Goal: Transaction & Acquisition: Purchase product/service

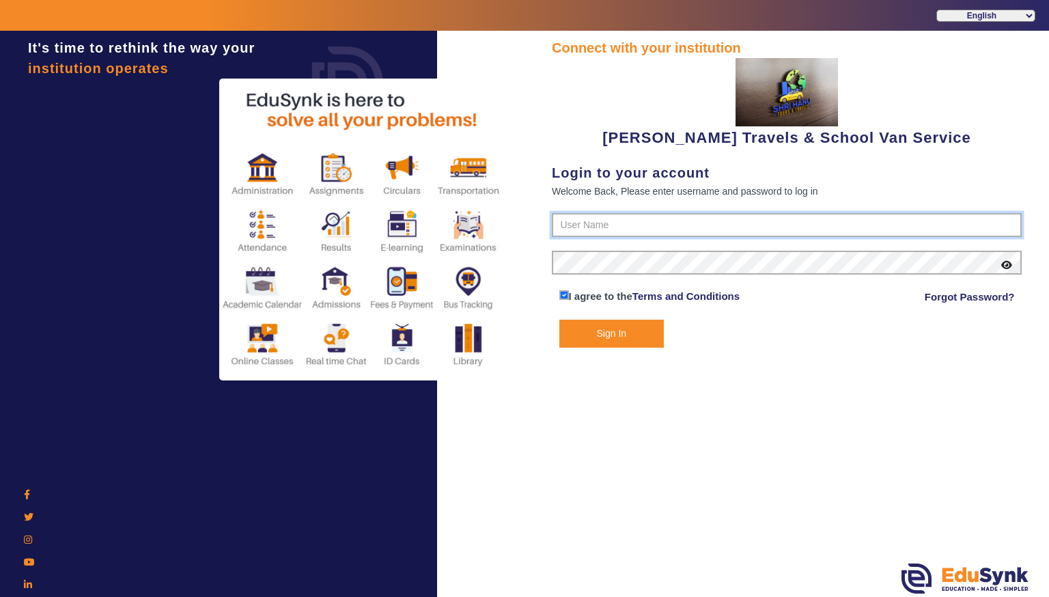
click at [622, 216] on input "text" at bounding box center [787, 225] width 470 height 25
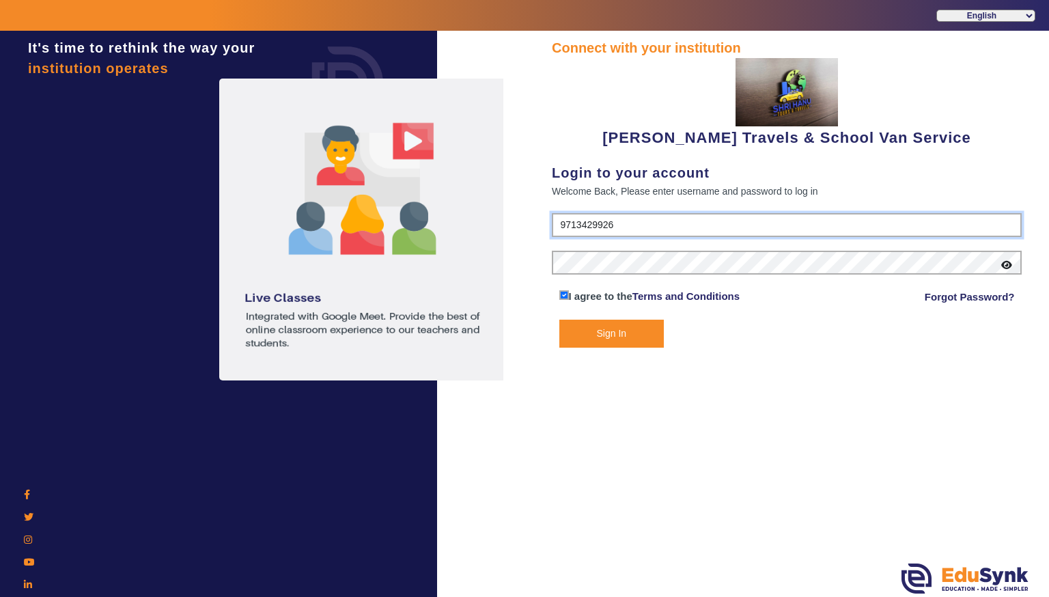
type input "9713429926"
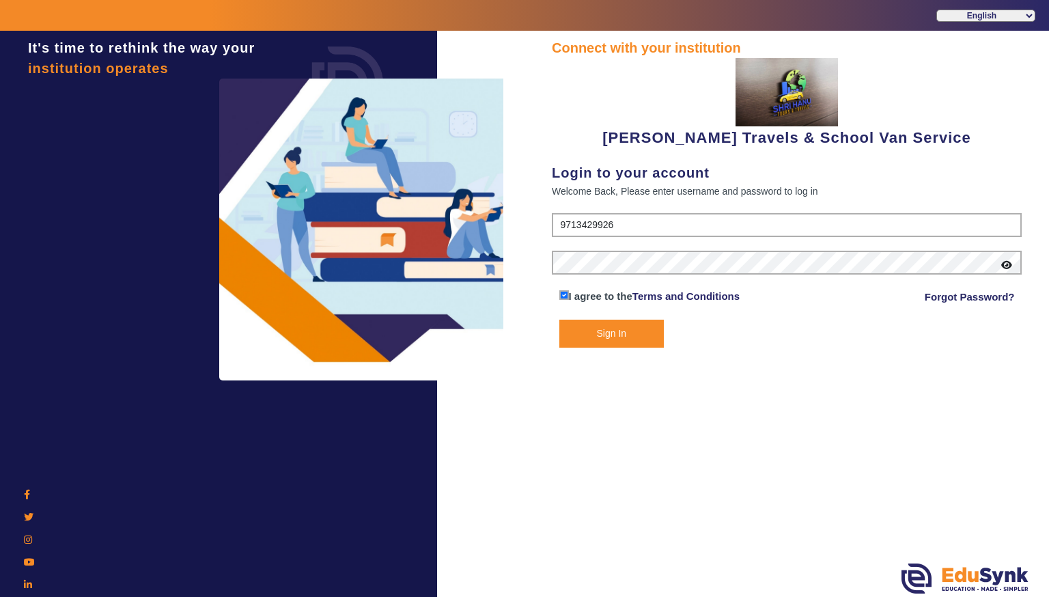
click at [614, 336] on button "Sign In" at bounding box center [611, 334] width 105 height 28
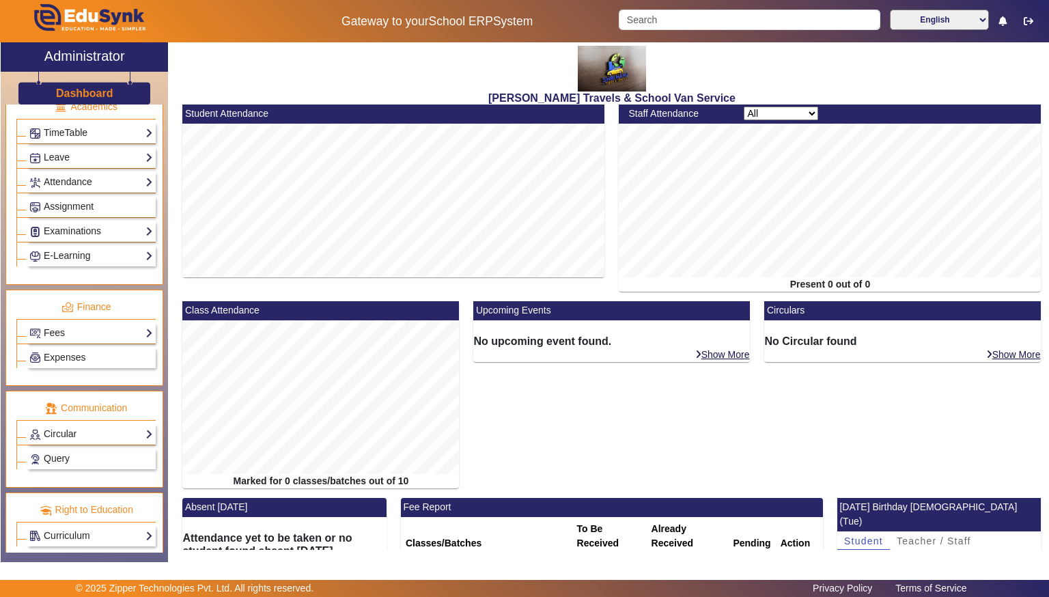
scroll to position [561, 0]
click at [63, 324] on link "Fees" at bounding box center [91, 332] width 124 height 16
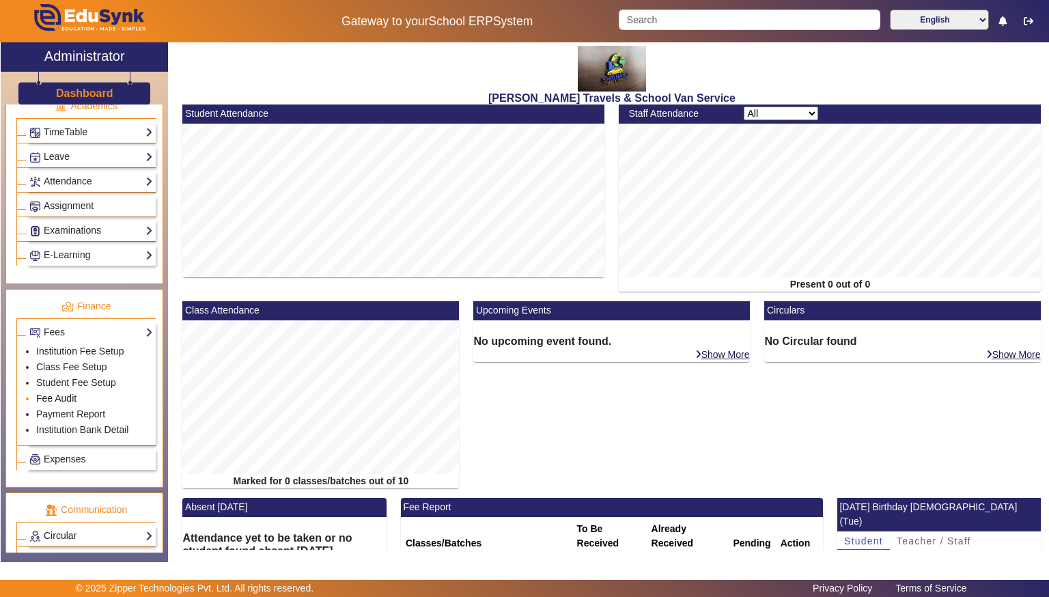
click at [44, 393] on link "Fee Audit" at bounding box center [56, 398] width 40 height 11
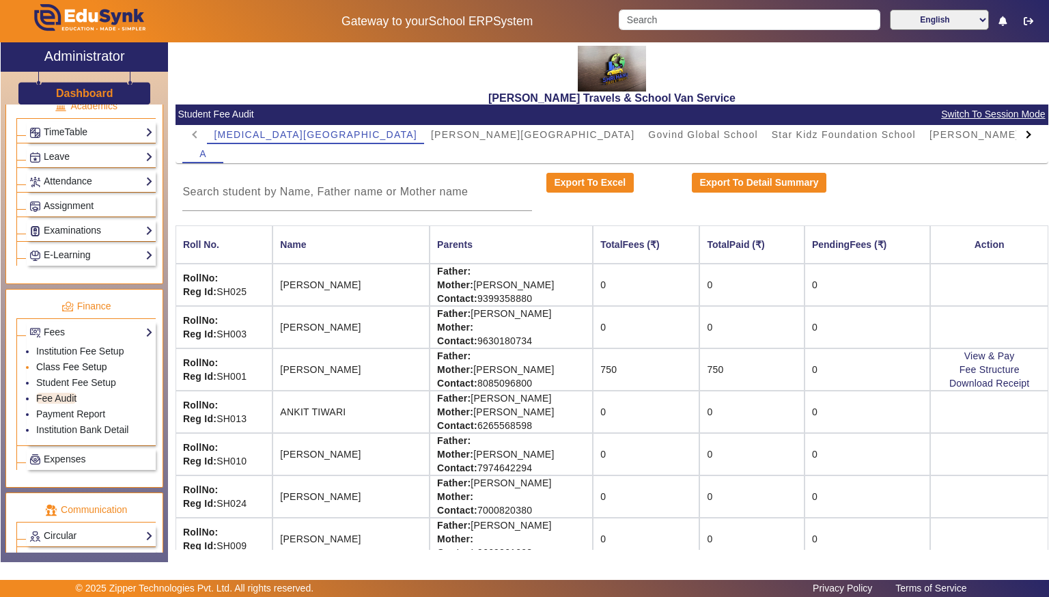
click at [49, 361] on link "Class Fee Setup" at bounding box center [71, 366] width 71 height 11
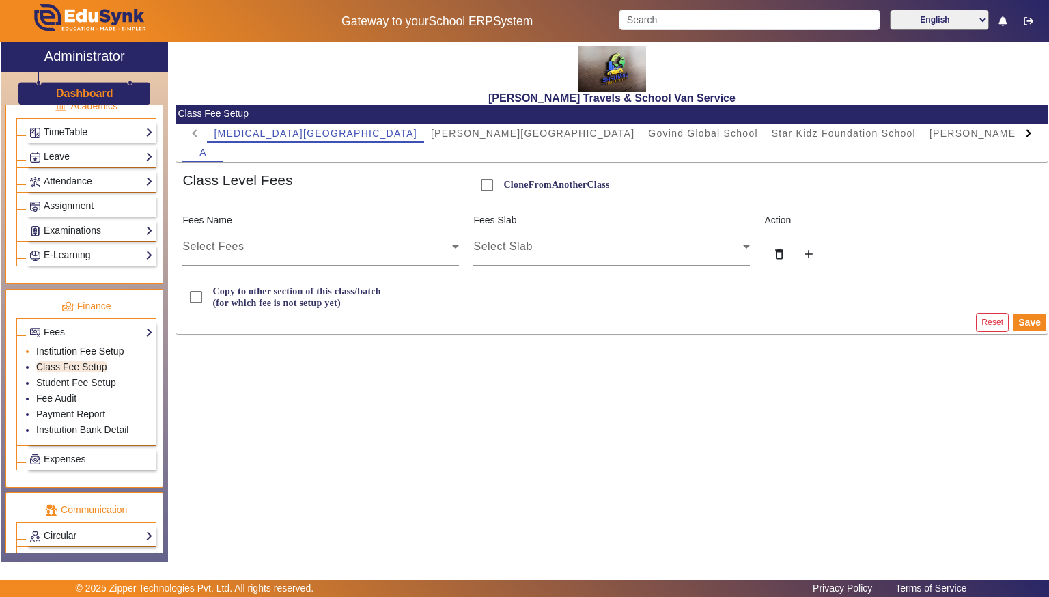
click at [57, 346] on link "Institution Fee Setup" at bounding box center [79, 351] width 87 height 11
select select "5"
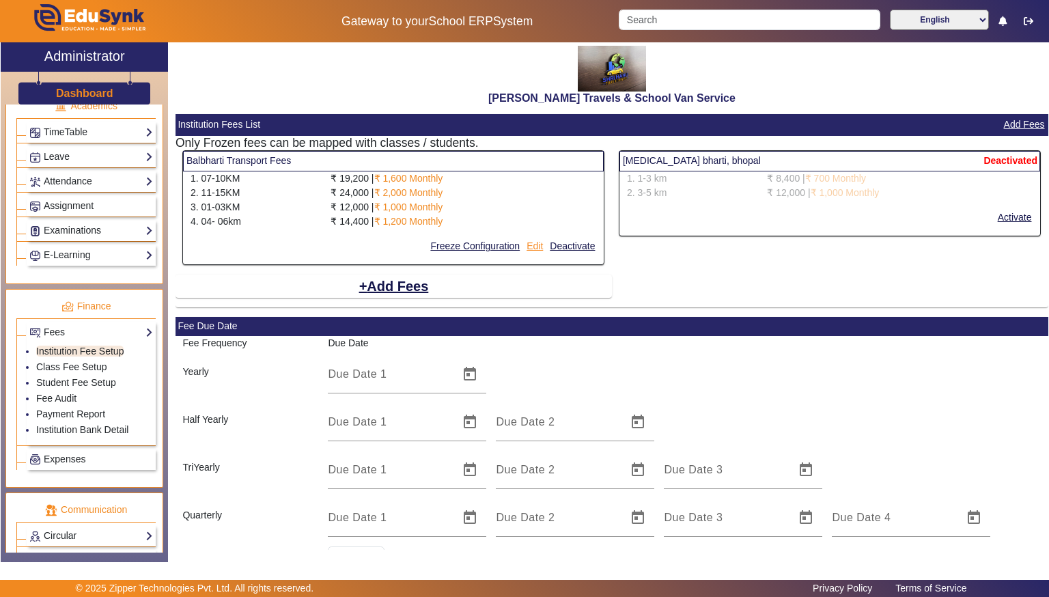
click at [536, 243] on button "Edit" at bounding box center [534, 246] width 19 height 17
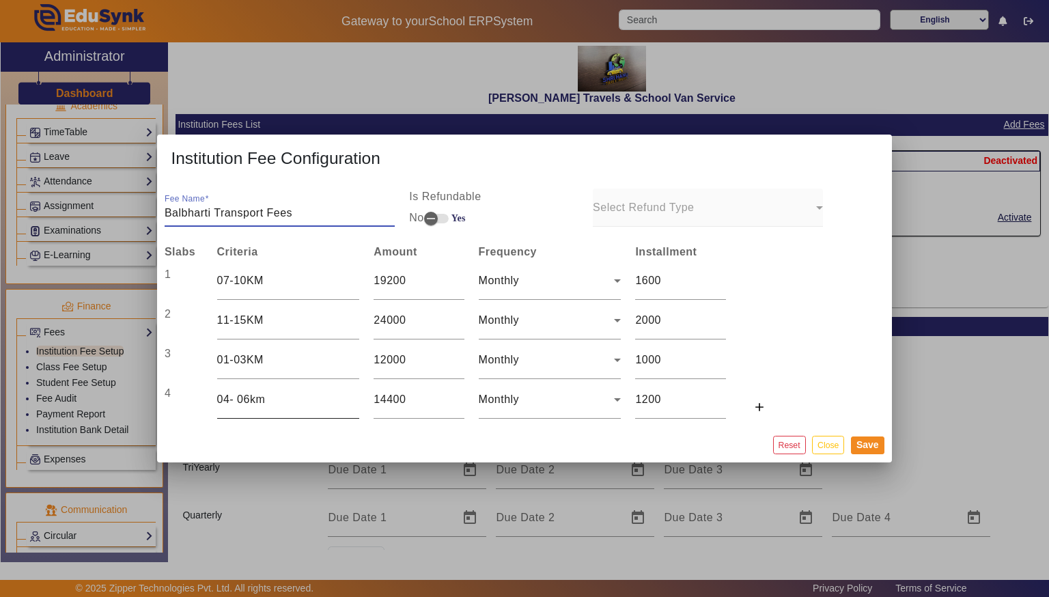
click at [270, 394] on input "04- 06km" at bounding box center [288, 399] width 143 height 16
click at [345, 203] on div "Fee Name Balbharti Transport Fees" at bounding box center [280, 208] width 230 height 38
click at [311, 404] on input "04- 06km" at bounding box center [288, 399] width 143 height 16
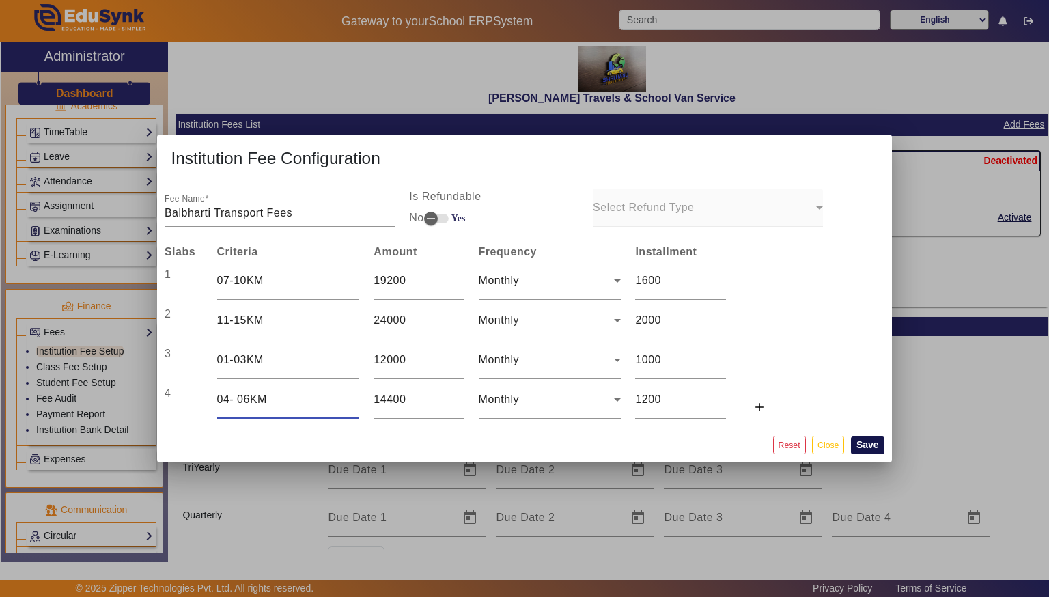
type input "04- 06KM"
click at [861, 451] on button "Save" at bounding box center [867, 445] width 33 height 18
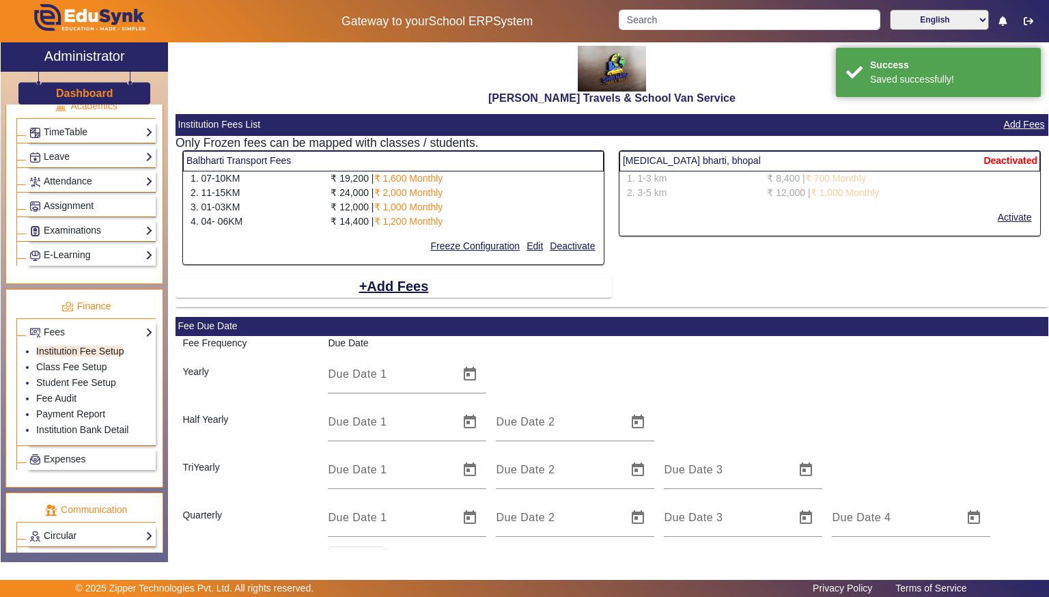
select select "5"
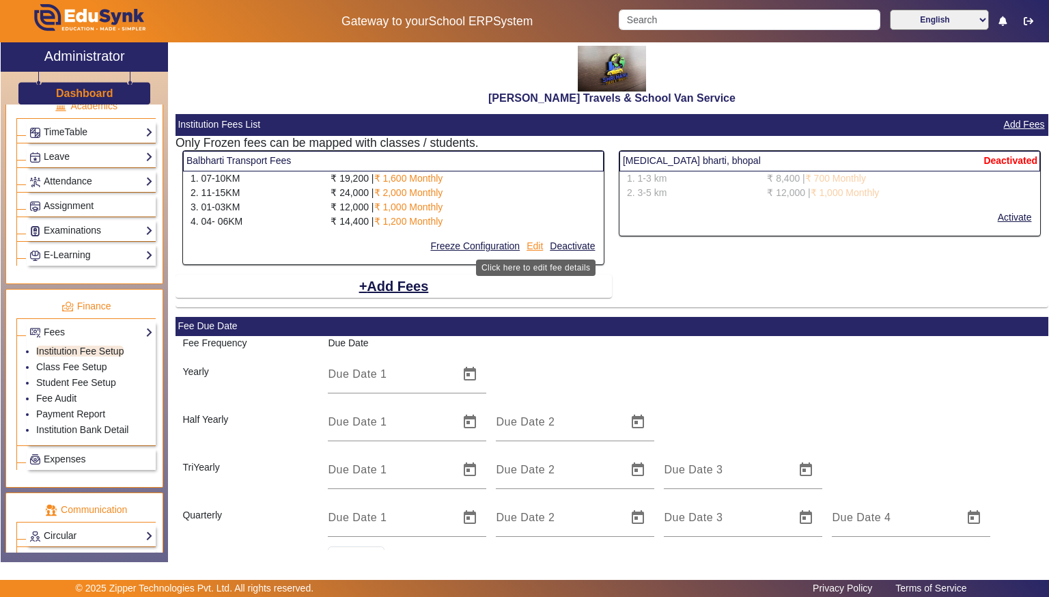
click at [542, 247] on button "Edit" at bounding box center [534, 246] width 19 height 17
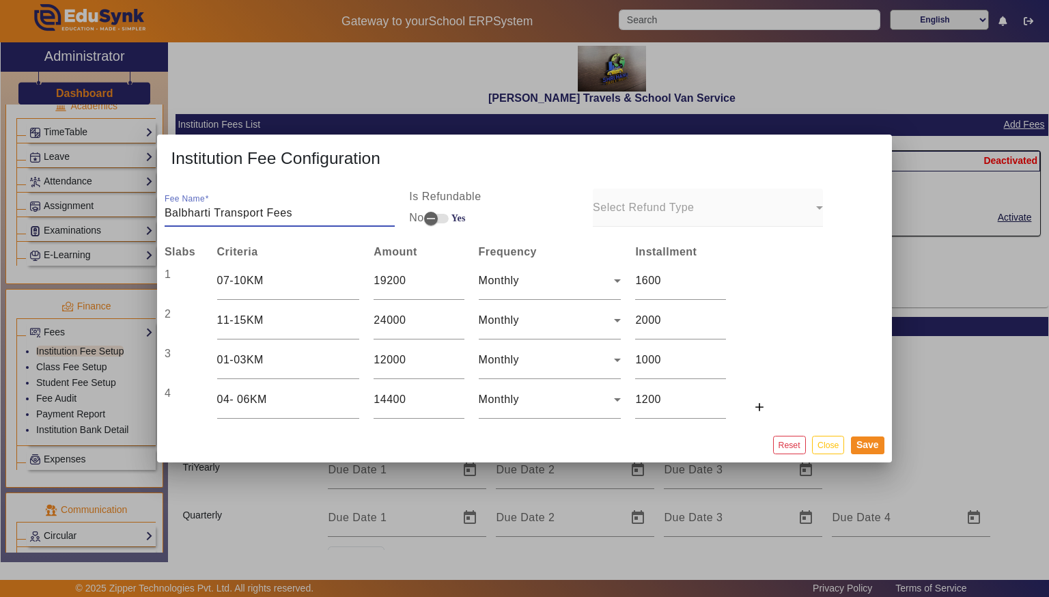
click at [211, 212] on input "Balbharti Transport Fees" at bounding box center [280, 213] width 230 height 16
type input "School Van Transport Fees"
click at [878, 445] on button "Save" at bounding box center [867, 445] width 33 height 18
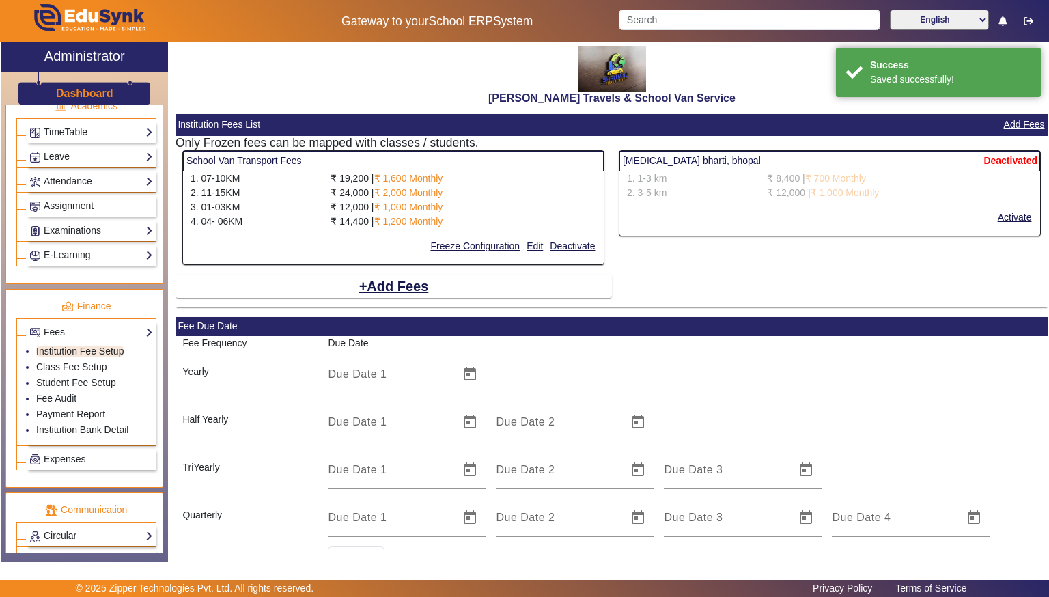
select select "5"
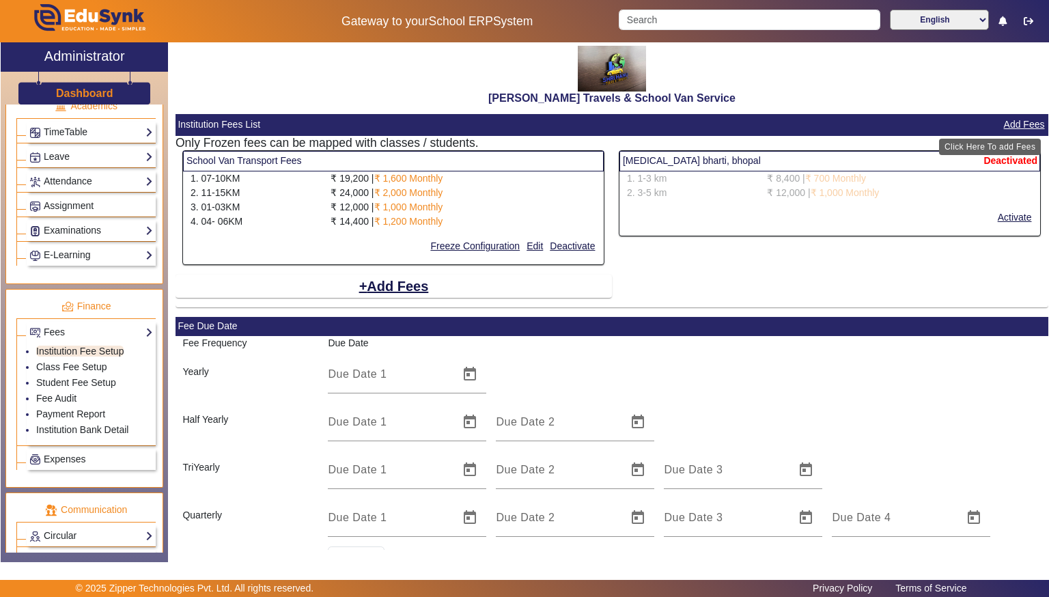
click at [1013, 128] on button "Add Fees" at bounding box center [1025, 124] width 44 height 17
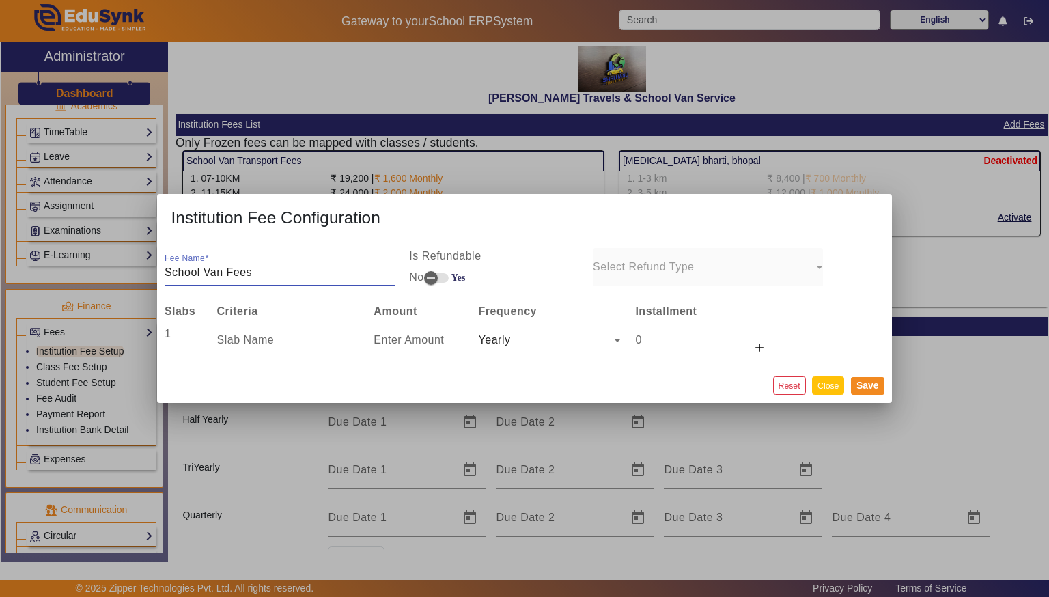
type input "School Van Fees"
click at [825, 385] on button "Close" at bounding box center [828, 385] width 32 height 18
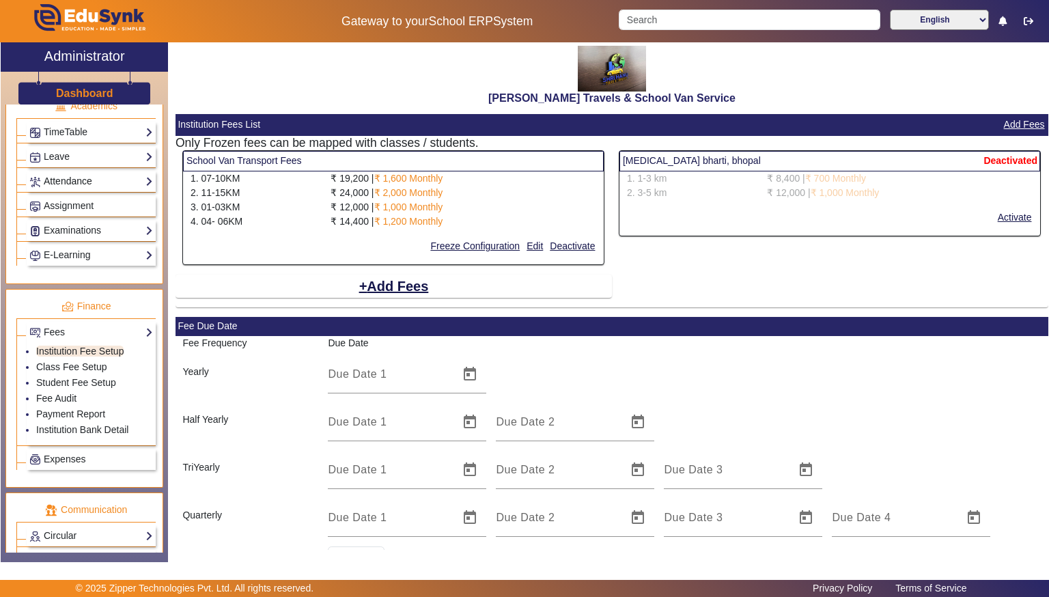
click at [66, 176] on link "Attendance" at bounding box center [91, 181] width 124 height 16
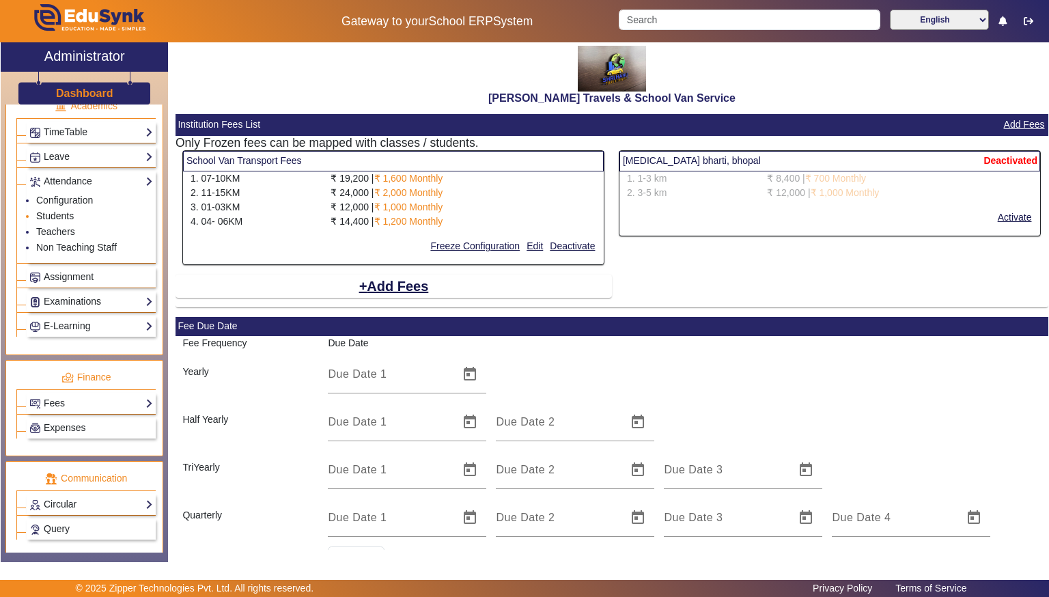
click at [66, 212] on link "Students" at bounding box center [55, 215] width 38 height 11
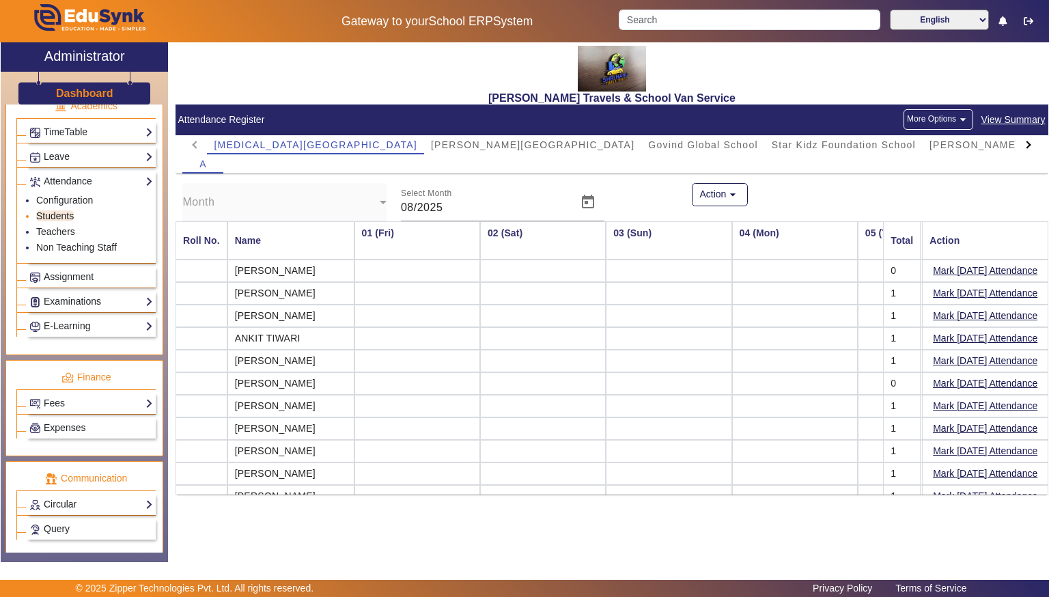
scroll to position [0, 915]
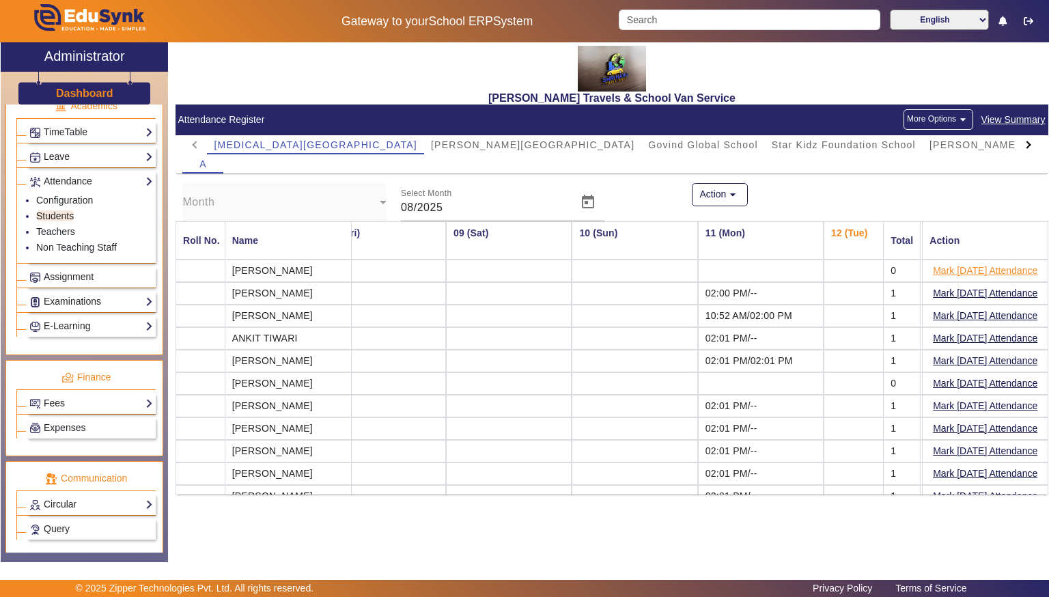
click at [1001, 269] on button "Mark [DATE] Attendance" at bounding box center [985, 270] width 107 height 17
click at [955, 292] on button "Mark [DATE] Attendance" at bounding box center [985, 293] width 107 height 17
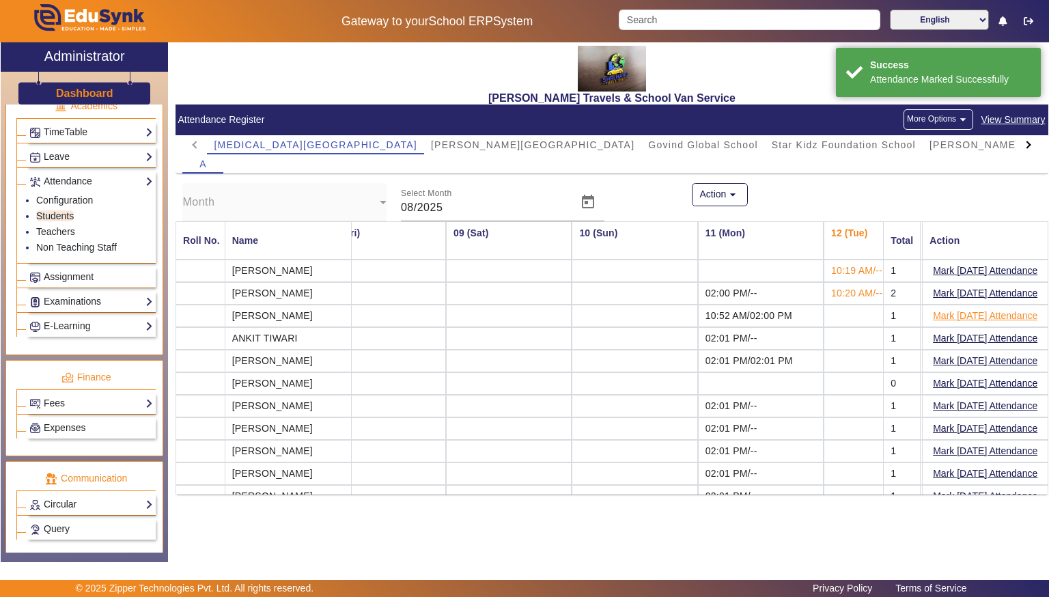
click at [953, 314] on button "Mark [DATE] Attendance" at bounding box center [985, 315] width 107 height 17
click at [958, 337] on button "Mark [DATE] Attendance" at bounding box center [985, 338] width 107 height 17
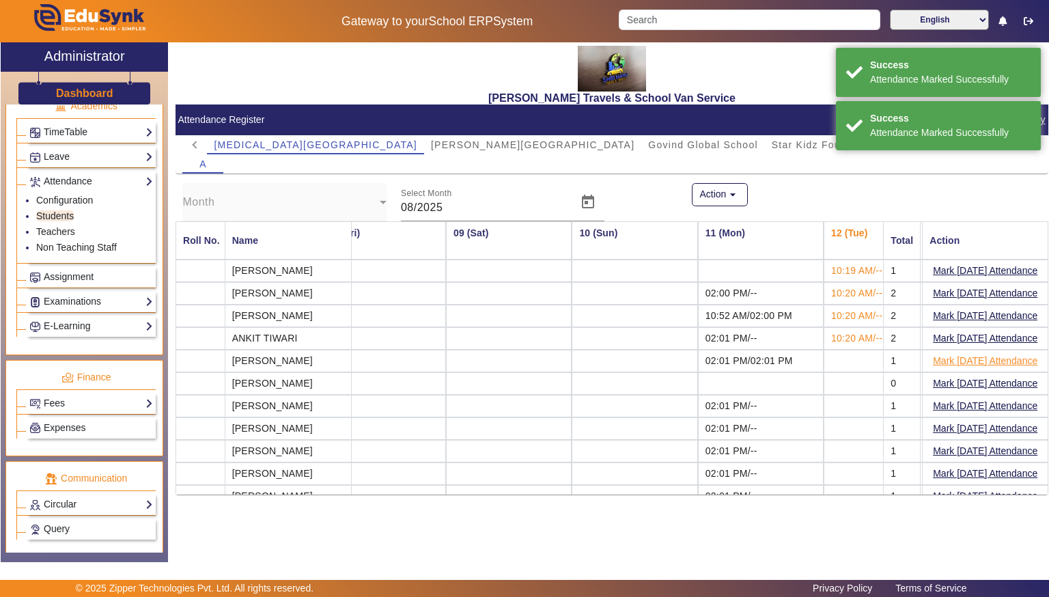
click at [958, 357] on button "Mark [DATE] Attendance" at bounding box center [985, 360] width 107 height 17
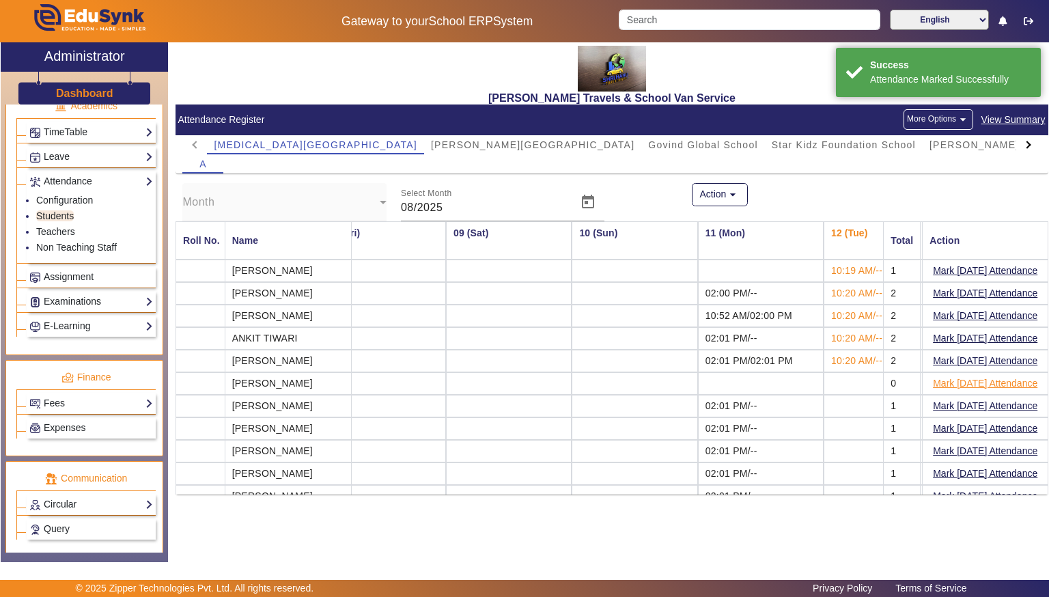
click at [951, 380] on button "Mark [DATE] Attendance" at bounding box center [985, 383] width 107 height 17
click at [953, 401] on button "Mark [DATE] Attendance" at bounding box center [985, 406] width 107 height 17
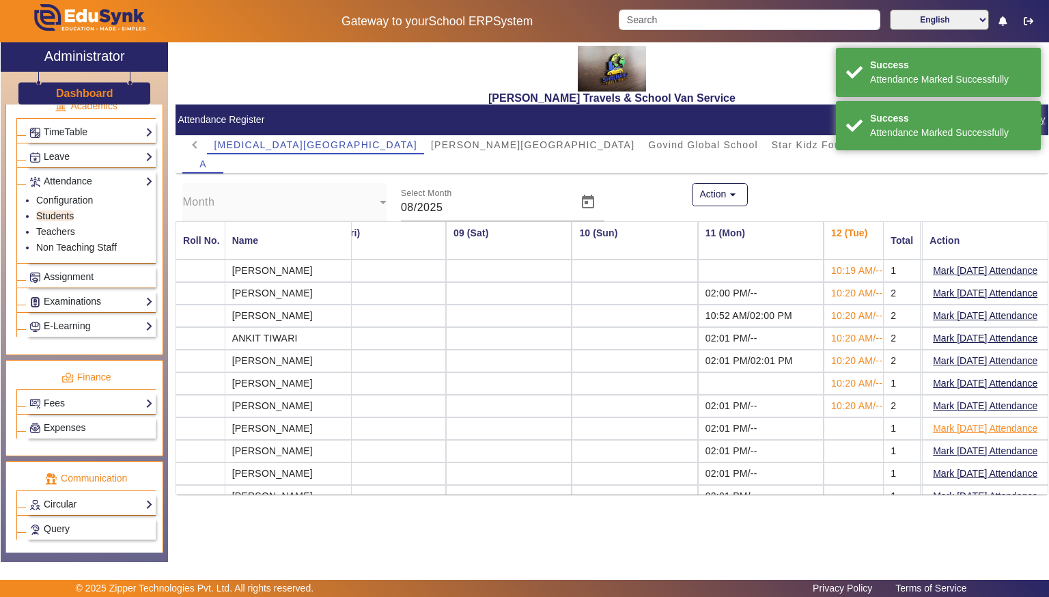
click at [954, 428] on button "Mark [DATE] Attendance" at bounding box center [985, 428] width 107 height 17
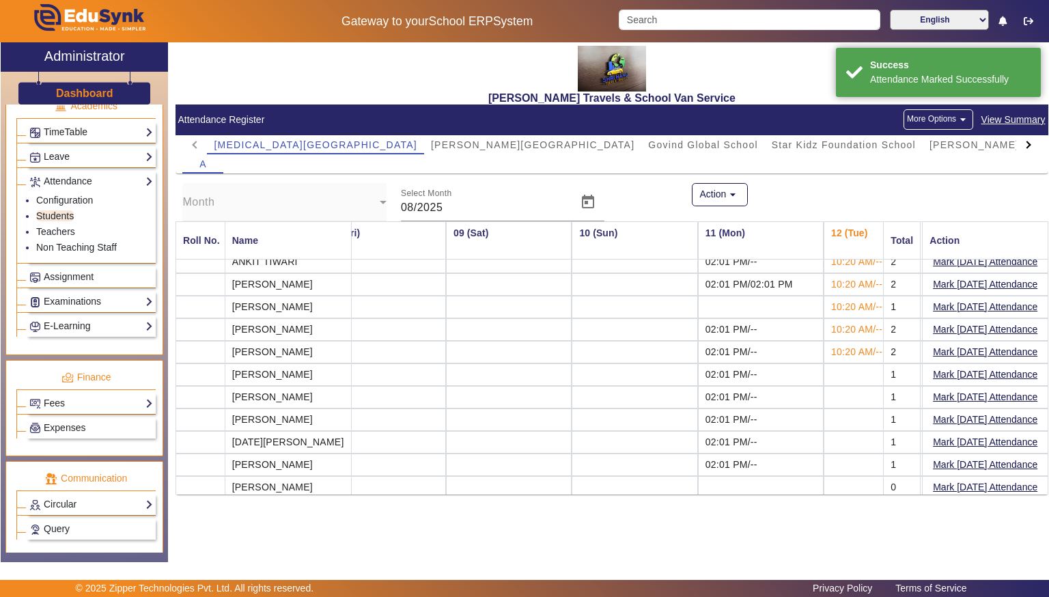
scroll to position [77, 915]
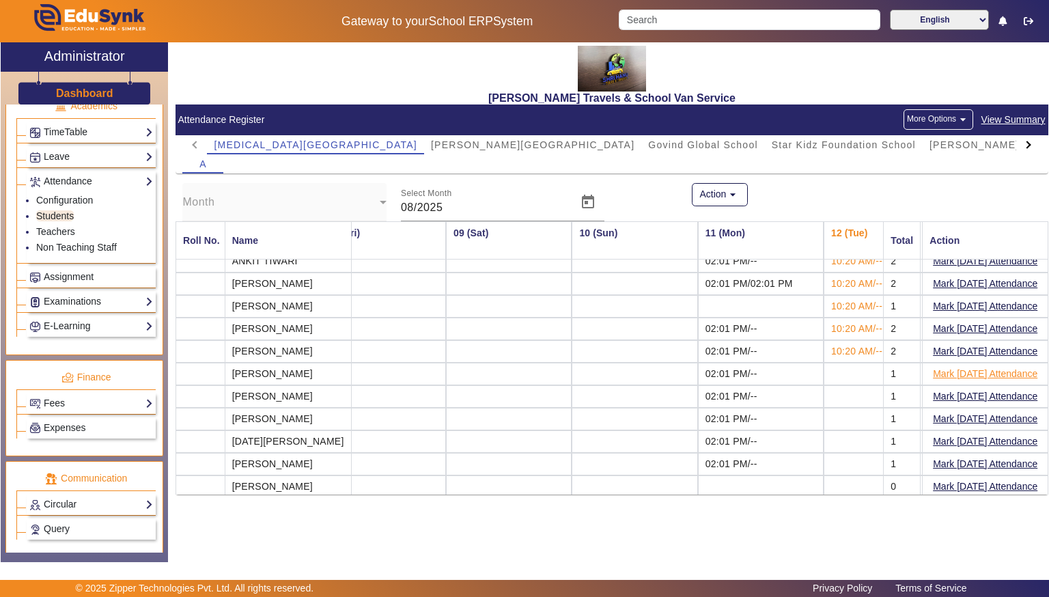
click at [995, 374] on button "Mark [DATE] Attendance" at bounding box center [985, 373] width 107 height 17
click at [995, 412] on button "Mark [DATE] Attendance" at bounding box center [985, 419] width 107 height 17
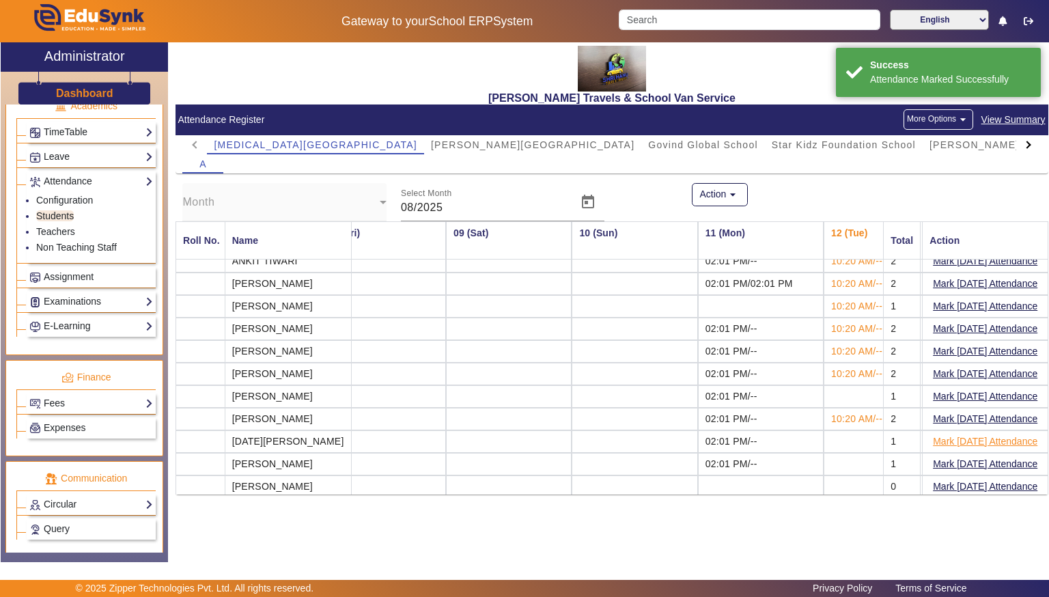
click at [993, 436] on button "Mark [DATE] Attendance" at bounding box center [985, 441] width 107 height 17
click at [988, 462] on button "Mark [DATE] Attendance" at bounding box center [985, 464] width 107 height 17
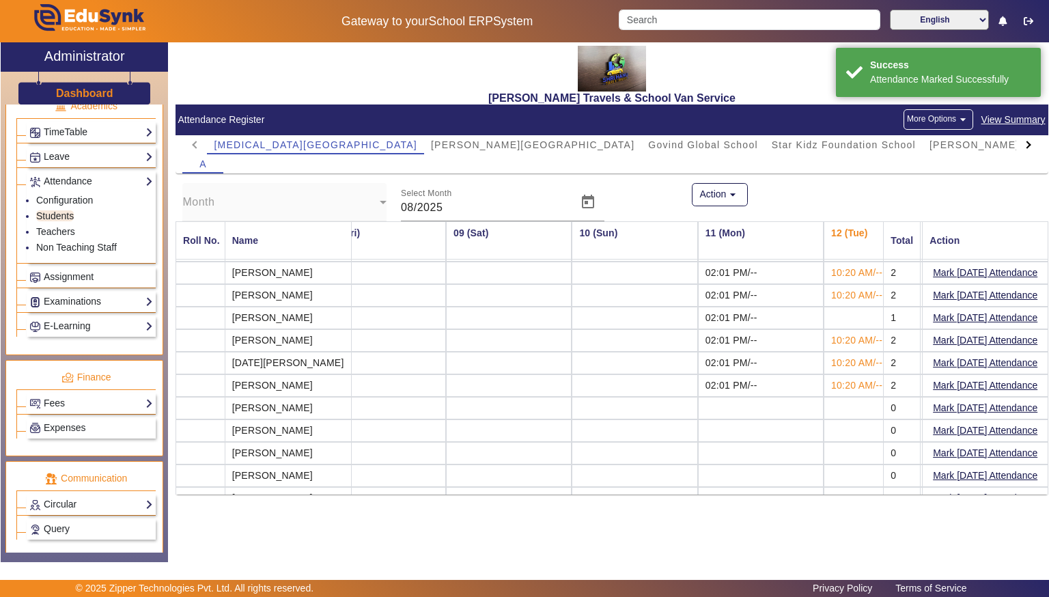
scroll to position [161, 915]
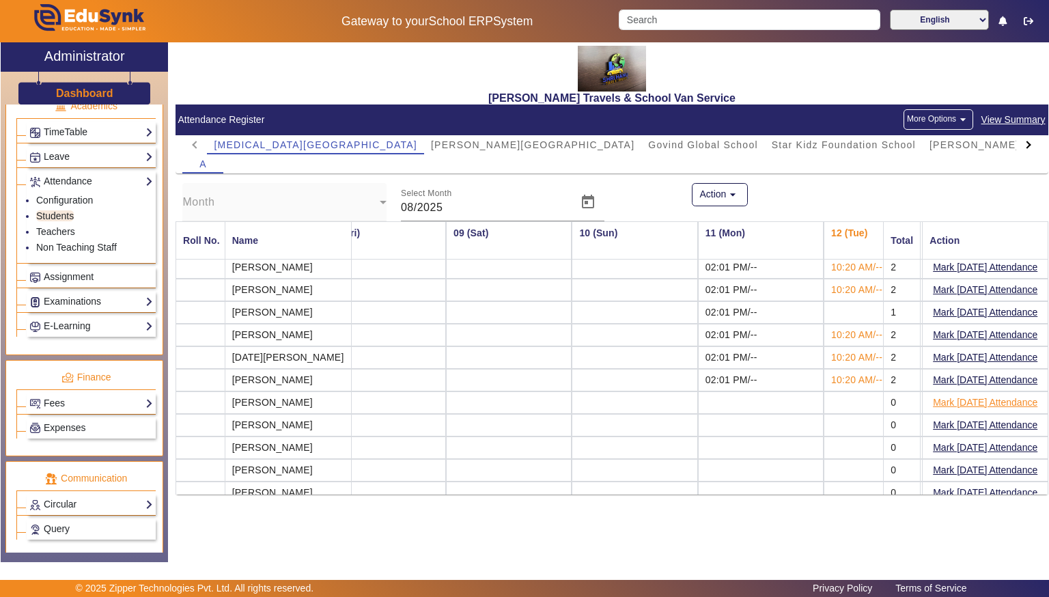
click at [967, 395] on button "Mark [DATE] Attendance" at bounding box center [985, 402] width 107 height 17
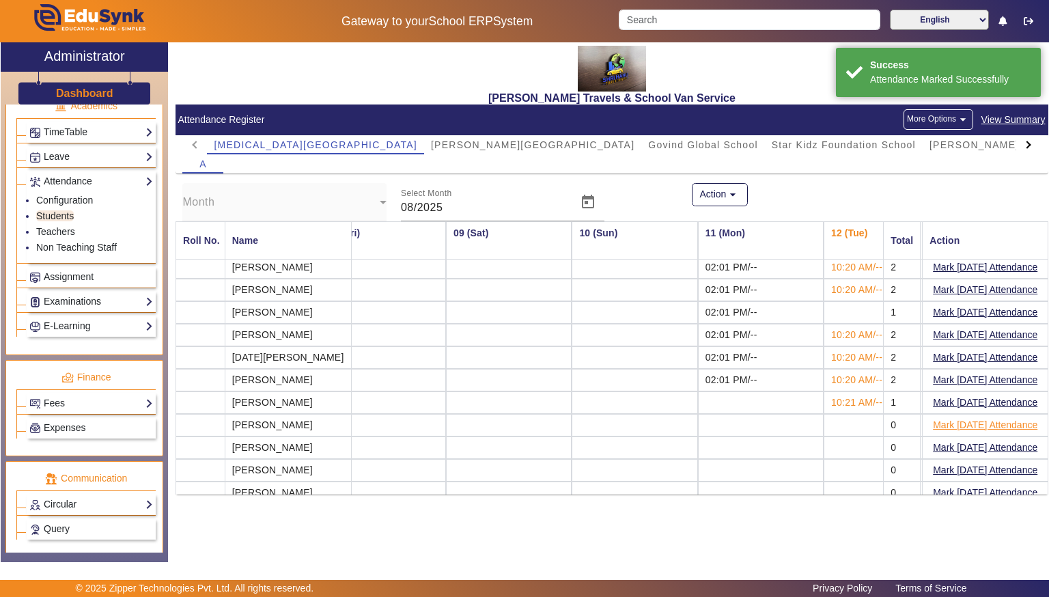
click at [974, 417] on button "Mark [DATE] Attendance" at bounding box center [985, 425] width 107 height 17
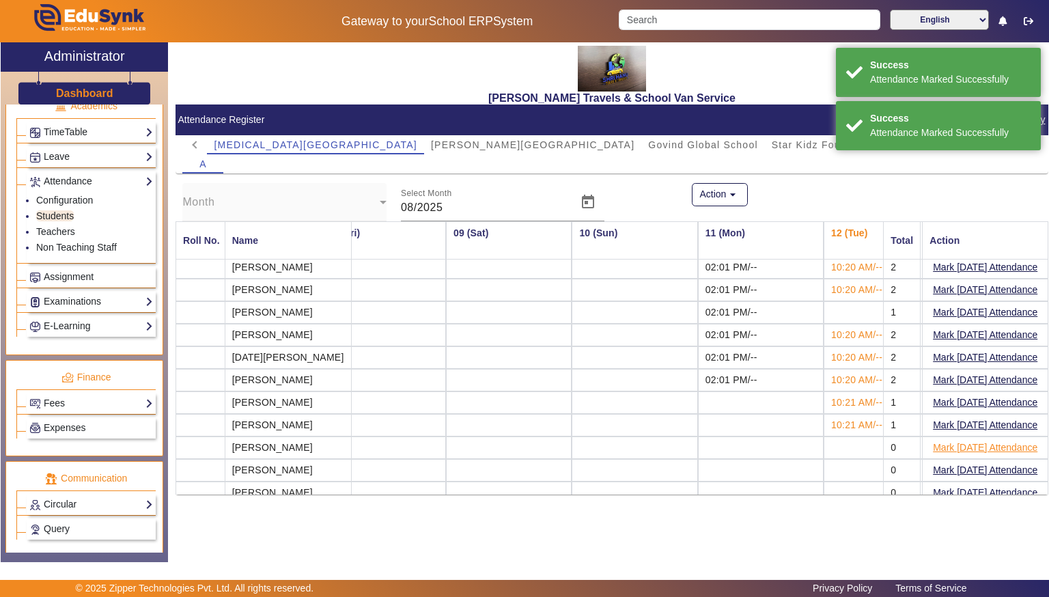
click at [978, 439] on button "Mark [DATE] Attendance" at bounding box center [985, 447] width 107 height 17
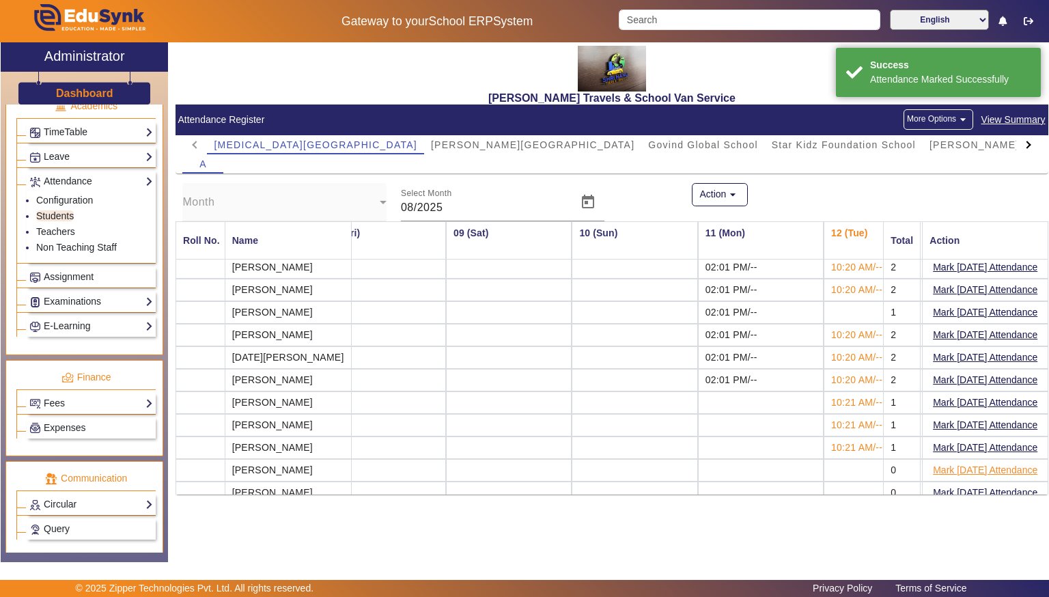
click at [982, 462] on button "Mark [DATE] Attendance" at bounding box center [985, 470] width 107 height 17
click at [989, 484] on button "Mark [DATE] Attendance" at bounding box center [985, 492] width 107 height 17
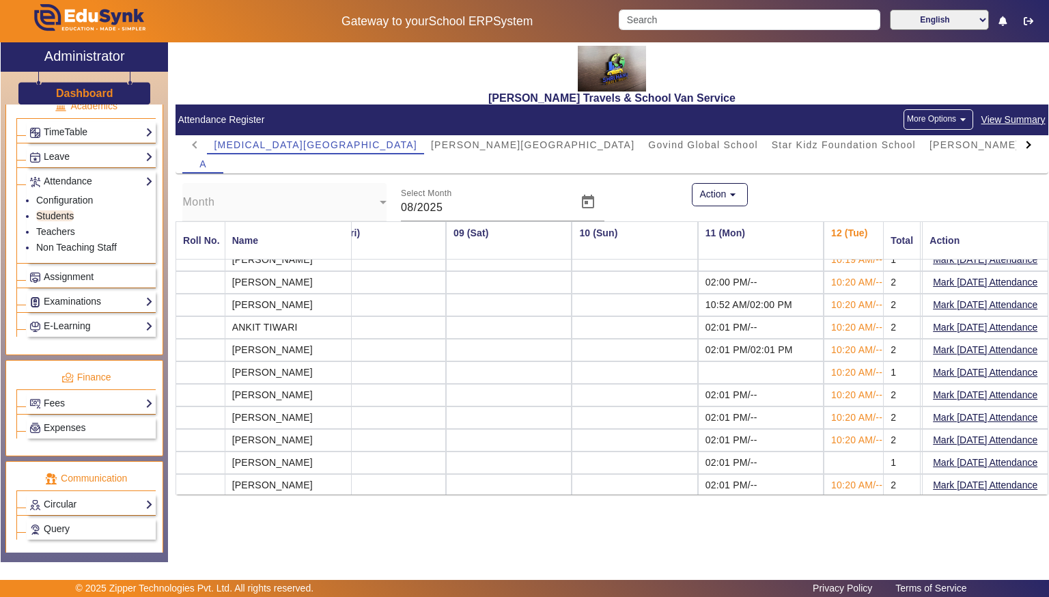
scroll to position [0, 915]
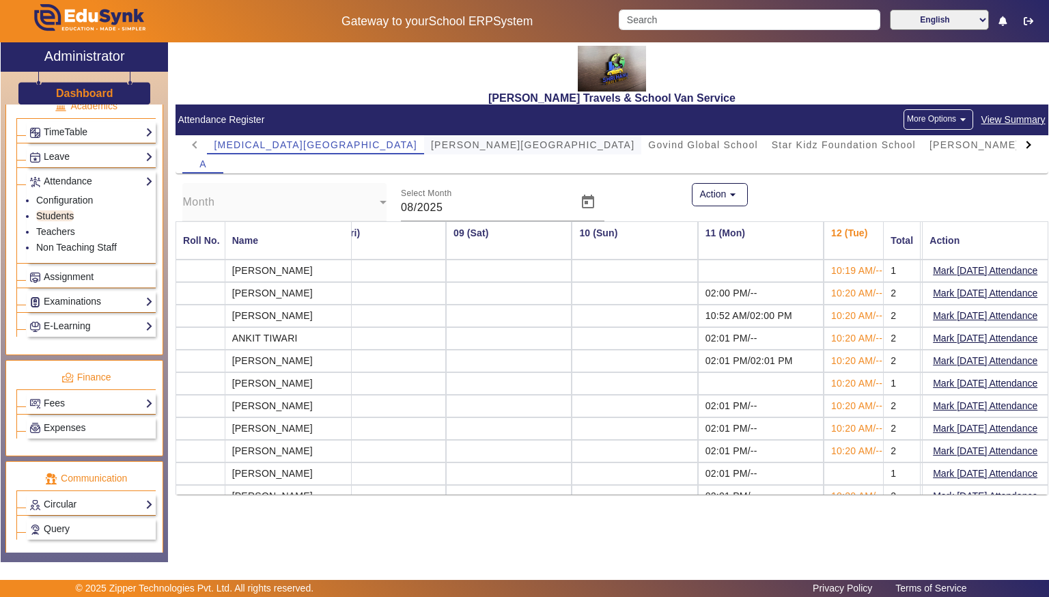
click at [431, 140] on span "[PERSON_NAME][GEOGRAPHIC_DATA]" at bounding box center [533, 145] width 204 height 10
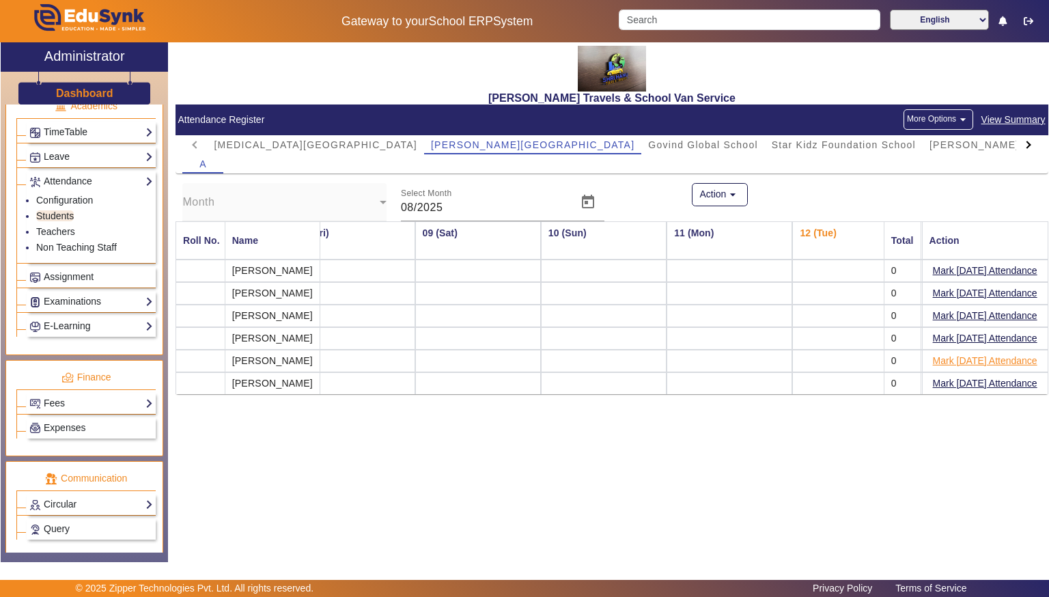
click at [946, 364] on button "Mark [DATE] Attendance" at bounding box center [985, 360] width 107 height 17
click at [956, 266] on button "Mark [DATE] Attendance" at bounding box center [985, 270] width 107 height 17
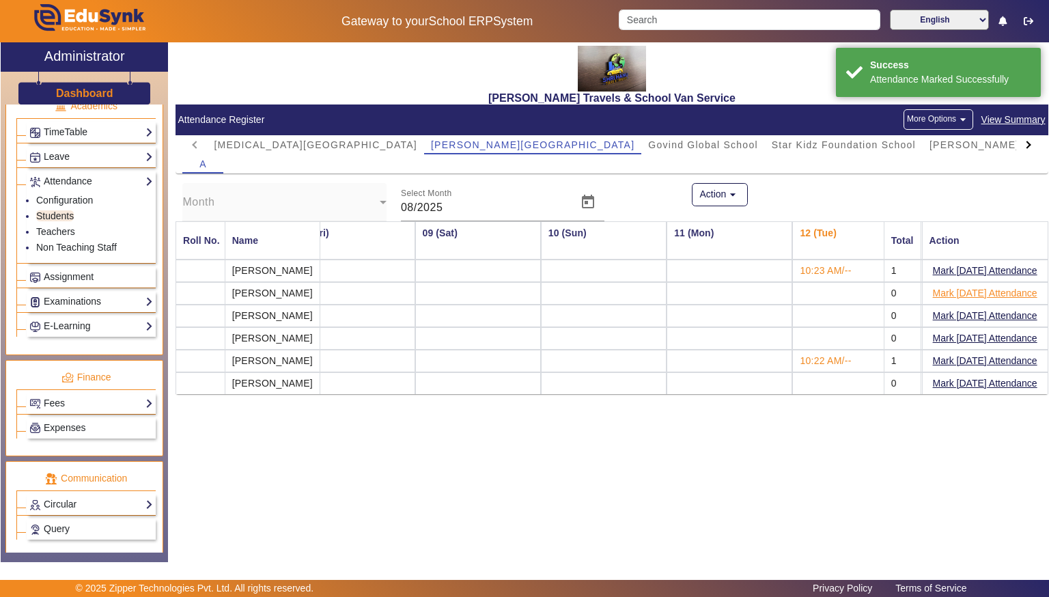
click at [967, 293] on button "Mark [DATE] Attendance" at bounding box center [985, 293] width 107 height 17
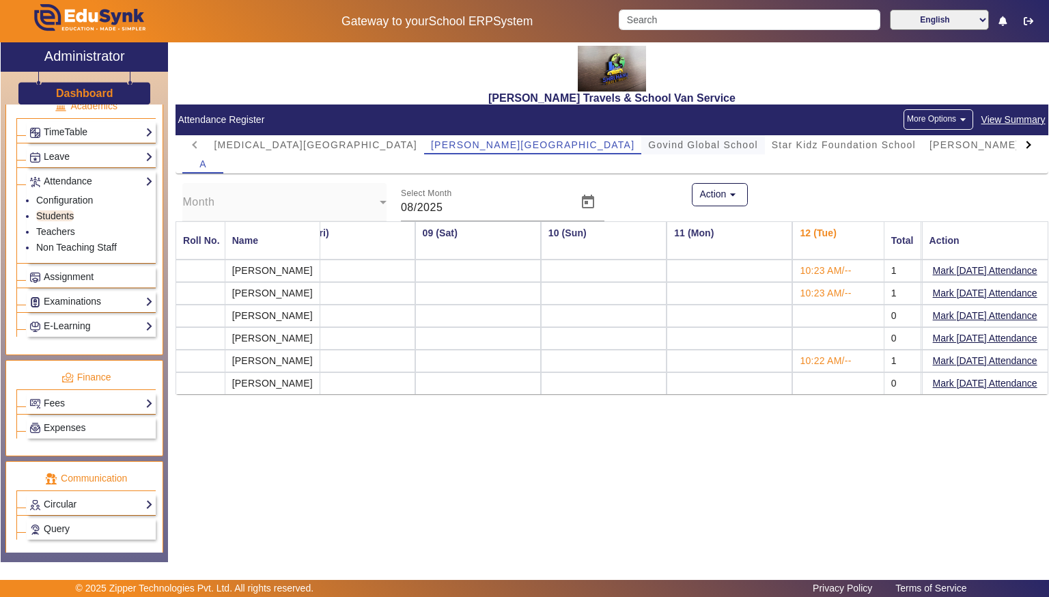
click at [648, 140] on span "Govind Global School" at bounding box center [702, 145] width 109 height 10
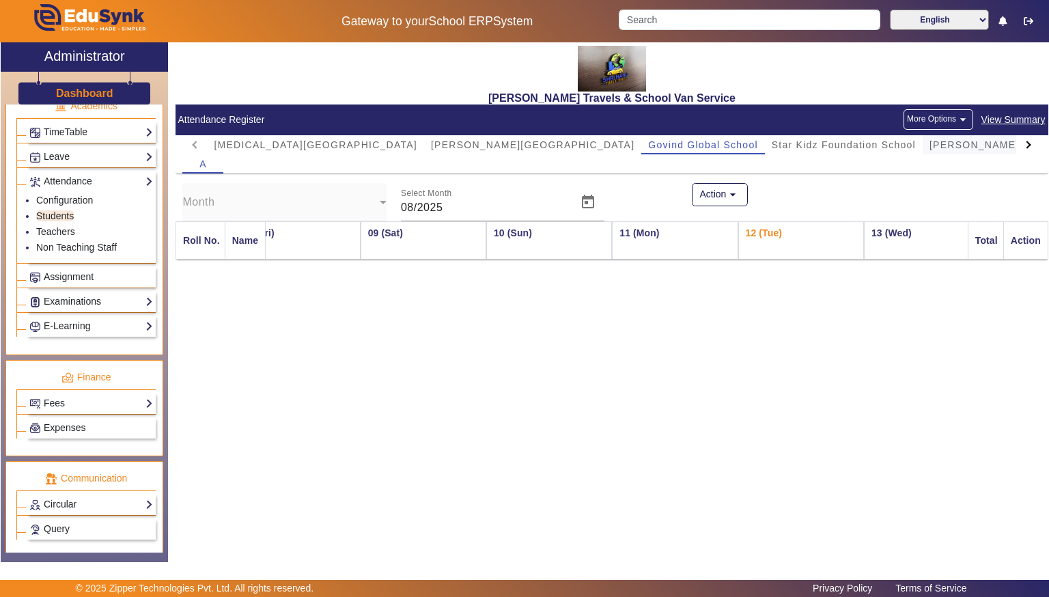
click at [930, 140] on span "[PERSON_NAME] school" at bounding box center [993, 145] width 126 height 10
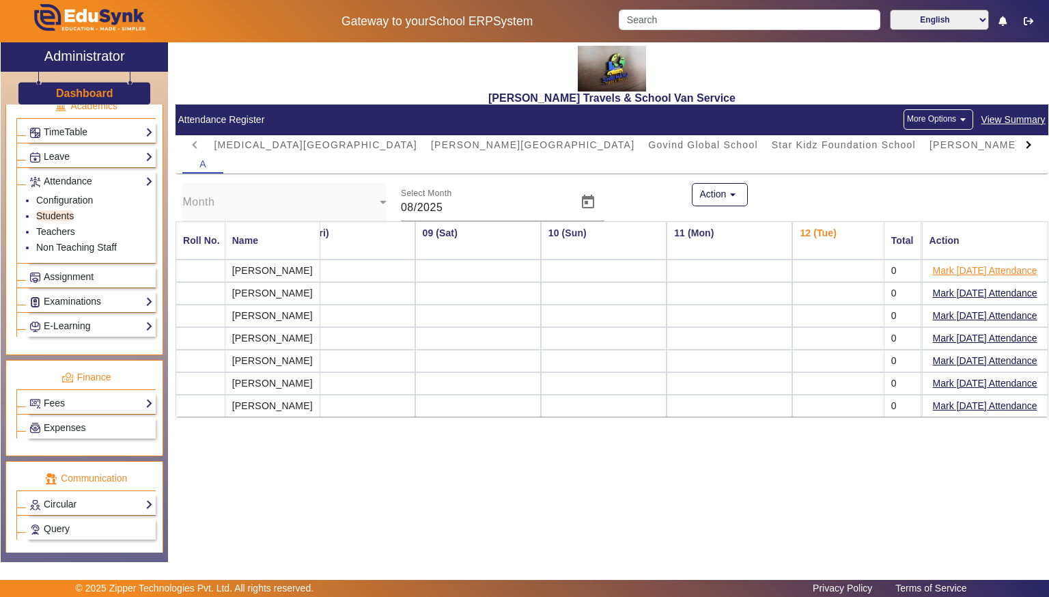
click at [1012, 274] on button "Mark [DATE] Attendance" at bounding box center [985, 270] width 107 height 17
click at [984, 320] on button "Mark [DATE] Attendance" at bounding box center [985, 315] width 107 height 17
click at [967, 378] on button "Mark [DATE] Attendance" at bounding box center [985, 383] width 107 height 17
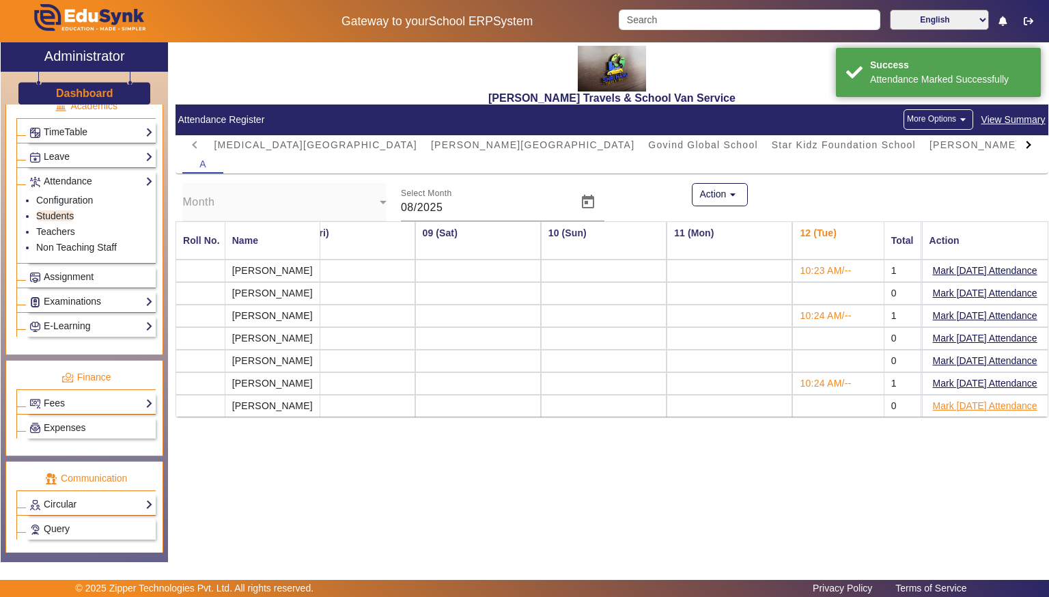
click at [967, 404] on button "Mark [DATE] Attendance" at bounding box center [985, 406] width 107 height 17
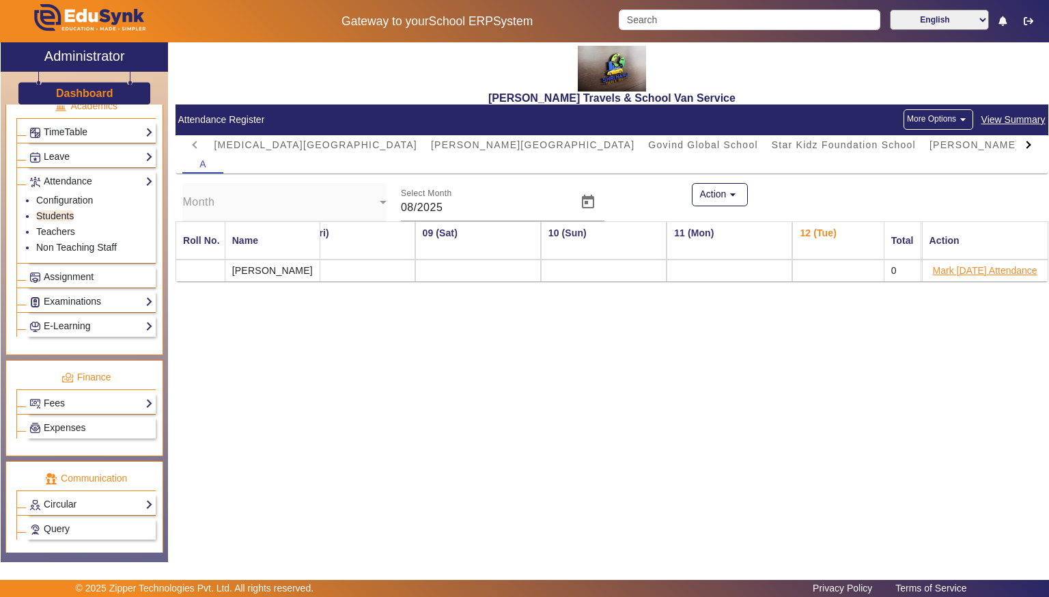
click at [949, 268] on button "Mark [DATE] Attendance" at bounding box center [985, 270] width 107 height 17
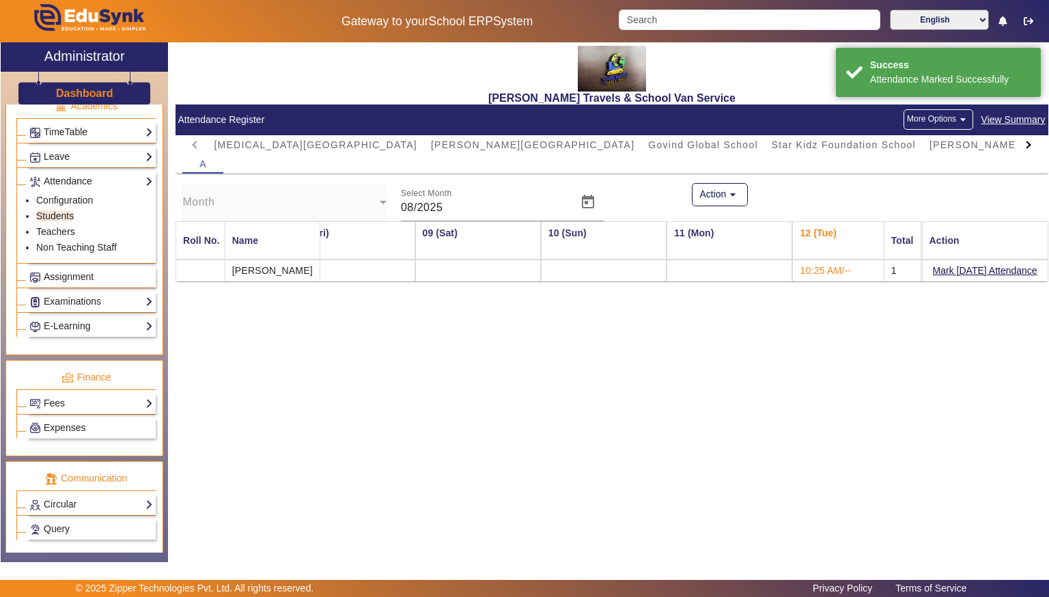
click at [1033, 147] on div at bounding box center [1028, 144] width 25 height 19
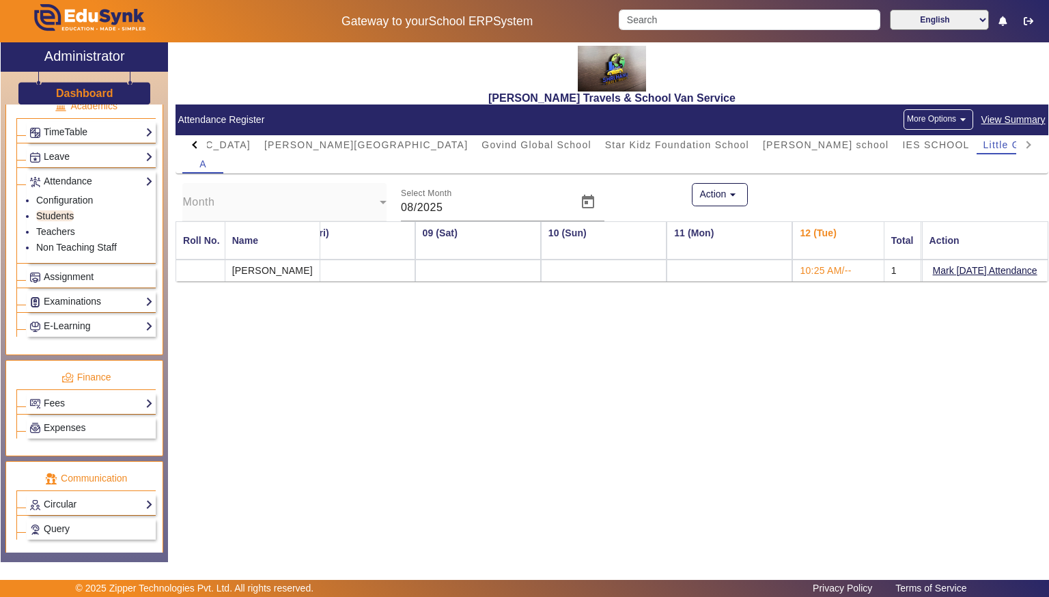
click at [106, 404] on div "Fees Institution Fee Setup Class Fee Setup Student Fee Setup Fee Audit Payment …" at bounding box center [91, 403] width 129 height 21
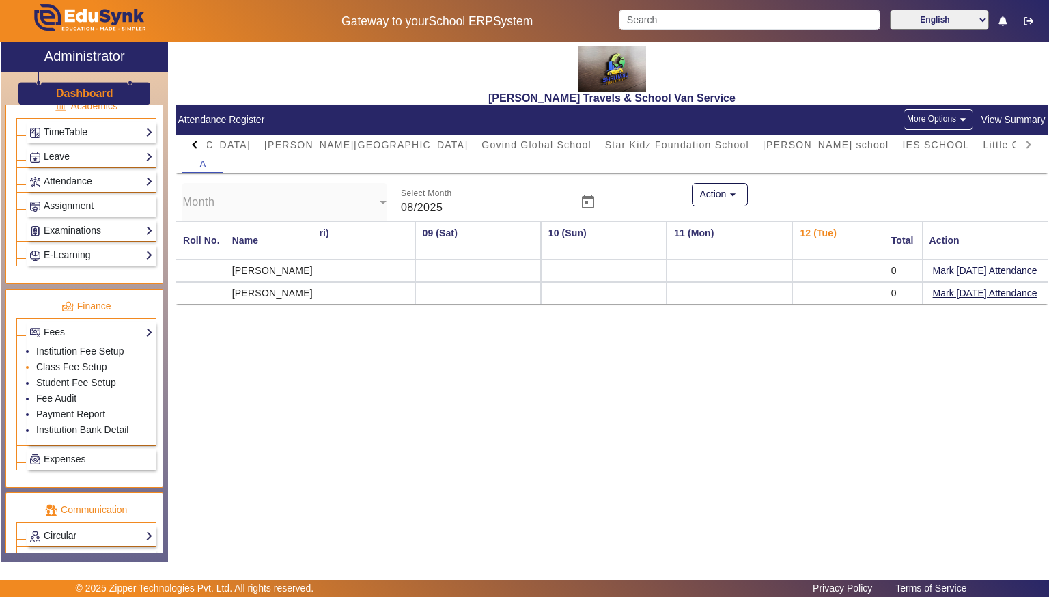
click at [110, 360] on li "Class Fee Setup" at bounding box center [94, 368] width 117 height 16
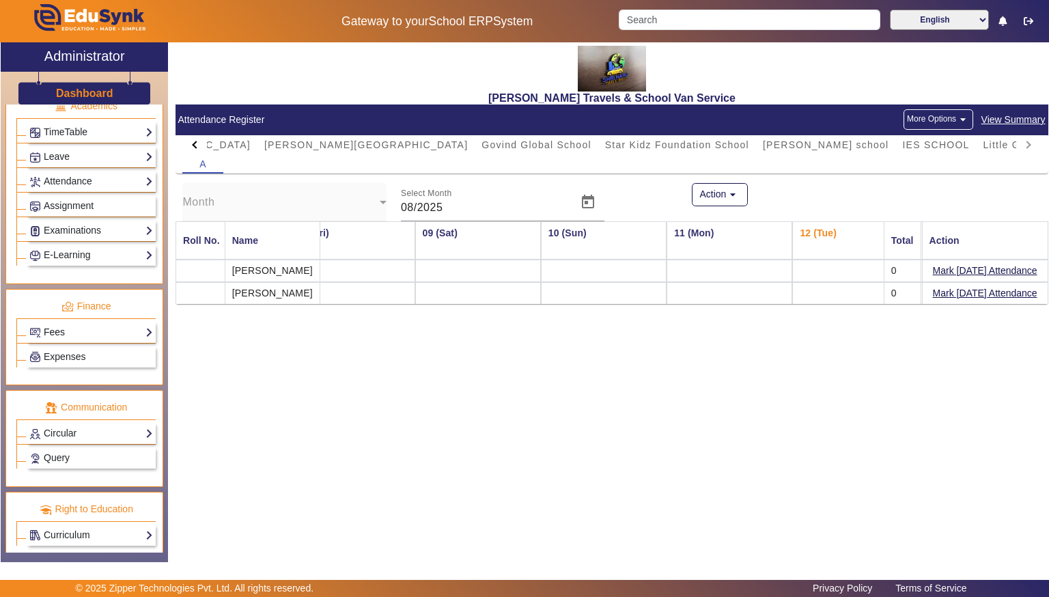
click at [113, 324] on link "Fees" at bounding box center [91, 332] width 124 height 16
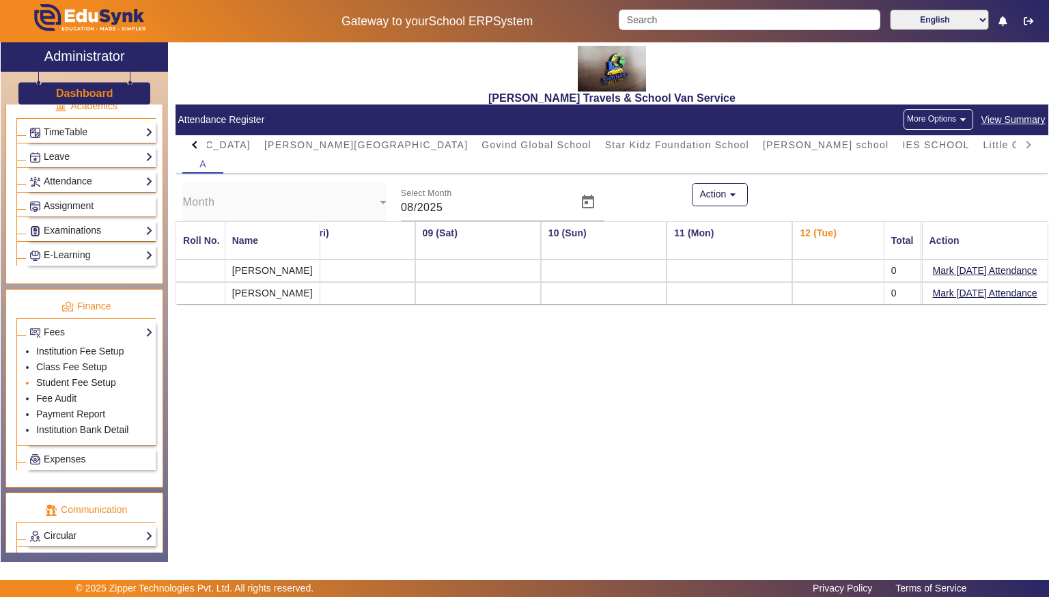
click at [81, 377] on link "Student Fee Setup" at bounding box center [76, 382] width 80 height 11
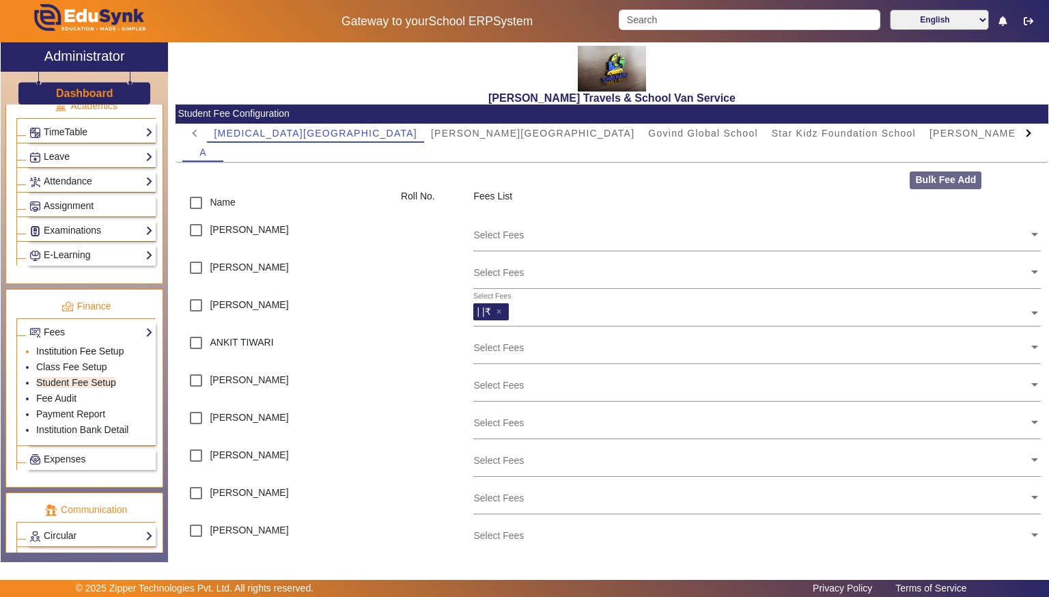
click at [83, 346] on link "Institution Fee Setup" at bounding box center [79, 351] width 87 height 11
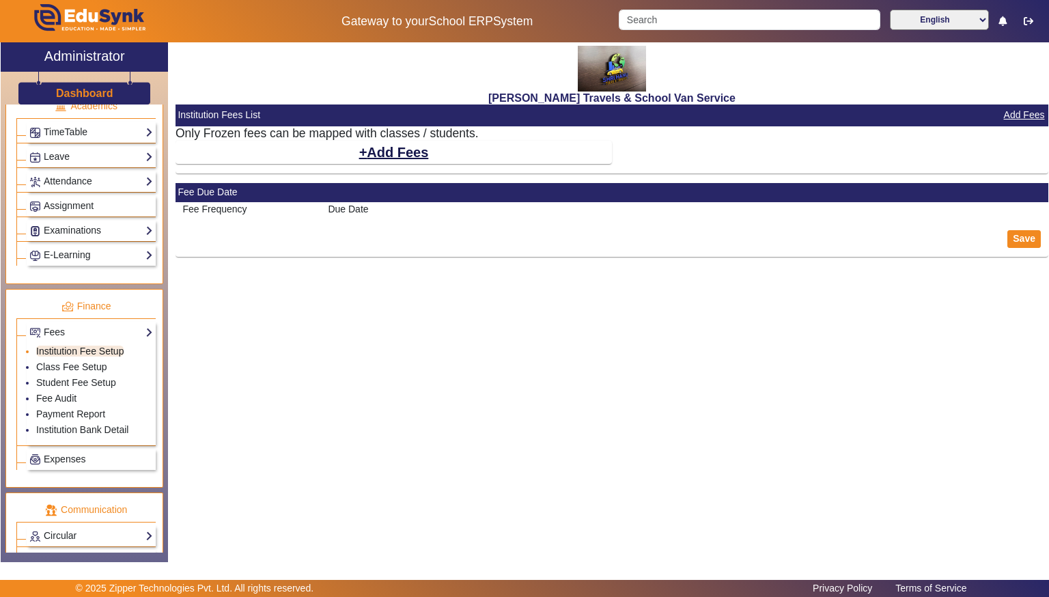
select select "5"
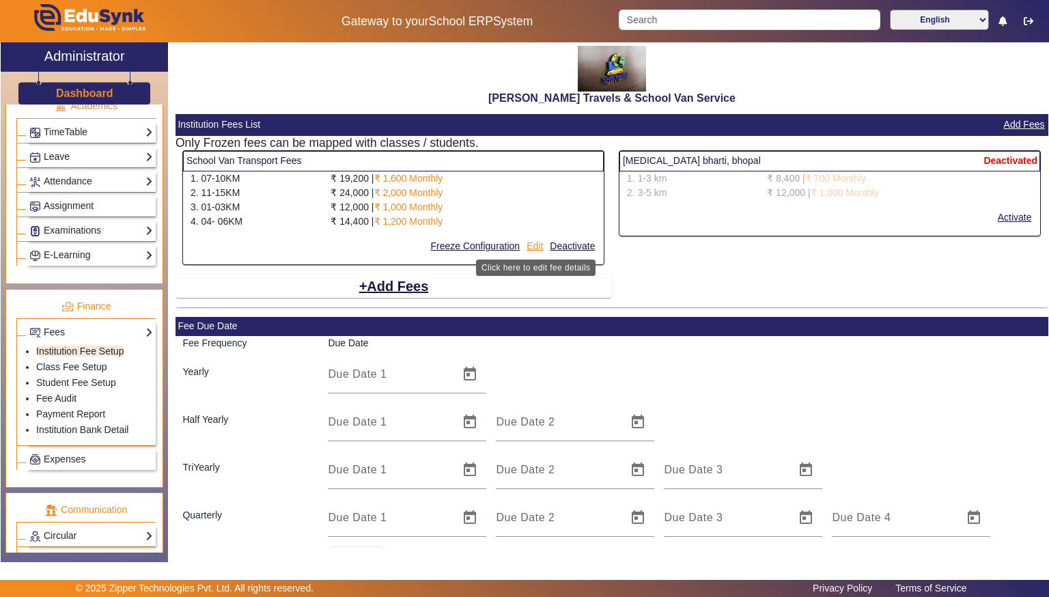
click at [532, 249] on button "Edit" at bounding box center [534, 246] width 19 height 17
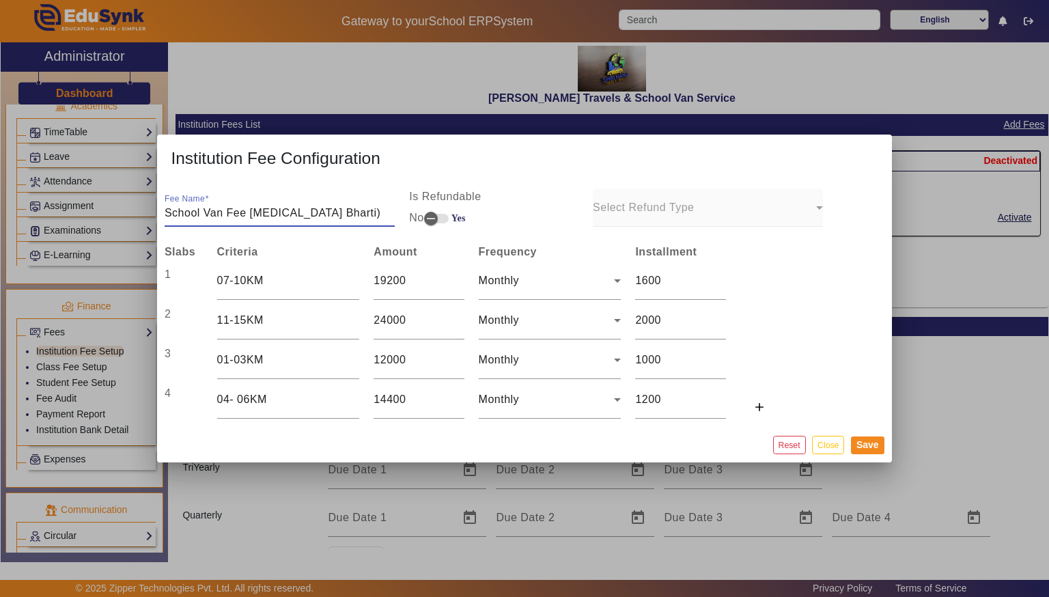
click at [249, 214] on input "School Van Fee [MEDICAL_DATA] Bharti)" at bounding box center [280, 213] width 230 height 16
type input "School Van Fee ([MEDICAL_DATA][PERSON_NAME])"
click at [865, 437] on button "Save" at bounding box center [867, 445] width 33 height 18
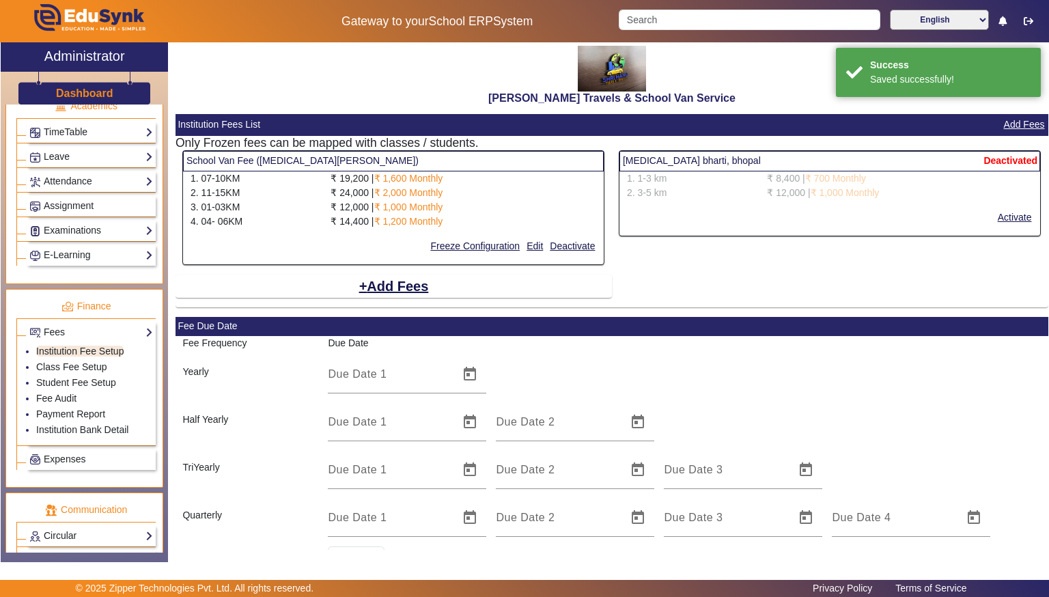
select select "5"
click at [482, 247] on button "Freeze Configuration" at bounding box center [475, 246] width 92 height 17
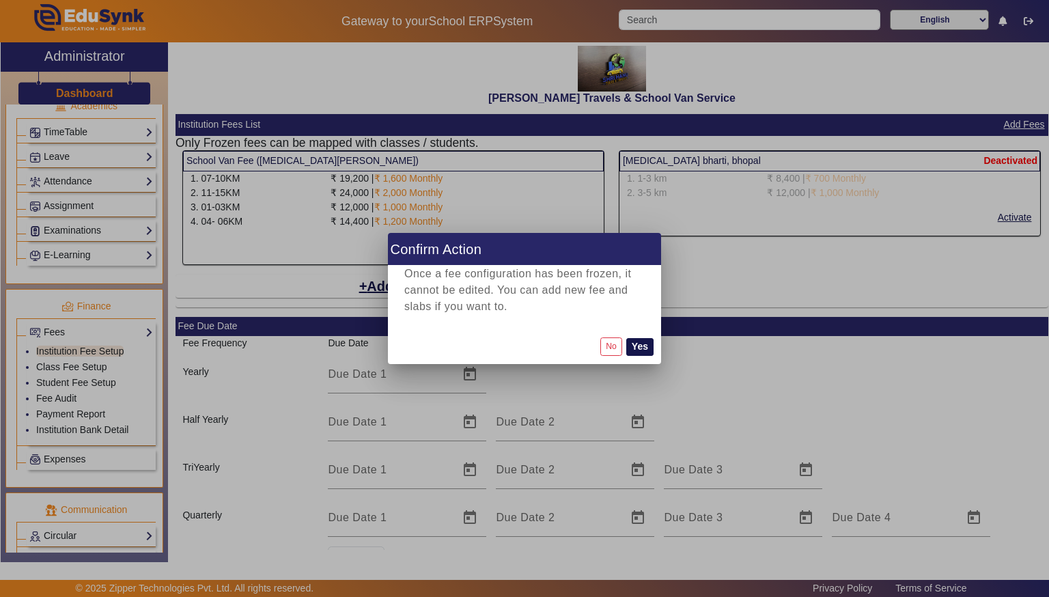
click at [637, 344] on button "Yes" at bounding box center [639, 347] width 27 height 18
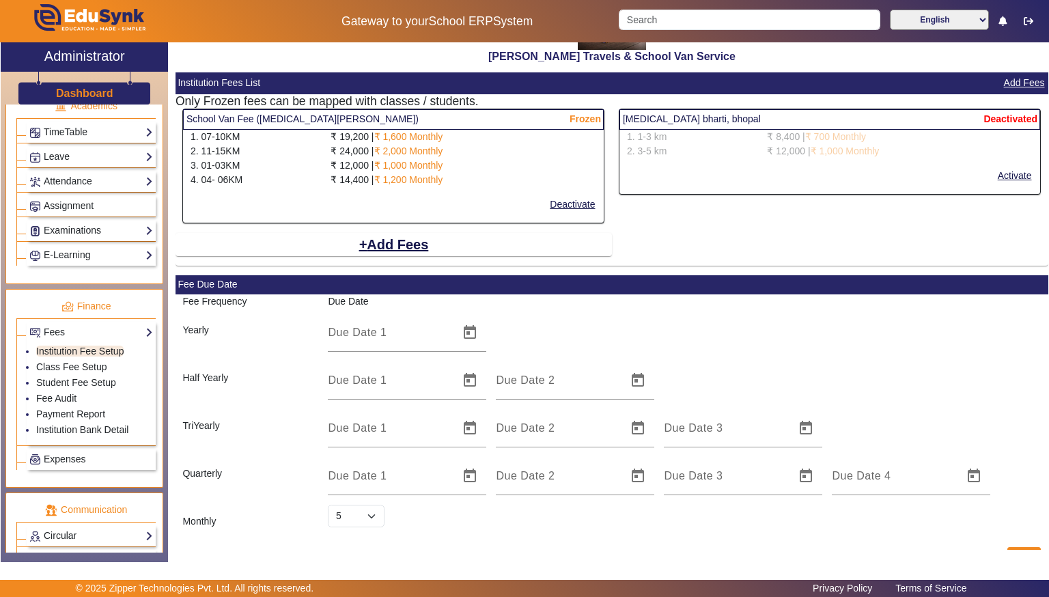
scroll to position [74, 0]
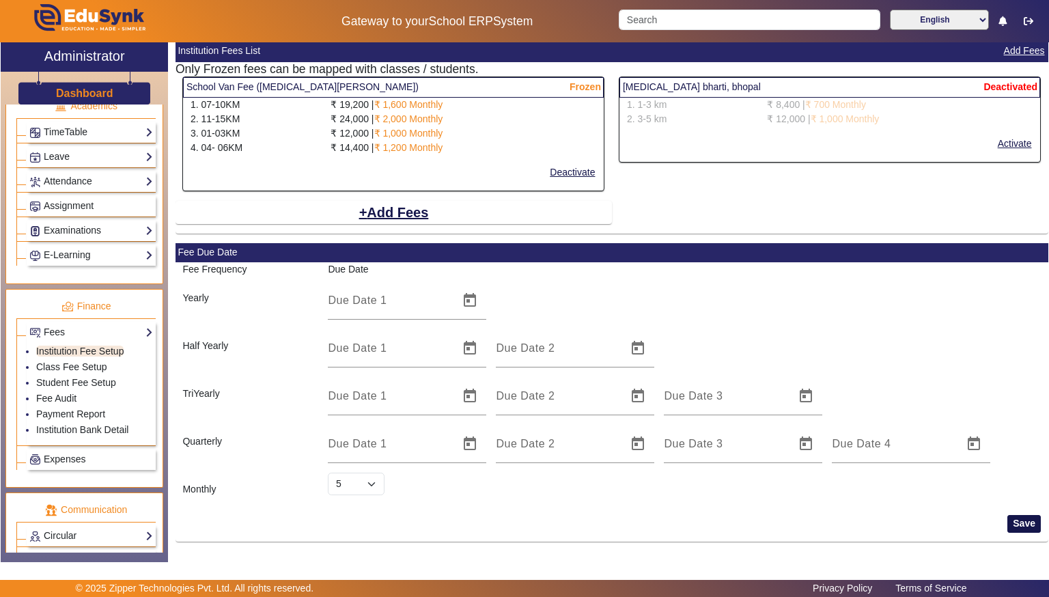
click at [1018, 522] on button "Save" at bounding box center [1023, 524] width 33 height 18
select select "5"
click at [67, 377] on link "Student Fee Setup" at bounding box center [76, 382] width 80 height 11
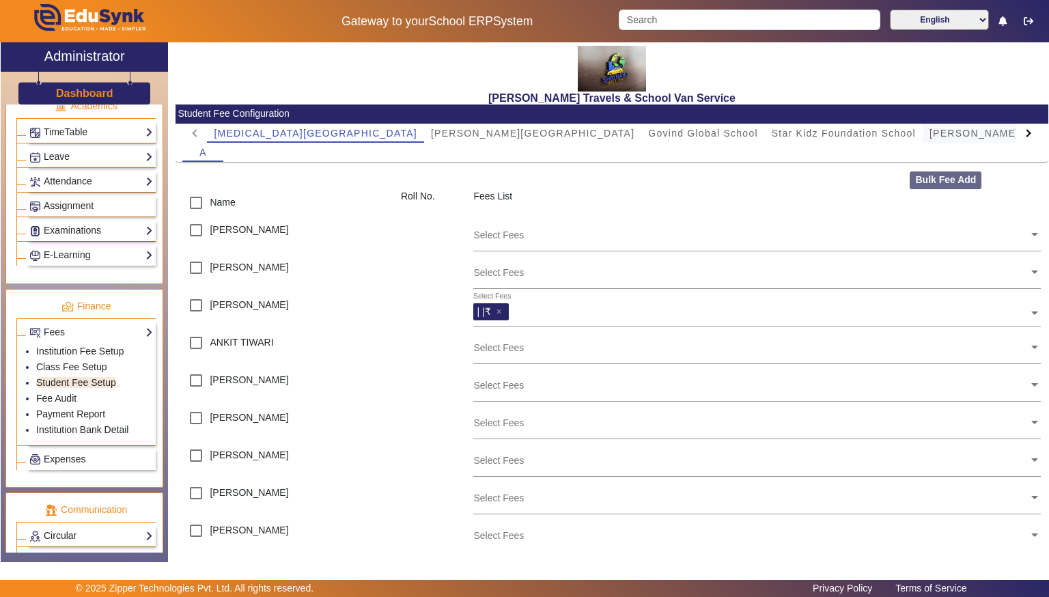
click at [930, 130] on span "[PERSON_NAME] school" at bounding box center [993, 133] width 126 height 10
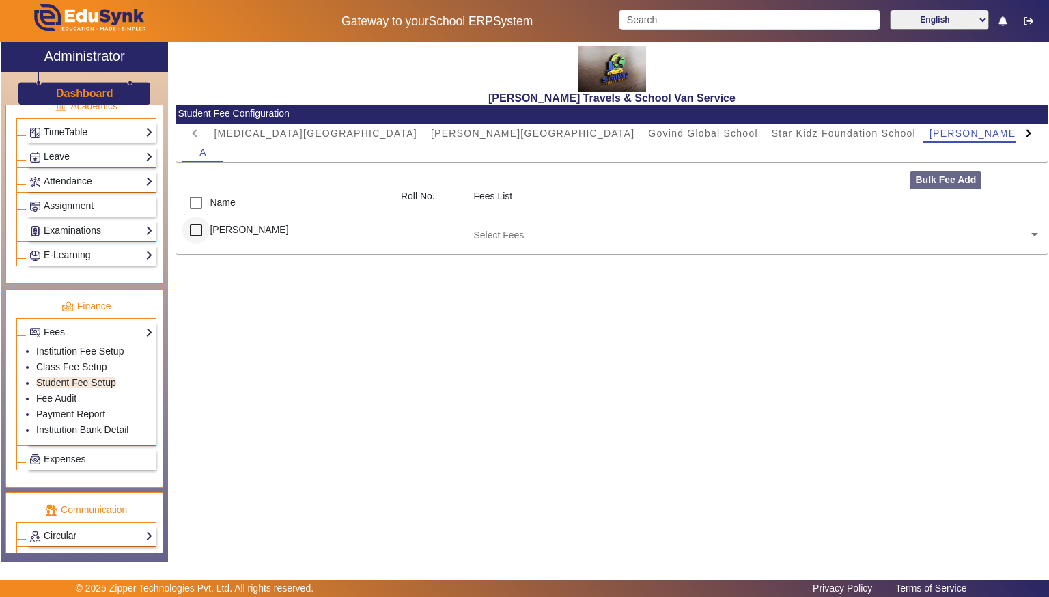
click at [197, 230] on input "checkbox" at bounding box center [195, 230] width 27 height 27
checkbox input "true"
click at [488, 233] on input "text" at bounding box center [750, 234] width 555 height 13
click at [1035, 234] on span at bounding box center [1035, 233] width 12 height 14
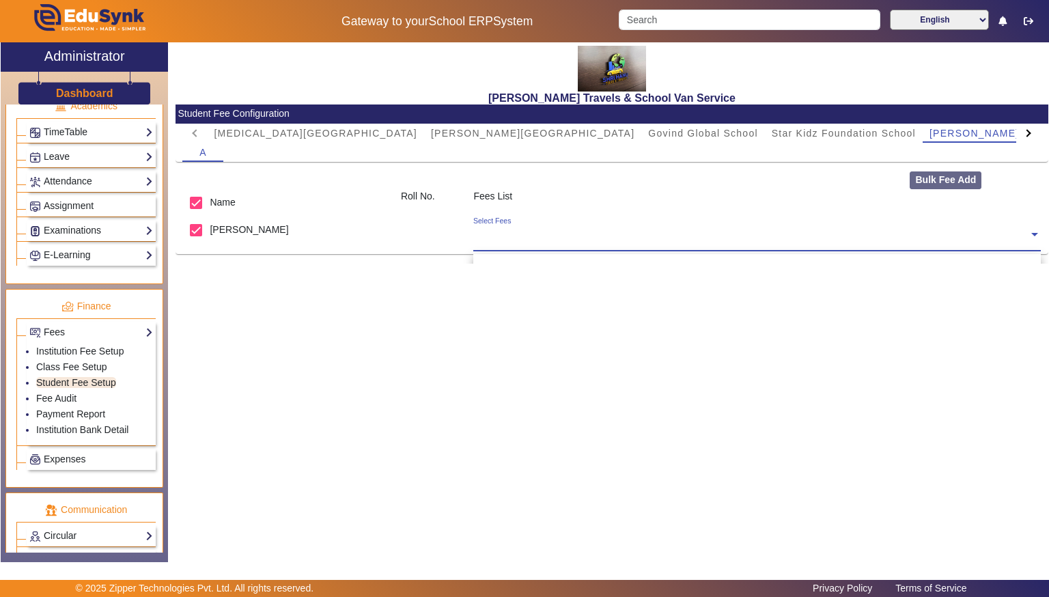
click at [1035, 234] on span at bounding box center [1035, 233] width 12 height 14
click at [717, 242] on div "Select Fees" at bounding box center [750, 231] width 555 height 29
click at [302, 311] on div "[PERSON_NAME] Travels & School Van Service Student Fee Configuration [MEDICAL_D…" at bounding box center [608, 294] width 880 height 505
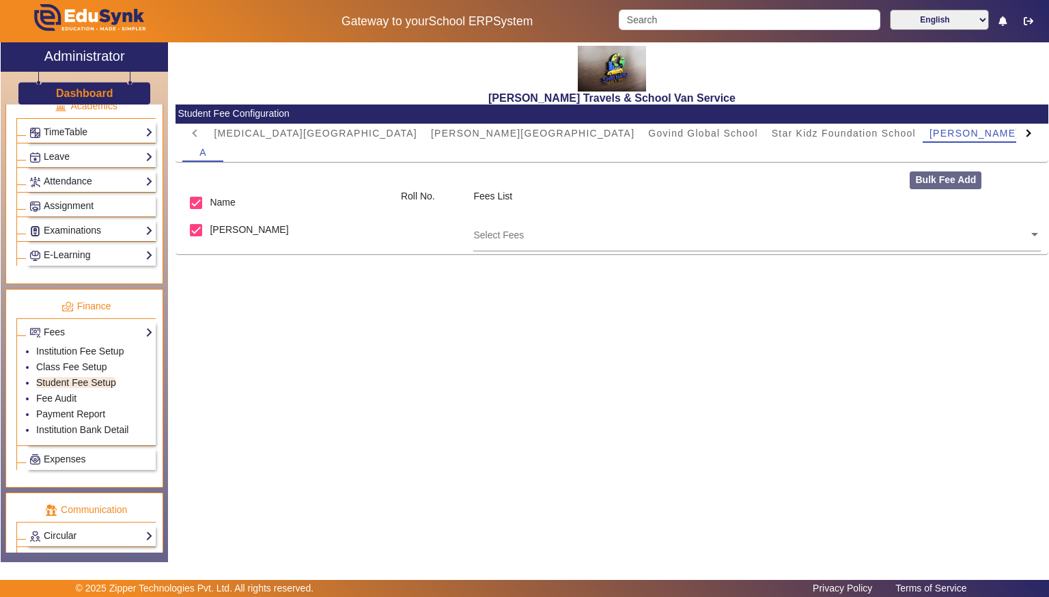
click at [518, 238] on input "text" at bounding box center [750, 234] width 555 height 13
click at [507, 220] on div "Select Fees" at bounding box center [492, 221] width 38 height 11
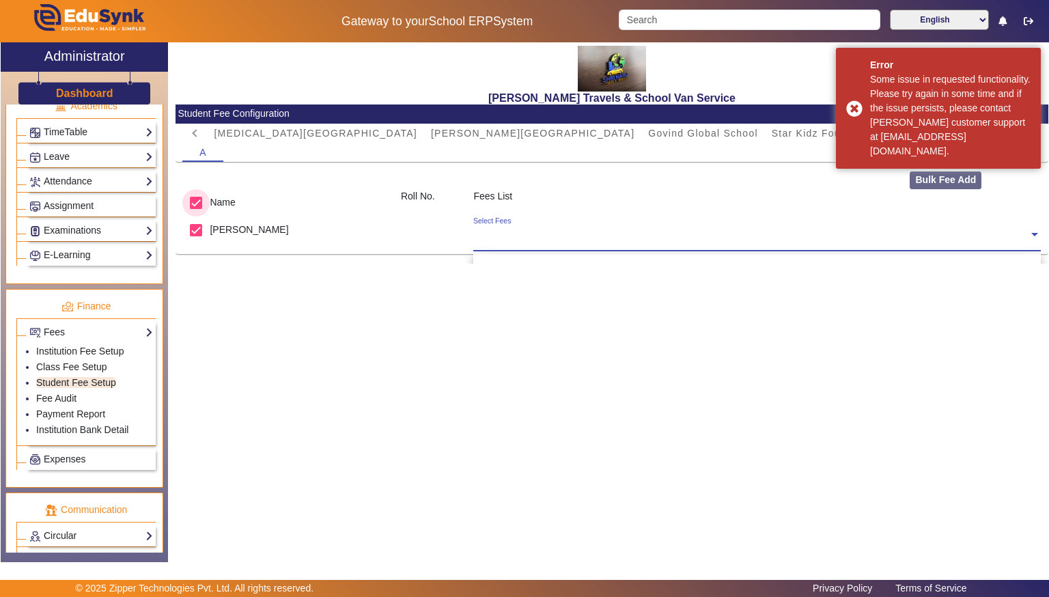
click at [199, 204] on input "checkbox" at bounding box center [195, 202] width 27 height 27
checkbox input "false"
click at [258, 135] on span "[MEDICAL_DATA][GEOGRAPHIC_DATA]" at bounding box center [316, 133] width 204 height 10
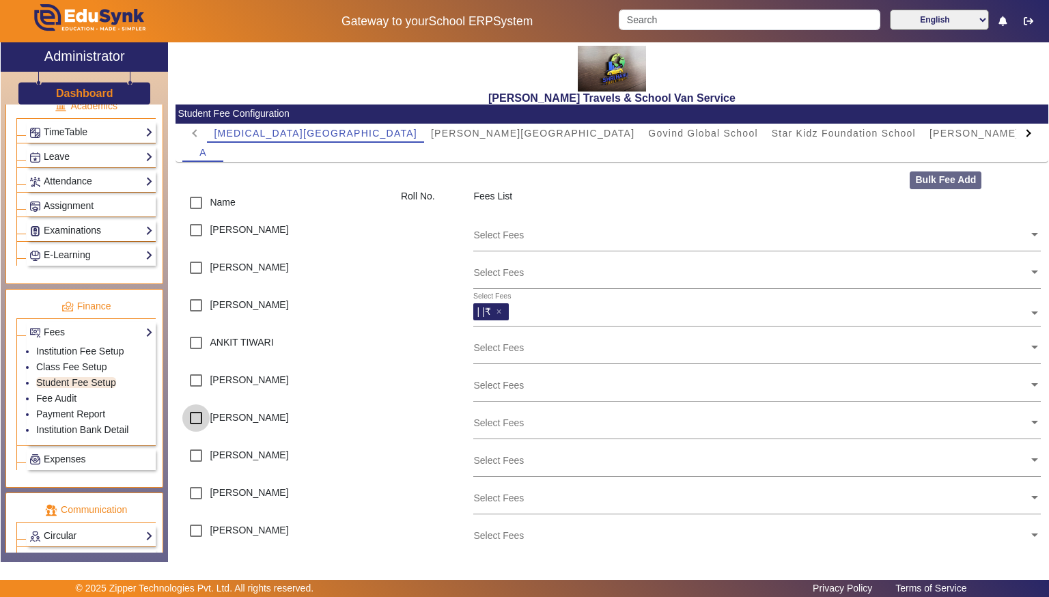
click at [204, 417] on input "checkbox" at bounding box center [195, 417] width 27 height 27
checkbox input "true"
click at [774, 430] on div "Select Fees" at bounding box center [750, 418] width 555 height 29
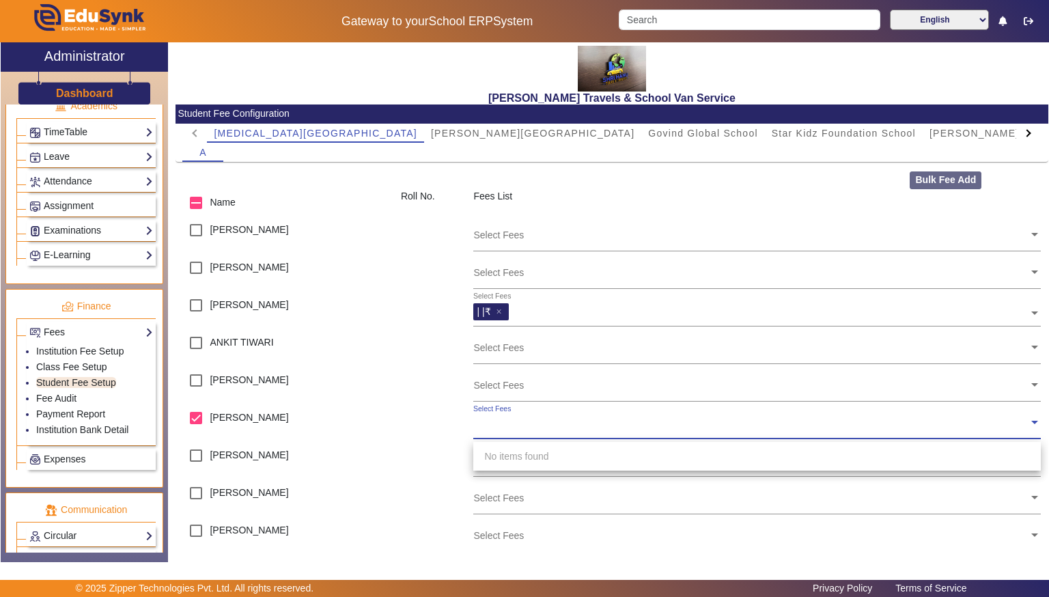
click at [774, 430] on div "Select Fees" at bounding box center [750, 418] width 555 height 29
click at [707, 335] on div "Select Fees" at bounding box center [750, 343] width 555 height 29
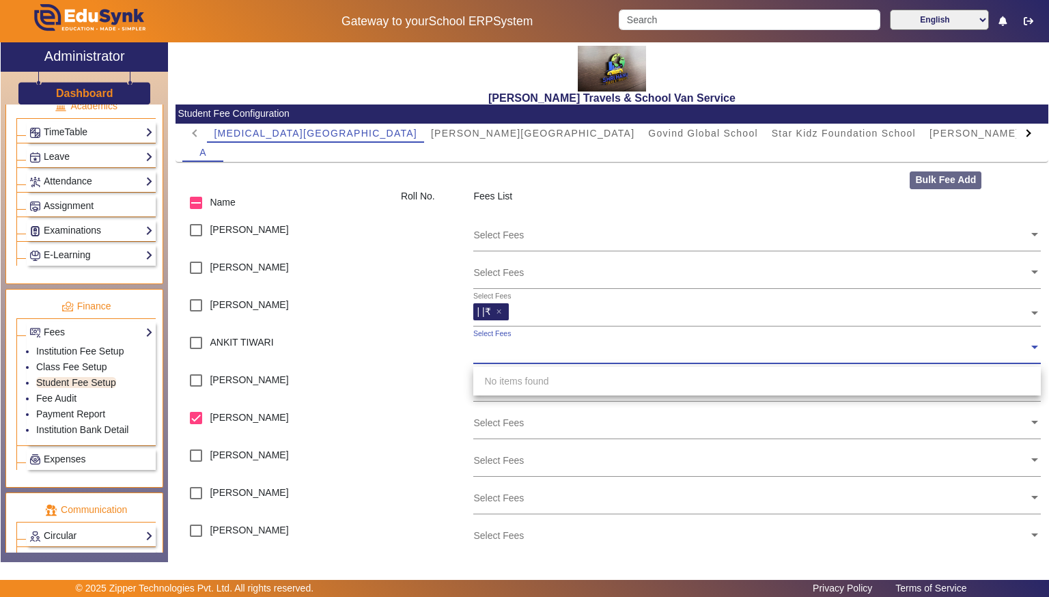
click at [707, 335] on div "Select Fees" at bounding box center [750, 343] width 555 height 29
click at [686, 319] on div at bounding box center [771, 313] width 516 height 21
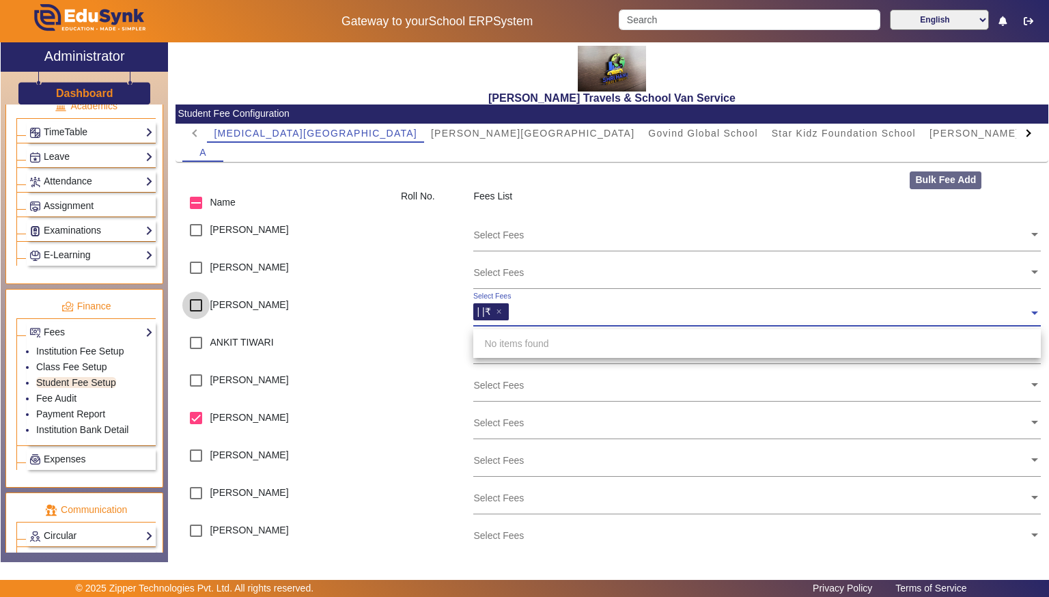
click at [196, 305] on input "checkbox" at bounding box center [195, 305] width 27 height 27
checkbox input "true"
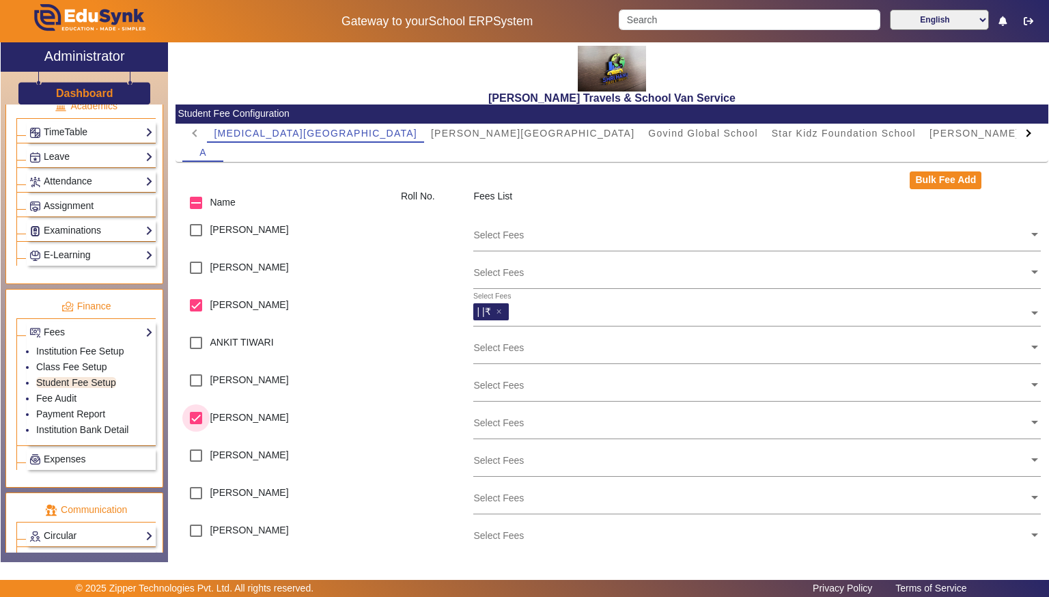
click at [197, 415] on input "checkbox" at bounding box center [195, 417] width 27 height 27
checkbox input "false"
click at [195, 199] on input "checkbox" at bounding box center [195, 202] width 27 height 27
checkbox input "true"
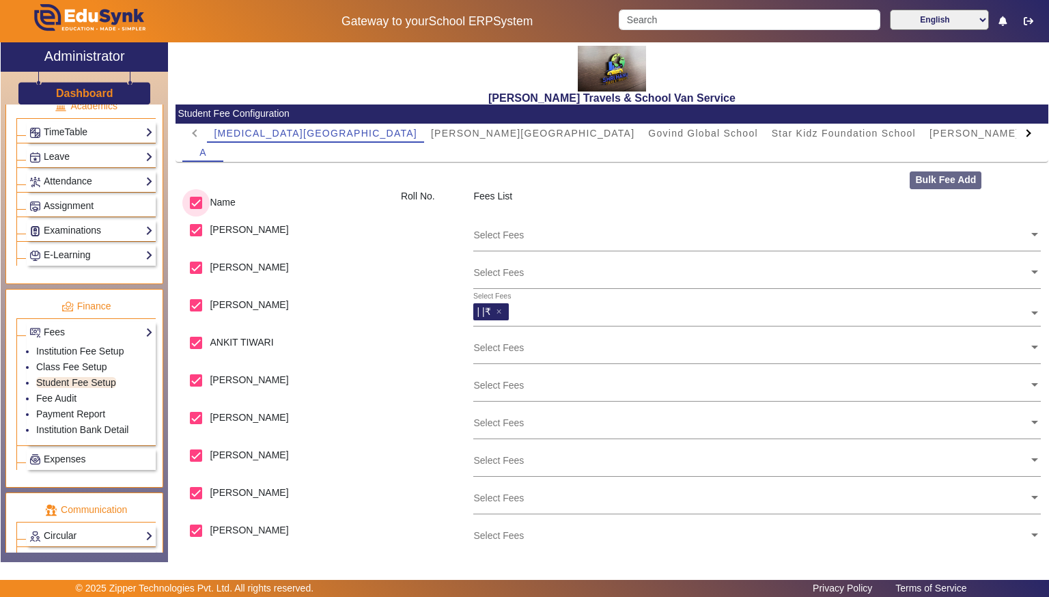
checkbox input "true"
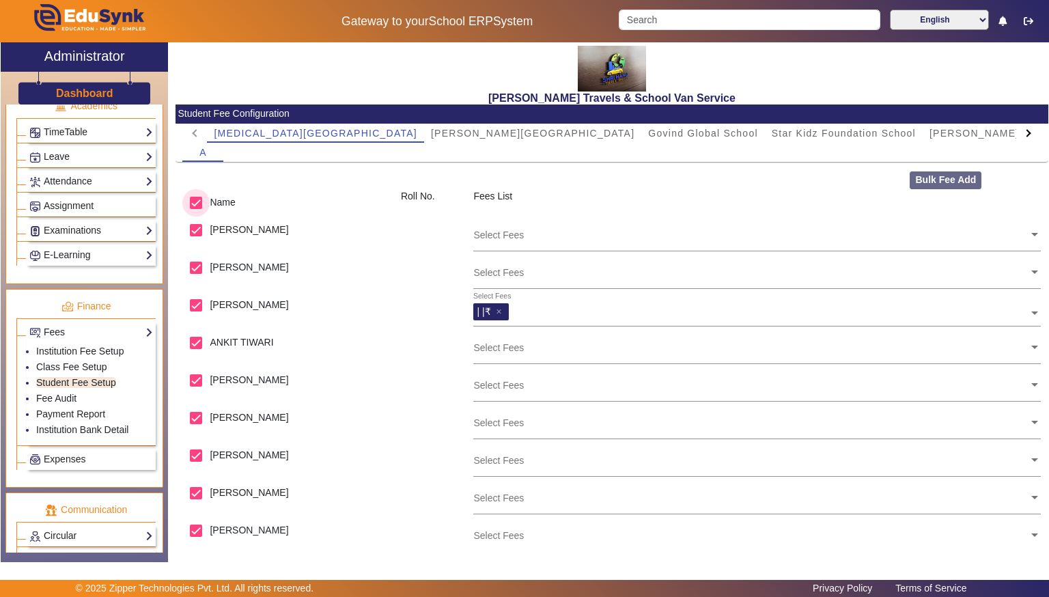
checkbox input "true"
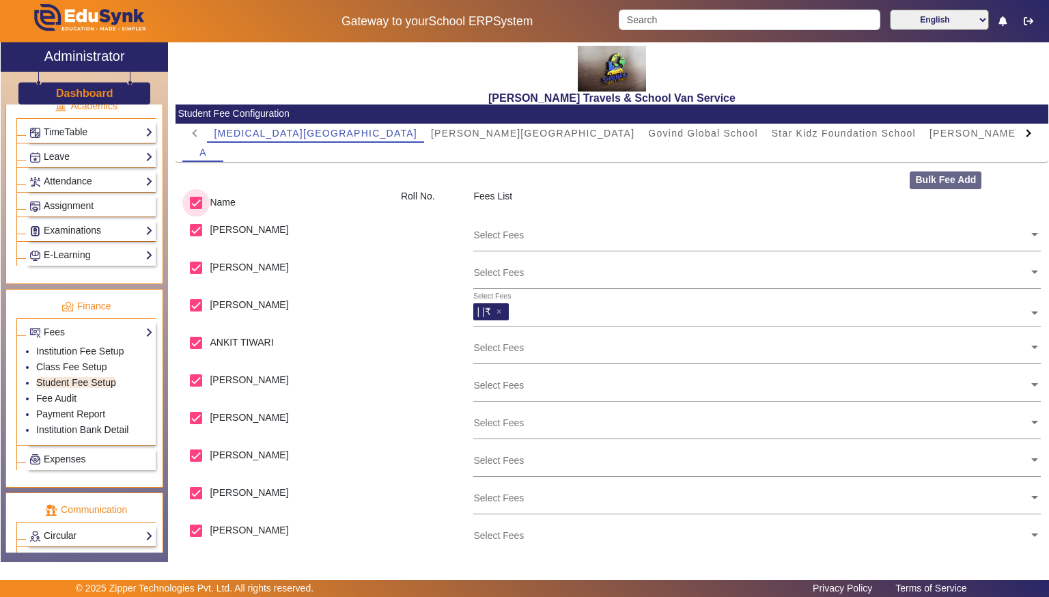
checkbox input "true"
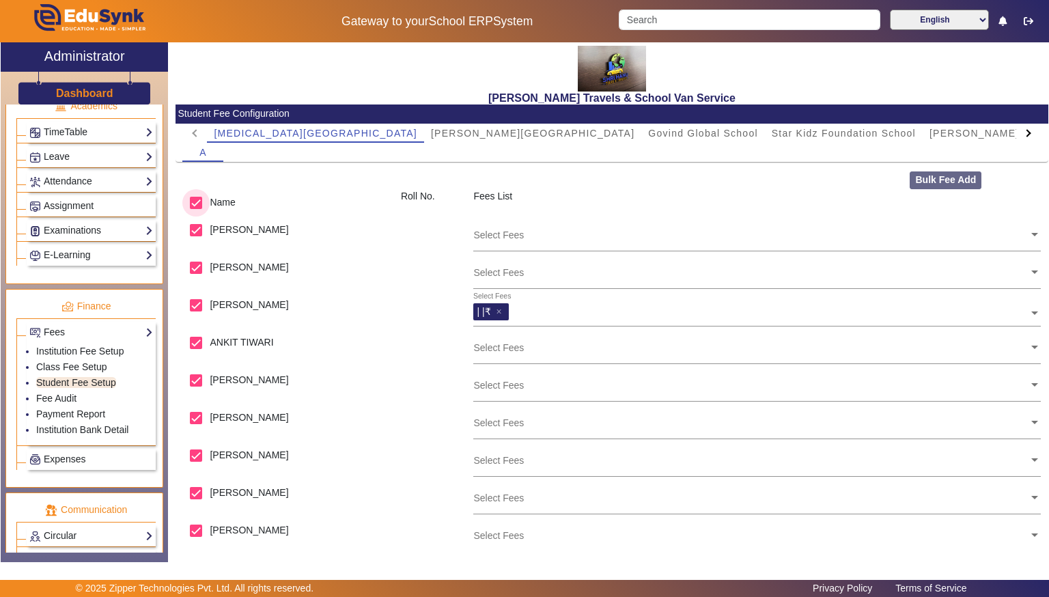
checkbox input "true"
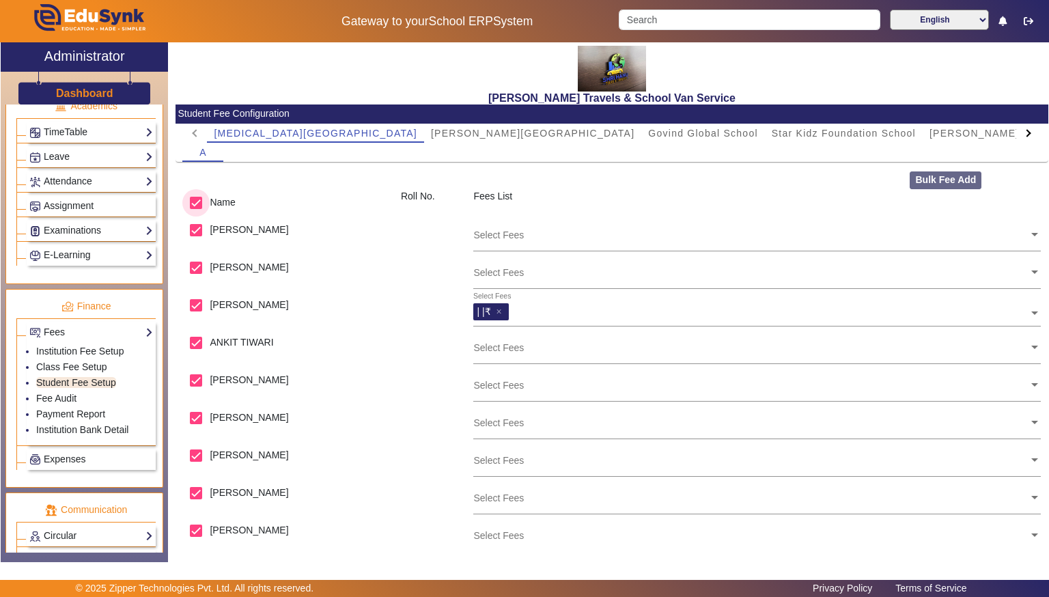
checkbox input "true"
click at [195, 199] on input "checkbox" at bounding box center [195, 202] width 27 height 27
checkbox input "false"
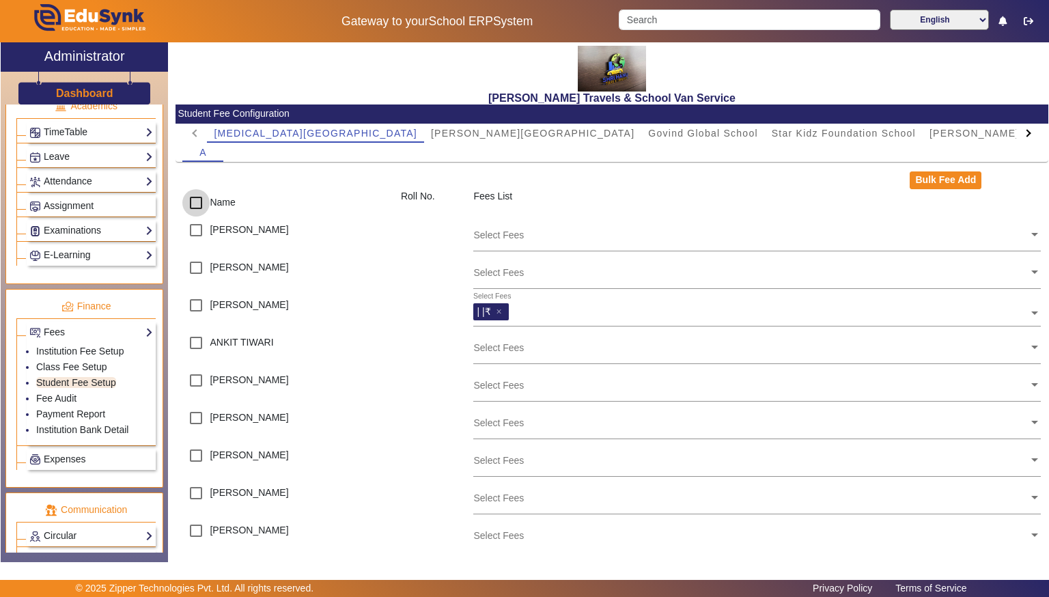
checkbox input "false"
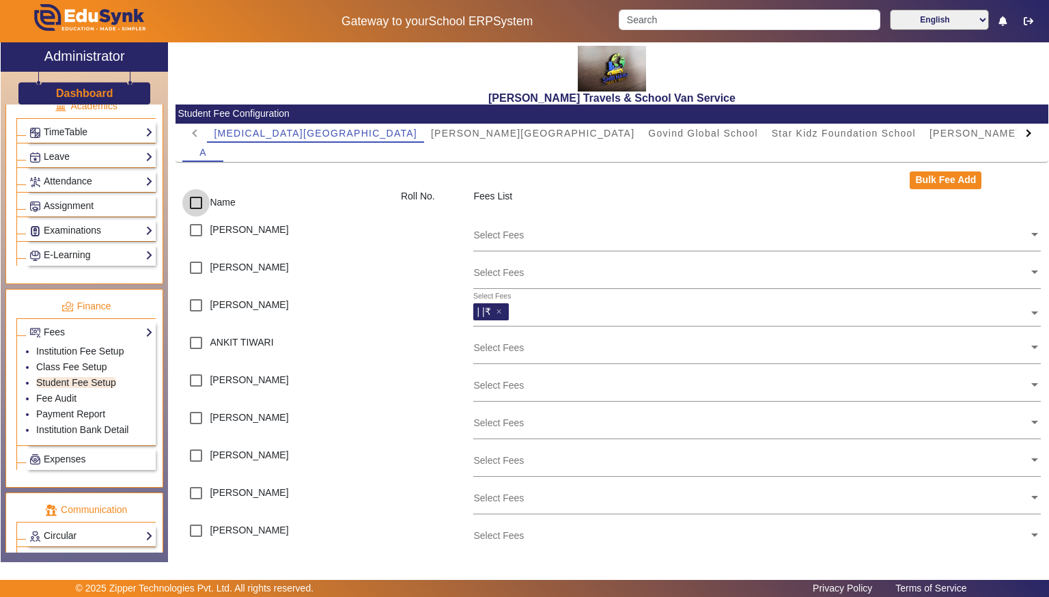
checkbox input "false"
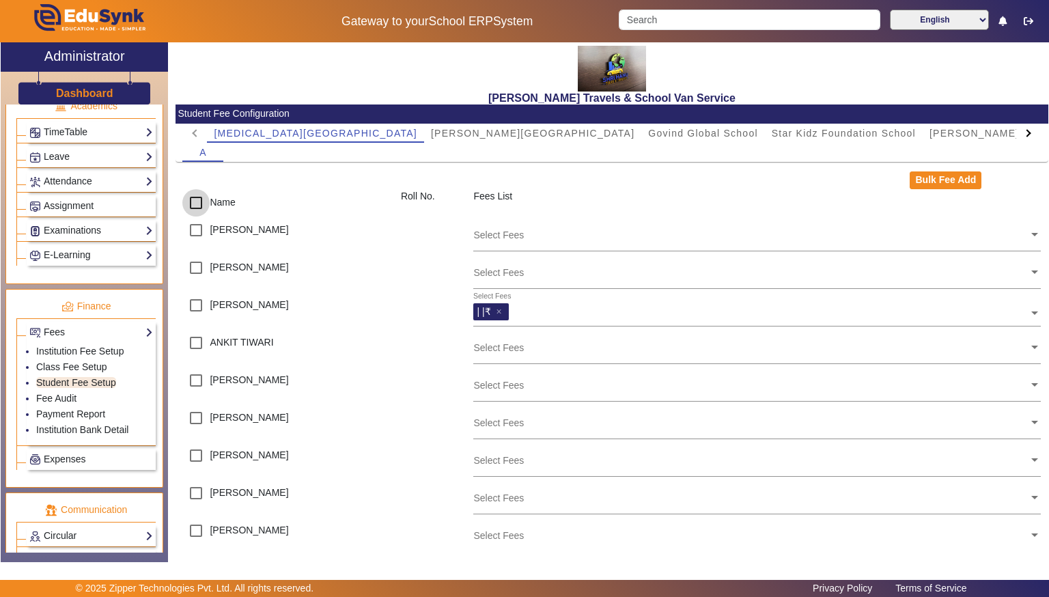
checkbox input "false"
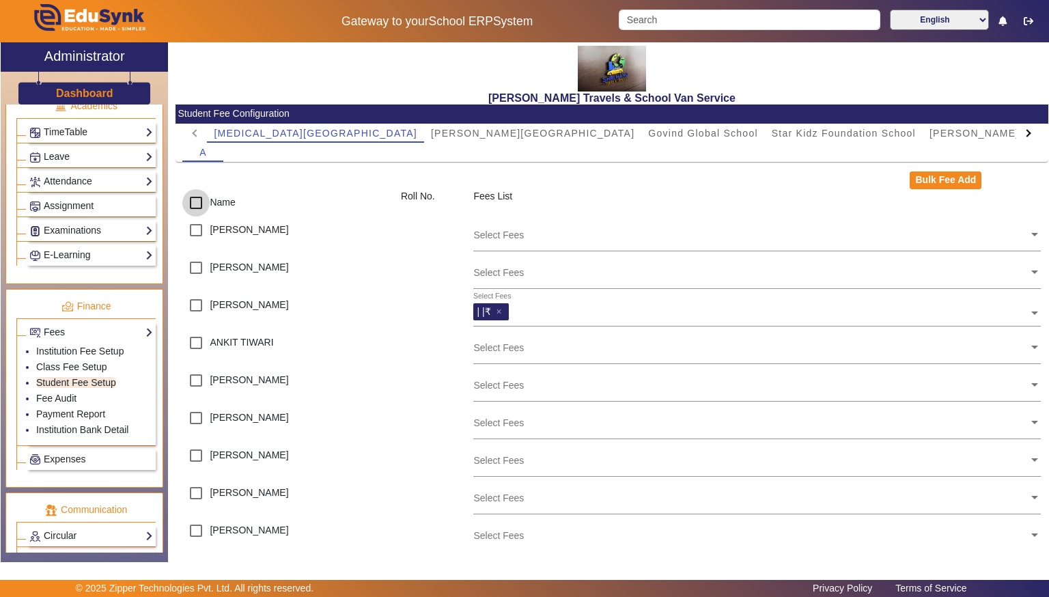
checkbox input "false"
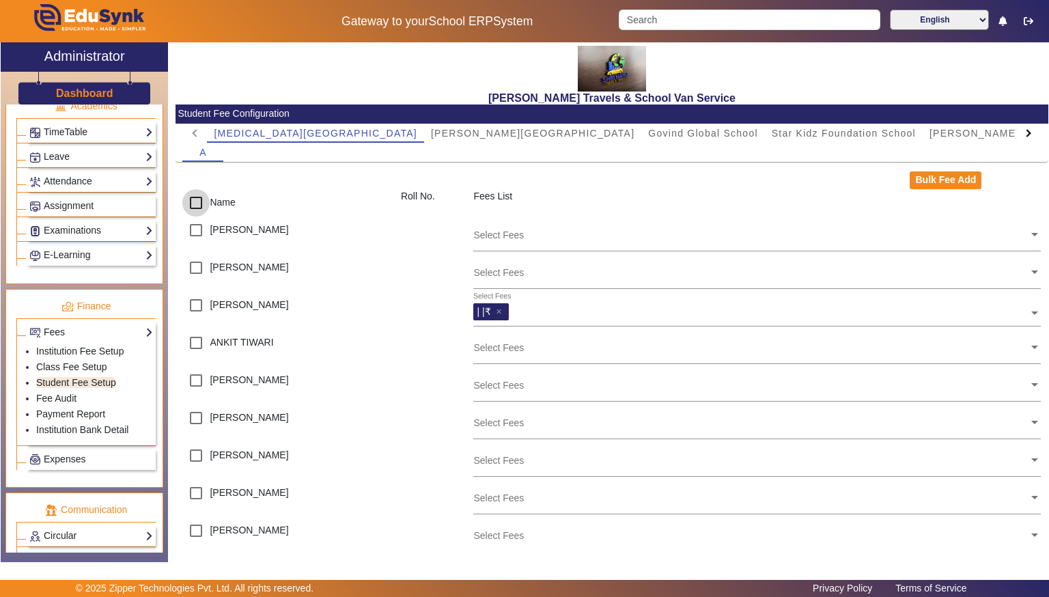
checkbox input "false"
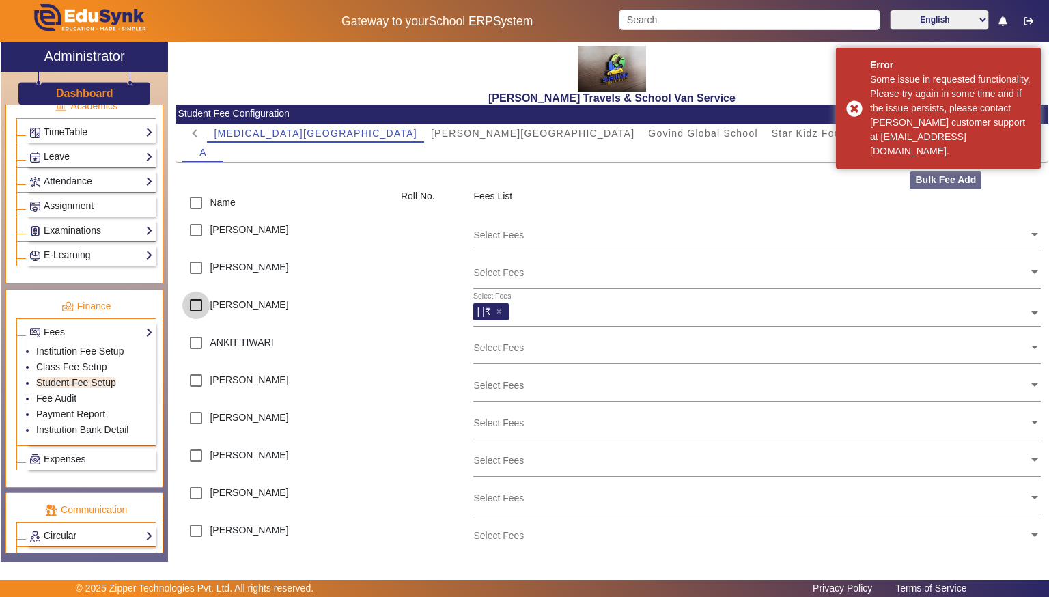
click at [197, 303] on input "checkbox" at bounding box center [195, 305] width 27 height 27
checkbox input "true"
click at [658, 298] on div "Select Fees | |₹ ×" at bounding box center [750, 309] width 555 height 31
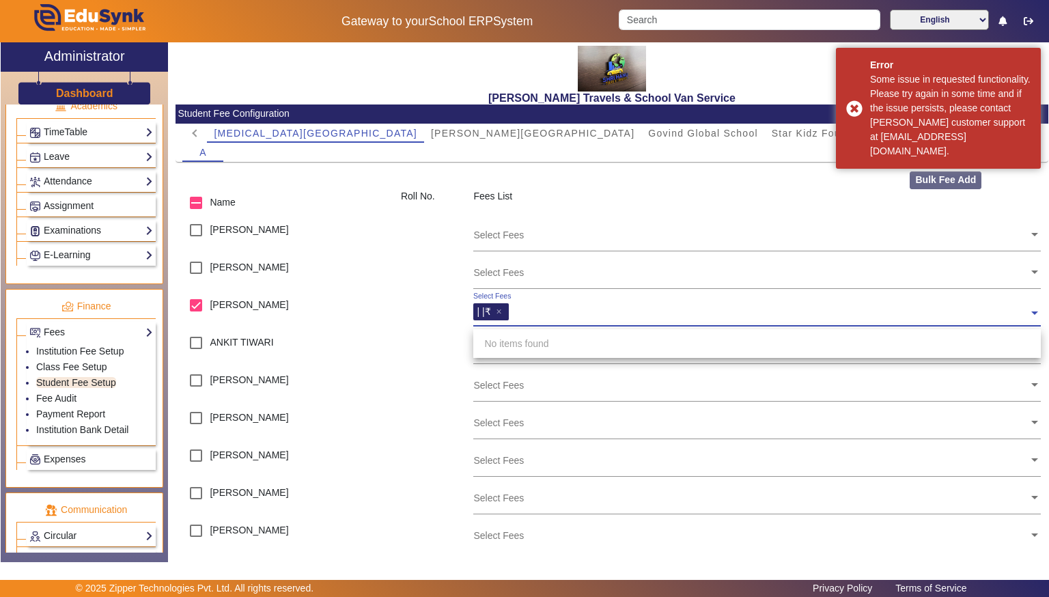
click at [658, 298] on div "Select Fees | |₹ ×" at bounding box center [750, 309] width 555 height 31
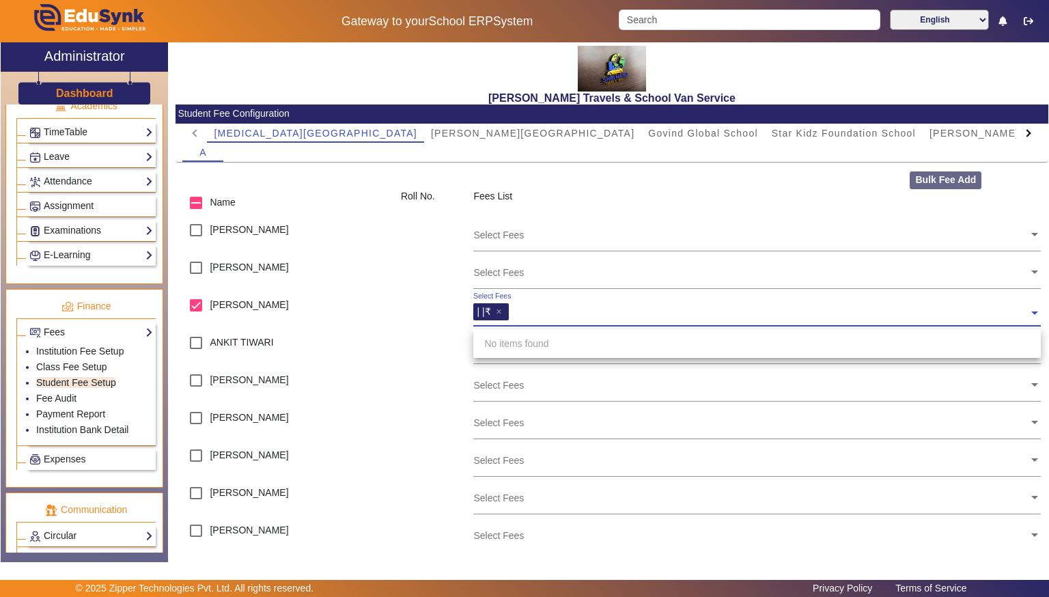
click at [146, 268] on ul "Academics TimeTable Assign Teacher Academic Calendar Period Structure TimeTable…" at bounding box center [84, 186] width 158 height 195
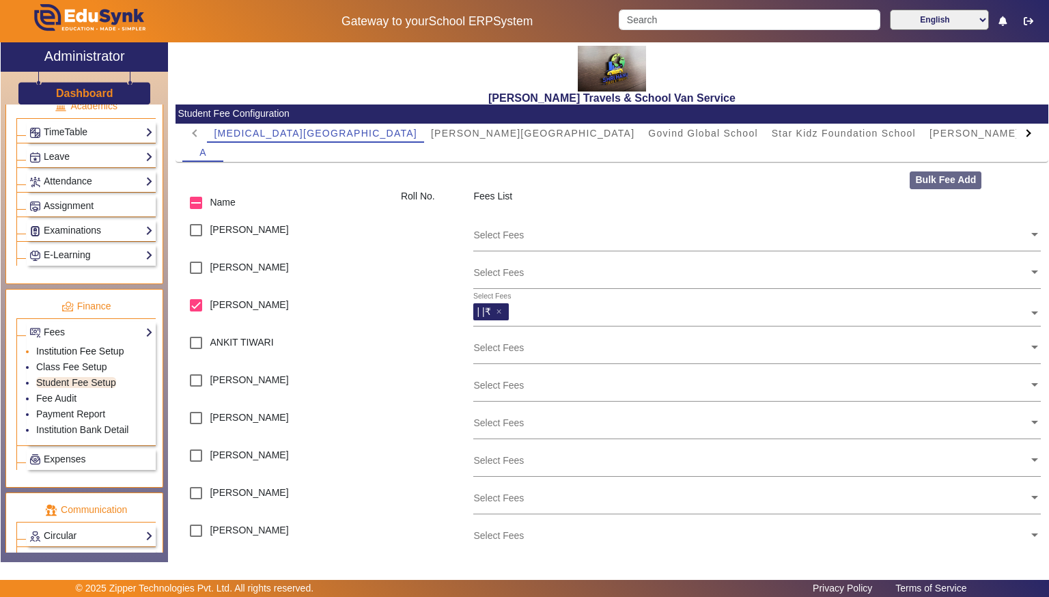
click at [94, 346] on link "Institution Fee Setup" at bounding box center [79, 351] width 87 height 11
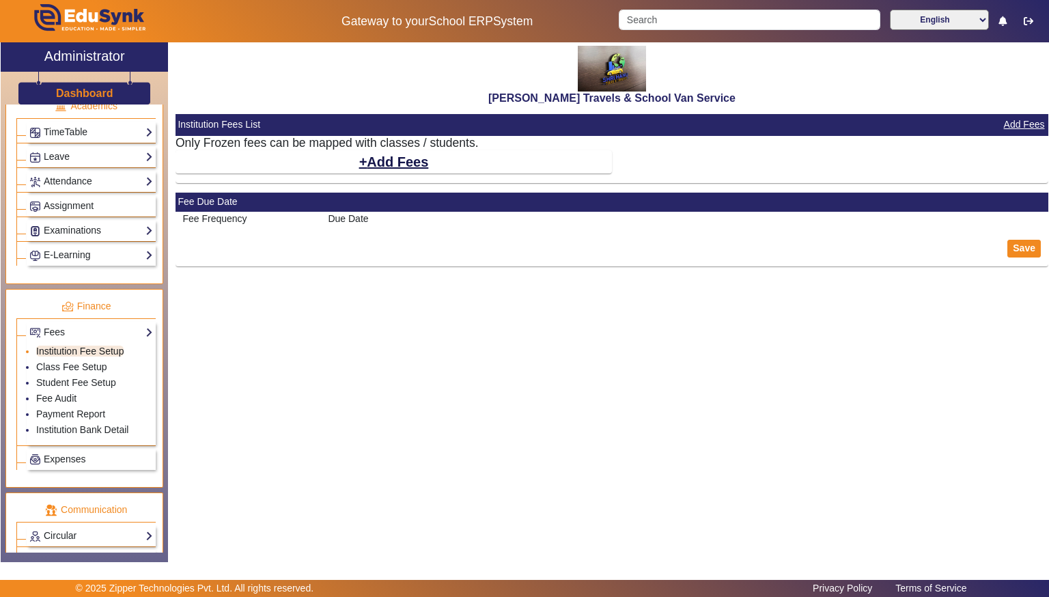
select select "5"
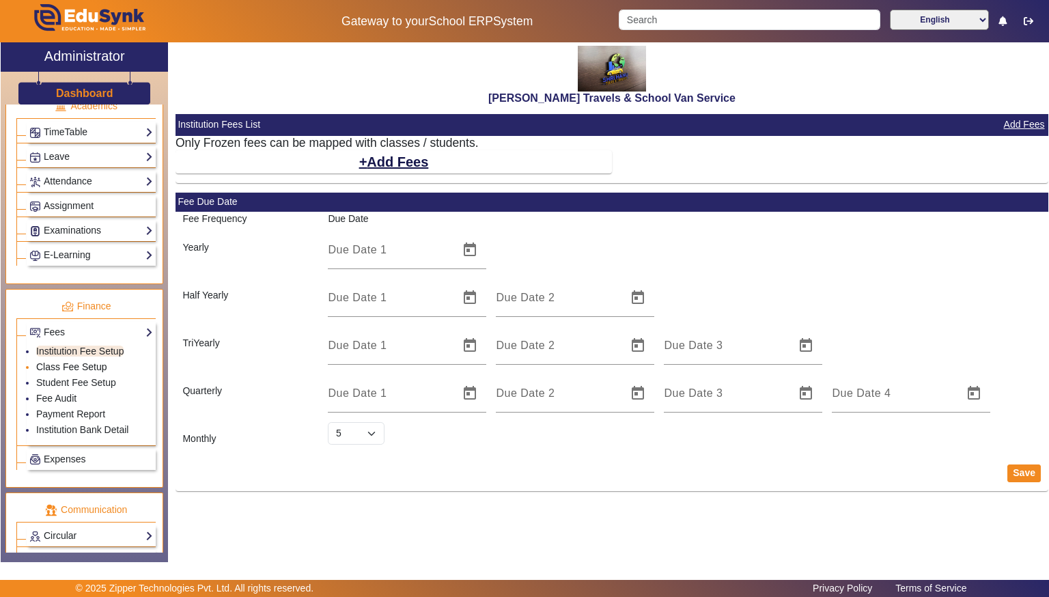
click at [42, 361] on link "Class Fee Setup" at bounding box center [71, 366] width 71 height 11
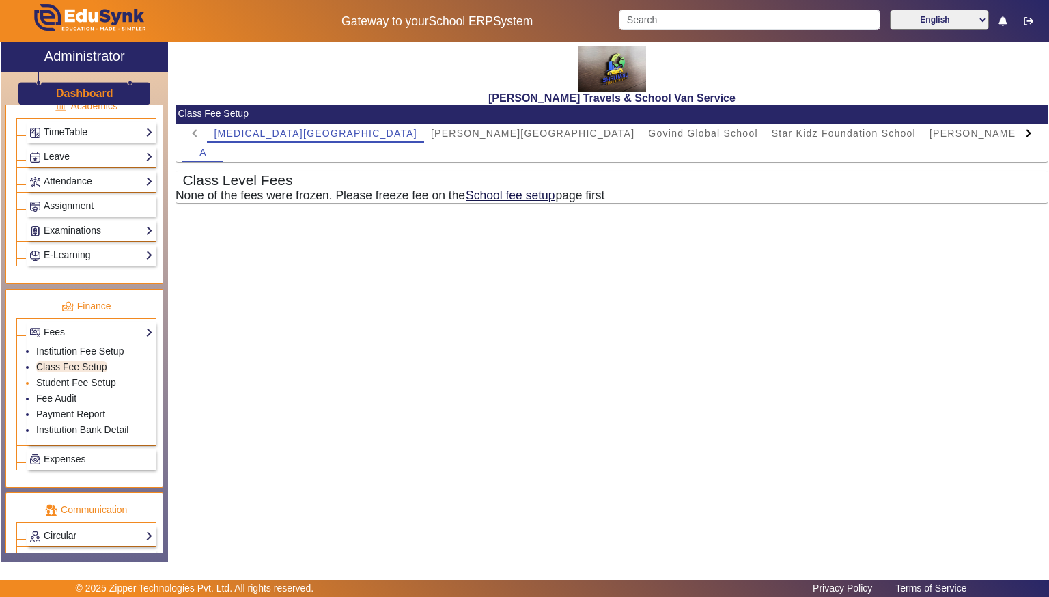
click at [46, 381] on li "Student Fee Setup" at bounding box center [94, 384] width 117 height 16
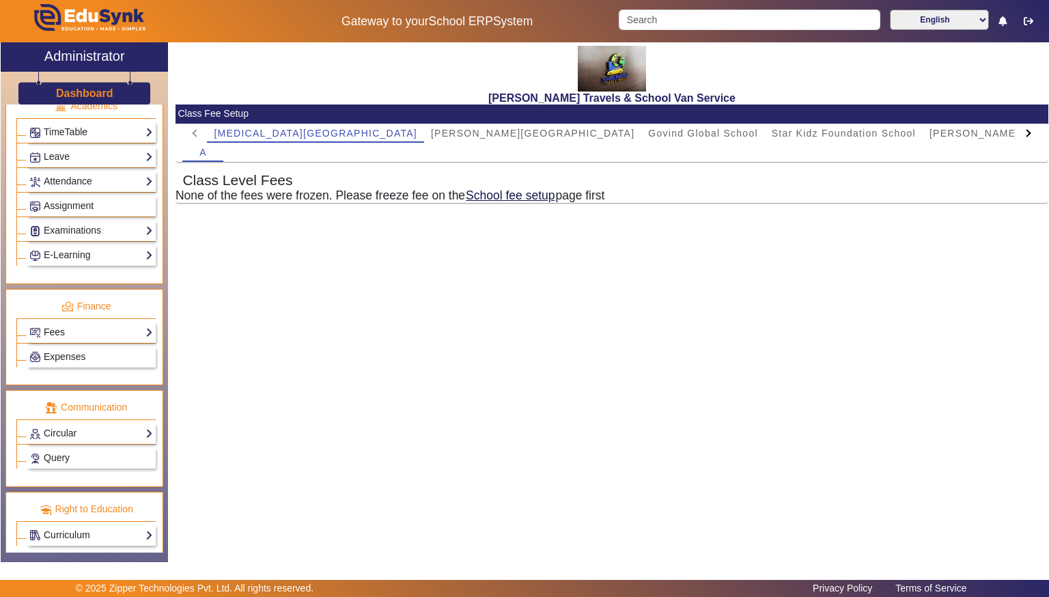
click at [79, 324] on link "Fees" at bounding box center [91, 332] width 124 height 16
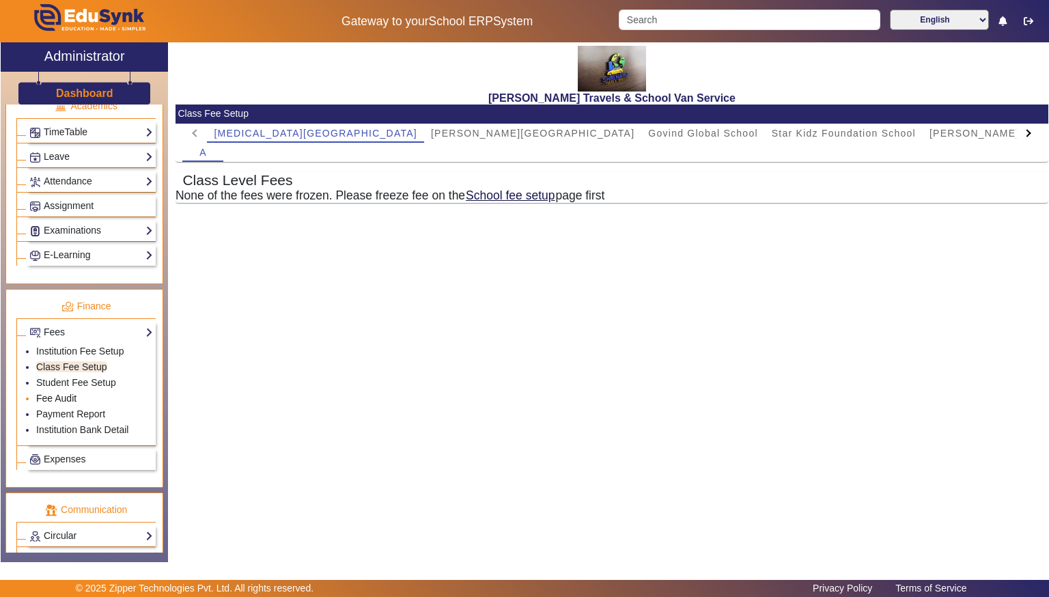
click at [69, 393] on link "Fee Audit" at bounding box center [56, 398] width 40 height 11
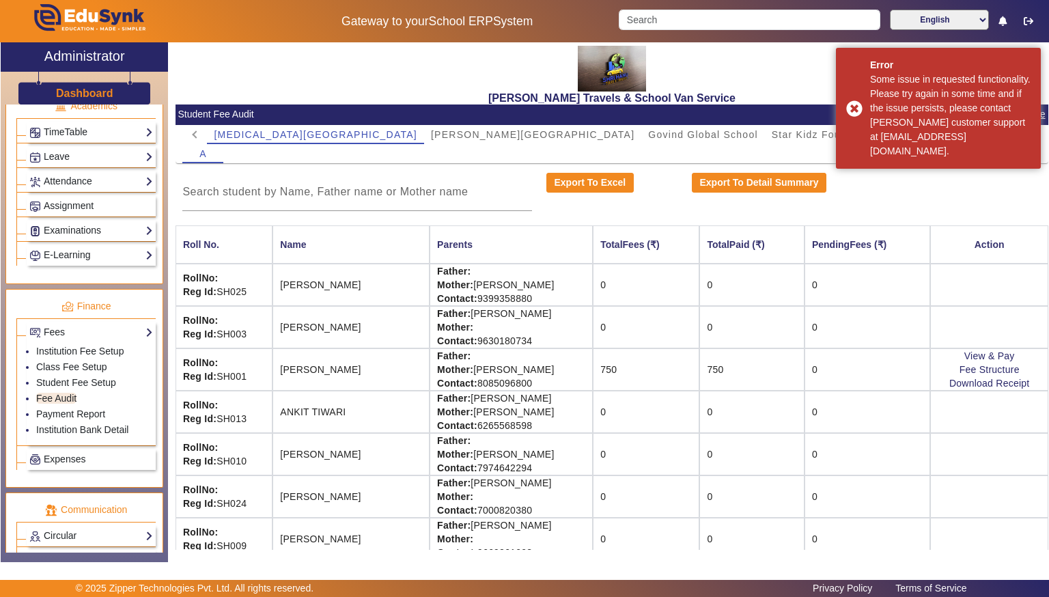
click at [930, 133] on span "[PERSON_NAME] school" at bounding box center [993, 135] width 126 height 10
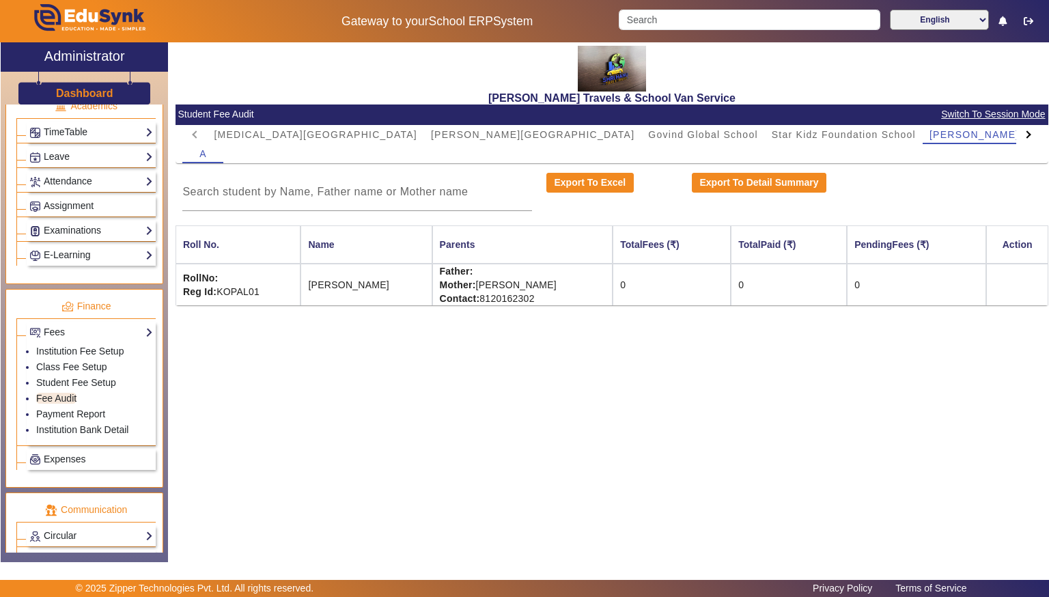
click at [847, 268] on td "0" at bounding box center [789, 285] width 116 height 42
click at [1019, 275] on td at bounding box center [1017, 285] width 62 height 42
click at [389, 281] on td "[PERSON_NAME]" at bounding box center [366, 285] width 131 height 42
click at [387, 289] on td "[PERSON_NAME]" at bounding box center [366, 285] width 131 height 42
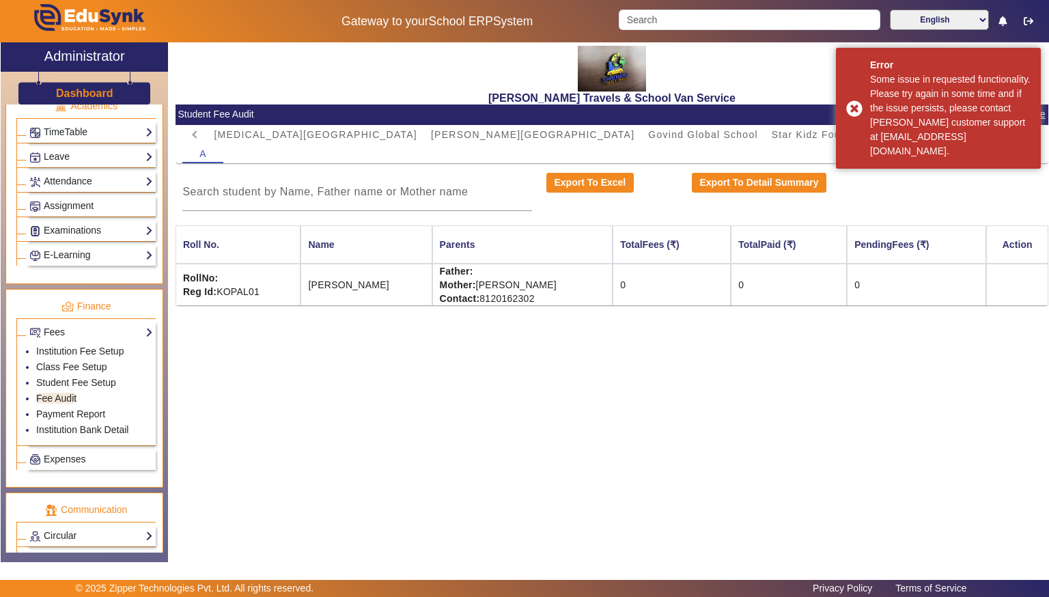
click at [231, 283] on td "RollNo: Reg Id: KOPAL01" at bounding box center [239, 285] width 126 height 42
click at [244, 294] on td "RollNo: Reg Id: KOPAL01" at bounding box center [239, 285] width 126 height 42
click at [265, 137] on span "[MEDICAL_DATA][GEOGRAPHIC_DATA]" at bounding box center [316, 135] width 204 height 10
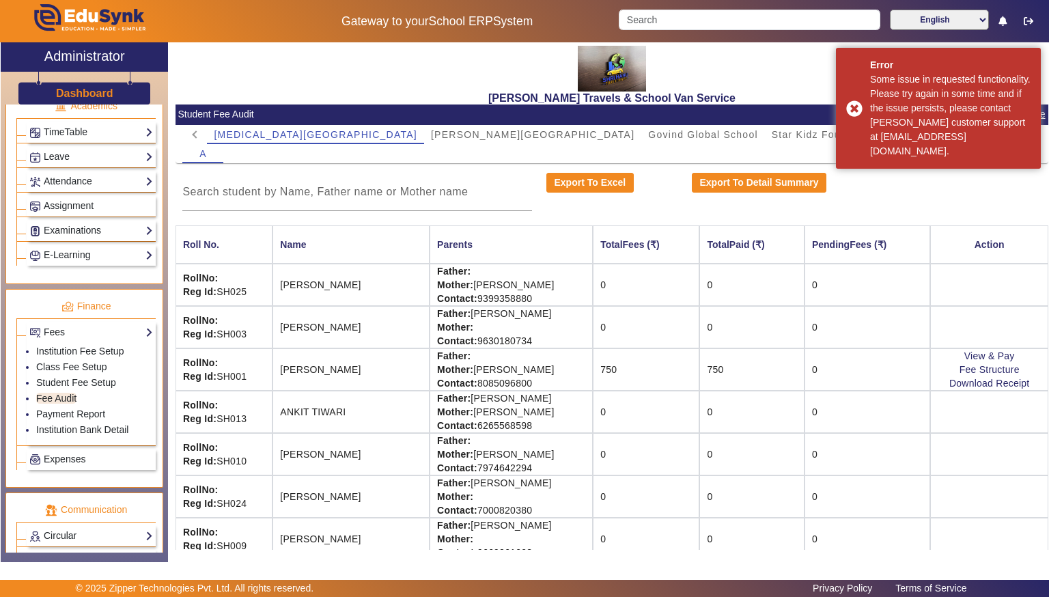
click at [312, 415] on td "ANKIT TIWARI" at bounding box center [351, 412] width 157 height 42
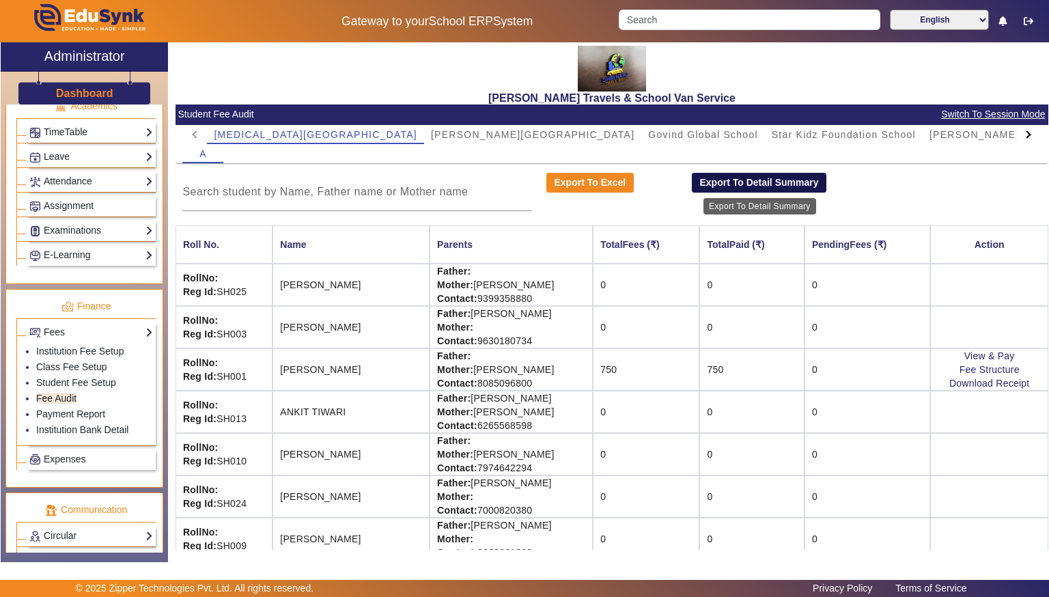
click at [706, 191] on button "Export To Detail Summary" at bounding box center [759, 183] width 135 height 20
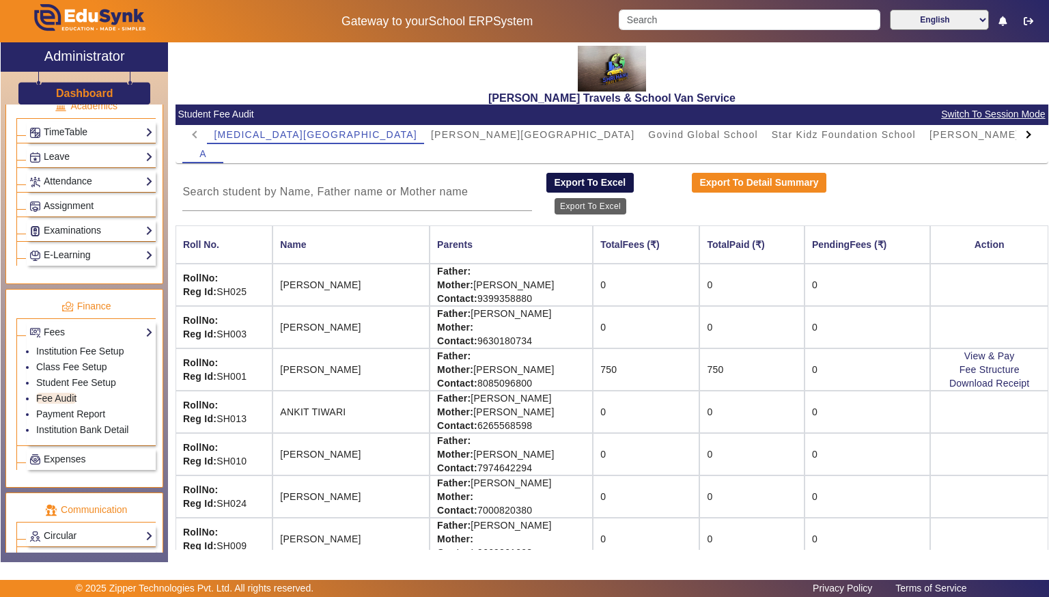
click at [614, 186] on button "Export To Excel" at bounding box center [589, 183] width 87 height 20
click at [96, 408] on link "Payment Report" at bounding box center [70, 413] width 69 height 11
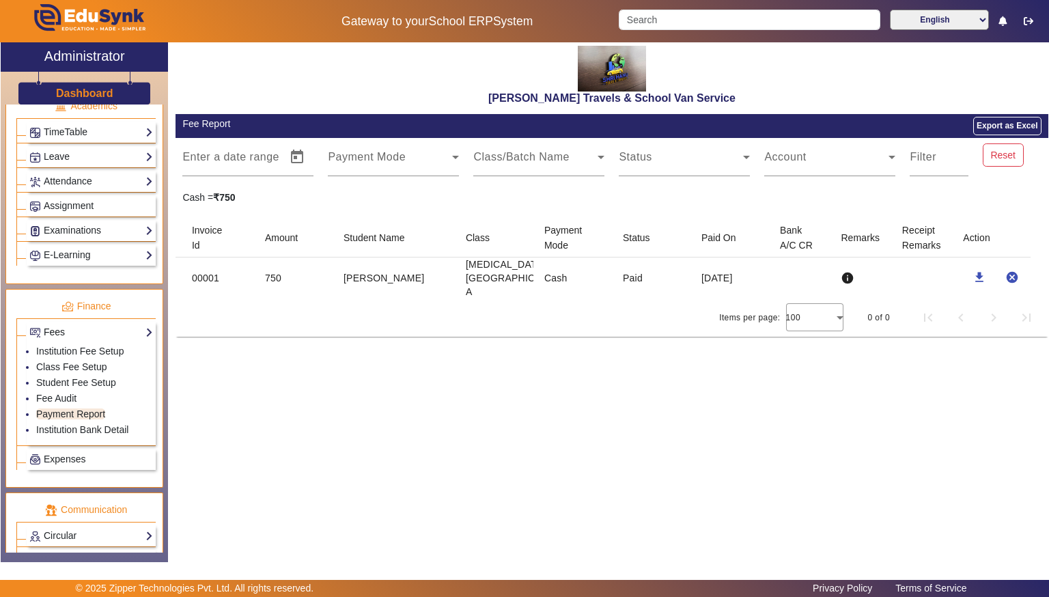
click at [41, 326] on link "Fees" at bounding box center [91, 332] width 124 height 16
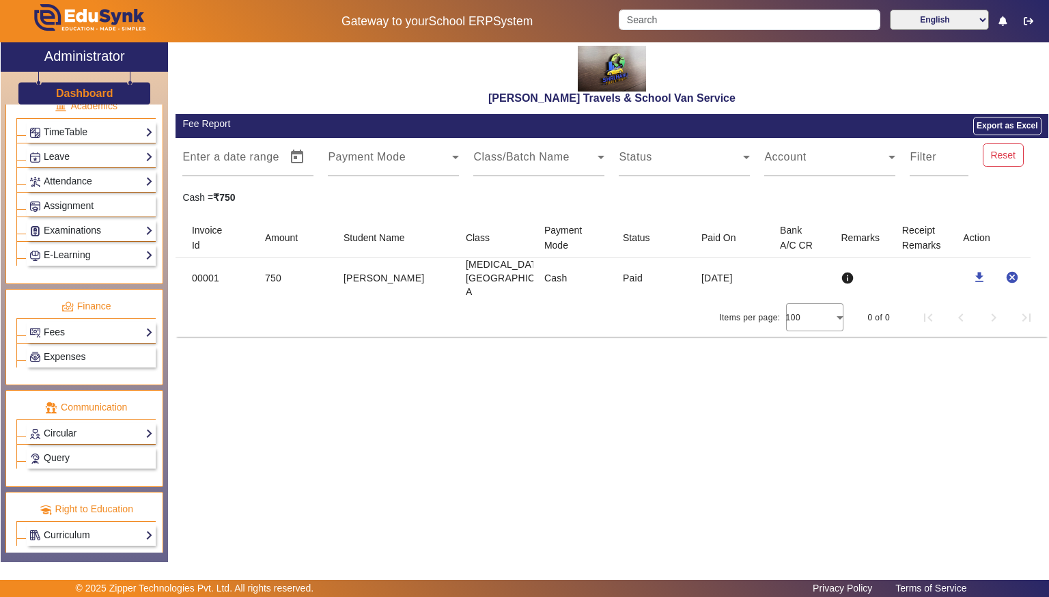
click at [41, 326] on link "Fees" at bounding box center [91, 332] width 124 height 16
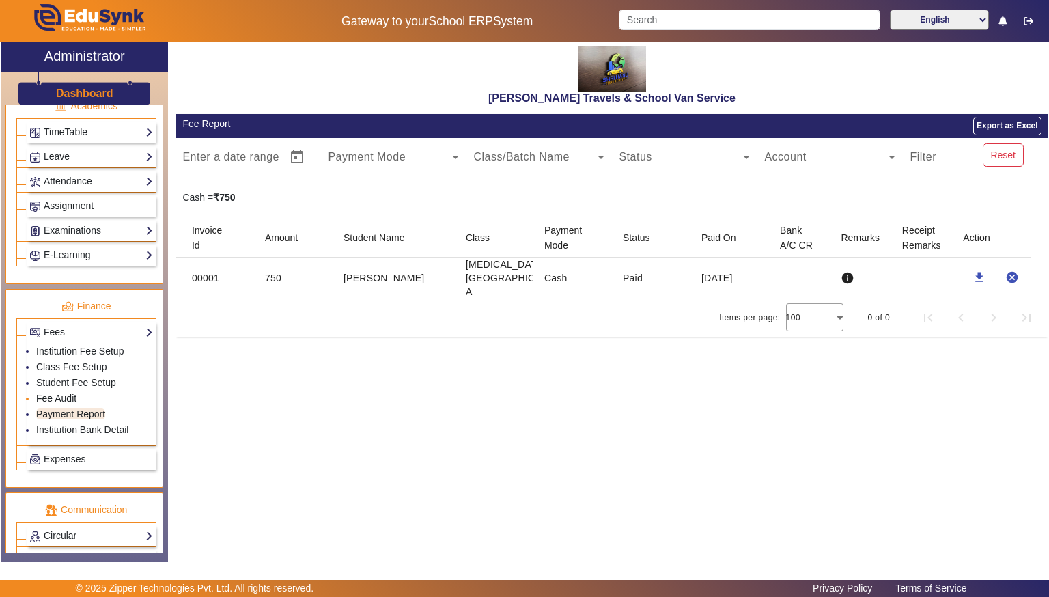
click at [59, 393] on link "Fee Audit" at bounding box center [56, 398] width 40 height 11
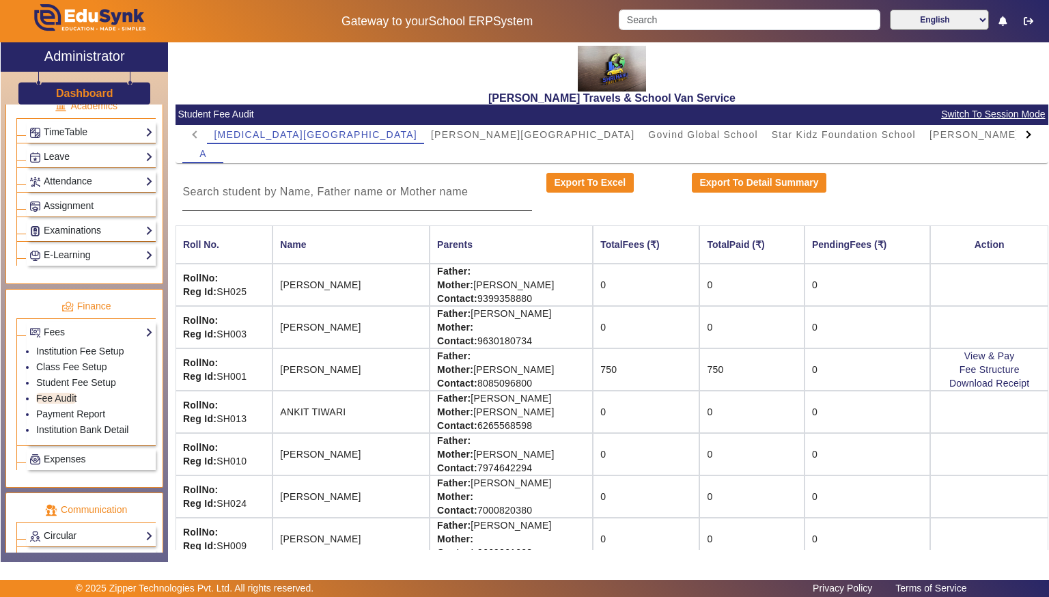
click at [249, 199] on input at bounding box center [357, 192] width 350 height 16
click at [323, 451] on td "[PERSON_NAME]" at bounding box center [351, 454] width 157 height 42
click at [196, 457] on strong "Reg Id:" at bounding box center [199, 461] width 33 height 11
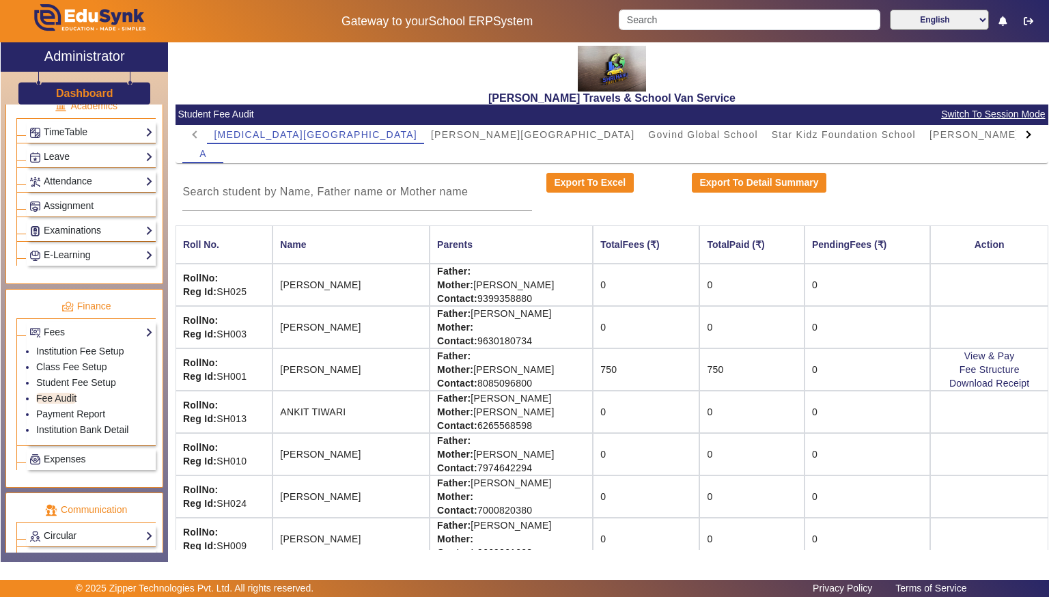
click at [196, 457] on strong "Reg Id:" at bounding box center [199, 461] width 33 height 11
click at [225, 442] on td "RollNo: Reg Id: SH010" at bounding box center [224, 454] width 97 height 42
click at [391, 436] on td "[PERSON_NAME]" at bounding box center [351, 454] width 157 height 42
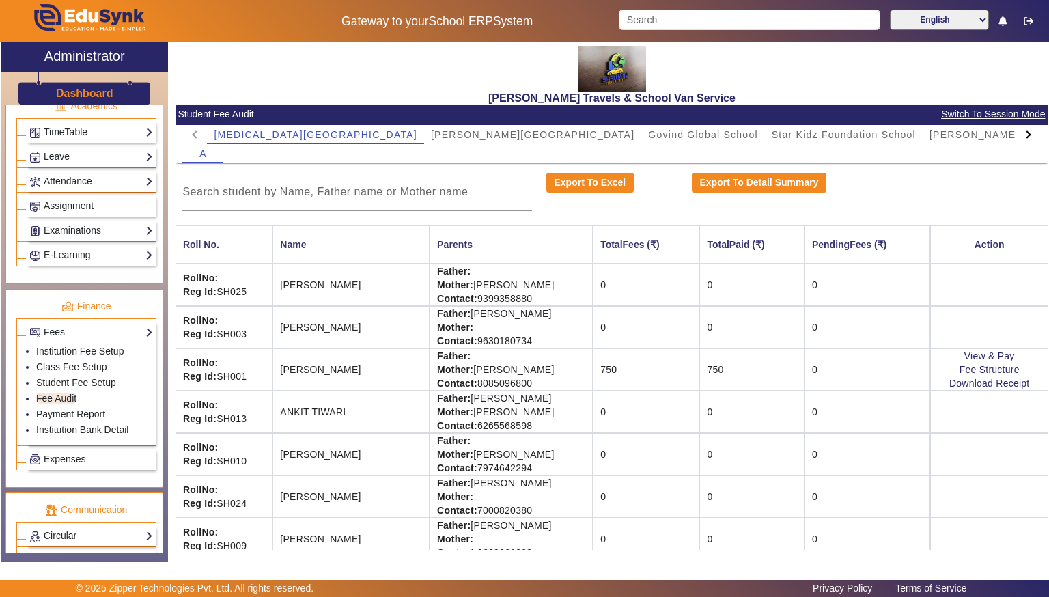
click at [506, 447] on td "Father: Mother: [PERSON_NAME] Contact: [PHONE_NUMBER]" at bounding box center [511, 454] width 163 height 42
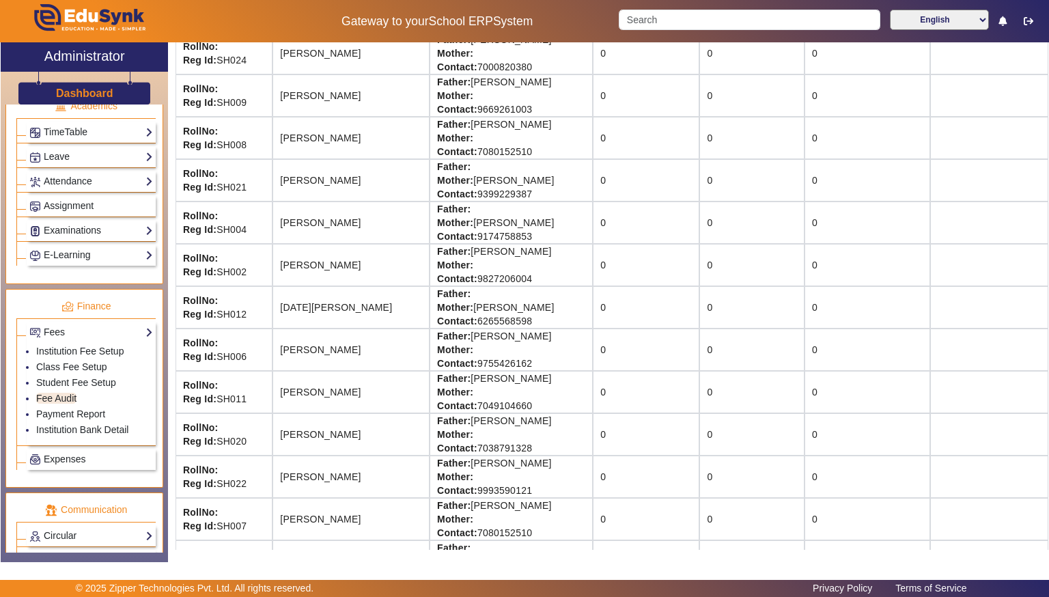
click at [234, 227] on td "RollNo: Reg Id: SH004" at bounding box center [224, 222] width 97 height 42
click at [306, 222] on td "[PERSON_NAME]" at bounding box center [351, 222] width 157 height 42
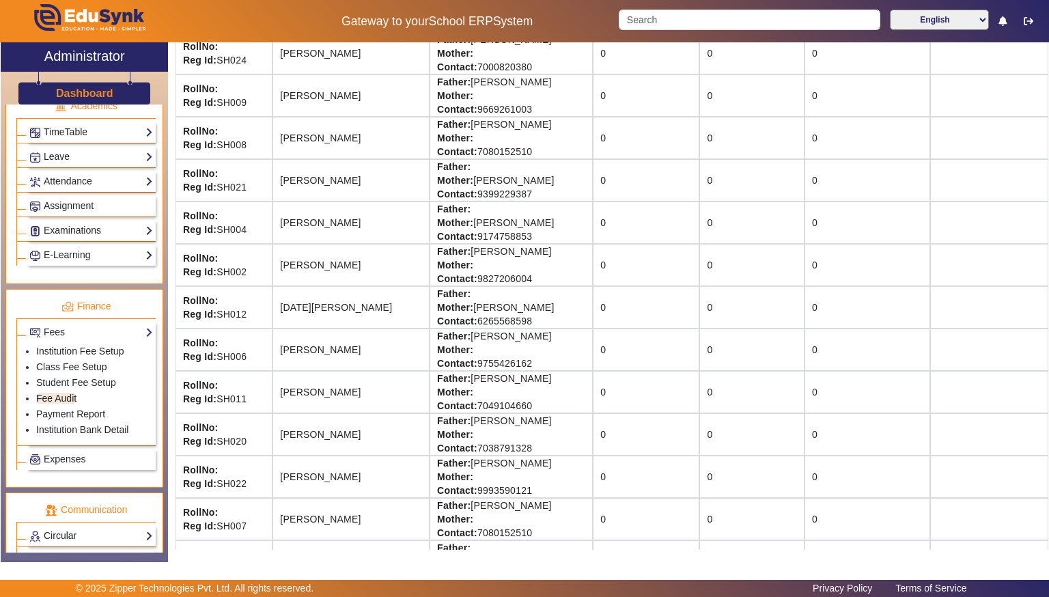
click at [1047, 121] on td at bounding box center [989, 138] width 118 height 42
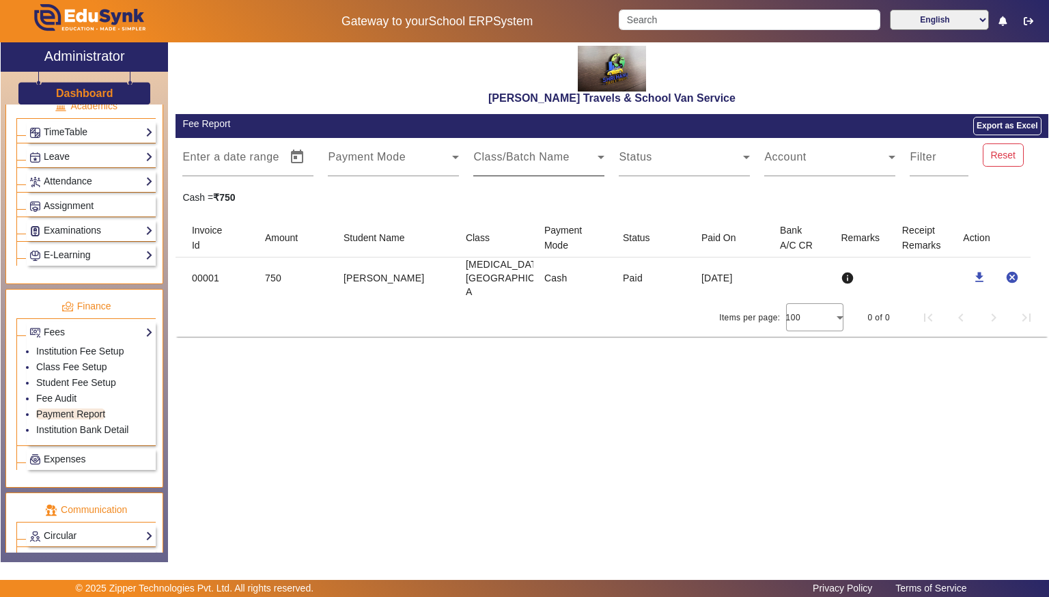
click at [484, 169] on span at bounding box center [535, 162] width 124 height 16
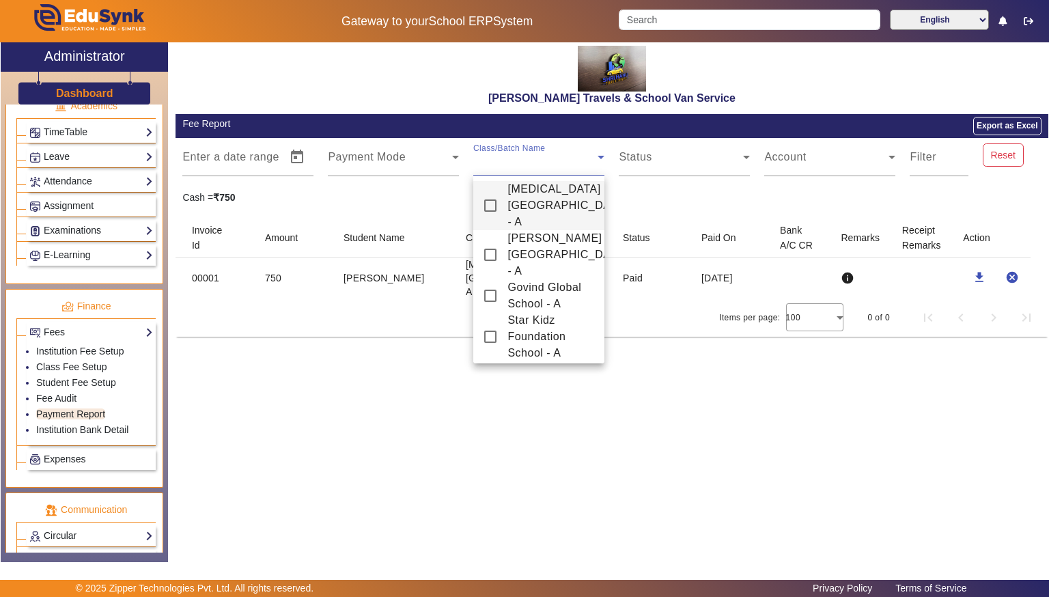
click at [492, 207] on mat-option "[MEDICAL_DATA][GEOGRAPHIC_DATA] - A" at bounding box center [538, 205] width 131 height 49
click at [893, 171] on div at bounding box center [524, 298] width 1049 height 597
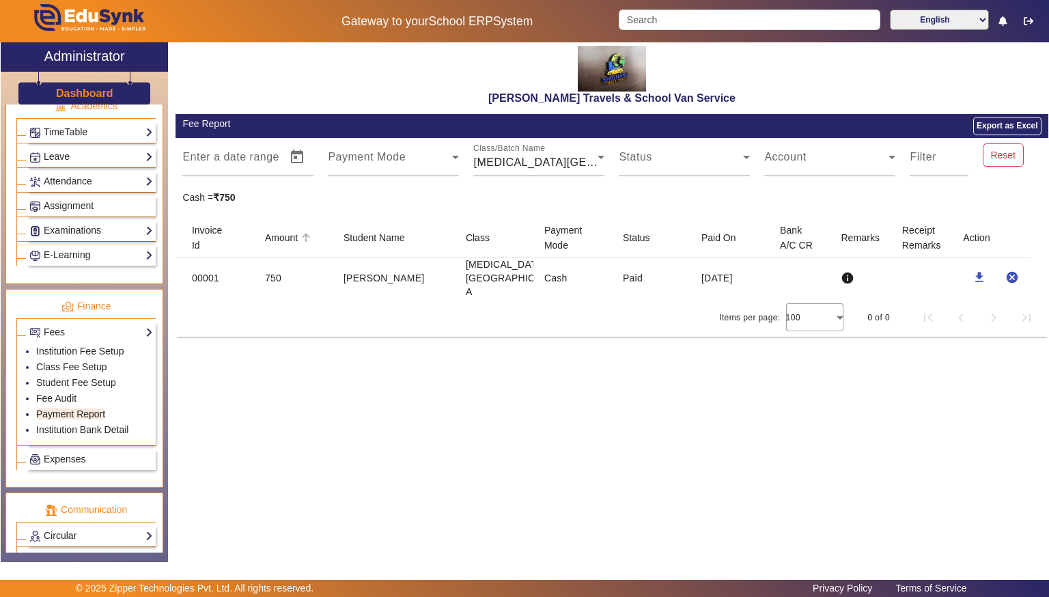
click at [301, 227] on mat-header-cell "Amount" at bounding box center [293, 238] width 79 height 38
click at [73, 397] on li "Fee Audit" at bounding box center [94, 399] width 117 height 16
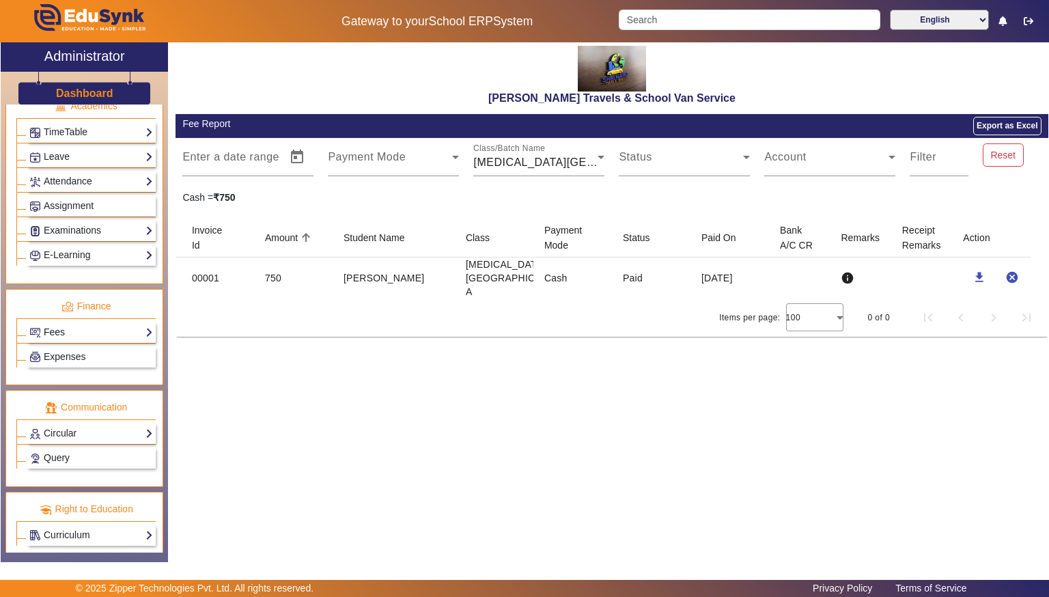
click at [53, 327] on link "Fees" at bounding box center [91, 332] width 124 height 16
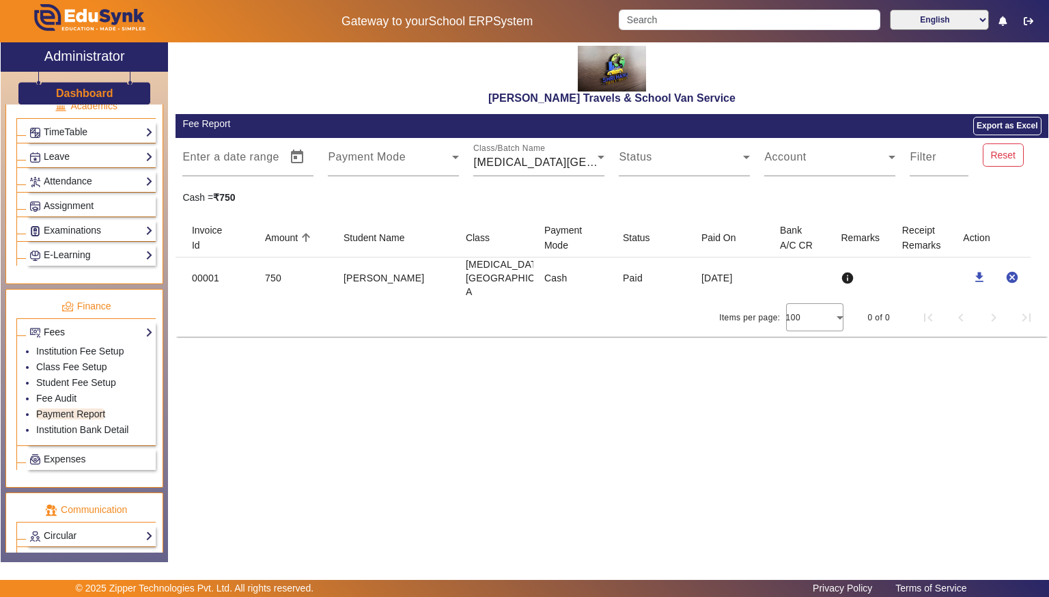
click at [53, 327] on link "Fees" at bounding box center [91, 332] width 124 height 16
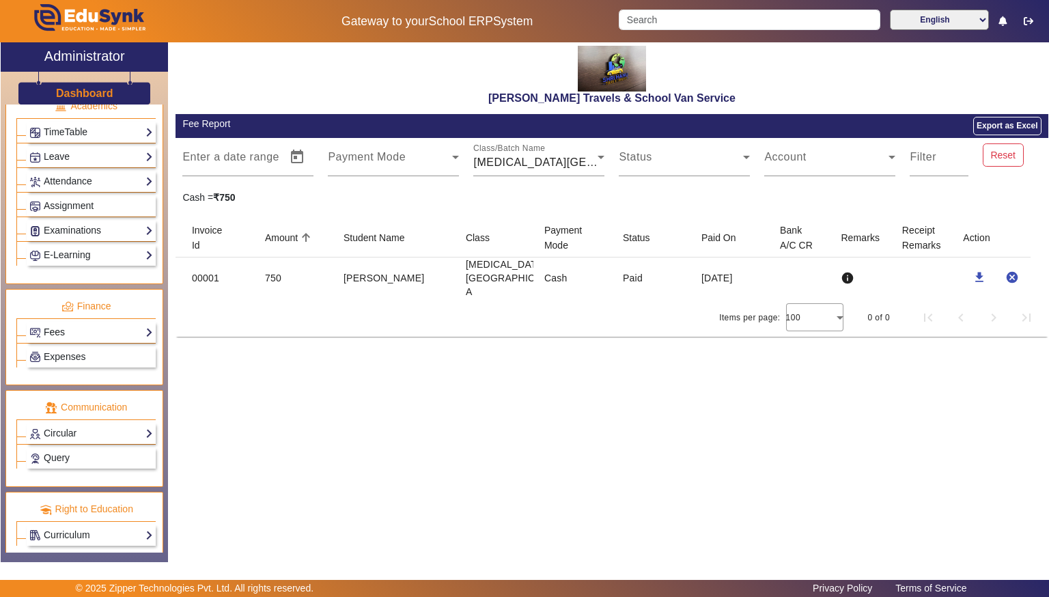
click at [53, 327] on link "Fees" at bounding box center [91, 332] width 124 height 16
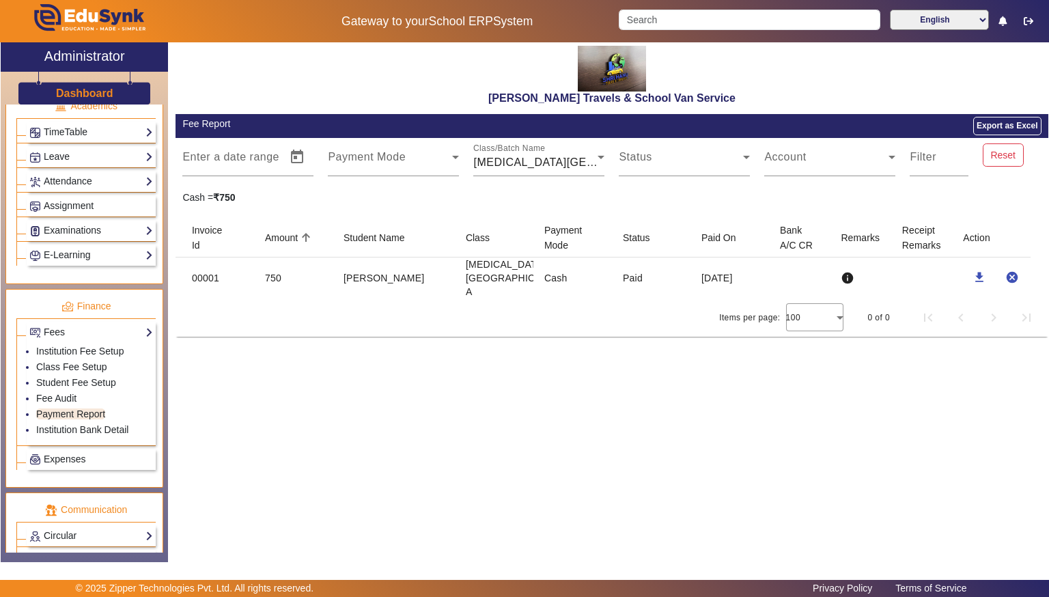
click at [459, 380] on div "Shree Hanu Travels & School Van Service Fee Report Export as Excel Enter a date…" at bounding box center [608, 294] width 880 height 505
click at [502, 169] on div "[MEDICAL_DATA][GEOGRAPHIC_DATA] - A" at bounding box center [535, 162] width 124 height 16
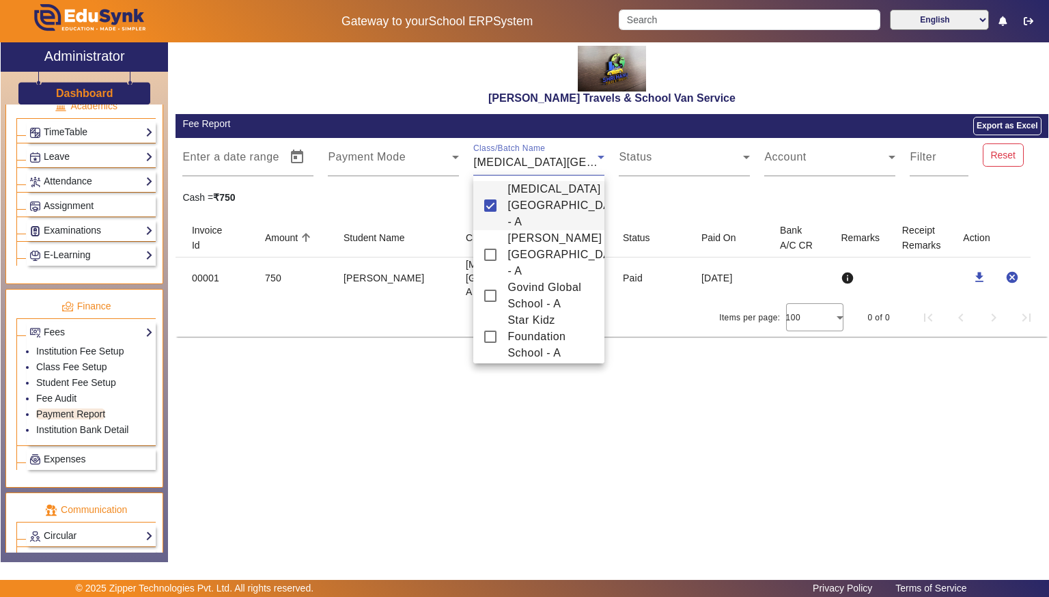
click at [502, 169] on div at bounding box center [524, 298] width 1049 height 597
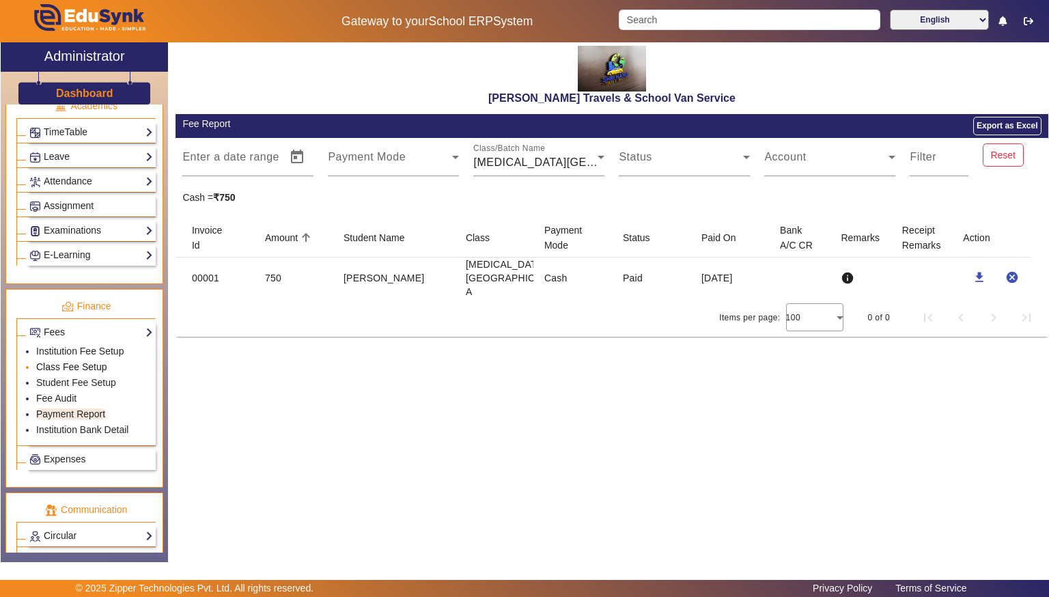
click at [91, 361] on link "Class Fee Setup" at bounding box center [71, 366] width 71 height 11
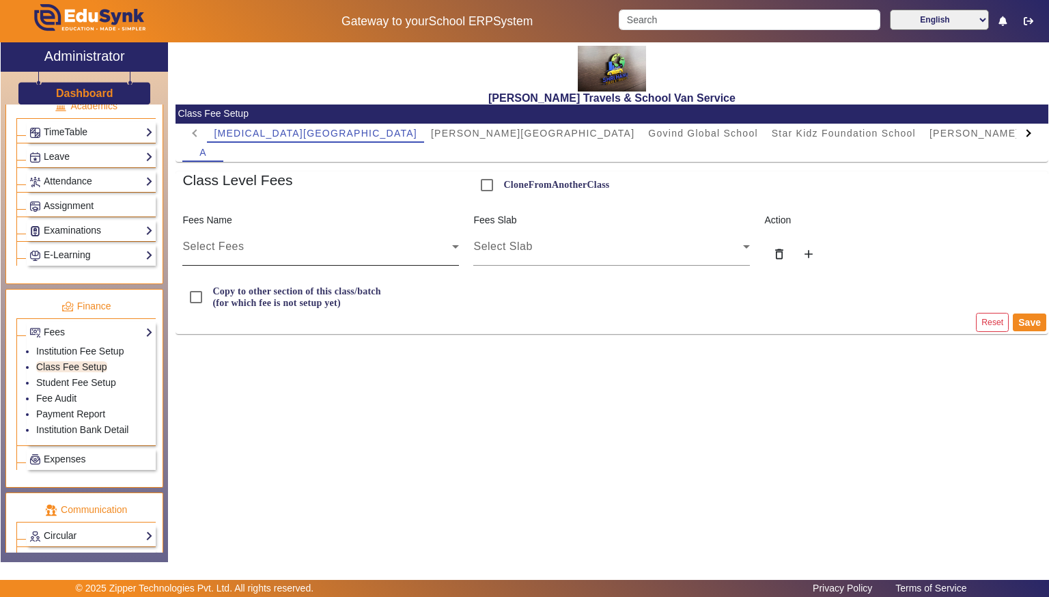
click at [217, 245] on span "Select Fees" at bounding box center [212, 246] width 61 height 12
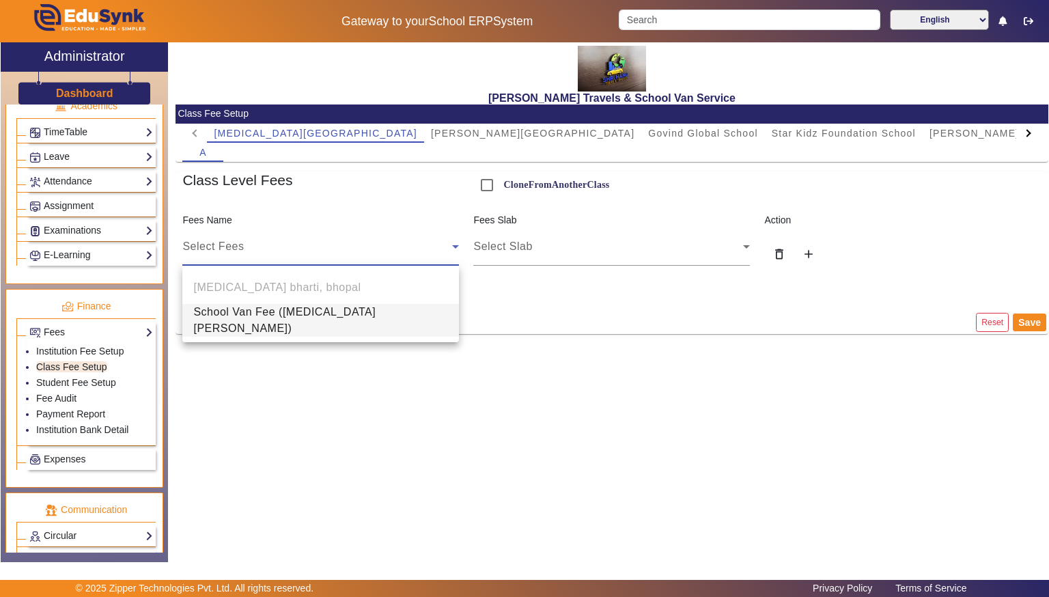
click at [210, 317] on span "School Van Fee ([MEDICAL_DATA][PERSON_NAME])" at bounding box center [320, 320] width 255 height 33
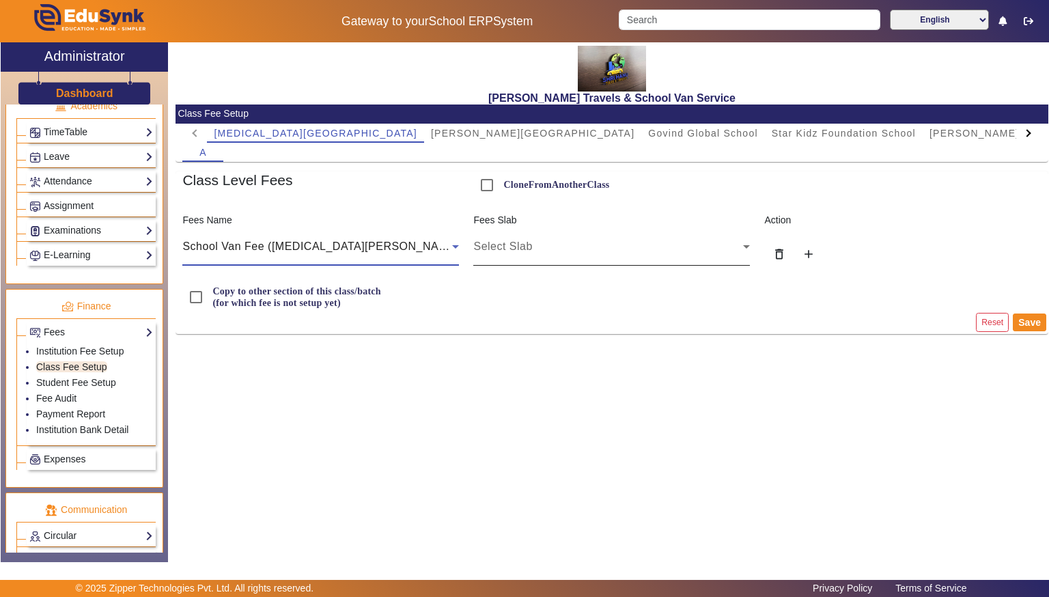
click at [523, 241] on span "Select Slab" at bounding box center [502, 246] width 59 height 12
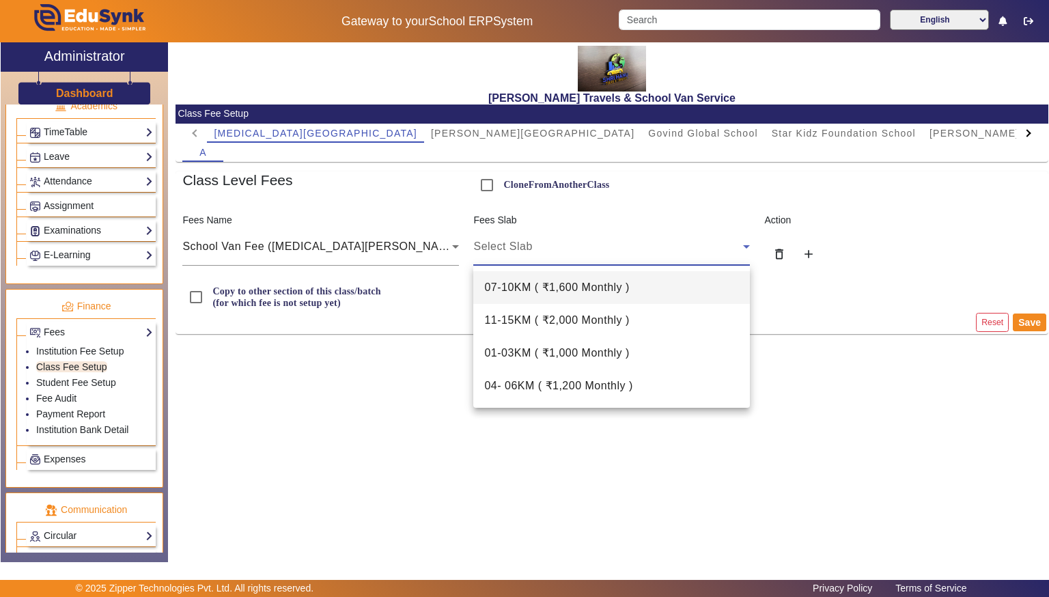
click at [535, 286] on span "07-10KM ( ₹1,600 Monthly )" at bounding box center [556, 287] width 145 height 16
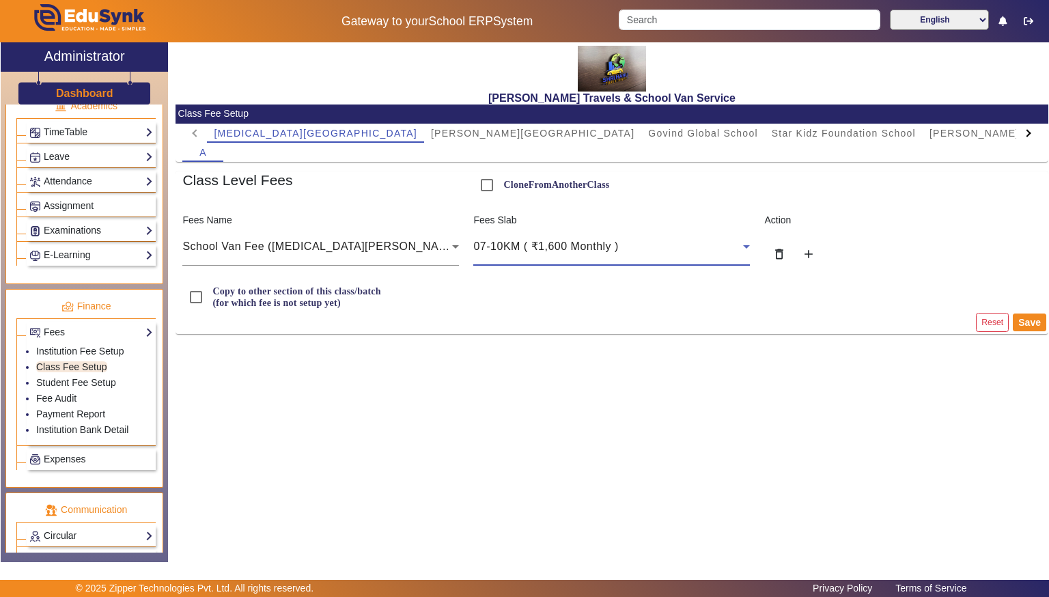
click at [545, 262] on div "07-10KM ( ₹1,600 Monthly )" at bounding box center [611, 246] width 277 height 38
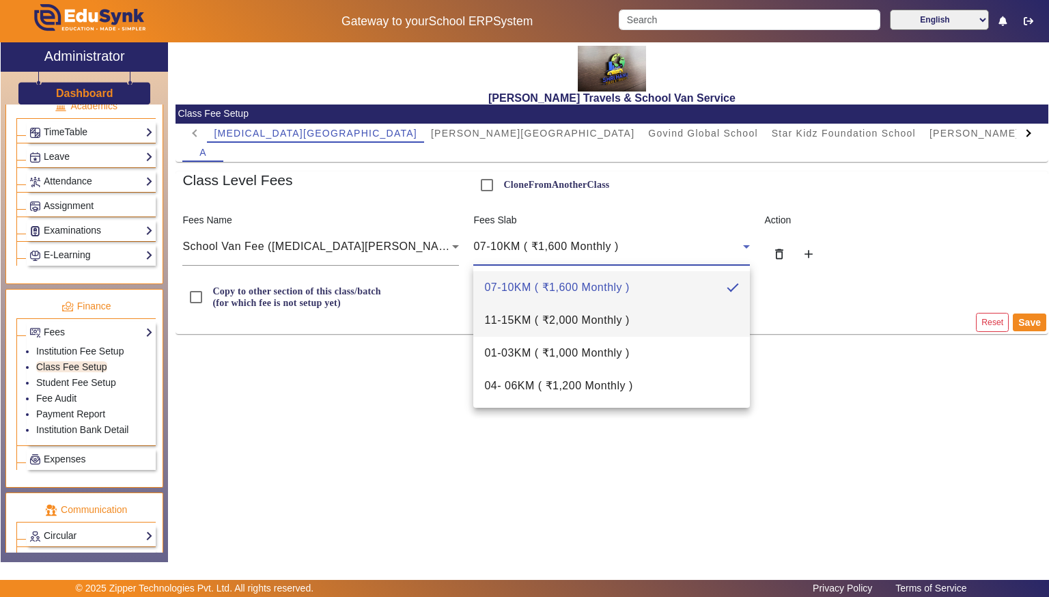
click at [540, 315] on span "11-15KM ( ₹2,000 Monthly )" at bounding box center [556, 320] width 145 height 16
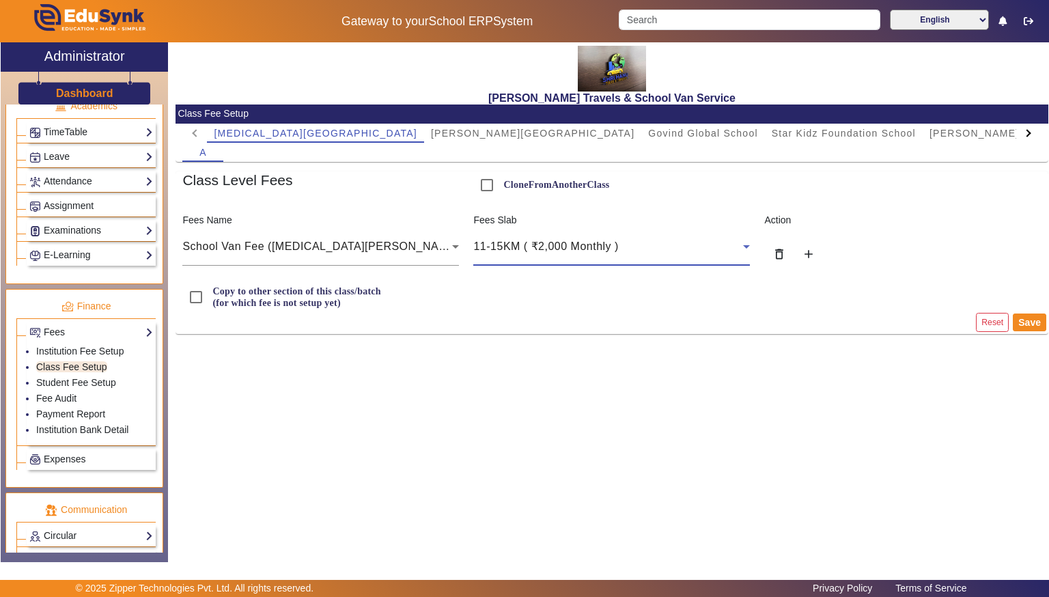
click at [585, 238] on div "11-15KM ( ₹2,000 Monthly )" at bounding box center [608, 246] width 270 height 16
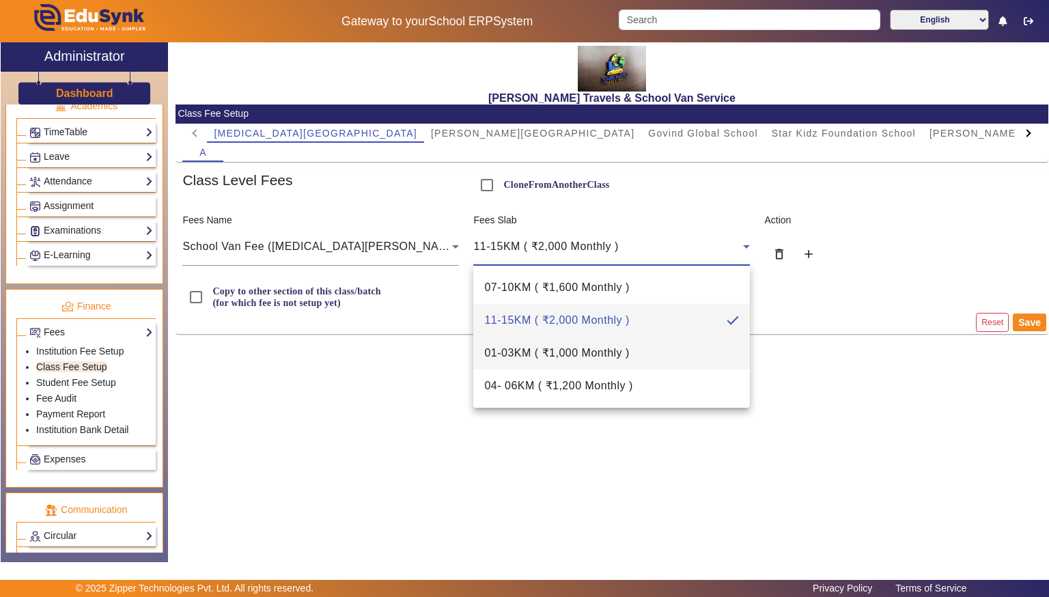
click at [578, 346] on span "01-03KM ( ₹1,000 Monthly )" at bounding box center [556, 353] width 145 height 16
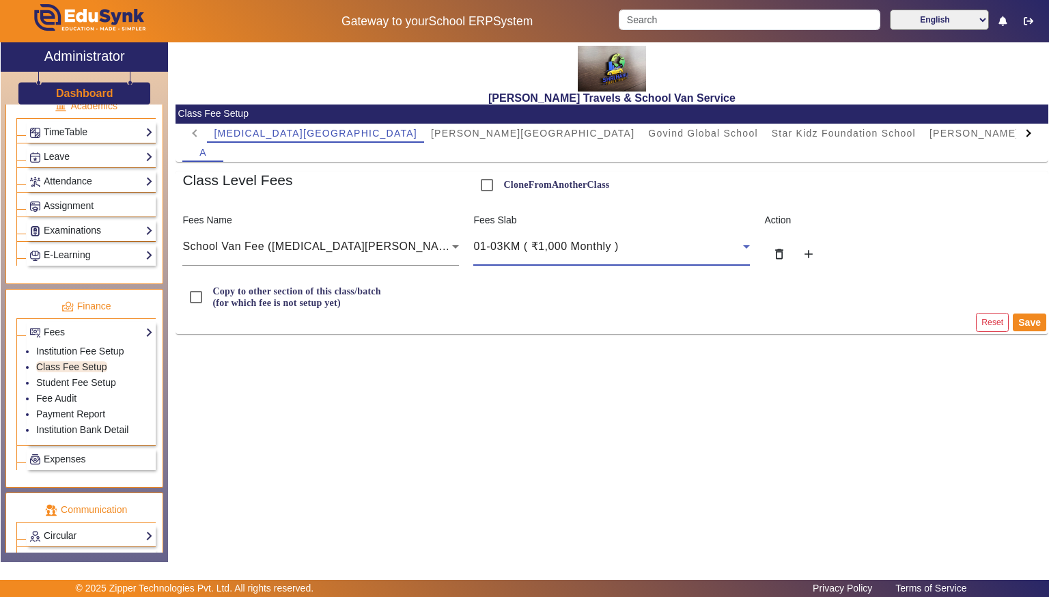
click at [631, 260] on div "01-03KM ( ₹1,000 Monthly )" at bounding box center [611, 246] width 277 height 38
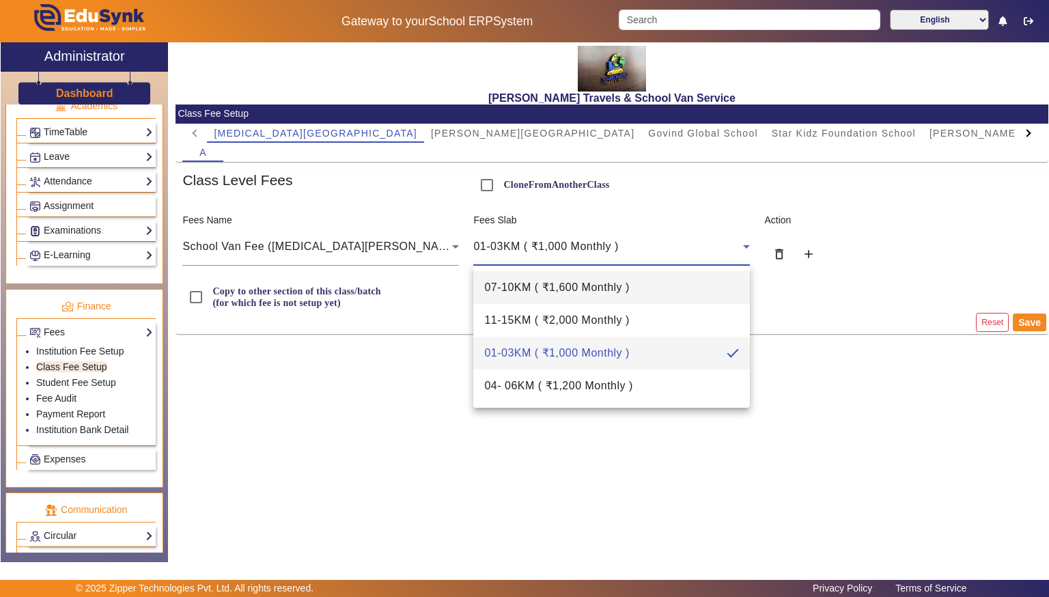
click at [626, 278] on mat-option "07-10KM ( ₹1,600 Monthly )" at bounding box center [611, 287] width 277 height 33
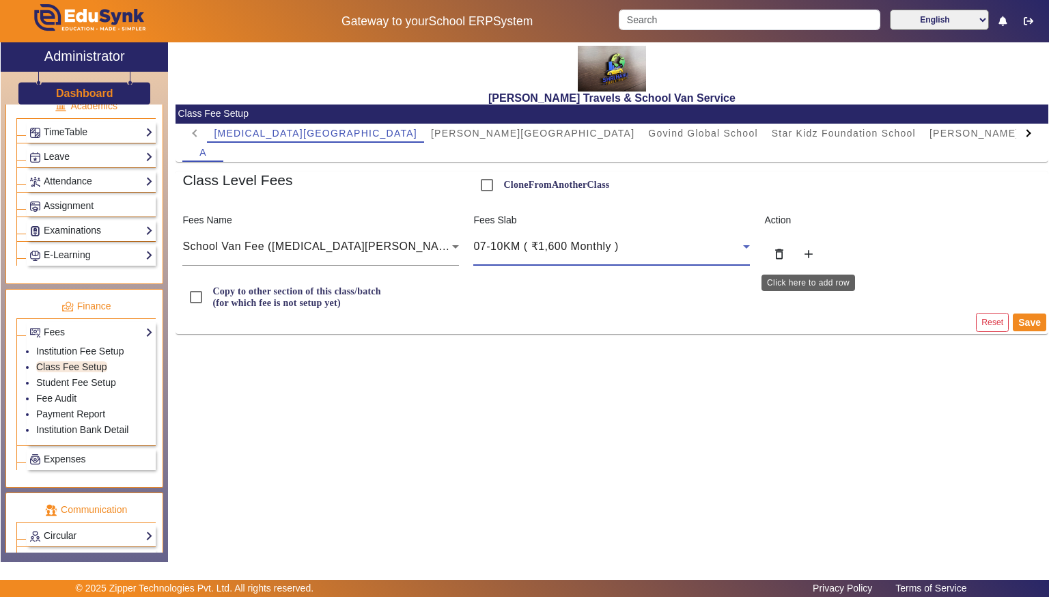
click at [807, 256] on mat-icon "add" at bounding box center [809, 254] width 14 height 14
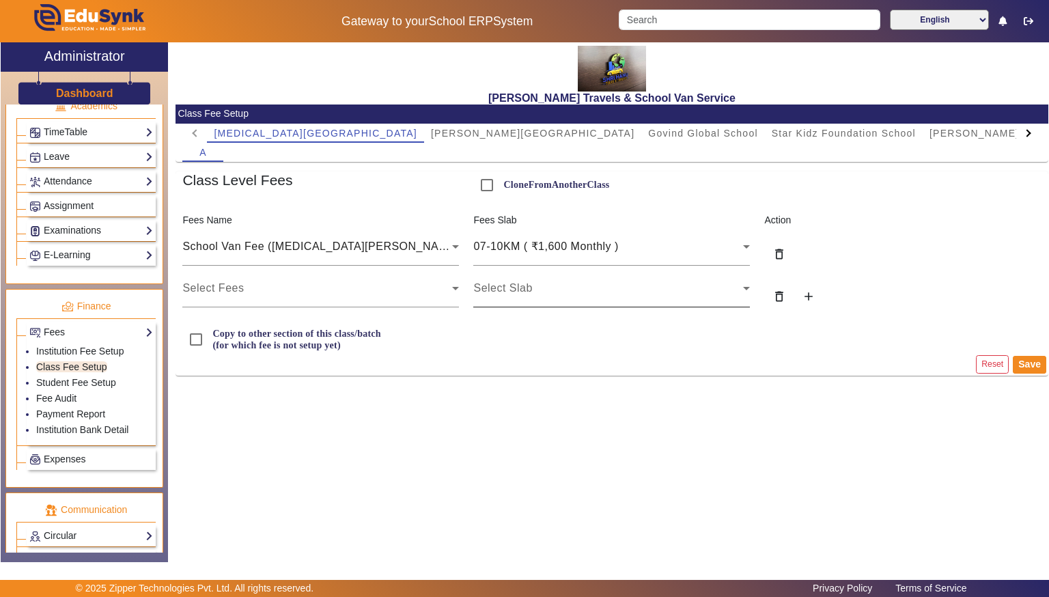
click at [743, 286] on icon at bounding box center [746, 288] width 16 height 16
click at [339, 285] on div "Select Fees" at bounding box center [317, 288] width 270 height 16
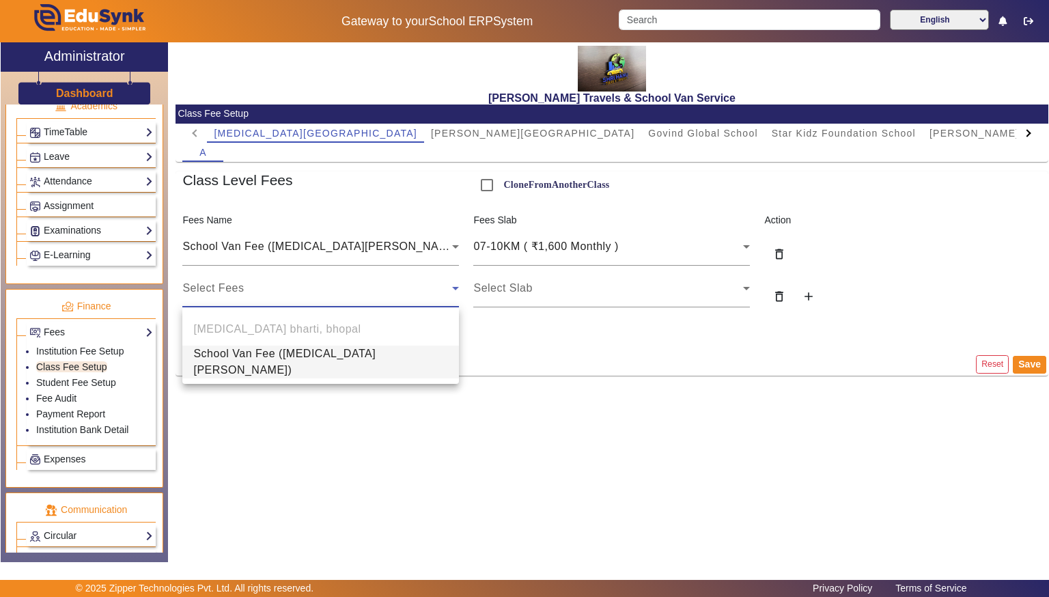
click at [316, 358] on span "School Van Fee ([MEDICAL_DATA][PERSON_NAME])" at bounding box center [320, 362] width 255 height 33
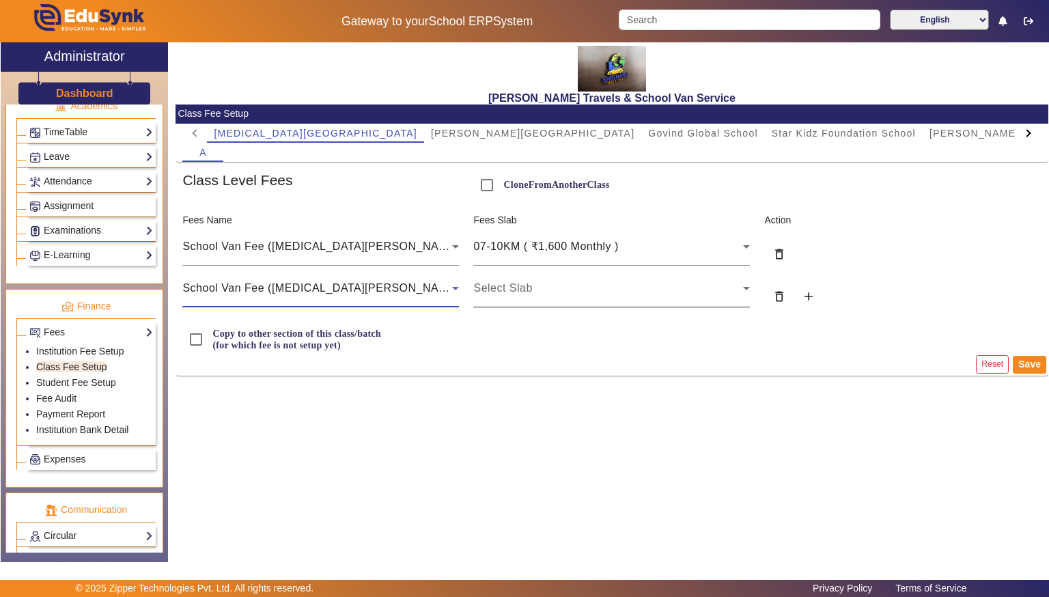
click at [522, 294] on span "Select Slab" at bounding box center [502, 288] width 59 height 12
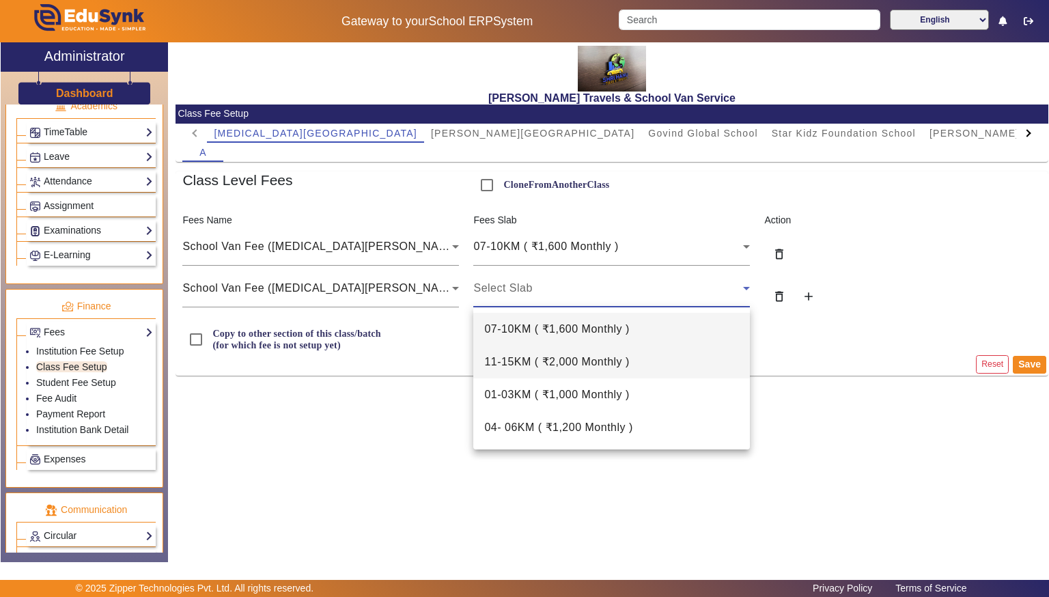
click at [512, 355] on span "11-15KM ( ₹2,000 Monthly )" at bounding box center [556, 362] width 145 height 16
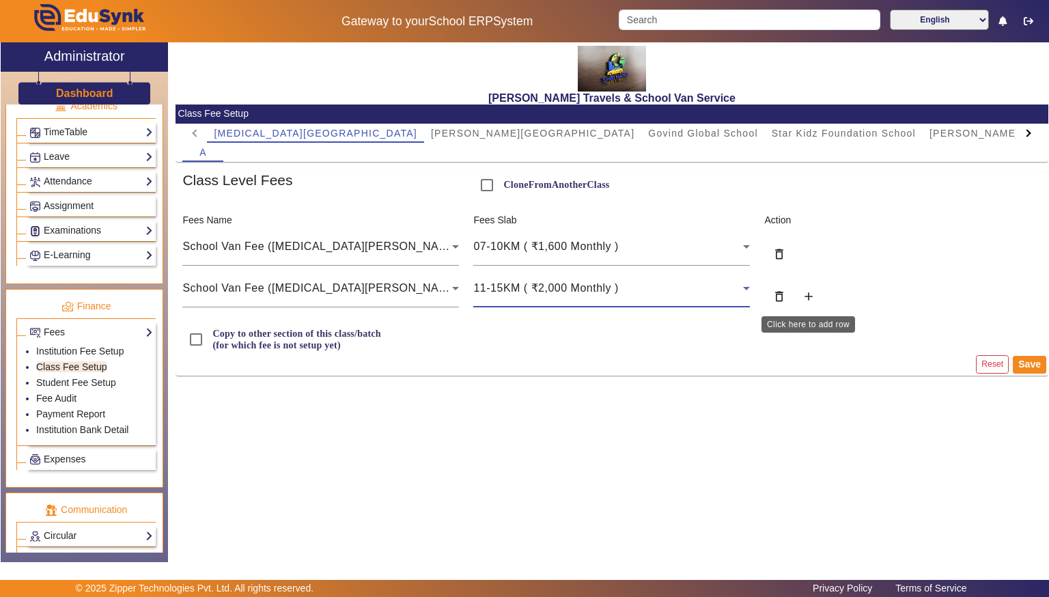
click at [812, 296] on mat-icon "add" at bounding box center [809, 297] width 14 height 14
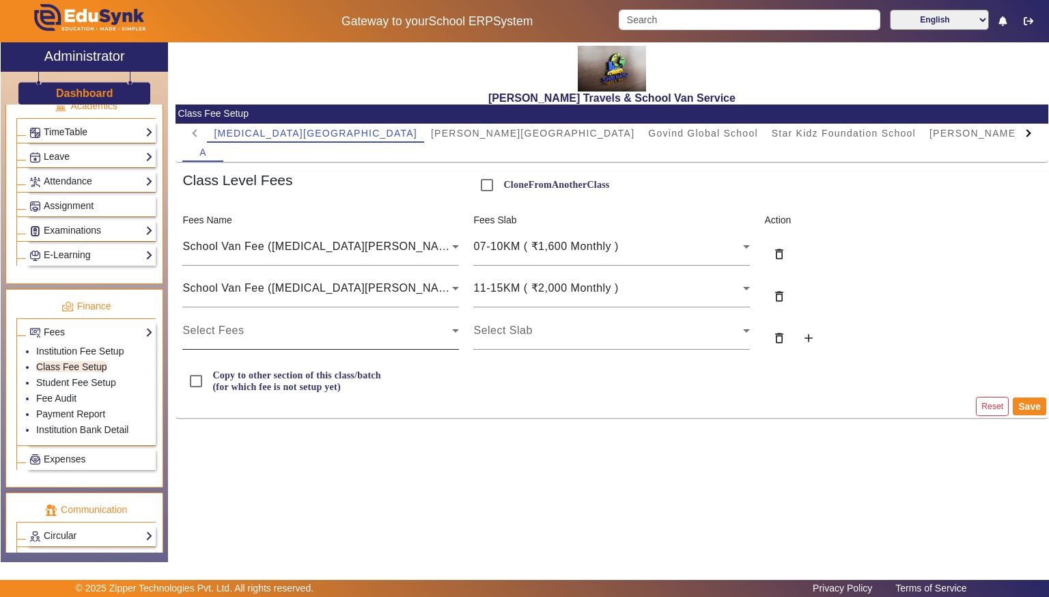
click at [434, 340] on div "Select Fees" at bounding box center [320, 330] width 277 height 38
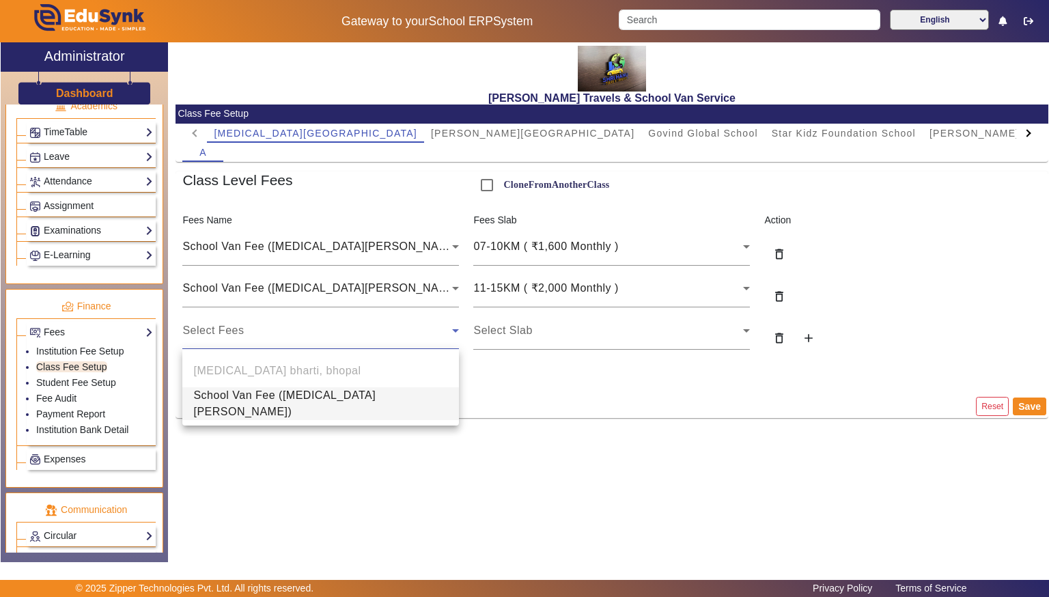
click at [421, 395] on mat-option "School Van Fee ([MEDICAL_DATA][PERSON_NAME])" at bounding box center [320, 403] width 277 height 33
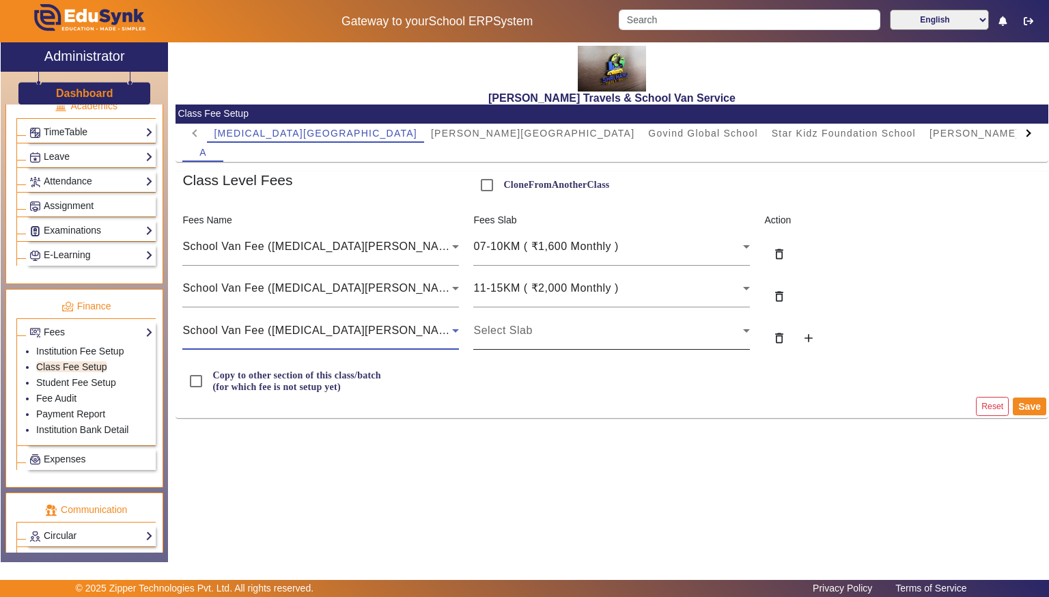
click at [738, 331] on icon at bounding box center [746, 330] width 16 height 16
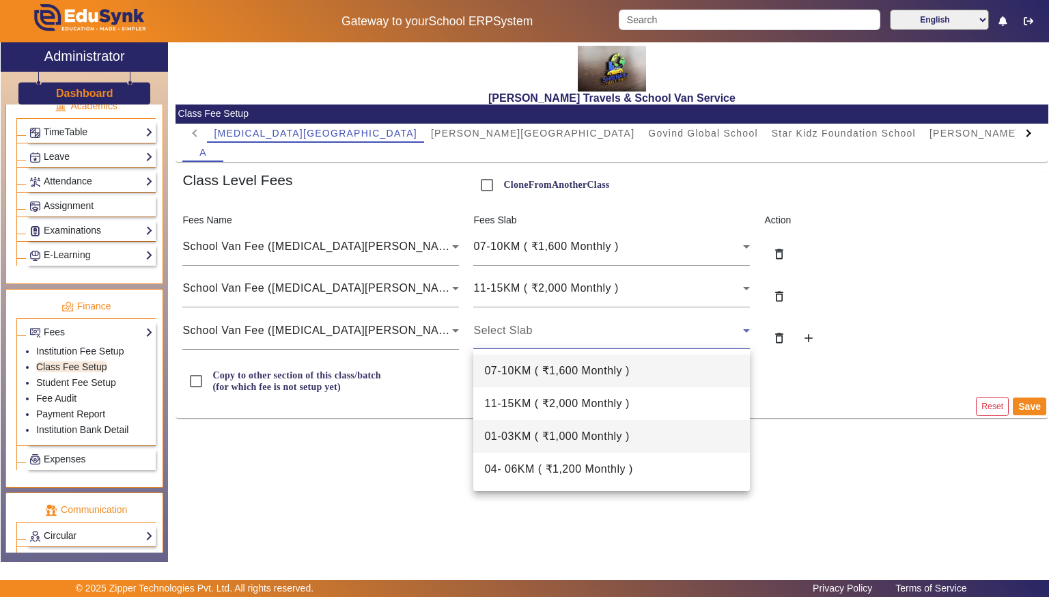
click at [704, 426] on mat-option "01-03KM ( ₹1,000 Monthly )" at bounding box center [611, 436] width 277 height 33
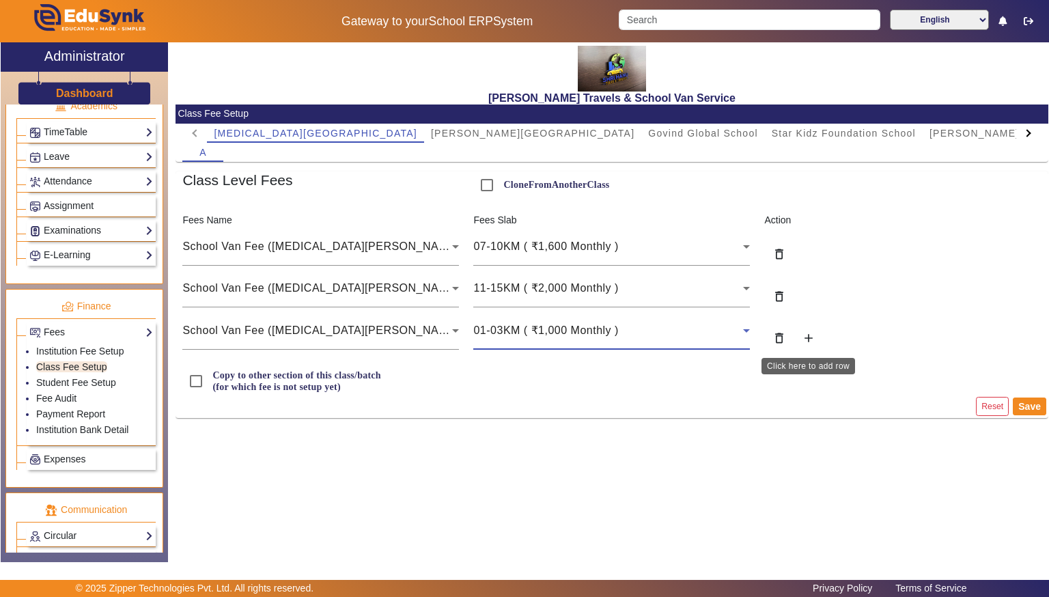
click at [803, 333] on mat-icon "add" at bounding box center [809, 338] width 14 height 14
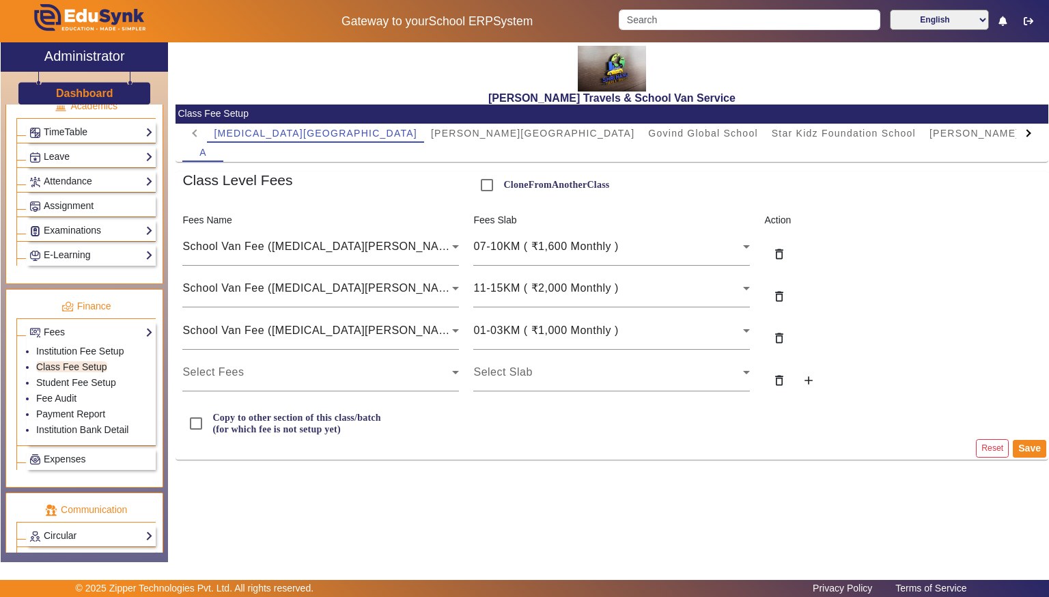
click at [249, 394] on mat-card-content "Fees Name Fees Slab Action School Van Fee ([MEDICAL_DATA] Bharti) 07-10KM ( ₹1,…" at bounding box center [612, 325] width 873 height 224
click at [251, 380] on div "Select Fees" at bounding box center [320, 372] width 277 height 38
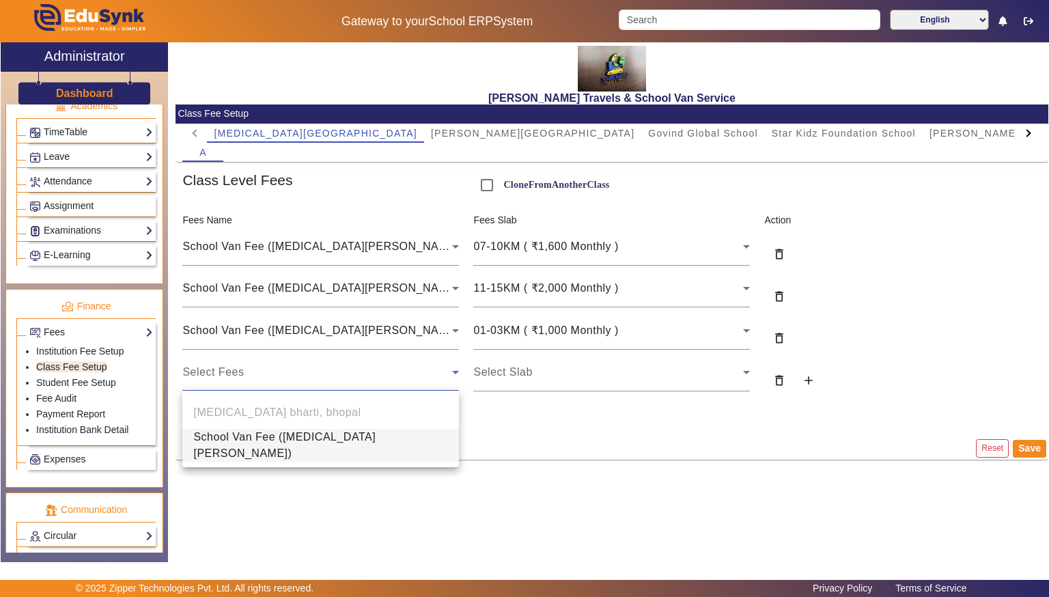
click at [234, 443] on span "School Van Fee ([MEDICAL_DATA][PERSON_NAME])" at bounding box center [320, 445] width 255 height 33
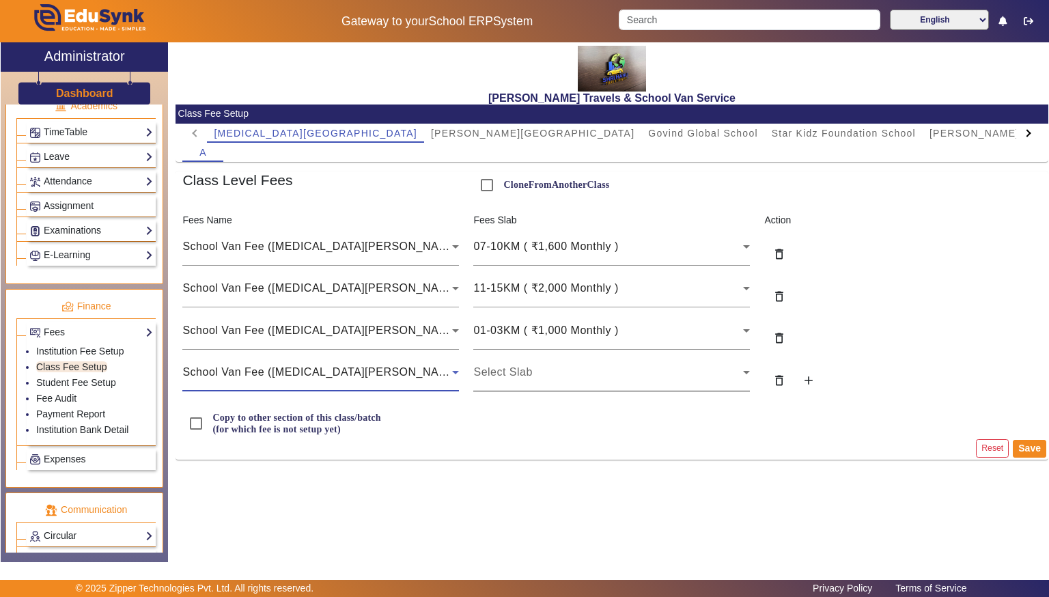
click at [672, 385] on div "Select Slab" at bounding box center [611, 372] width 277 height 38
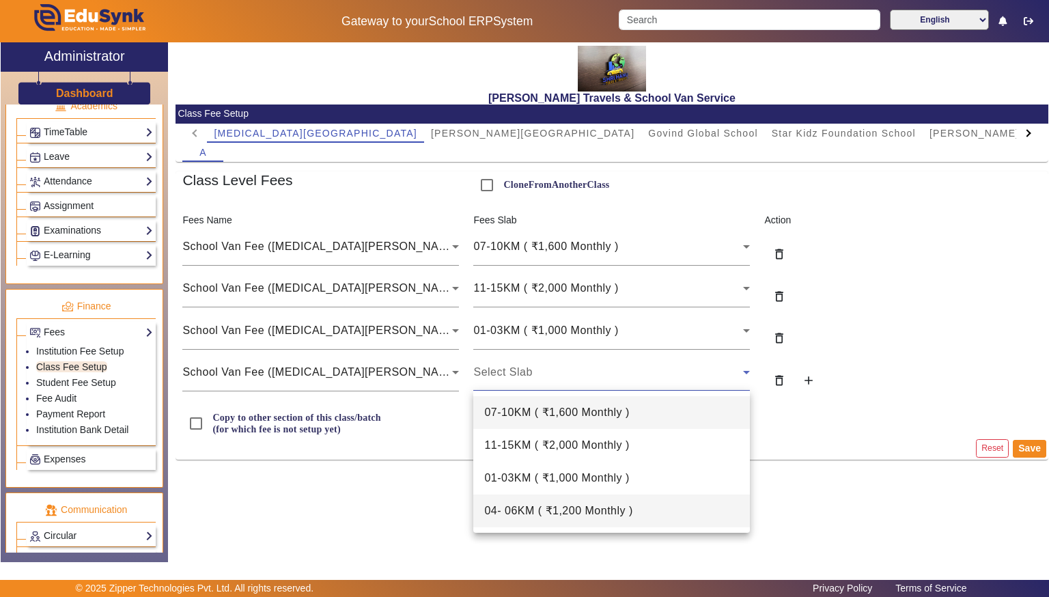
click at [641, 510] on mat-option "04- 06KM ( ₹1,200 Monthly )" at bounding box center [611, 511] width 277 height 33
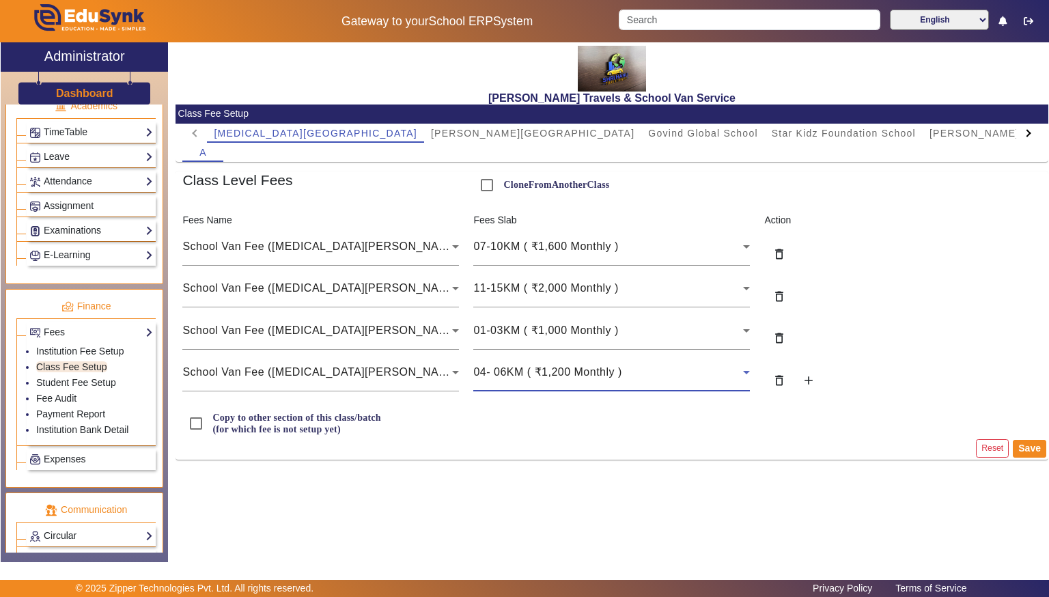
click at [641, 510] on div "Shree Hanu Travels & School Van Service Class Fee Setup [MEDICAL_DATA][GEOGRAPH…" at bounding box center [608, 294] width 880 height 505
click at [1029, 445] on button "Save" at bounding box center [1029, 449] width 33 height 18
click at [1036, 446] on button "Save" at bounding box center [1029, 449] width 33 height 18
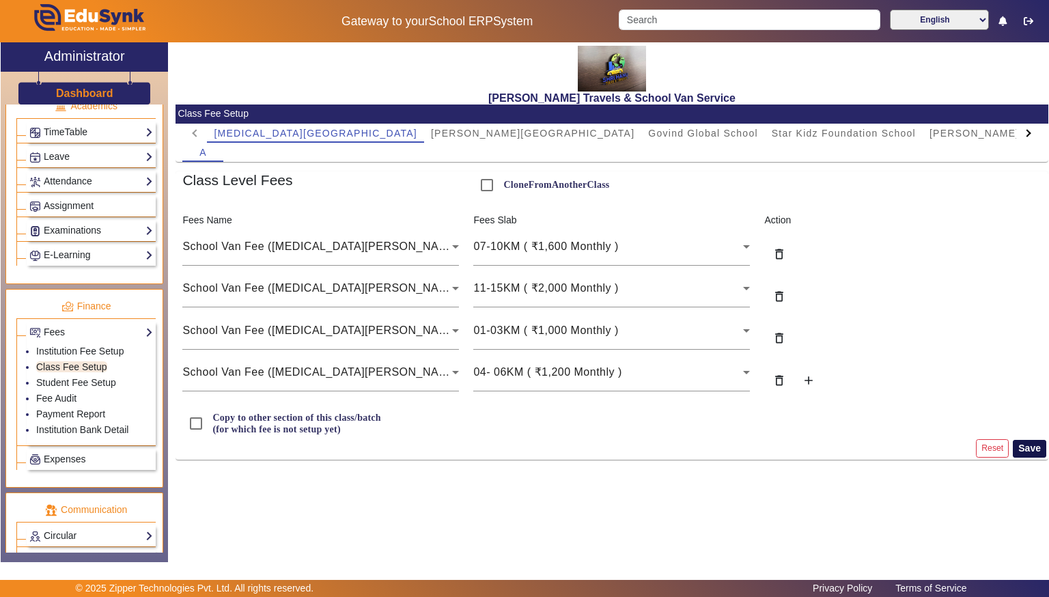
click at [1025, 441] on button "Save" at bounding box center [1029, 449] width 33 height 18
click at [1035, 454] on button "Save" at bounding box center [1029, 449] width 33 height 18
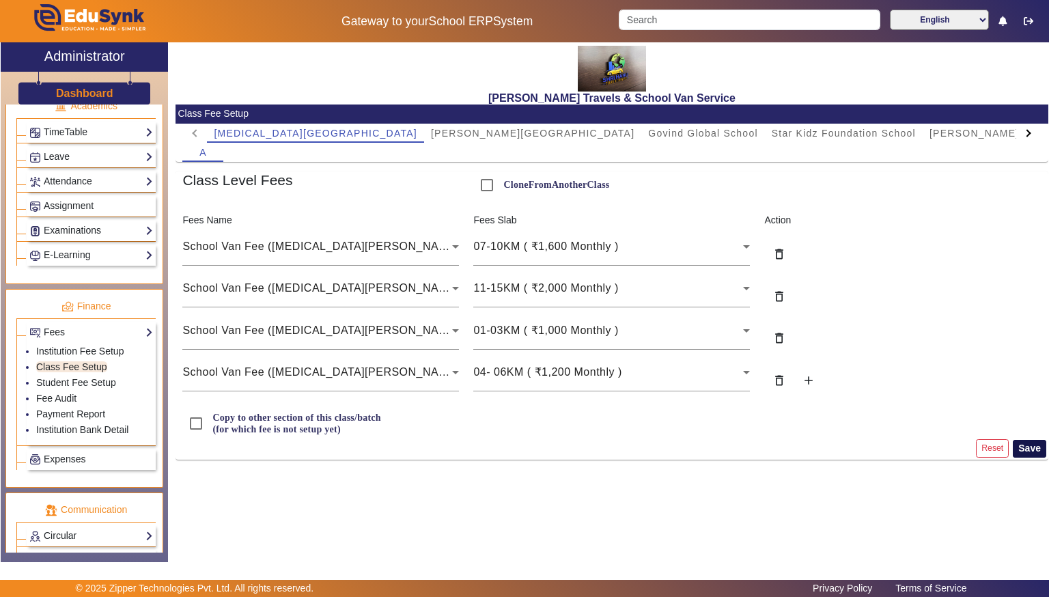
click at [1035, 454] on button "Save" at bounding box center [1029, 449] width 33 height 18
click at [1037, 443] on button "Save" at bounding box center [1029, 449] width 33 height 18
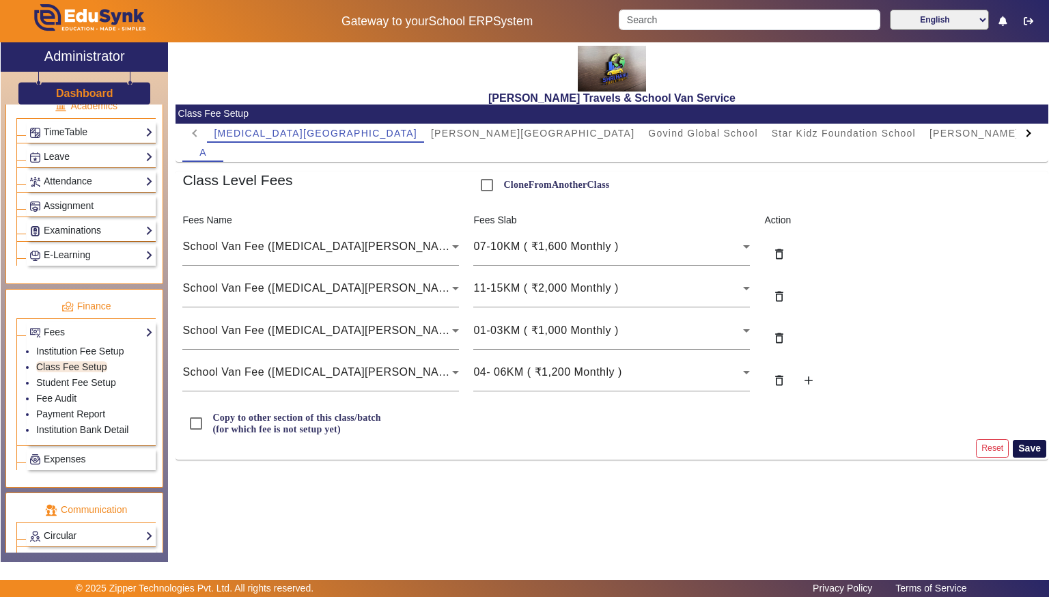
click at [1037, 443] on button "Save" at bounding box center [1029, 449] width 33 height 18
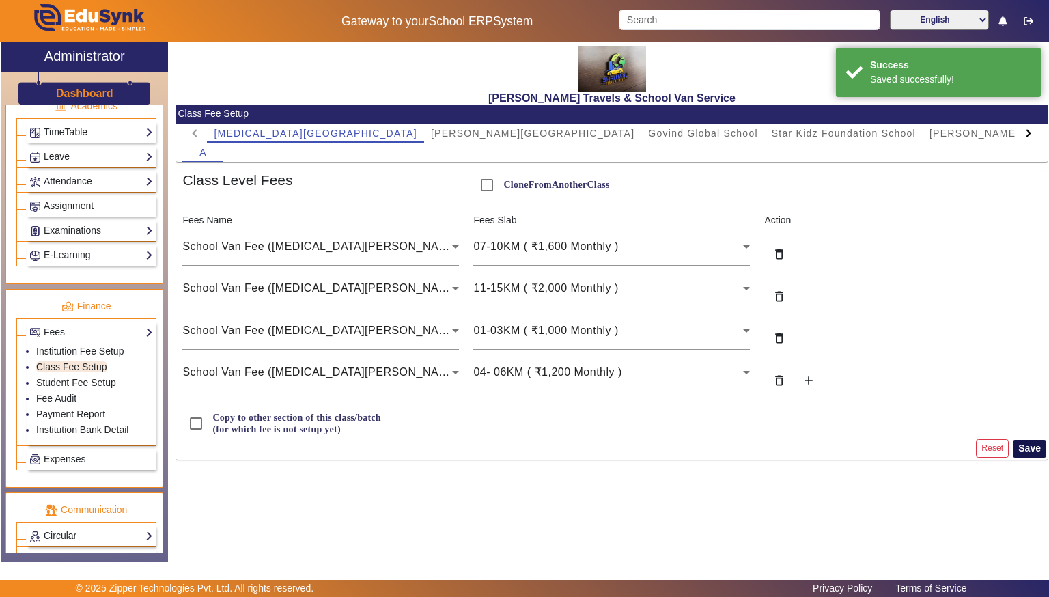
click at [1037, 443] on button "Save" at bounding box center [1029, 449] width 33 height 18
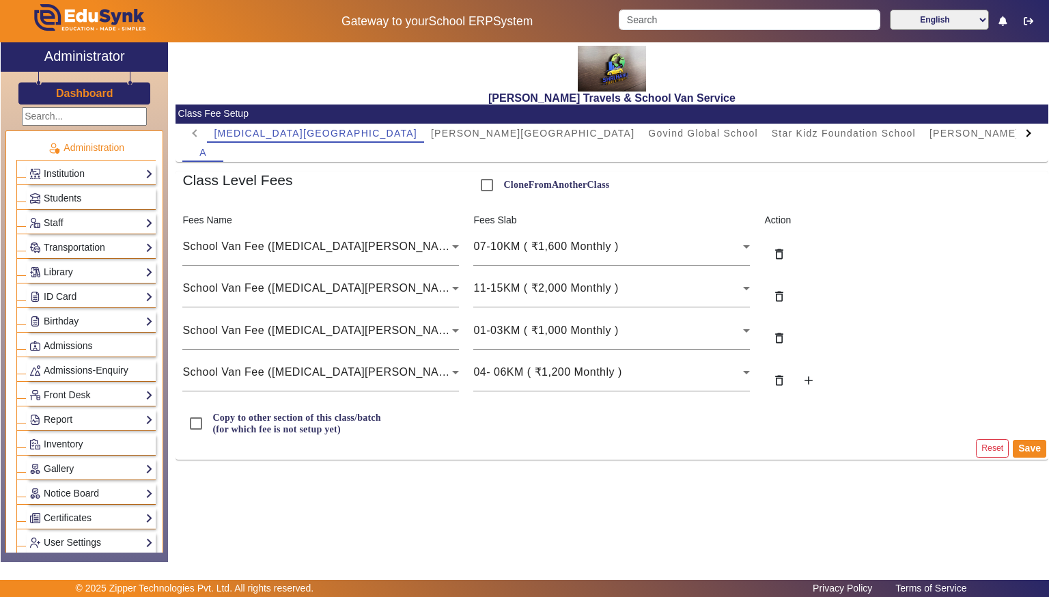
click at [64, 89] on h3 "Dashboard" at bounding box center [84, 93] width 57 height 13
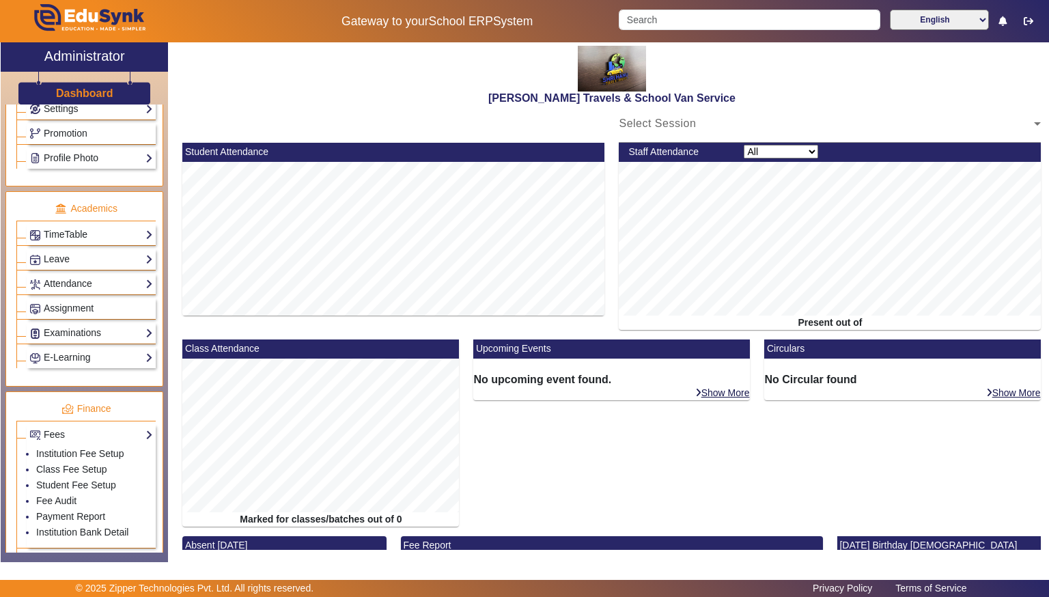
scroll to position [467, 0]
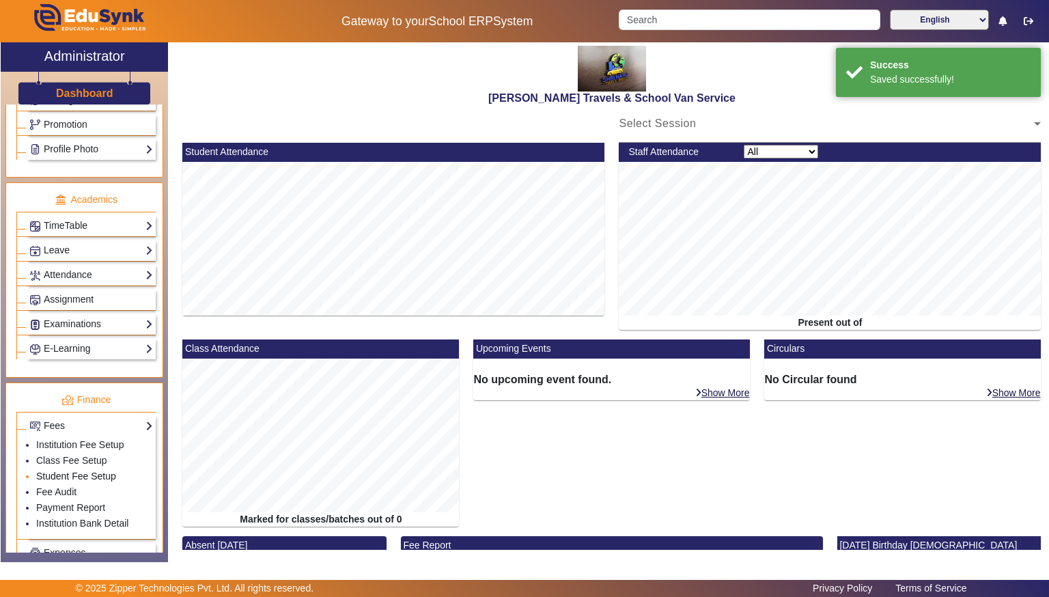
click at [46, 471] on link "Student Fee Setup" at bounding box center [76, 476] width 80 height 11
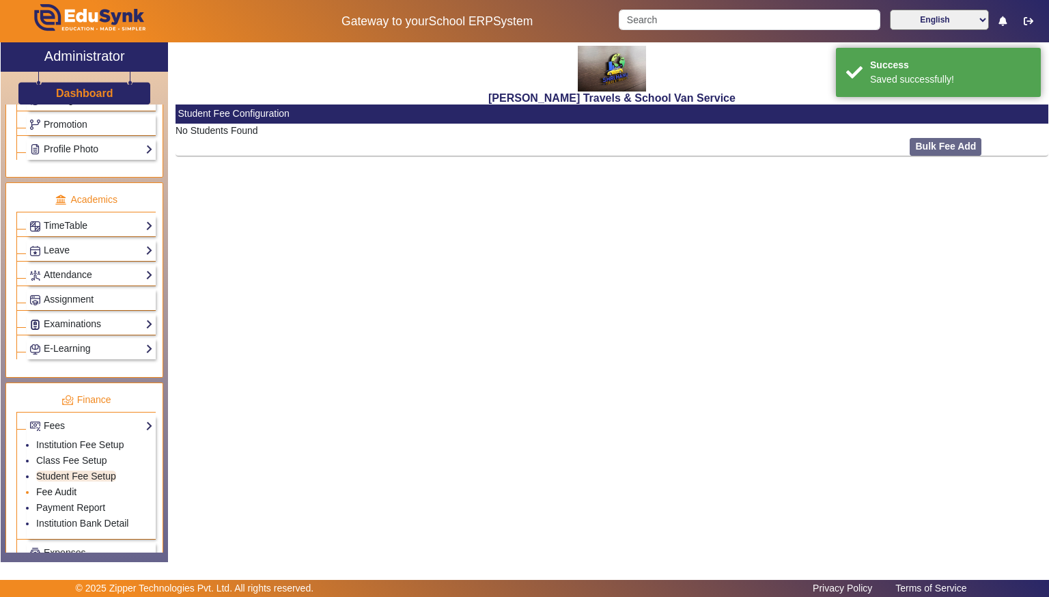
click at [38, 486] on link "Fee Audit" at bounding box center [56, 491] width 40 height 11
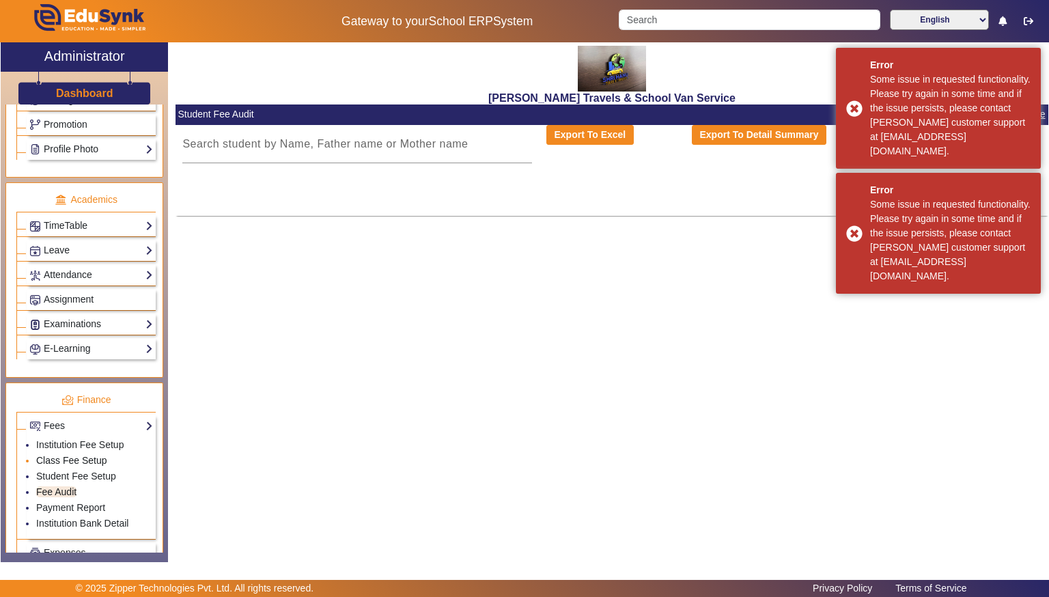
click at [43, 455] on link "Class Fee Setup" at bounding box center [71, 460] width 71 height 11
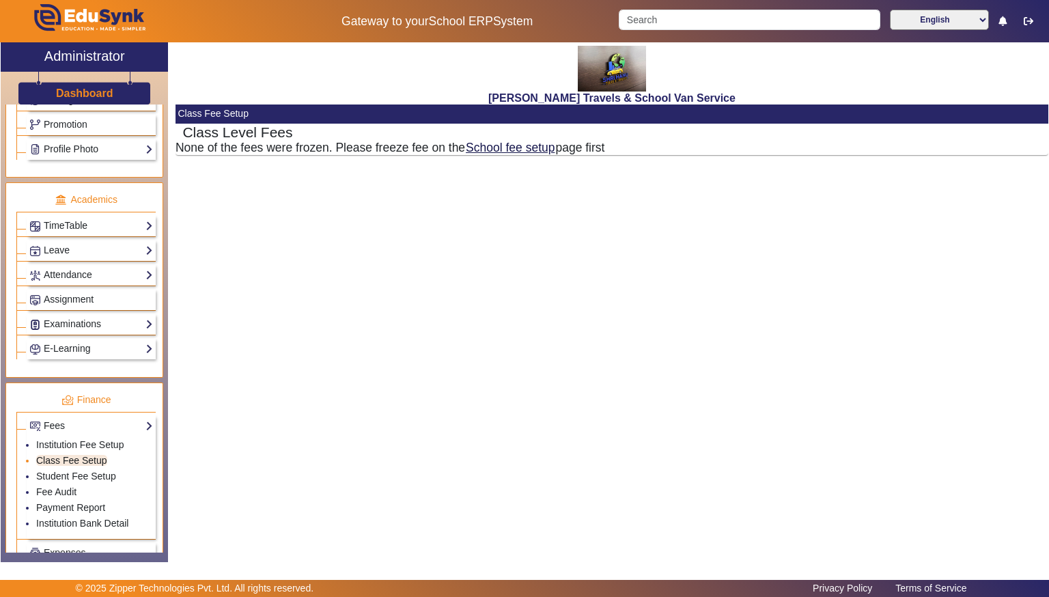
click at [71, 455] on link "Class Fee Setup" at bounding box center [71, 460] width 71 height 11
click at [476, 152] on link "School fee setup" at bounding box center [510, 147] width 90 height 15
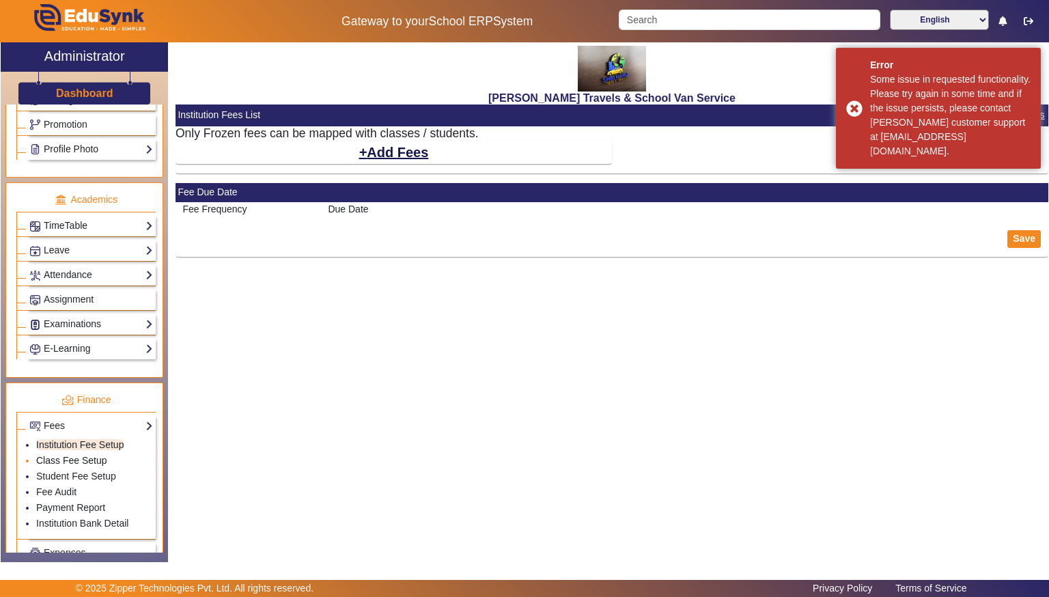
click at [93, 456] on link "Class Fee Setup" at bounding box center [71, 460] width 71 height 11
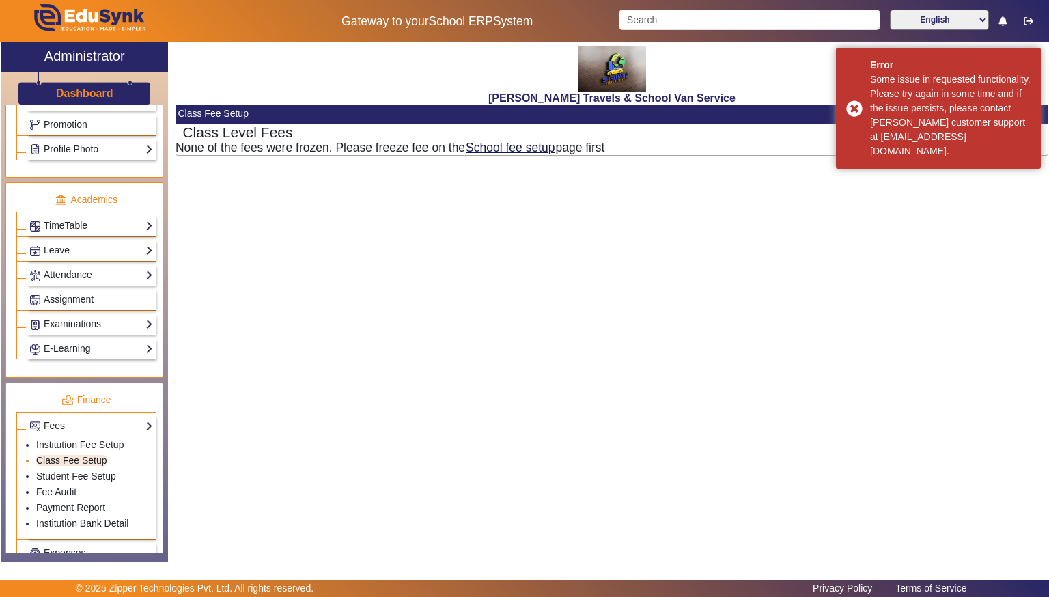
click at [93, 456] on link "Class Fee Setup" at bounding box center [71, 460] width 71 height 11
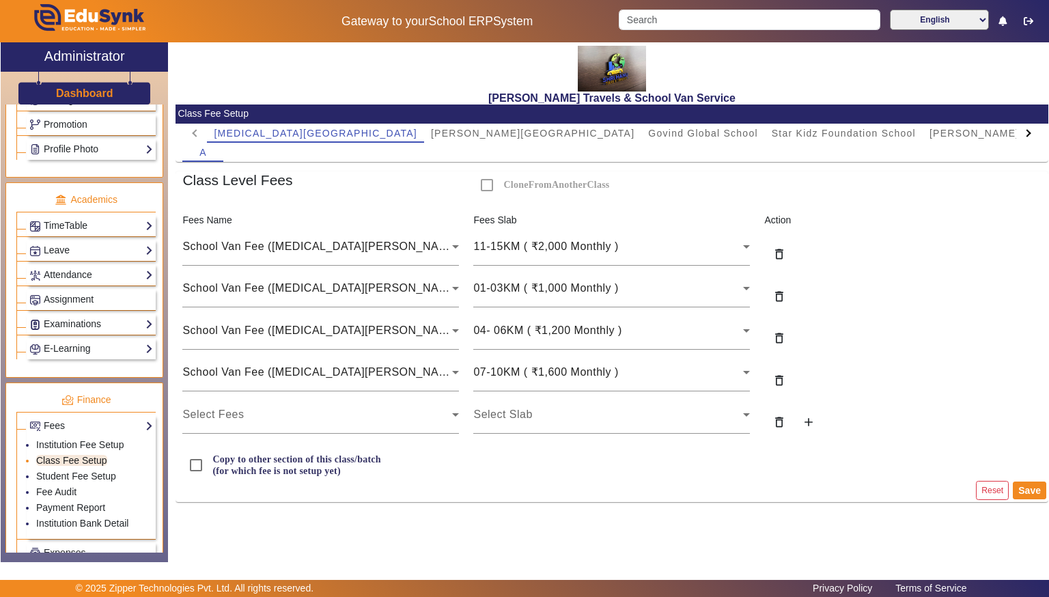
click at [93, 456] on link "Class Fee Setup" at bounding box center [71, 460] width 71 height 11
click at [810, 421] on mat-icon "add" at bounding box center [809, 422] width 14 height 14
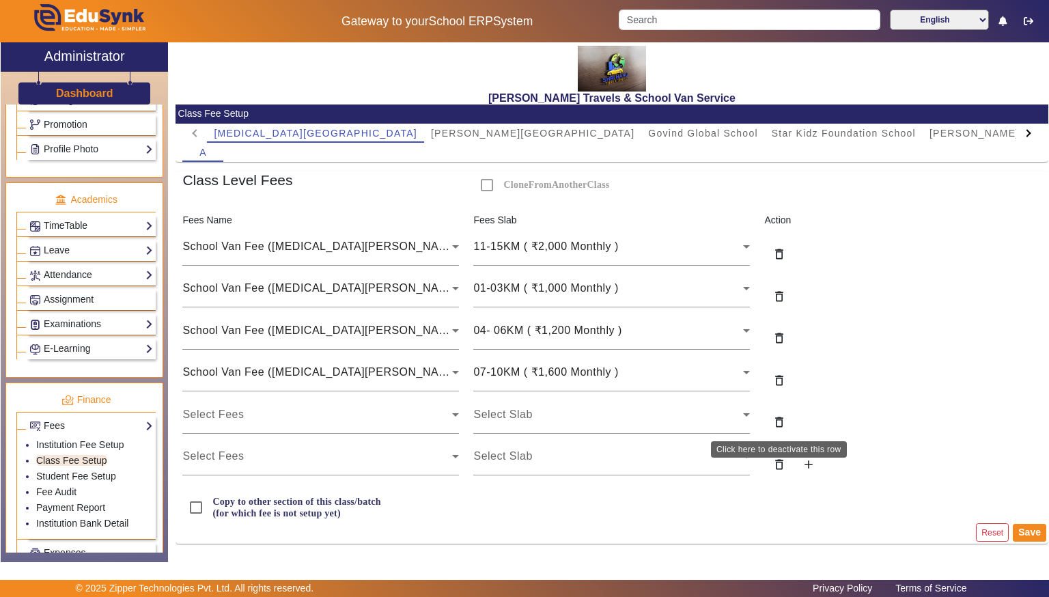
click at [785, 423] on mat-icon "delete_outline" at bounding box center [780, 422] width 14 height 14
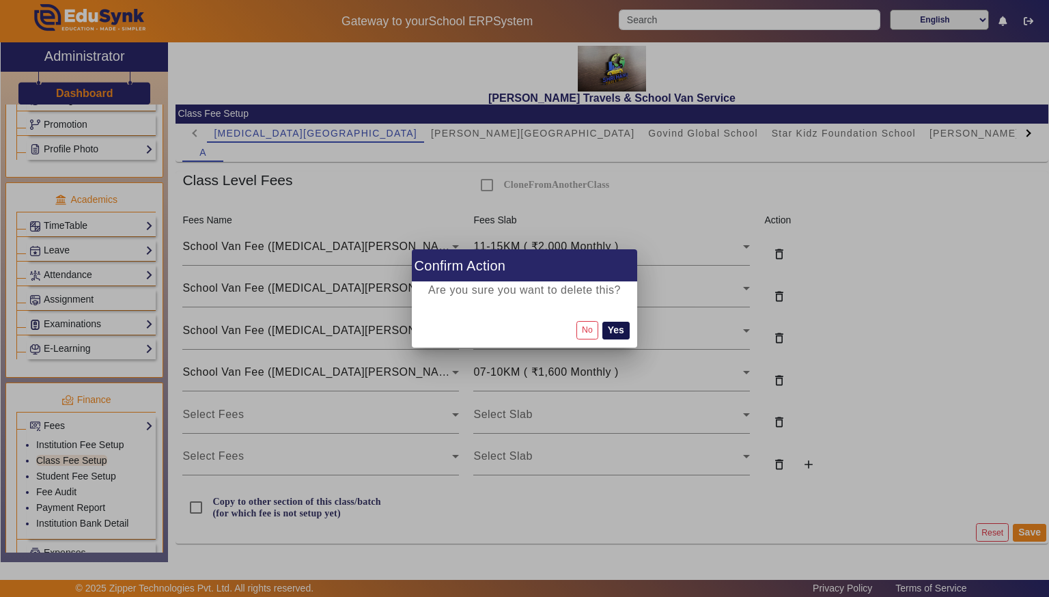
click at [621, 325] on button "Yes" at bounding box center [615, 331] width 27 height 18
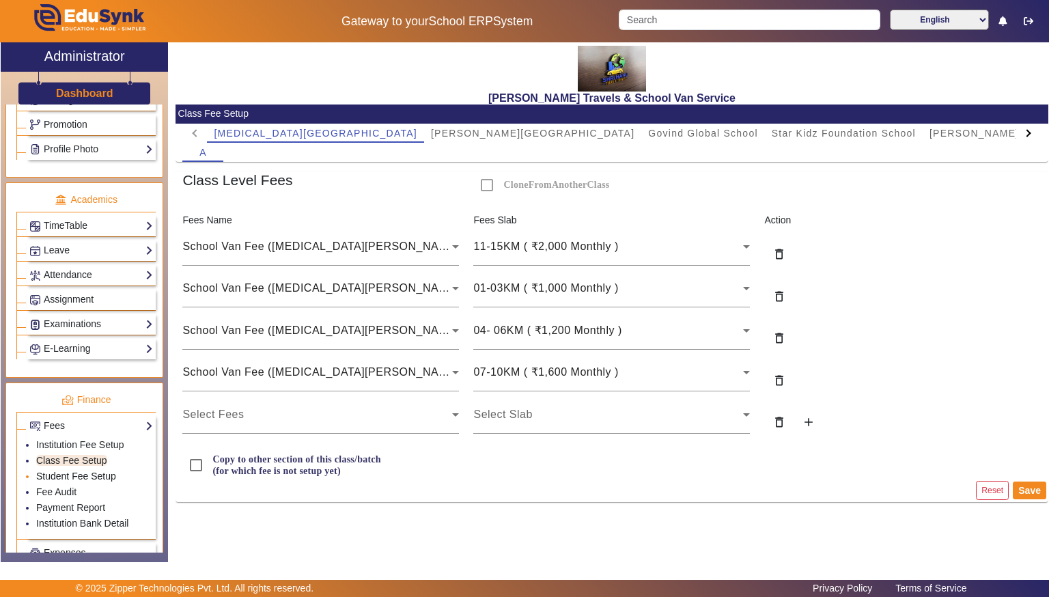
click at [109, 471] on link "Student Fee Setup" at bounding box center [76, 476] width 80 height 11
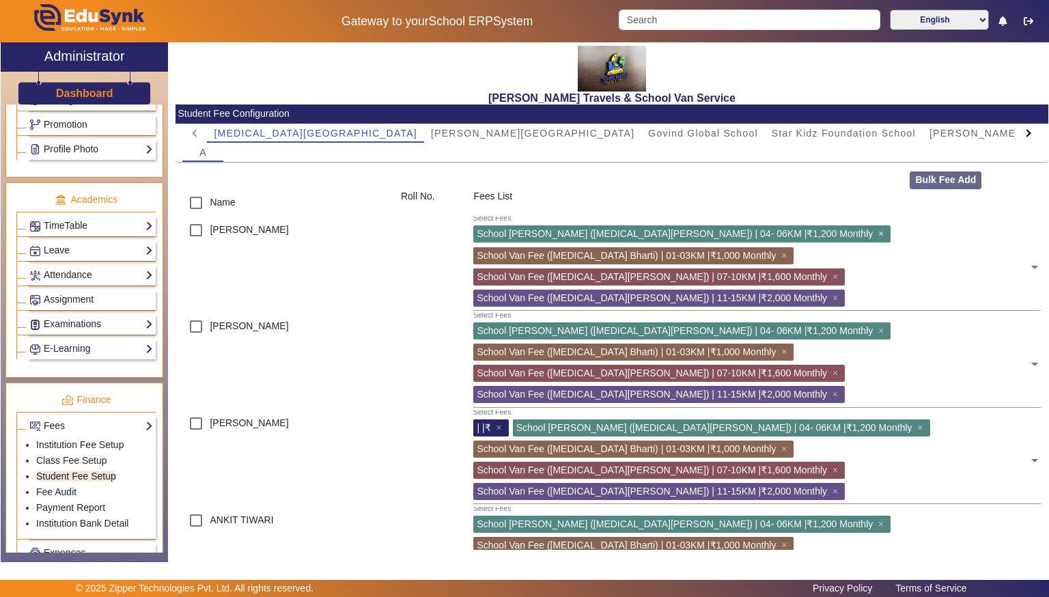
click at [878, 234] on span "×" at bounding box center [882, 233] width 9 height 11
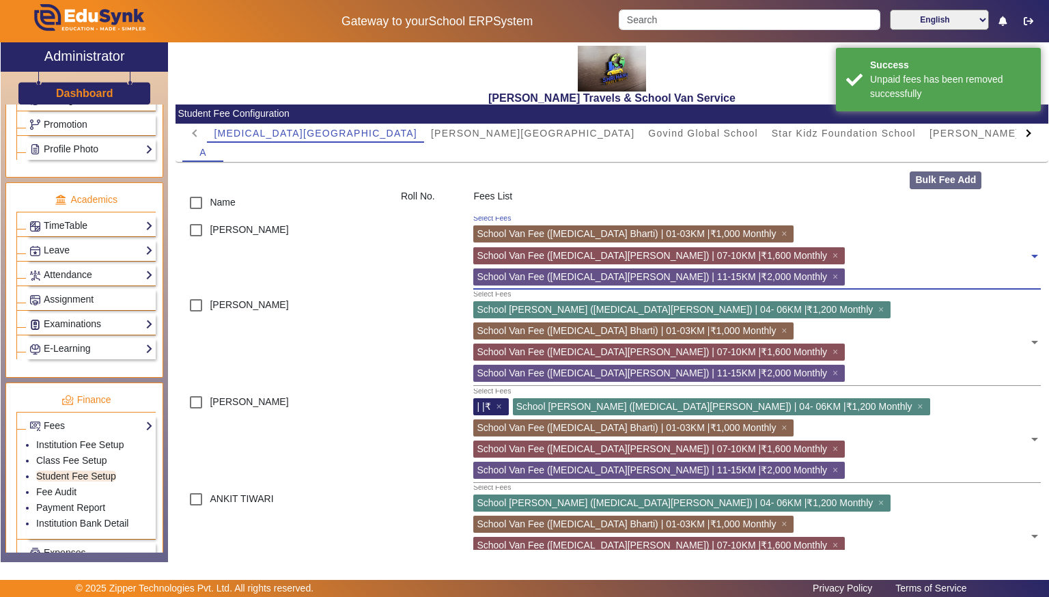
click at [781, 234] on span "×" at bounding box center [785, 233] width 9 height 11
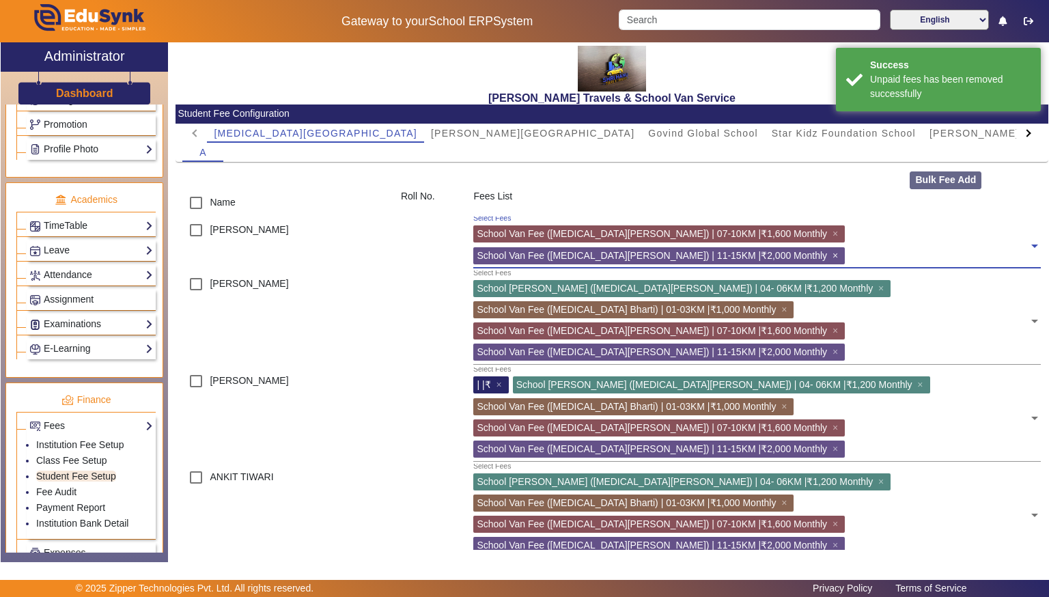
click at [842, 250] on span "×" at bounding box center [837, 255] width 9 height 11
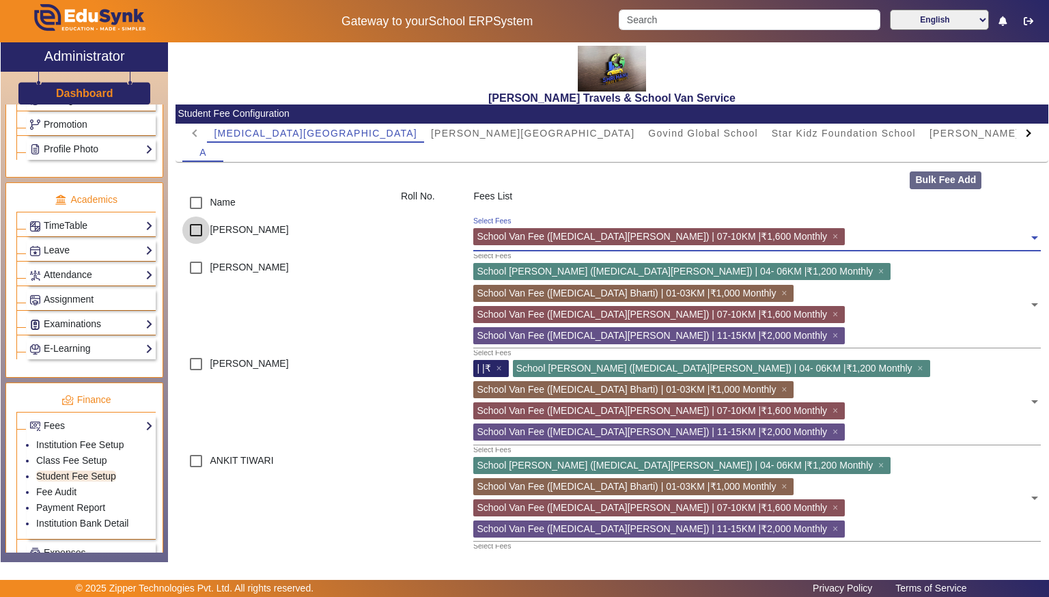
click at [200, 234] on input "checkbox" at bounding box center [195, 230] width 27 height 27
click at [1037, 242] on span at bounding box center [1035, 233] width 12 height 22
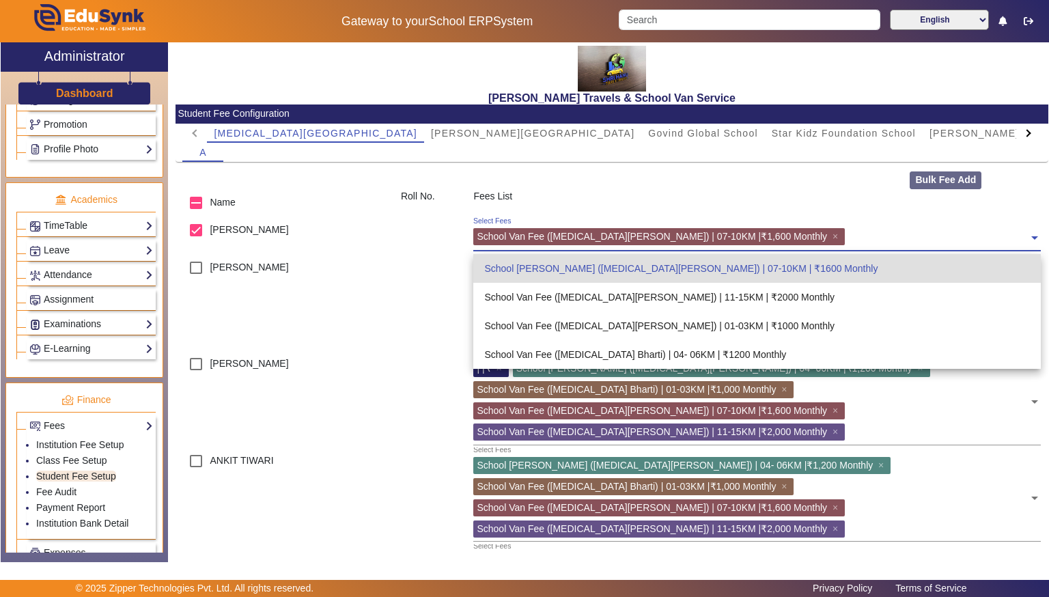
click at [364, 245] on div "[PERSON_NAME]" at bounding box center [285, 236] width 219 height 38
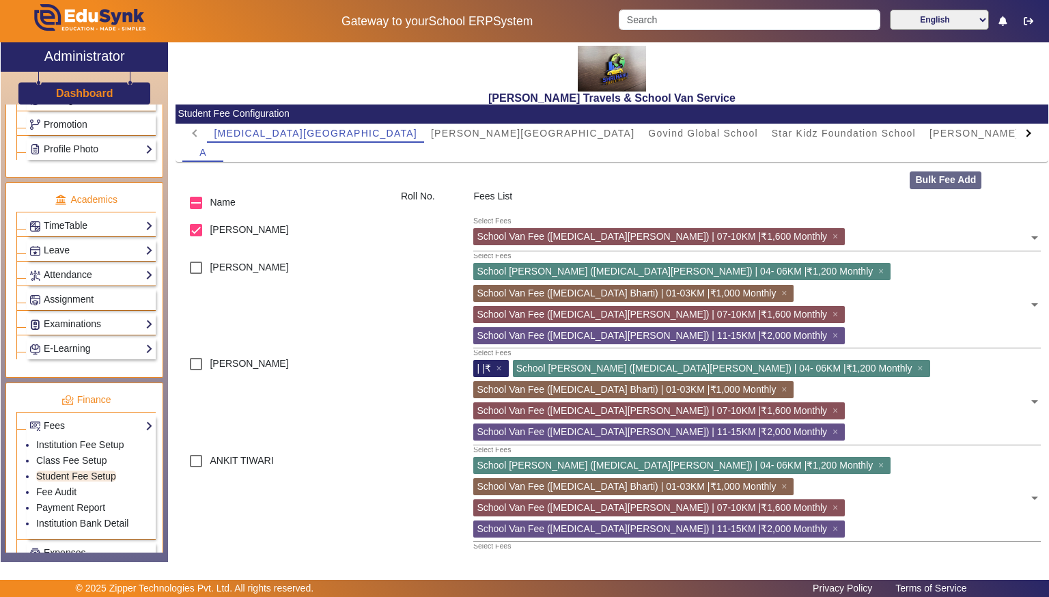
click at [364, 245] on div "[PERSON_NAME]" at bounding box center [285, 236] width 219 height 38
click at [197, 230] on input "checkbox" at bounding box center [195, 230] width 27 height 27
checkbox input "false"
click at [878, 273] on span "×" at bounding box center [882, 271] width 9 height 11
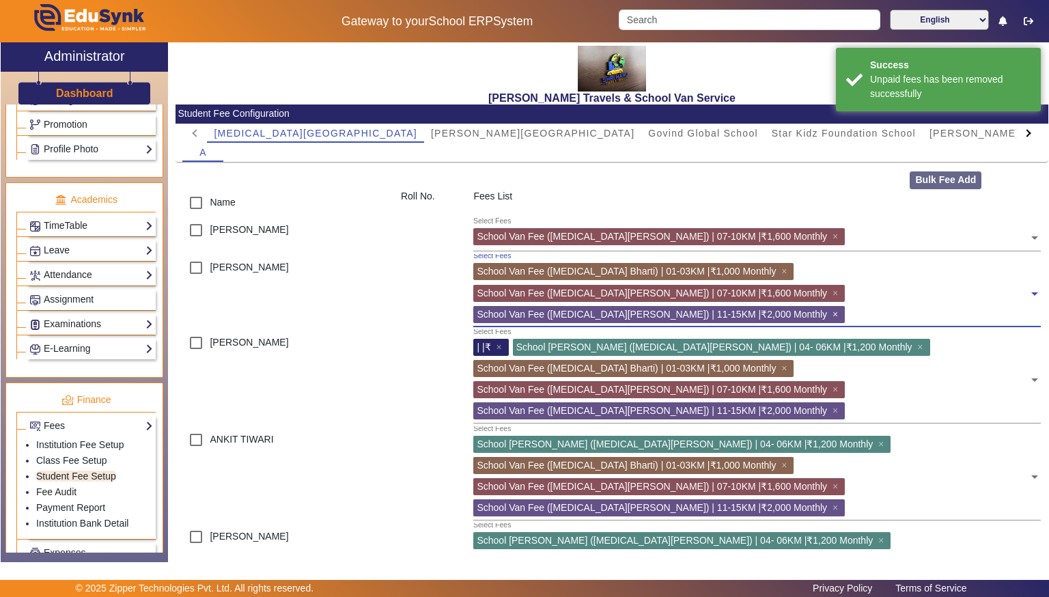
click at [833, 309] on span "×" at bounding box center [837, 314] width 9 height 11
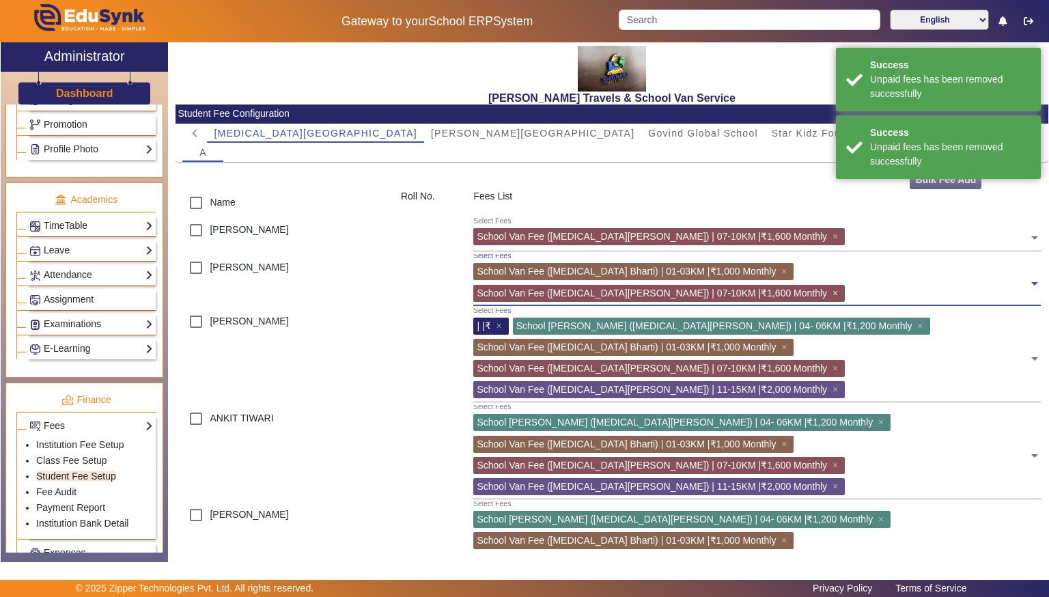
click at [842, 288] on span "×" at bounding box center [837, 293] width 9 height 11
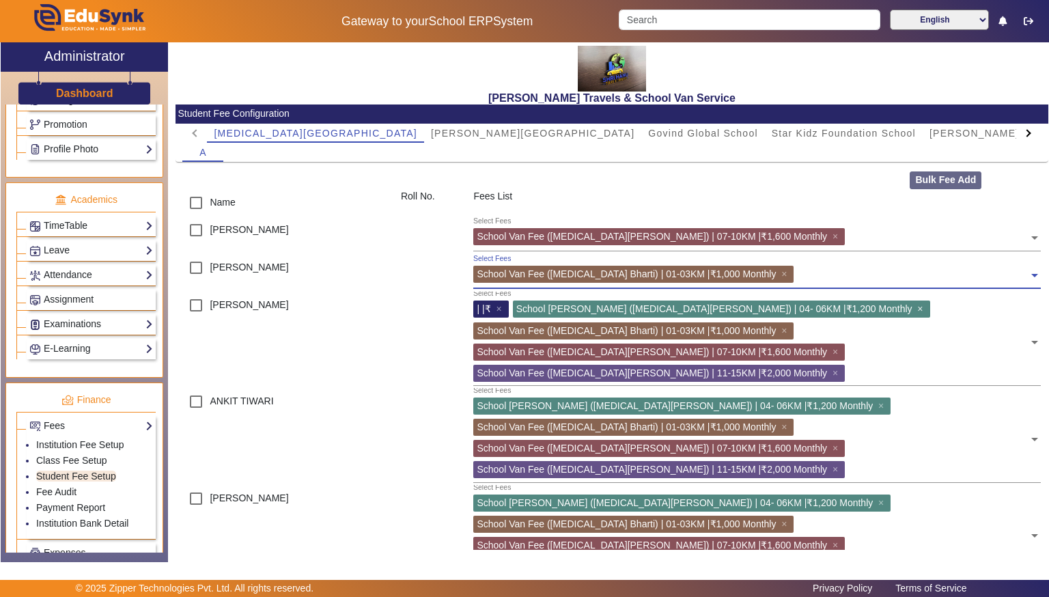
click at [917, 310] on span "×" at bounding box center [921, 308] width 9 height 11
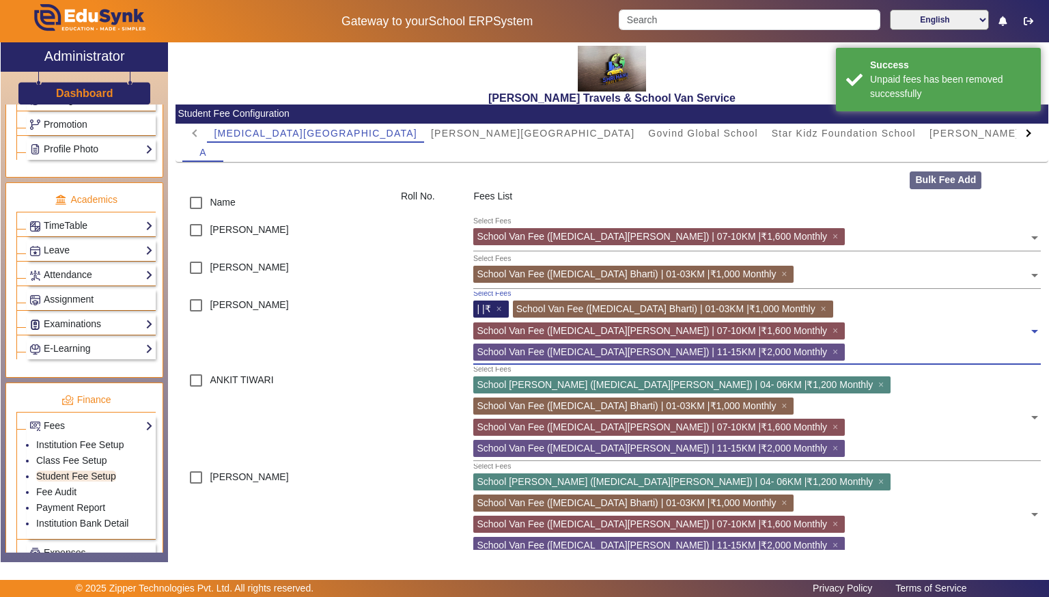
click at [768, 310] on div "School Van Fee ([MEDICAL_DATA][PERSON_NAME]) | 01-03KM |₹1,000 Monthly ×" at bounding box center [673, 309] width 320 height 17
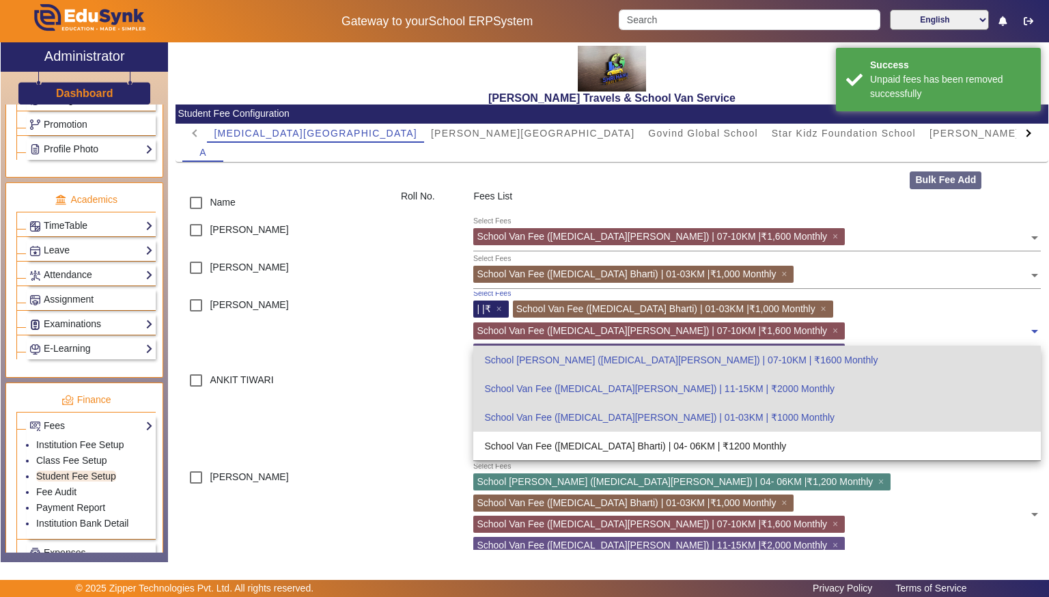
click at [768, 310] on div "School Van Fee ([MEDICAL_DATA][PERSON_NAME]) | 01-03KM |₹1,000 Monthly ×" at bounding box center [673, 309] width 320 height 17
click at [821, 313] on span "×" at bounding box center [825, 308] width 9 height 11
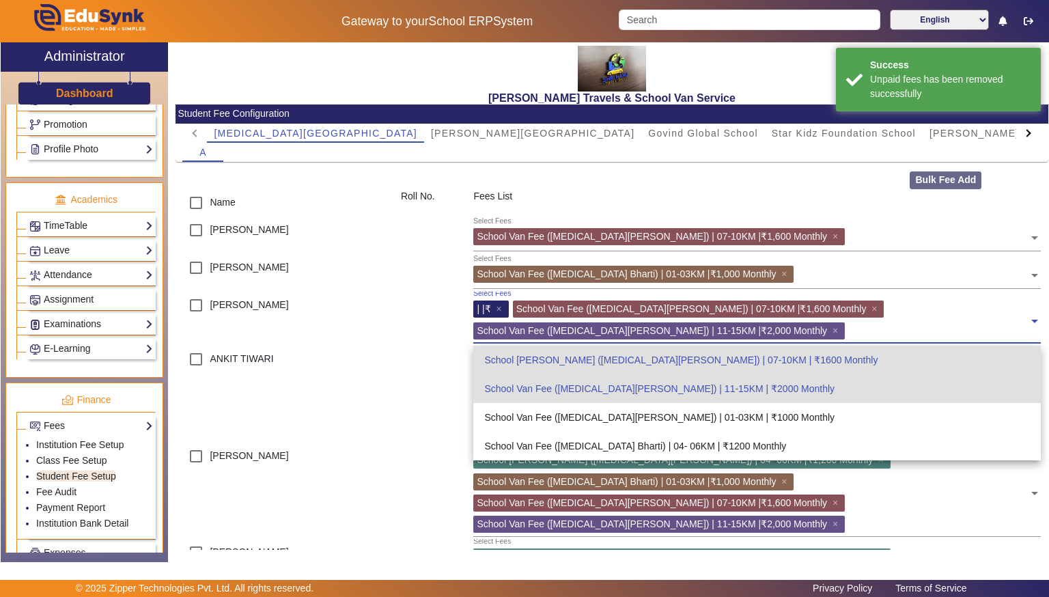
click at [872, 313] on span "×" at bounding box center [876, 308] width 9 height 11
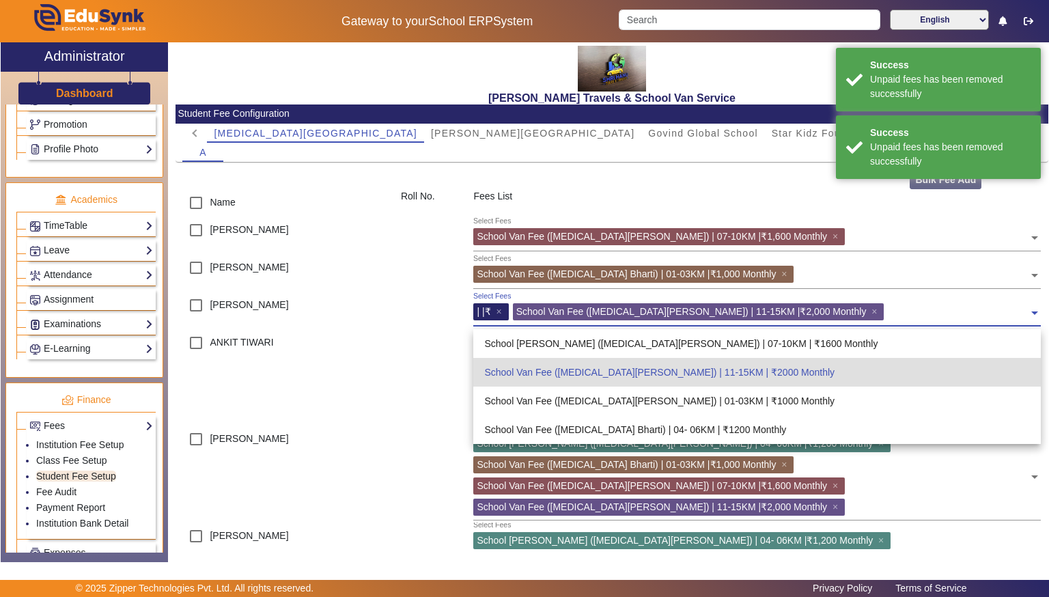
click at [872, 313] on span "×" at bounding box center [876, 311] width 9 height 11
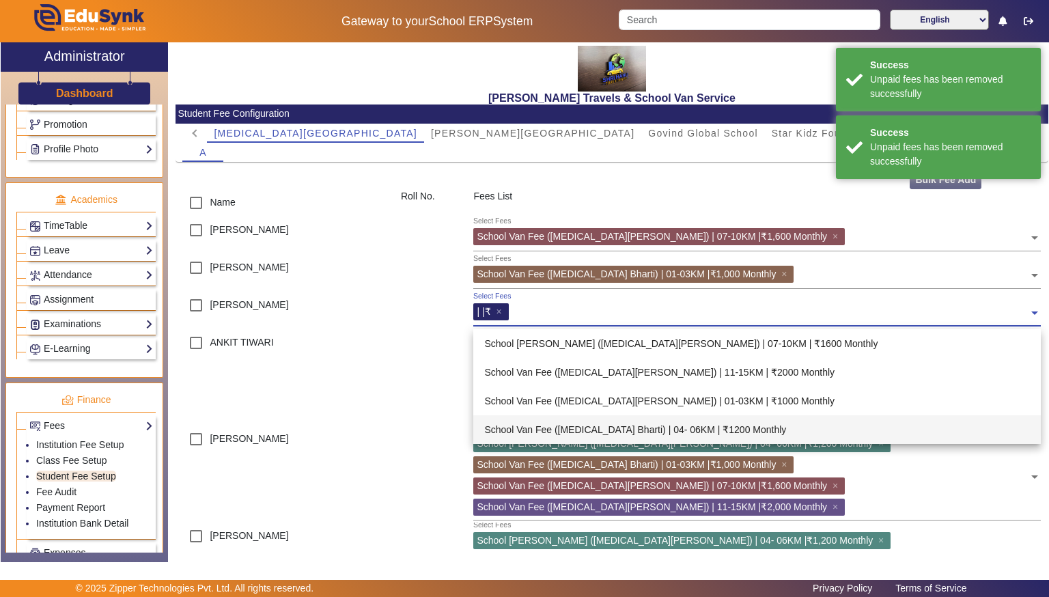
click at [355, 523] on div "[PERSON_NAME]" at bounding box center [285, 571] width 219 height 97
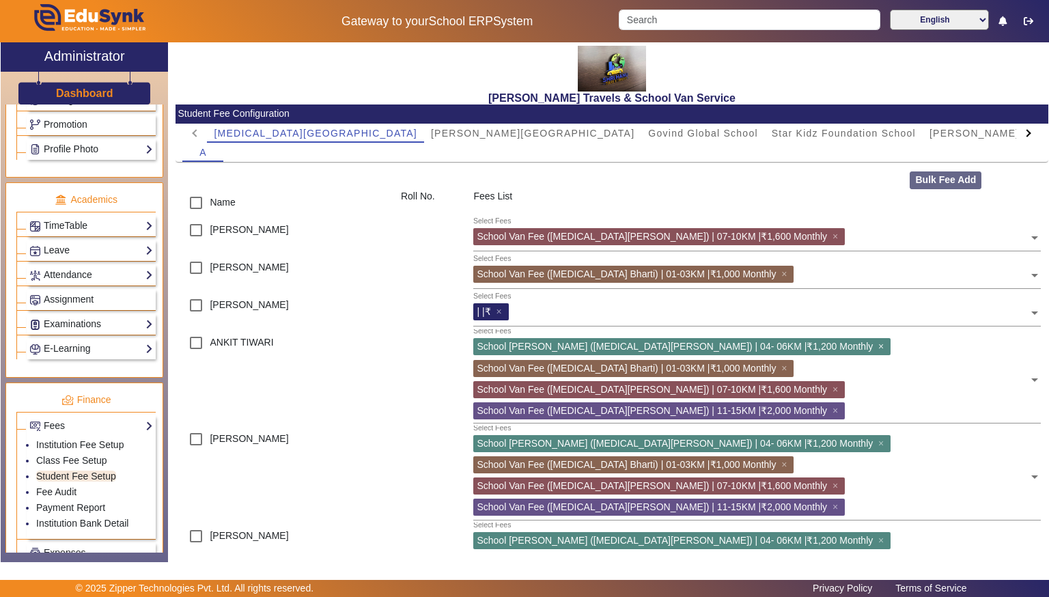
click at [878, 349] on span "×" at bounding box center [882, 346] width 9 height 11
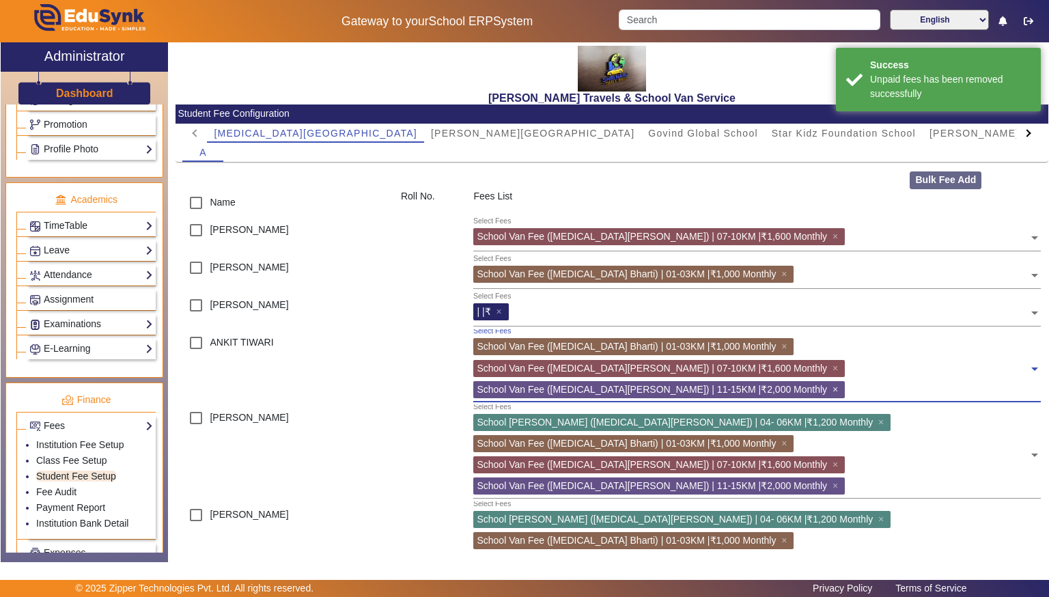
click at [833, 384] on span "×" at bounding box center [837, 389] width 9 height 11
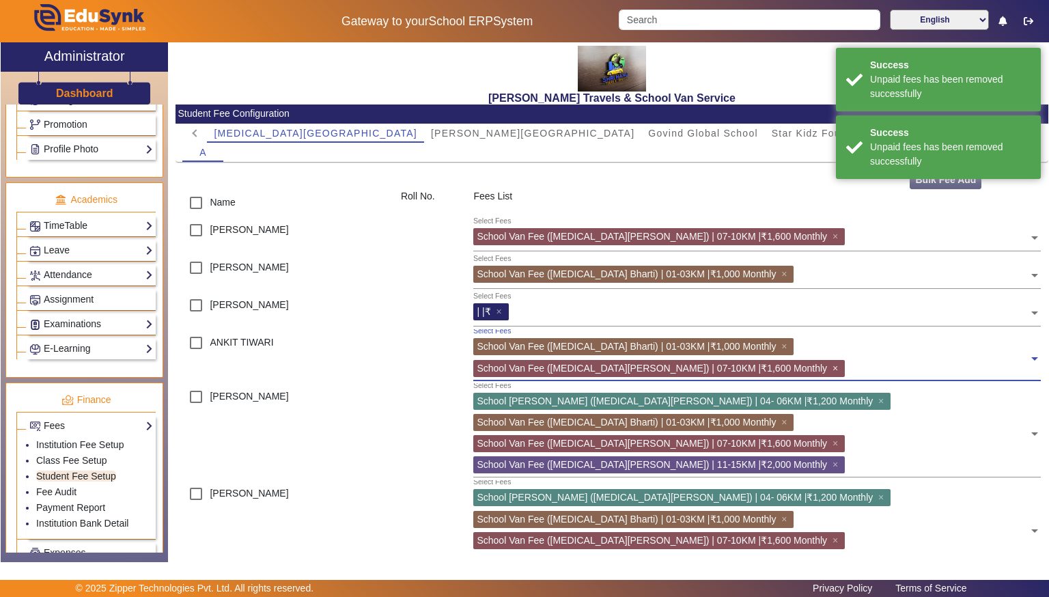
click at [842, 363] on span "×" at bounding box center [837, 368] width 9 height 11
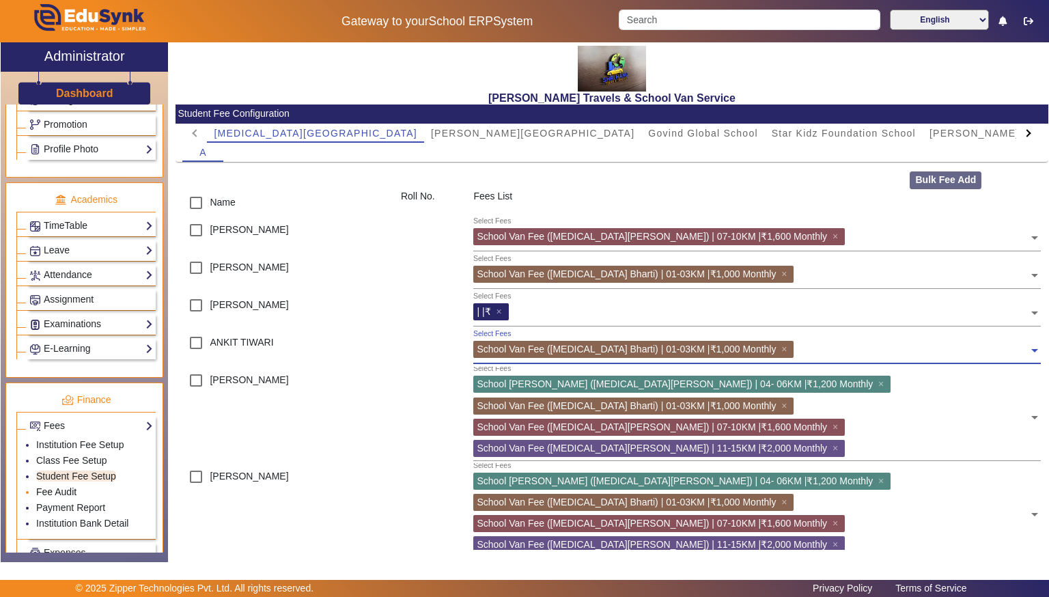
click at [55, 487] on link "Fee Audit" at bounding box center [56, 491] width 40 height 11
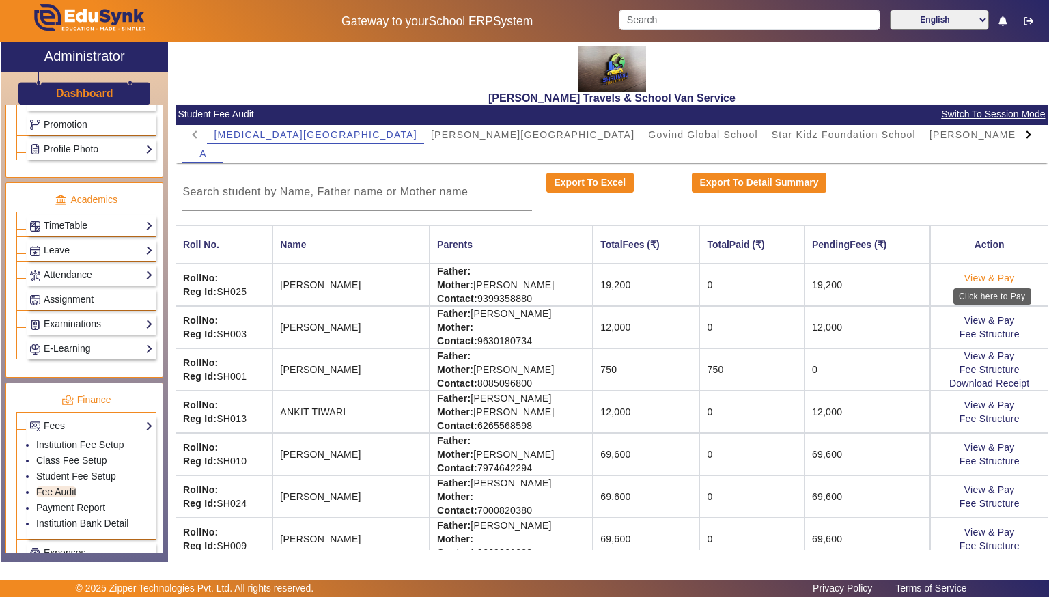
click at [969, 273] on link "View & Pay" at bounding box center [989, 278] width 51 height 11
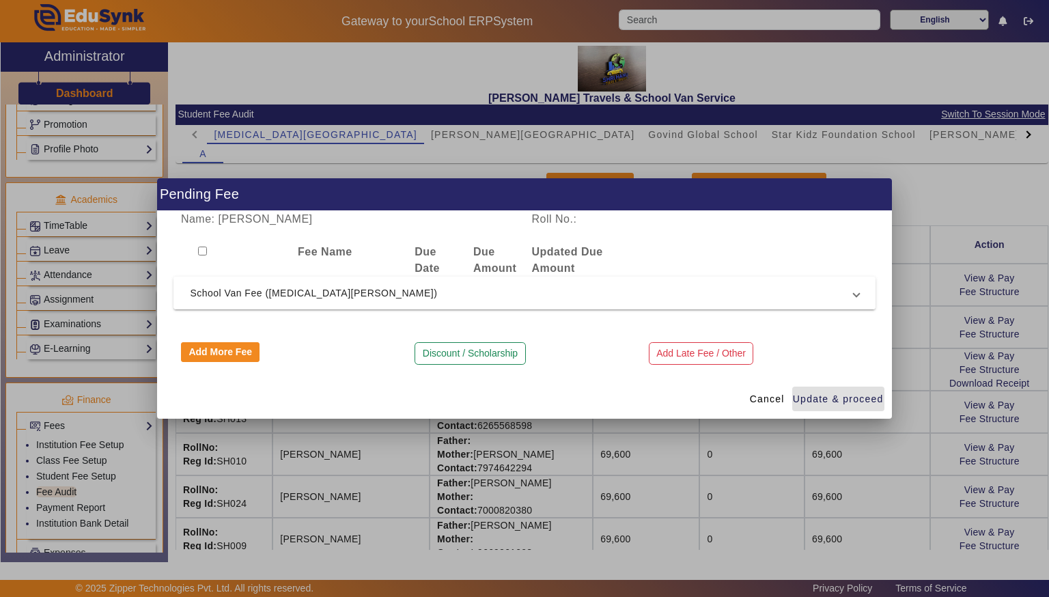
click at [436, 304] on mat-expansion-panel-header "School Van Fee ([MEDICAL_DATA][PERSON_NAME])" at bounding box center [523, 293] width 701 height 33
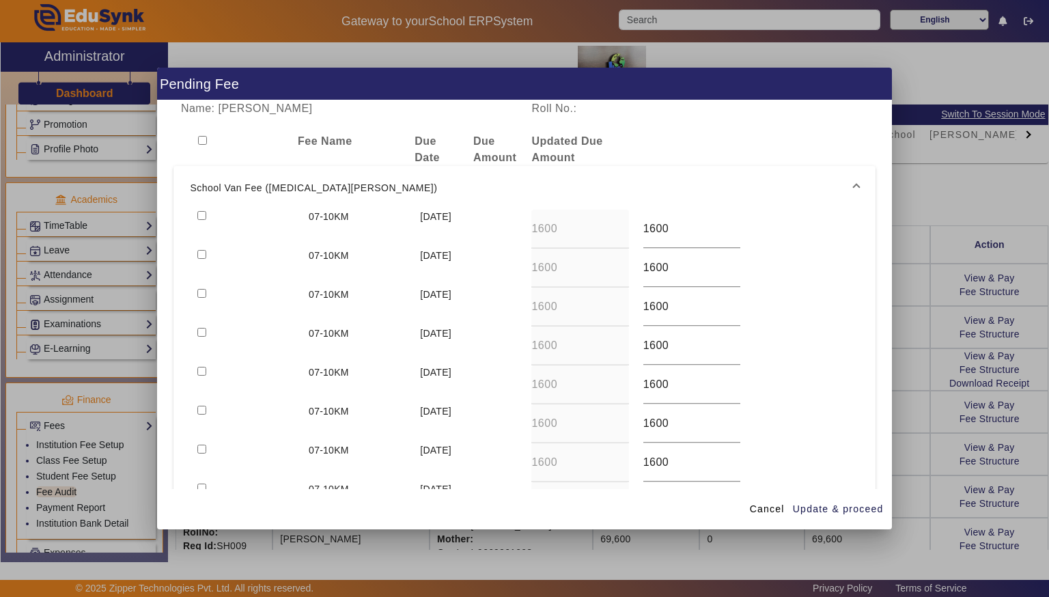
click at [199, 214] on input "checkbox" at bounding box center [201, 215] width 9 height 9
checkbox input "true"
click at [201, 258] on div at bounding box center [245, 268] width 111 height 39
click at [201, 257] on input "checkbox" at bounding box center [201, 254] width 9 height 9
checkbox input "true"
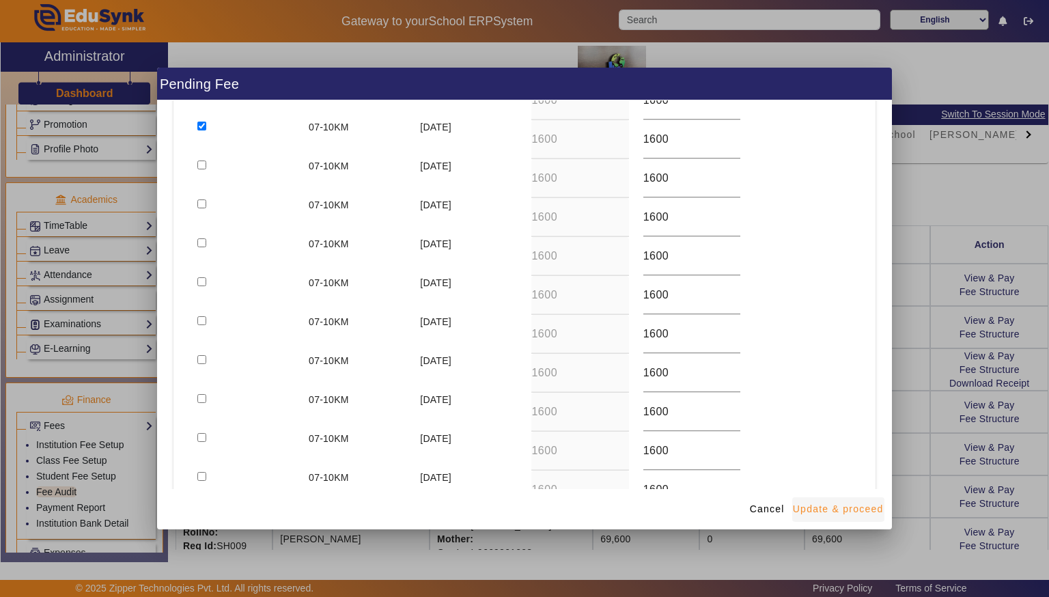
scroll to position [266, 0]
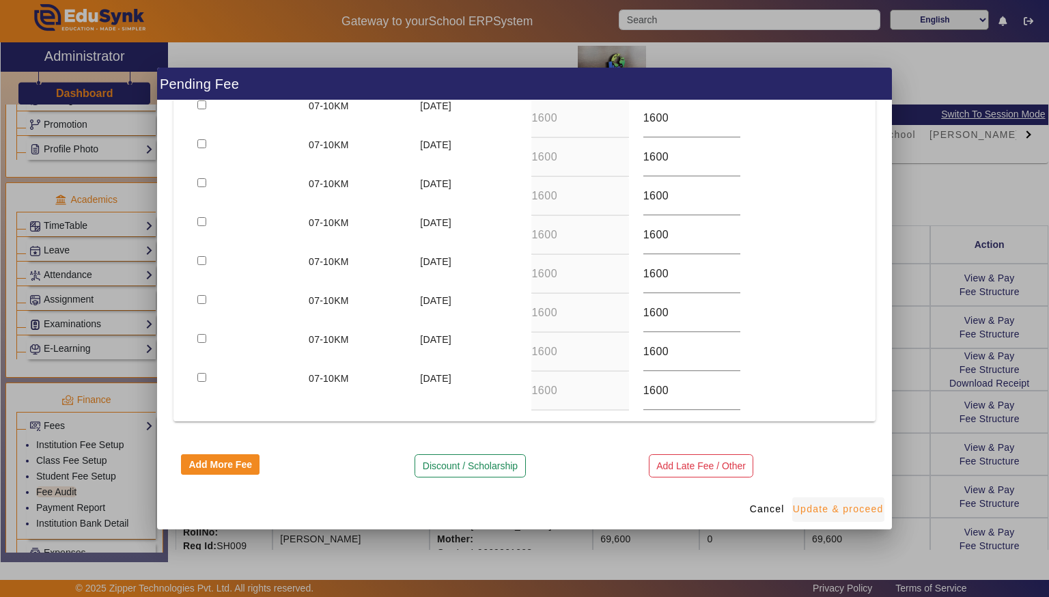
click at [811, 506] on span "Update & proceed" at bounding box center [838, 509] width 91 height 14
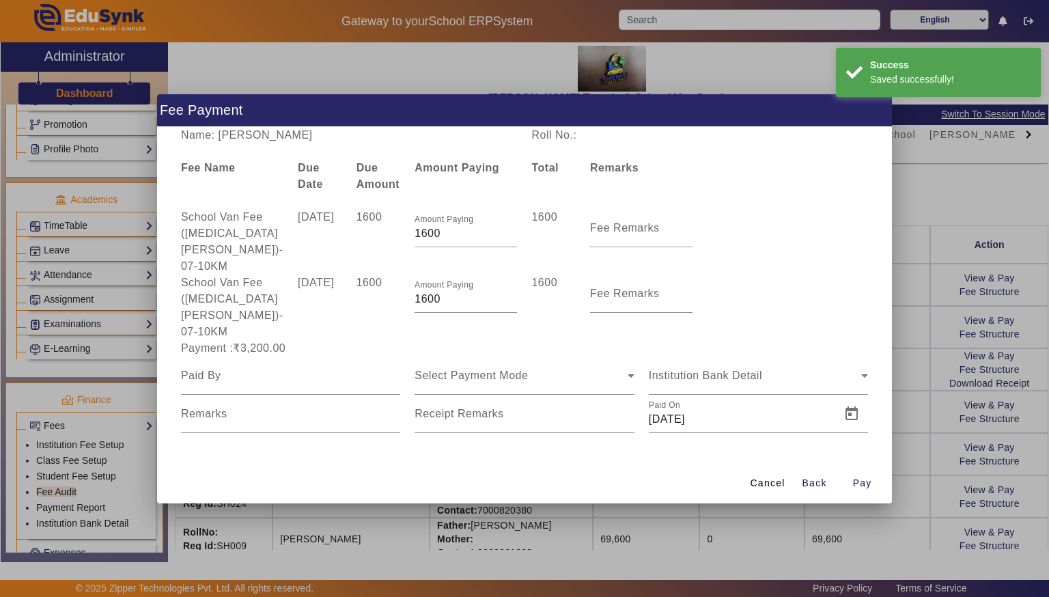
scroll to position [0, 0]
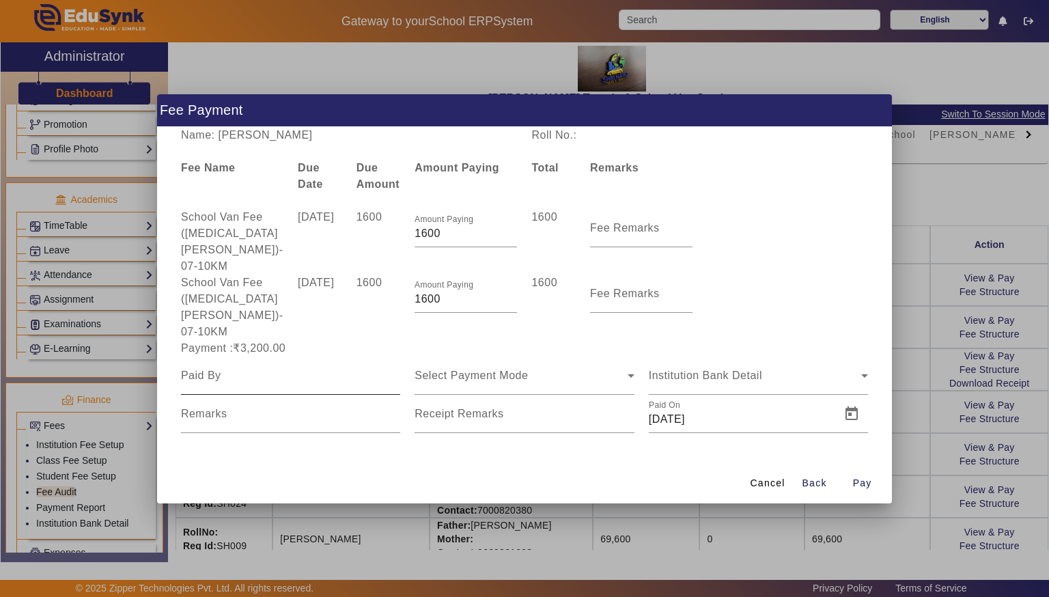
click at [357, 367] on input at bounding box center [290, 375] width 219 height 16
type input "VIDYA ji"
click at [618, 367] on div "Select Payment Mode" at bounding box center [521, 375] width 212 height 16
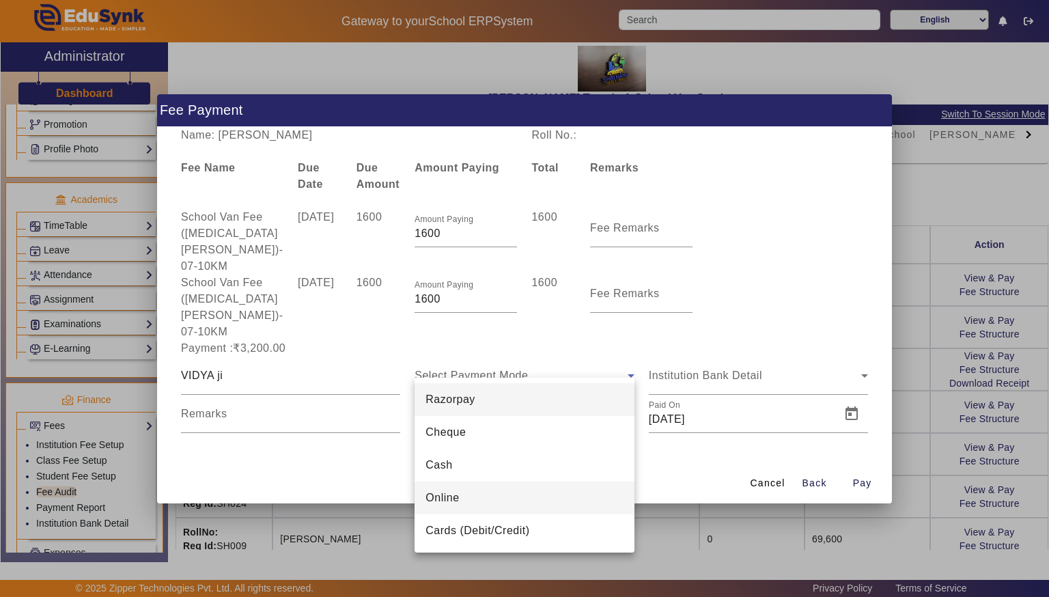
click at [553, 501] on mat-option "Online" at bounding box center [524, 498] width 219 height 33
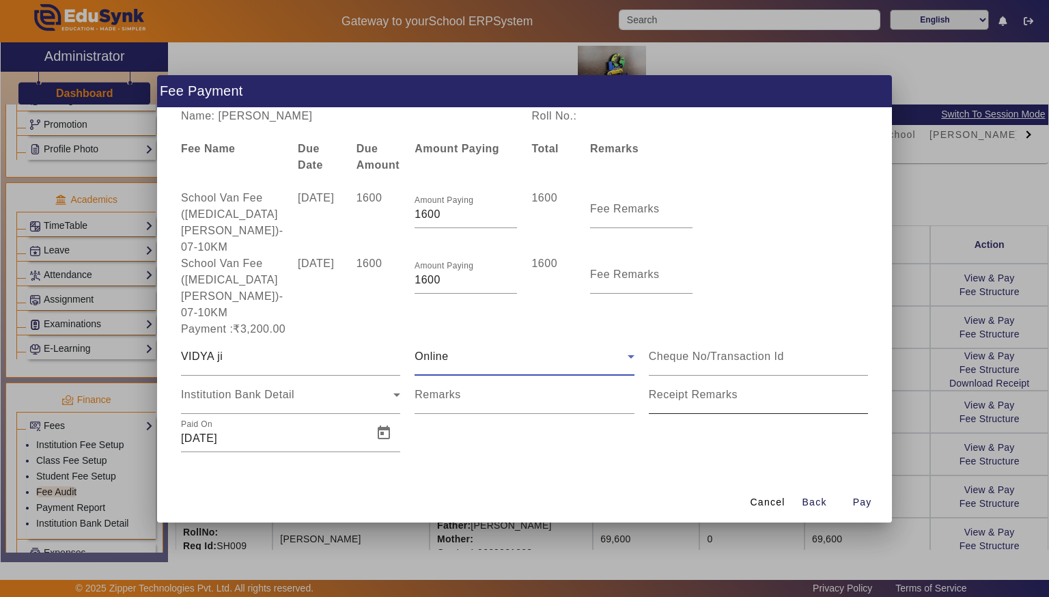
click at [704, 392] on input "Receipt Remarks" at bounding box center [758, 400] width 219 height 16
type input "paid"
click at [857, 495] on span "Pay" at bounding box center [862, 502] width 19 height 14
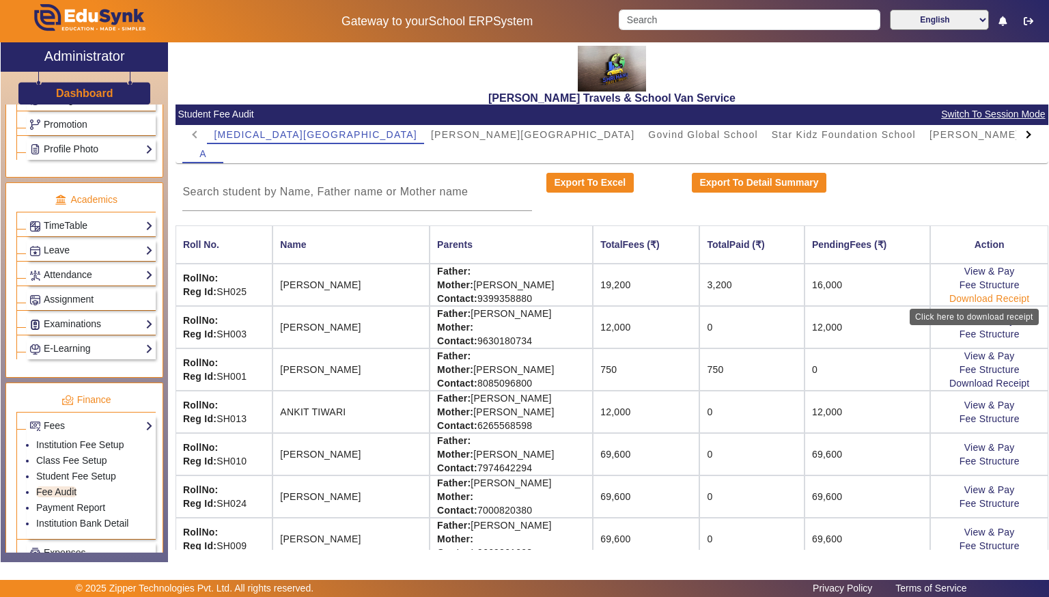
click at [963, 298] on link "Download Receipt" at bounding box center [989, 298] width 81 height 11
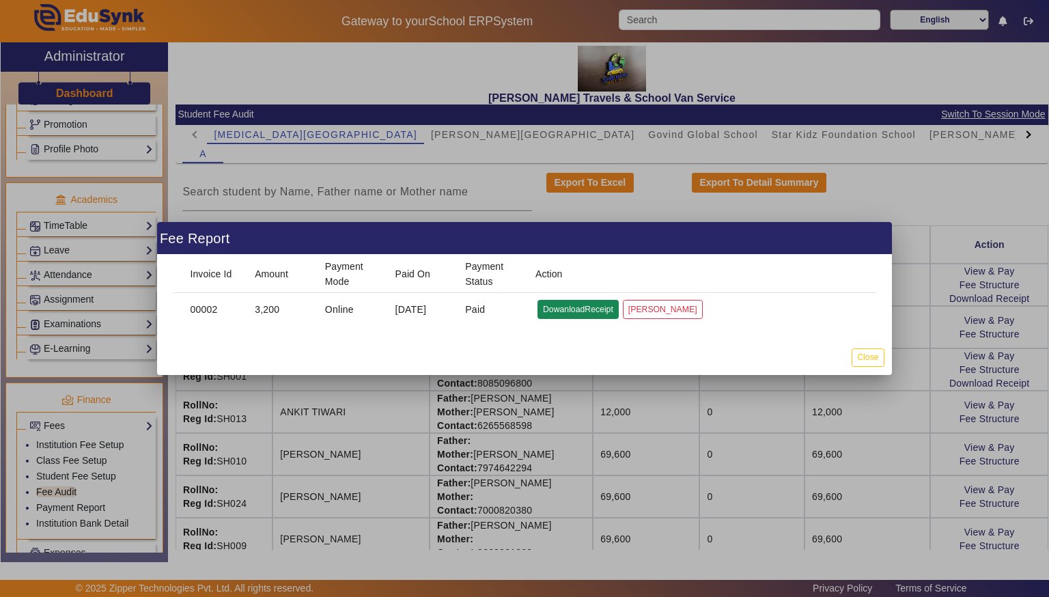
click at [579, 305] on button "DowanloadReceipt" at bounding box center [578, 309] width 81 height 18
click at [568, 311] on button "DowanloadReceipt" at bounding box center [578, 309] width 81 height 18
click at [557, 305] on button "DowanloadReceipt" at bounding box center [578, 309] width 81 height 18
click at [879, 351] on button "Close" at bounding box center [868, 357] width 32 height 18
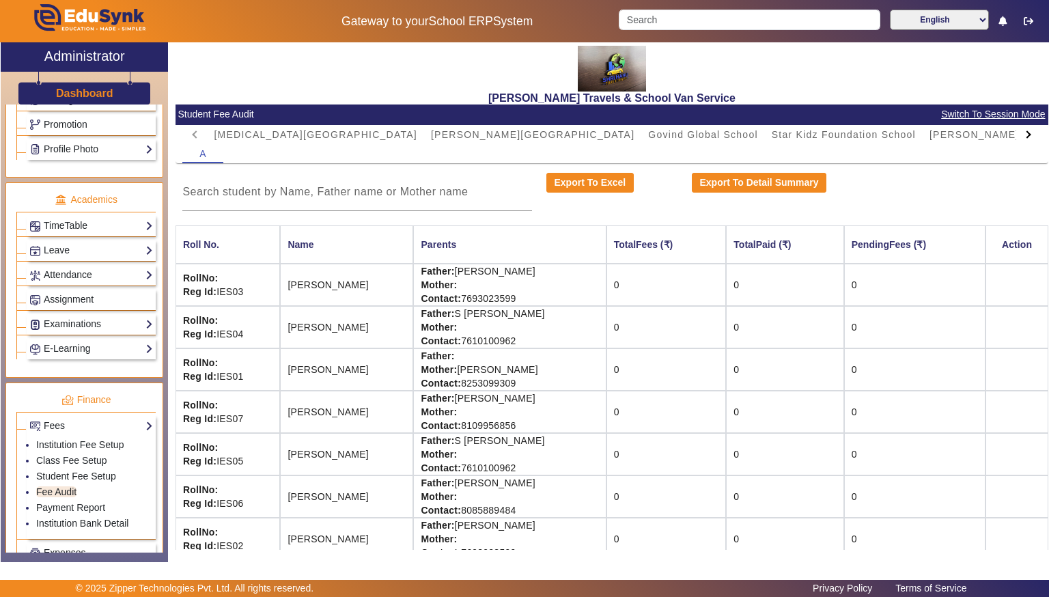
click at [206, 296] on strong "Reg Id:" at bounding box center [199, 291] width 33 height 11
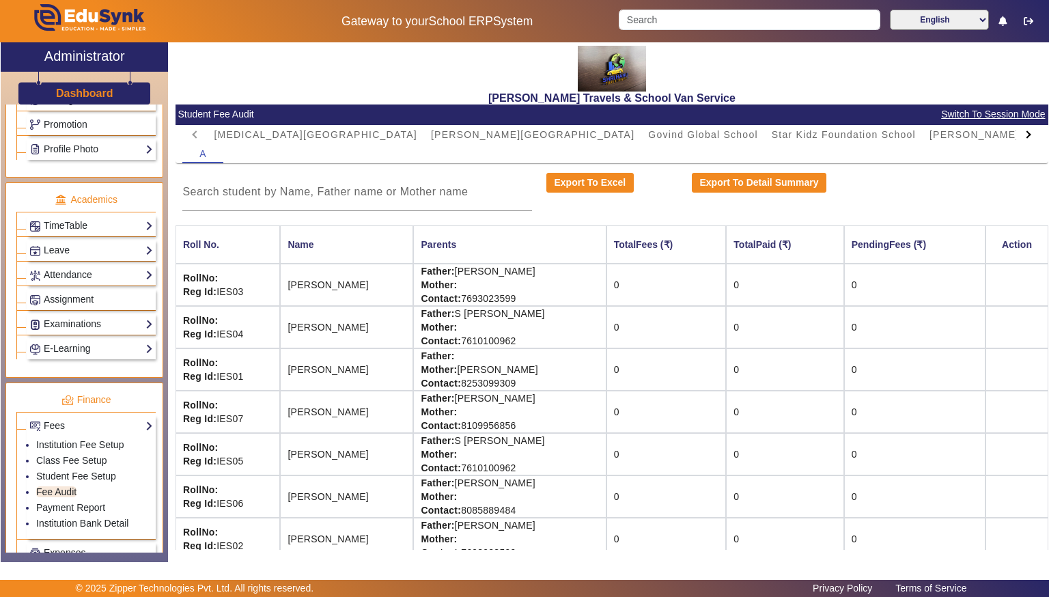
click at [256, 278] on td "RollNo: Reg Id: IES03" at bounding box center [228, 285] width 105 height 42
click at [285, 280] on td "[PERSON_NAME]" at bounding box center [346, 285] width 133 height 42
click at [311, 284] on td "[PERSON_NAME]" at bounding box center [346, 285] width 133 height 42
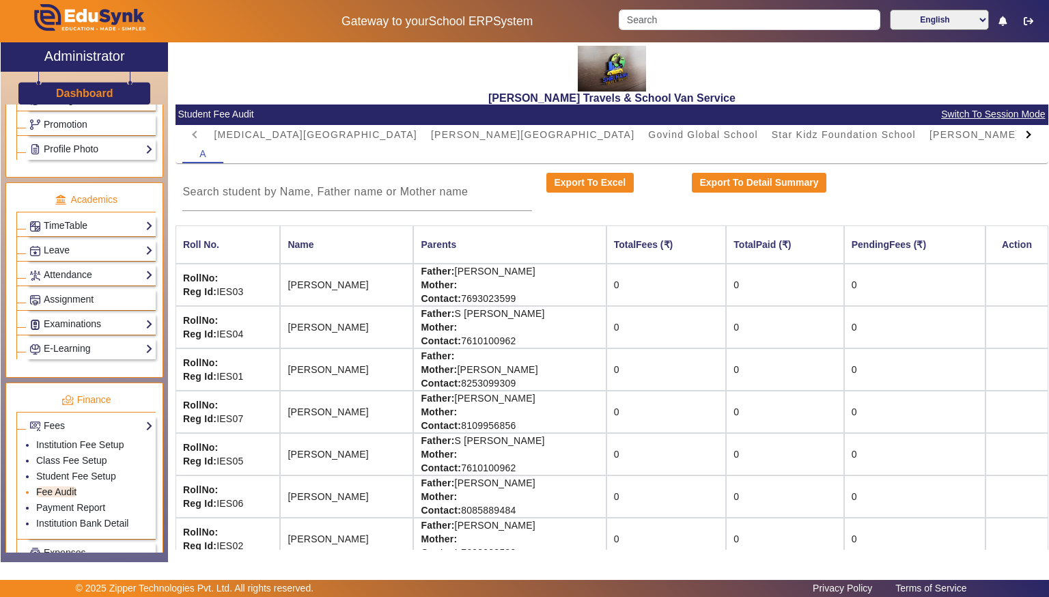
click at [42, 486] on link "Fee Audit" at bounding box center [56, 491] width 40 height 11
click at [50, 471] on link "Student Fee Setup" at bounding box center [76, 476] width 80 height 11
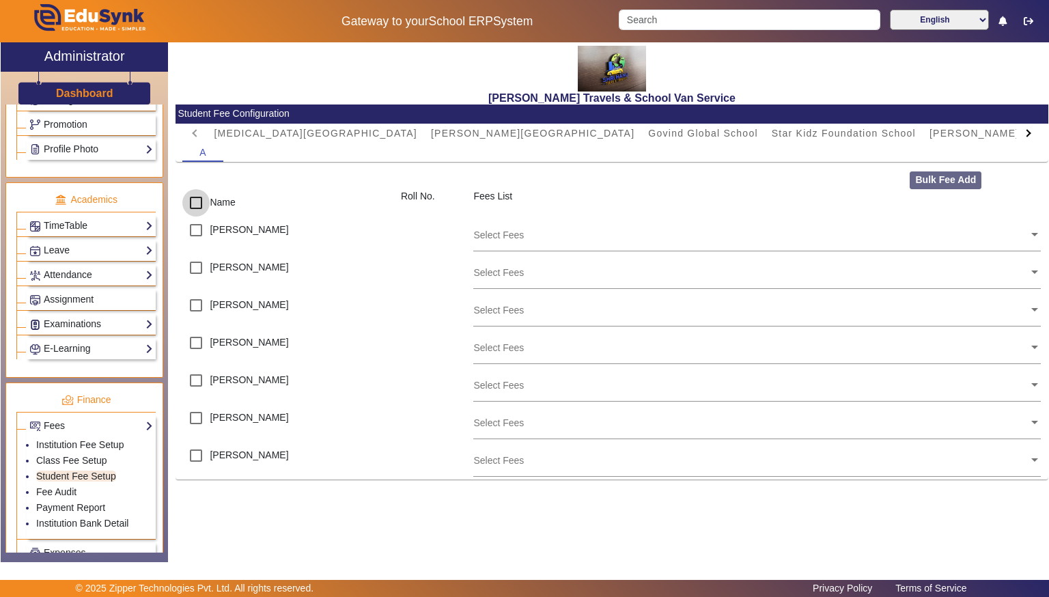
click at [199, 210] on input "checkbox" at bounding box center [195, 202] width 27 height 27
checkbox input "true"
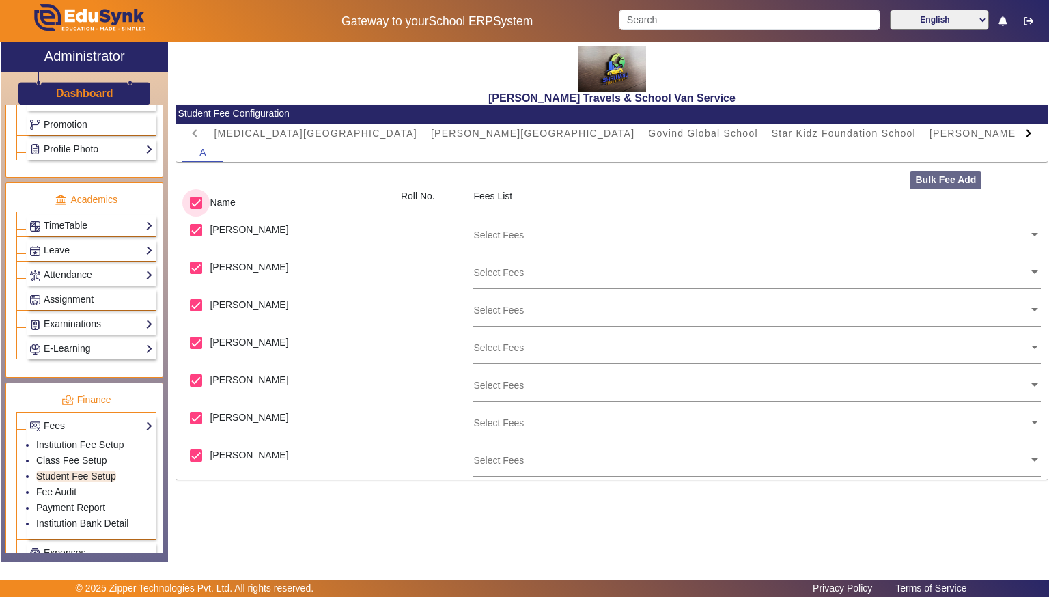
checkbox input "true"
click at [748, 253] on ng-select "Select Fees" at bounding box center [757, 236] width 568 height 38
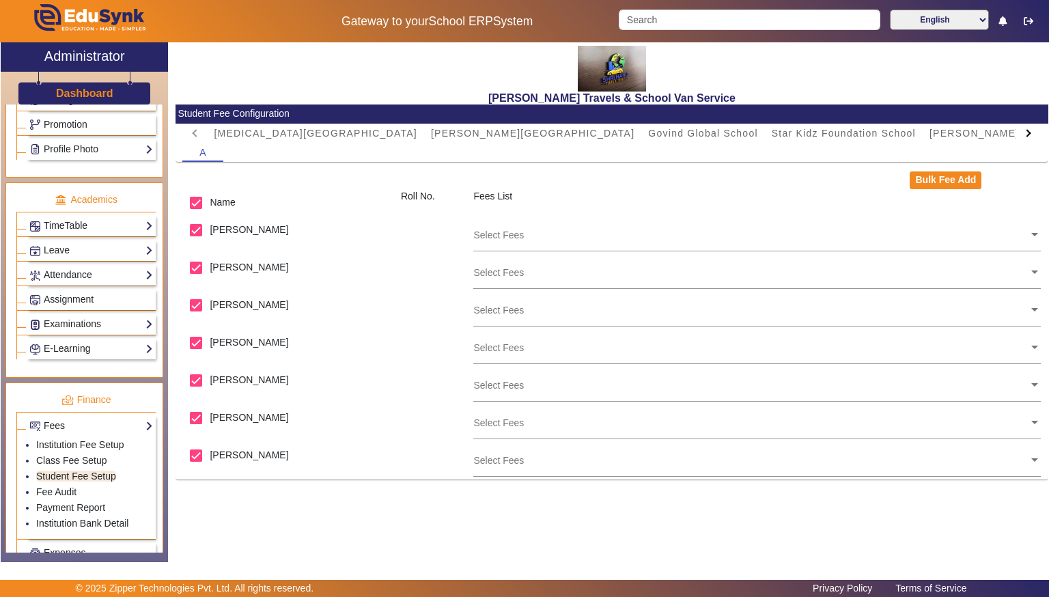
click at [748, 253] on ng-select "Select Fees" at bounding box center [757, 236] width 568 height 38
click at [1037, 231] on span at bounding box center [1035, 233] width 12 height 14
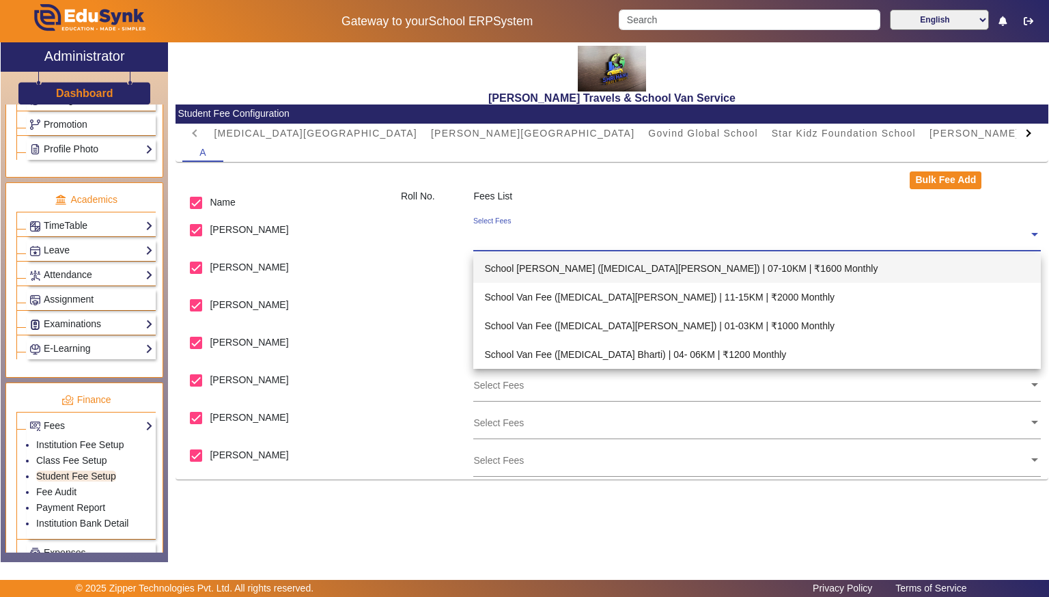
click at [850, 199] on div "Fees List" at bounding box center [758, 202] width 582 height 27
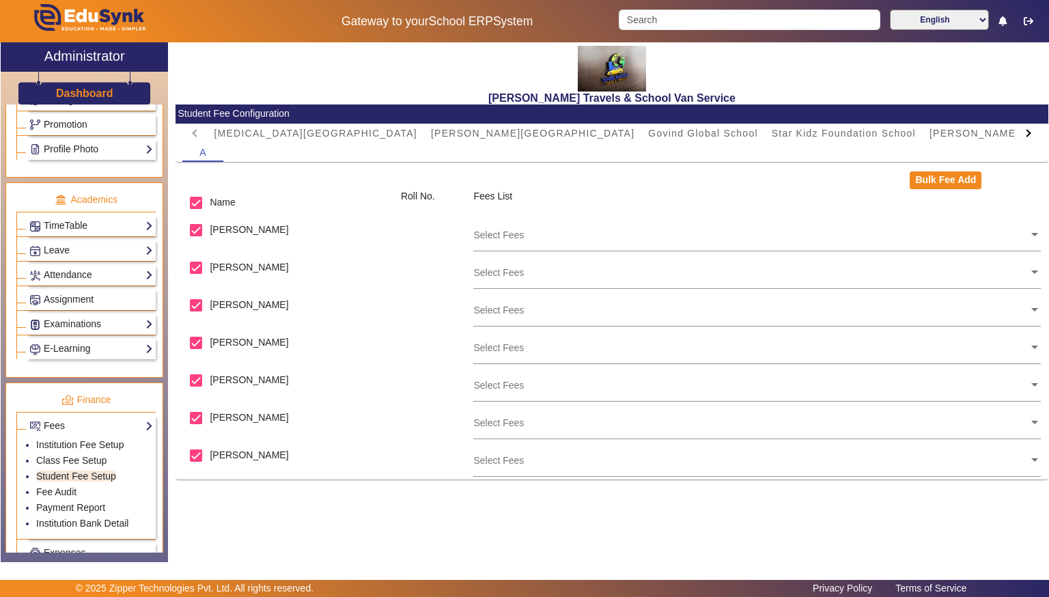
click at [850, 199] on div "Fees List" at bounding box center [758, 202] width 582 height 27
click at [296, 139] on span "[MEDICAL_DATA][GEOGRAPHIC_DATA]" at bounding box center [316, 133] width 204 height 19
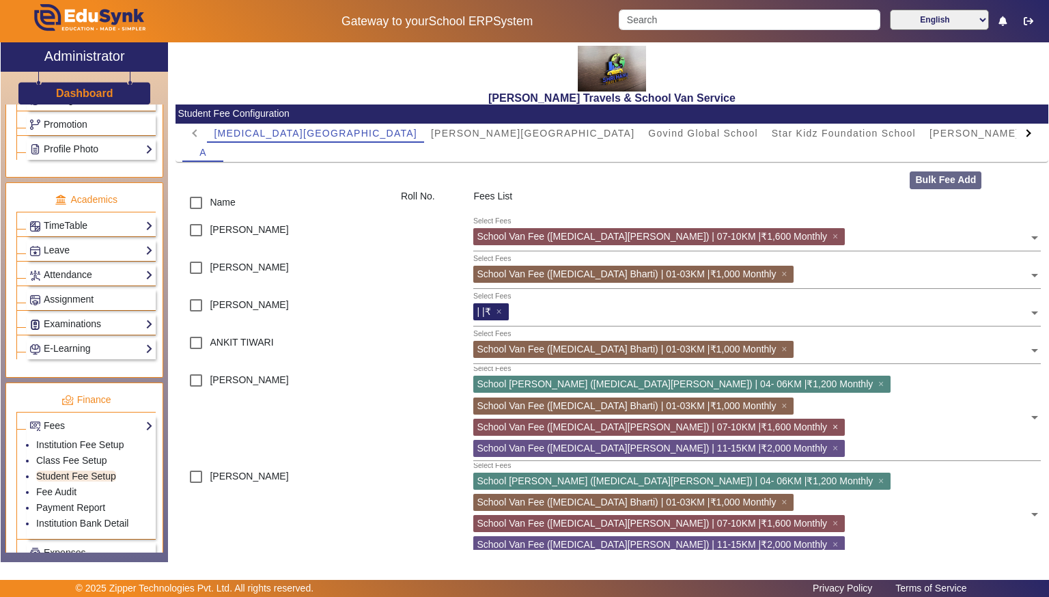
click at [833, 421] on span "×" at bounding box center [837, 426] width 9 height 11
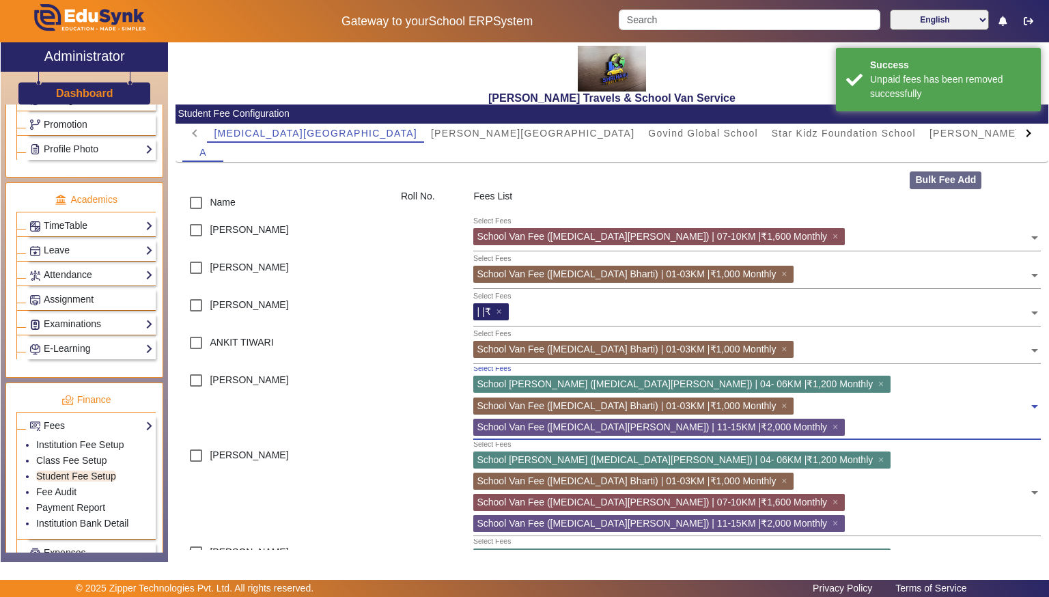
click at [833, 421] on span "×" at bounding box center [837, 426] width 9 height 11
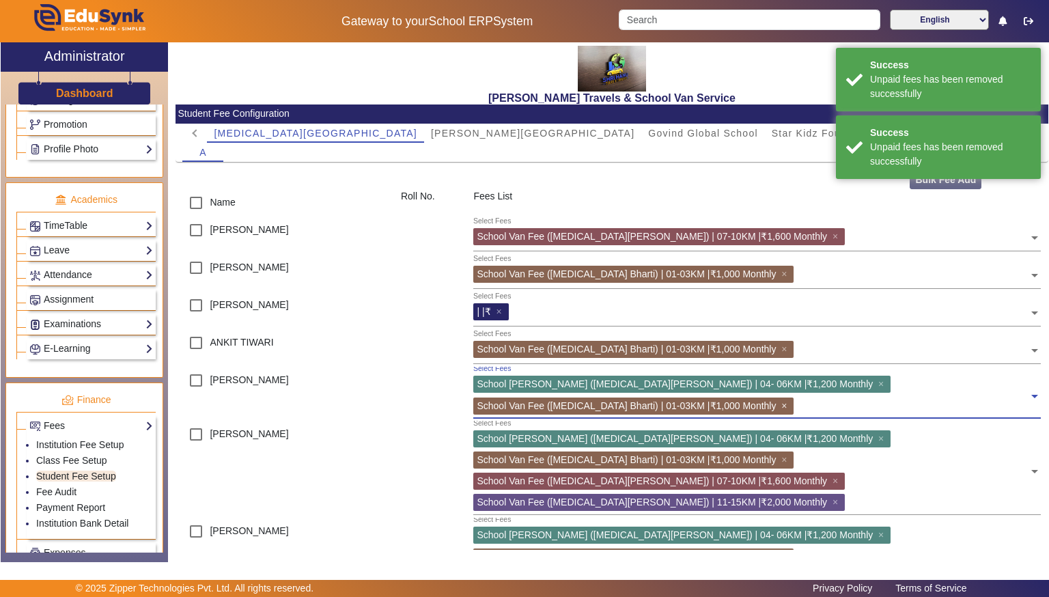
click at [790, 400] on span "×" at bounding box center [785, 405] width 9 height 11
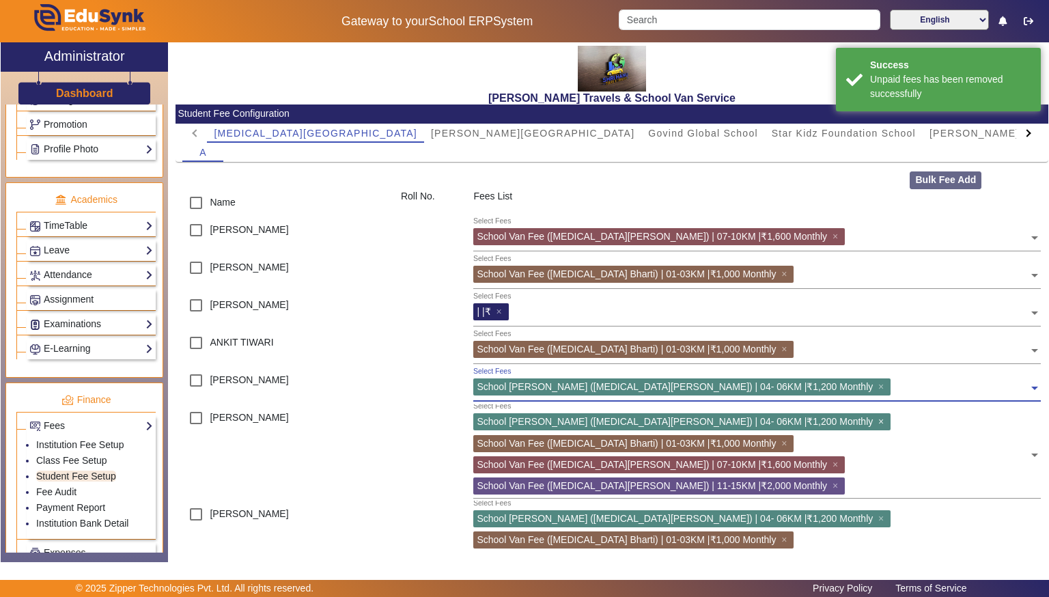
click at [878, 421] on span "×" at bounding box center [882, 421] width 9 height 11
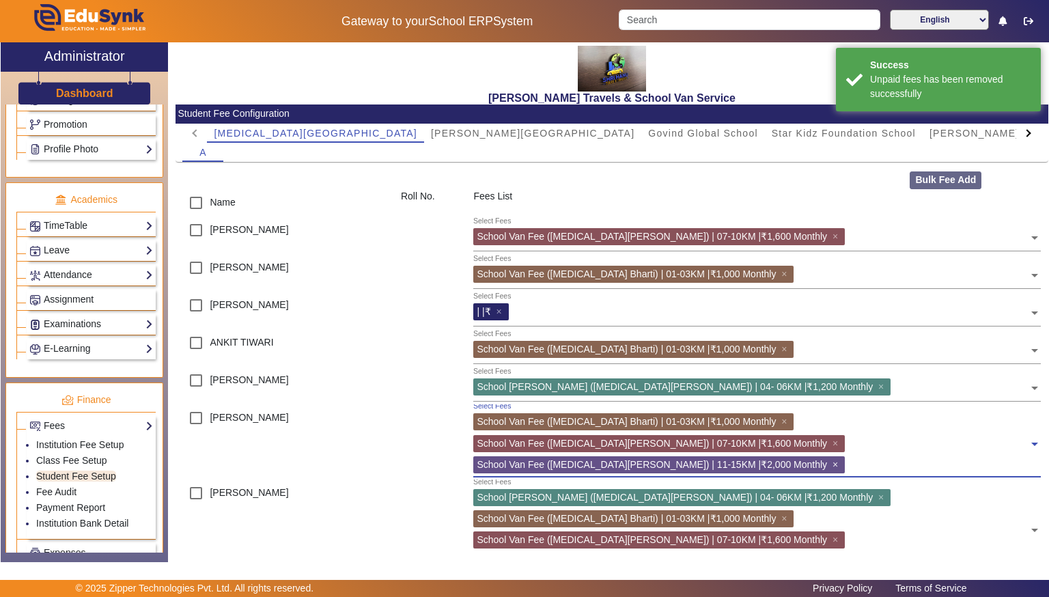
click at [833, 459] on span "×" at bounding box center [837, 464] width 9 height 11
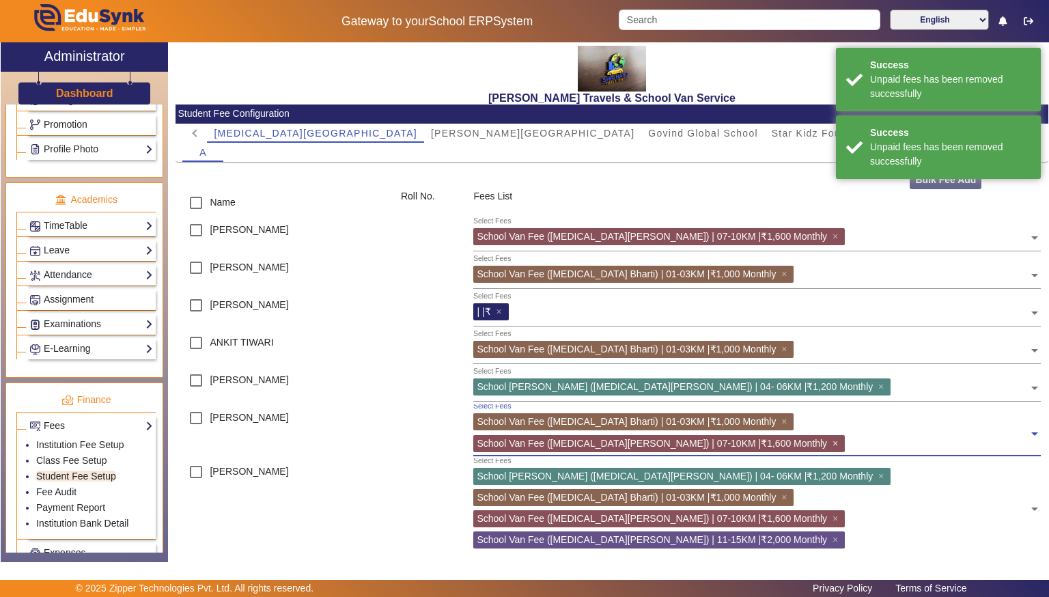
click at [842, 438] on span "×" at bounding box center [837, 443] width 9 height 11
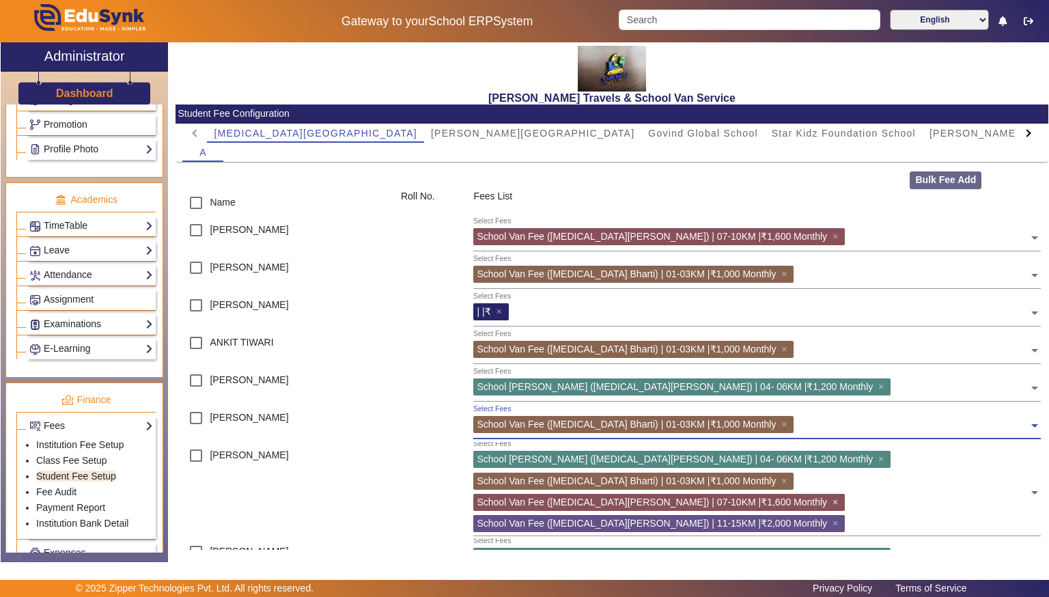
click at [833, 497] on span "×" at bounding box center [837, 502] width 9 height 11
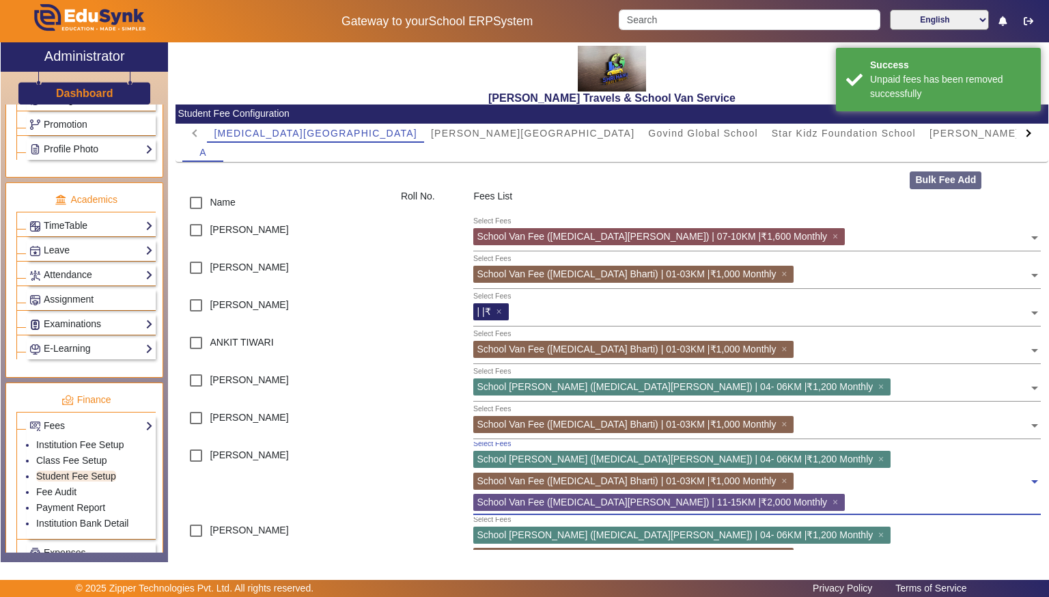
click at [833, 497] on span "×" at bounding box center [837, 502] width 9 height 11
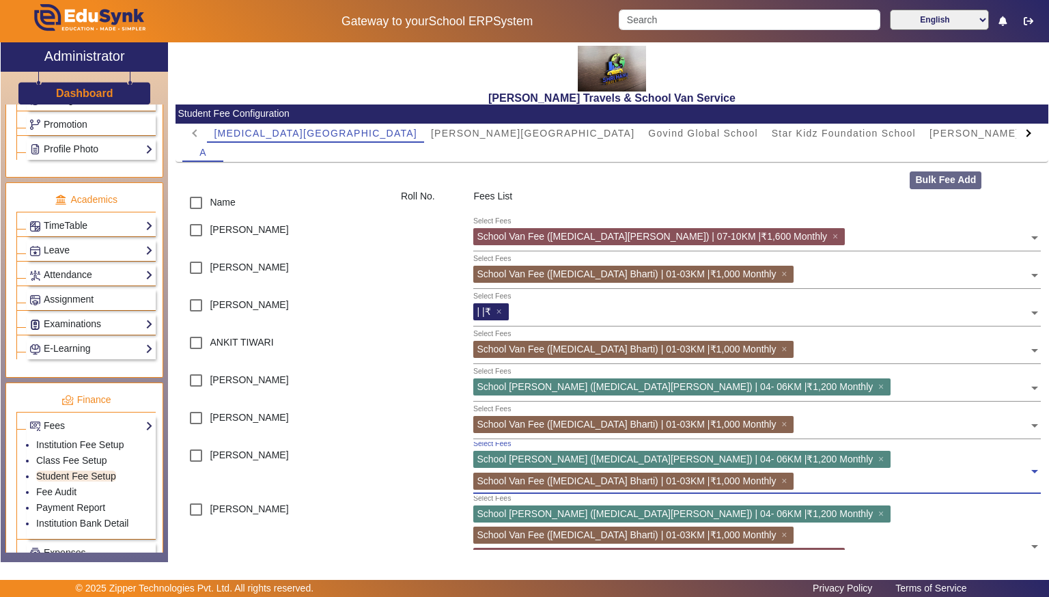
click at [833, 551] on span "×" at bounding box center [837, 556] width 9 height 11
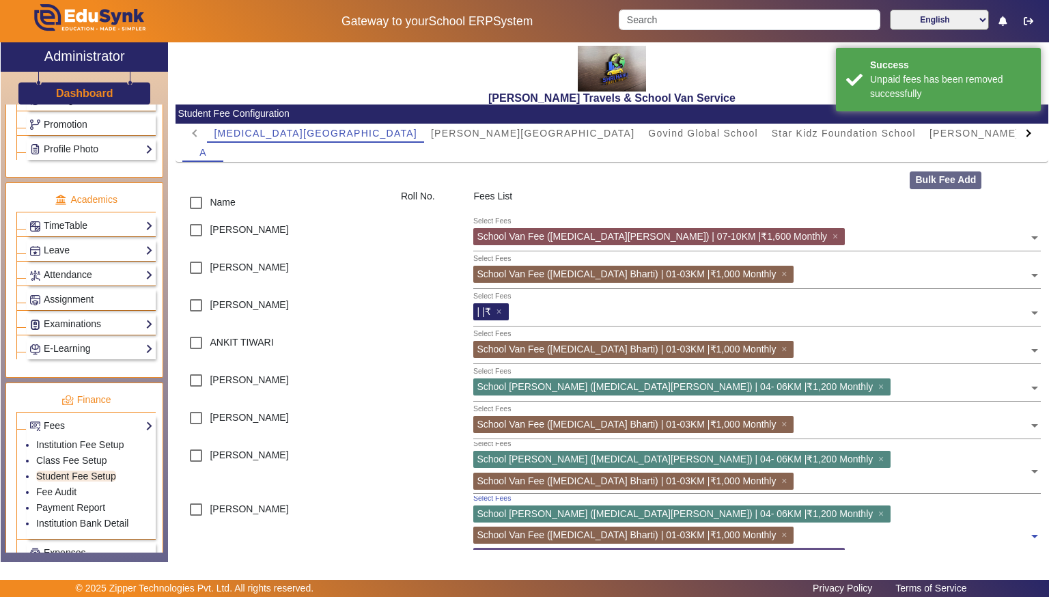
click at [833, 551] on span "×" at bounding box center [837, 556] width 9 height 11
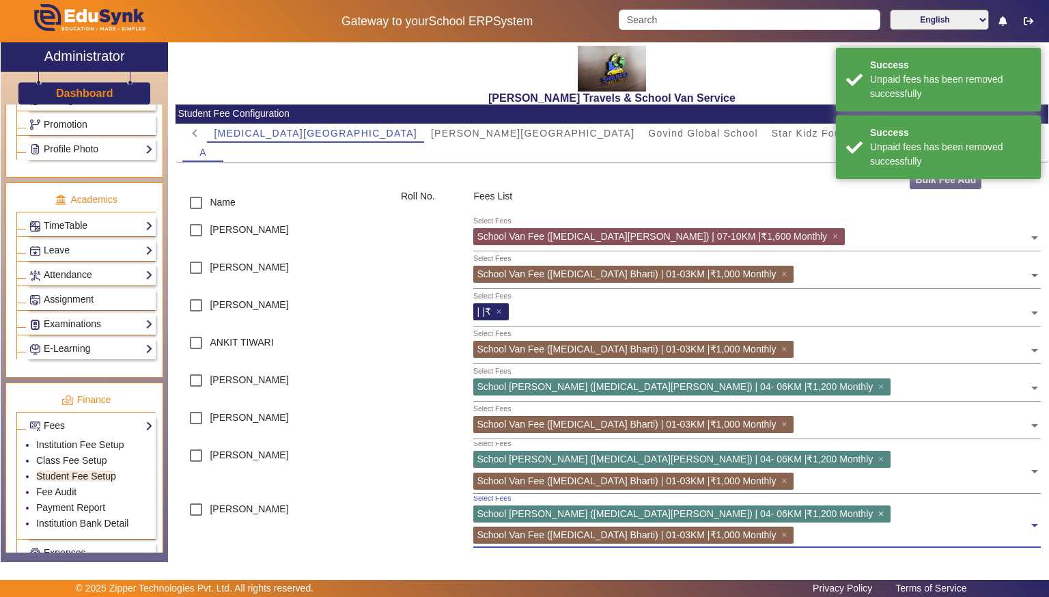
click at [878, 508] on span "×" at bounding box center [882, 513] width 9 height 11
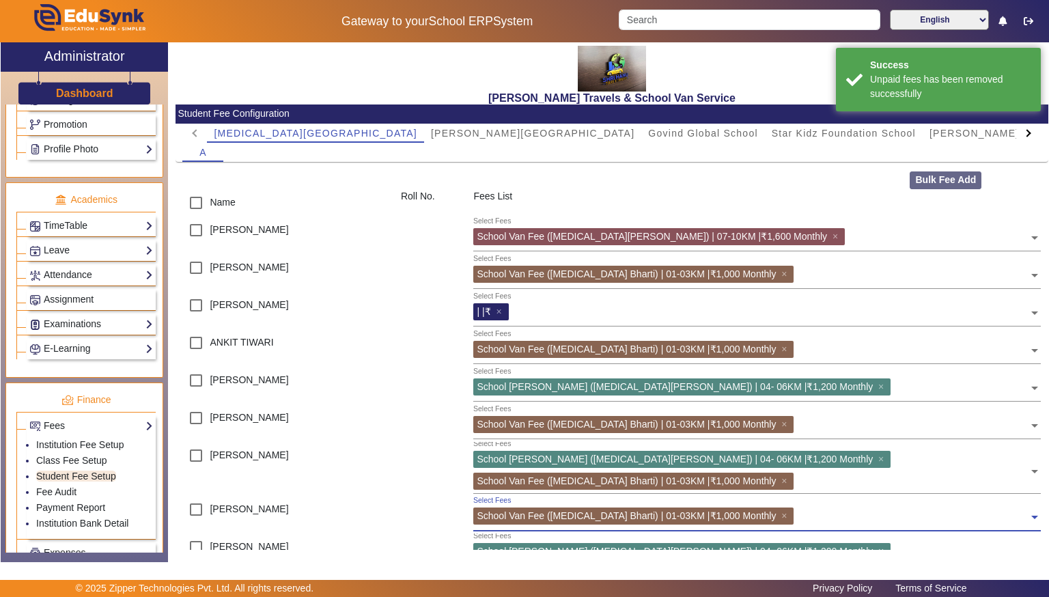
click at [878, 546] on span "×" at bounding box center [882, 551] width 9 height 11
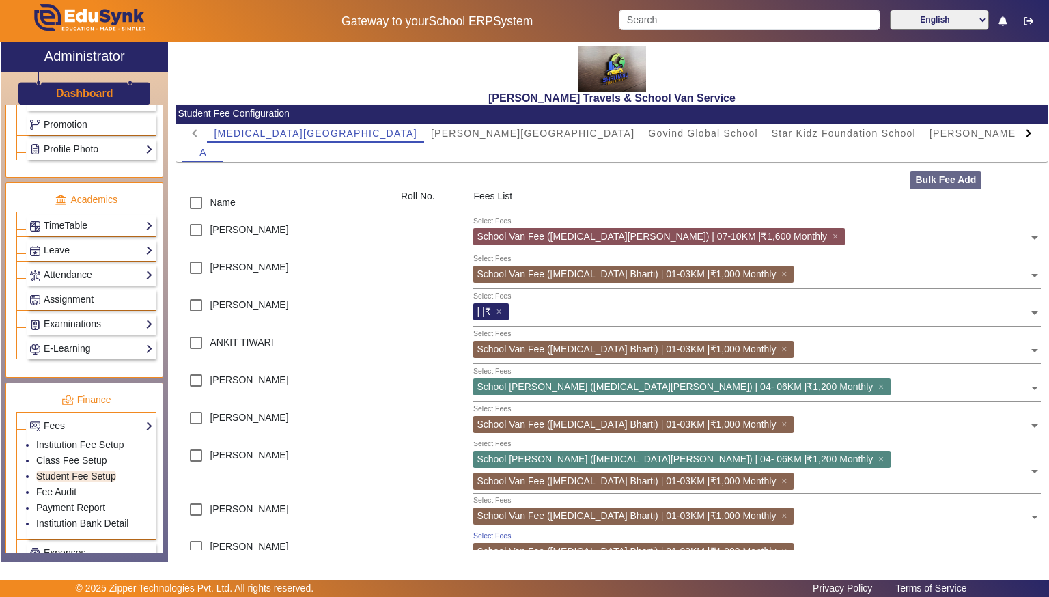
scroll to position [11, 0]
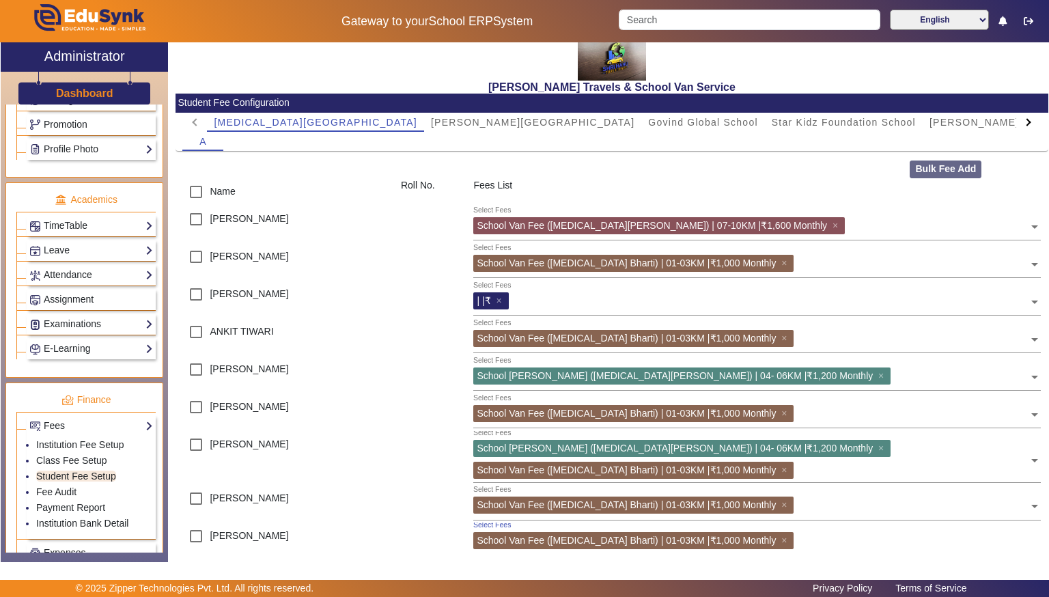
click at [833, 577] on span "×" at bounding box center [837, 582] width 9 height 11
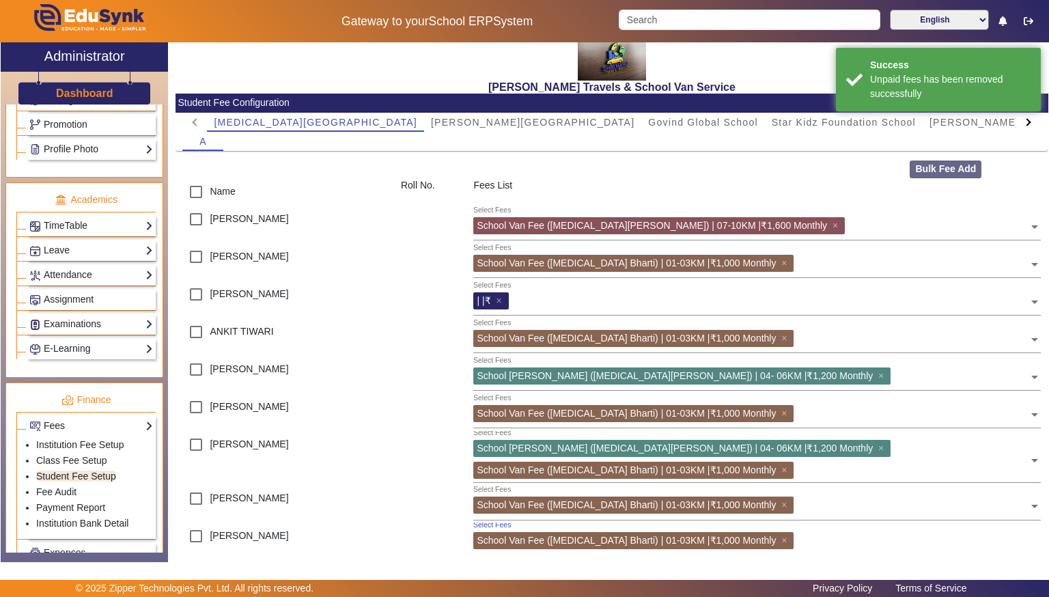
click at [842, 556] on span "×" at bounding box center [837, 561] width 9 height 11
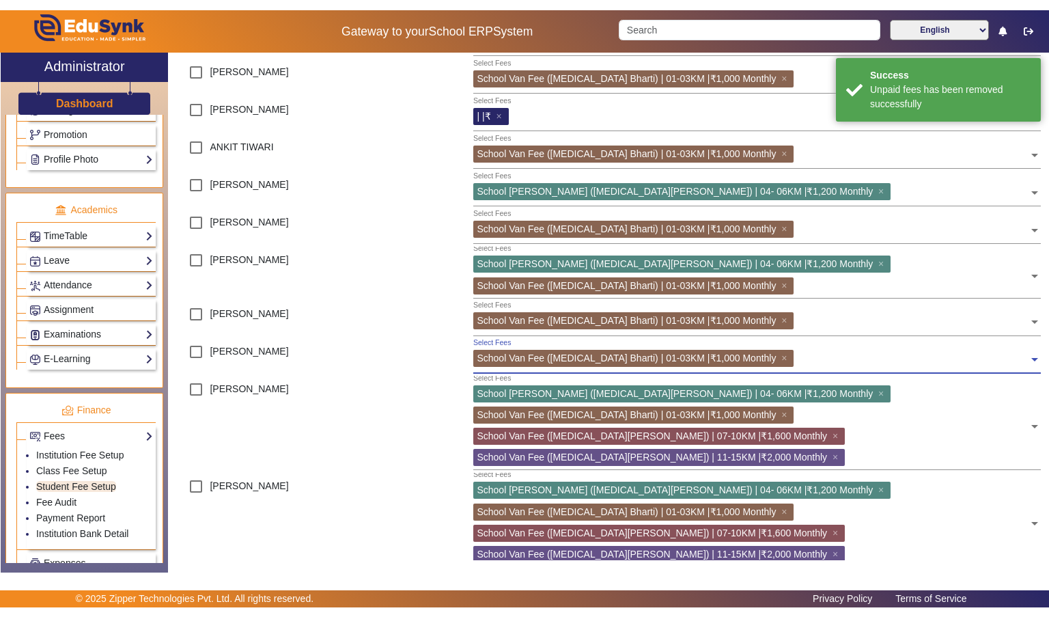
scroll to position [212, 0]
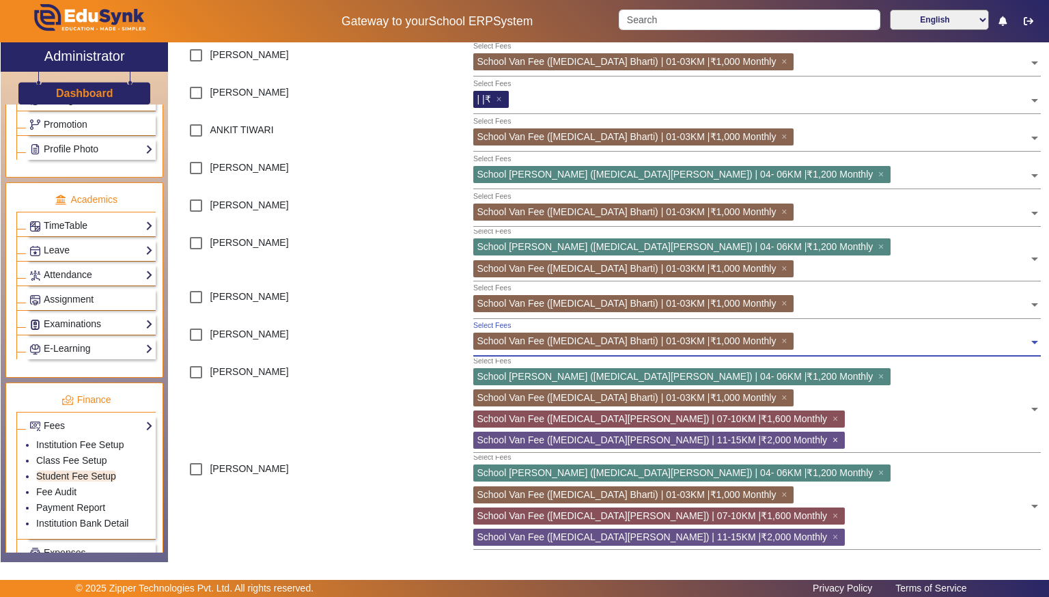
click at [842, 434] on span "×" at bounding box center [837, 439] width 9 height 11
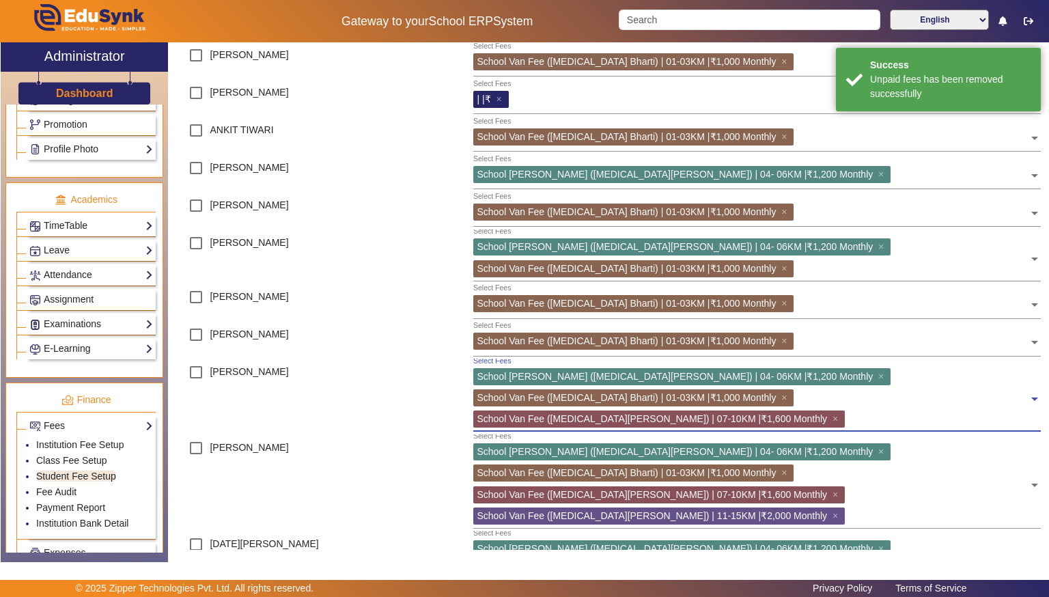
click at [878, 371] on span "×" at bounding box center [882, 376] width 9 height 11
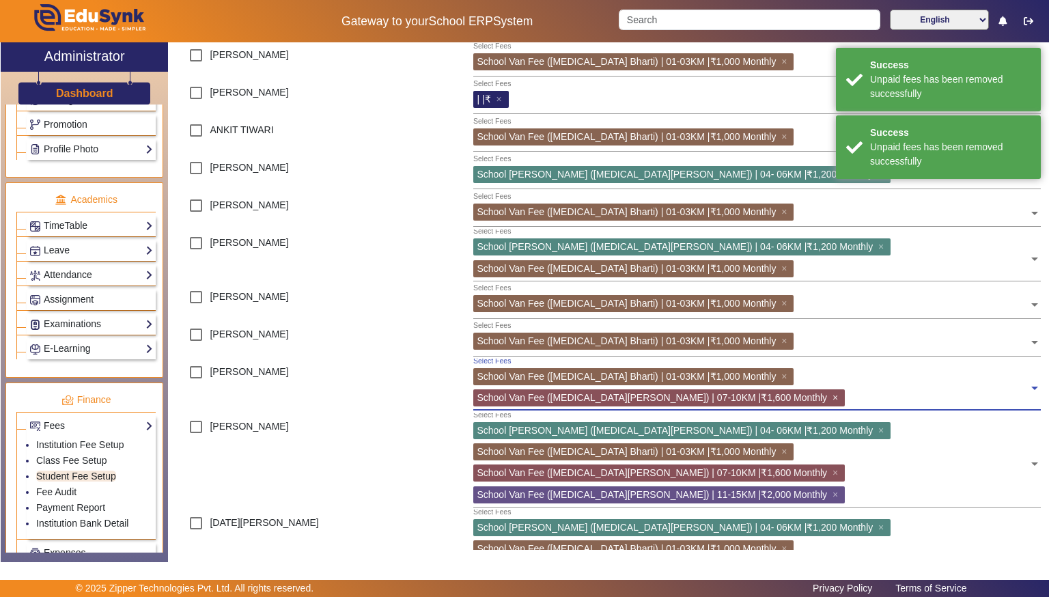
click at [842, 392] on span "×" at bounding box center [837, 397] width 9 height 11
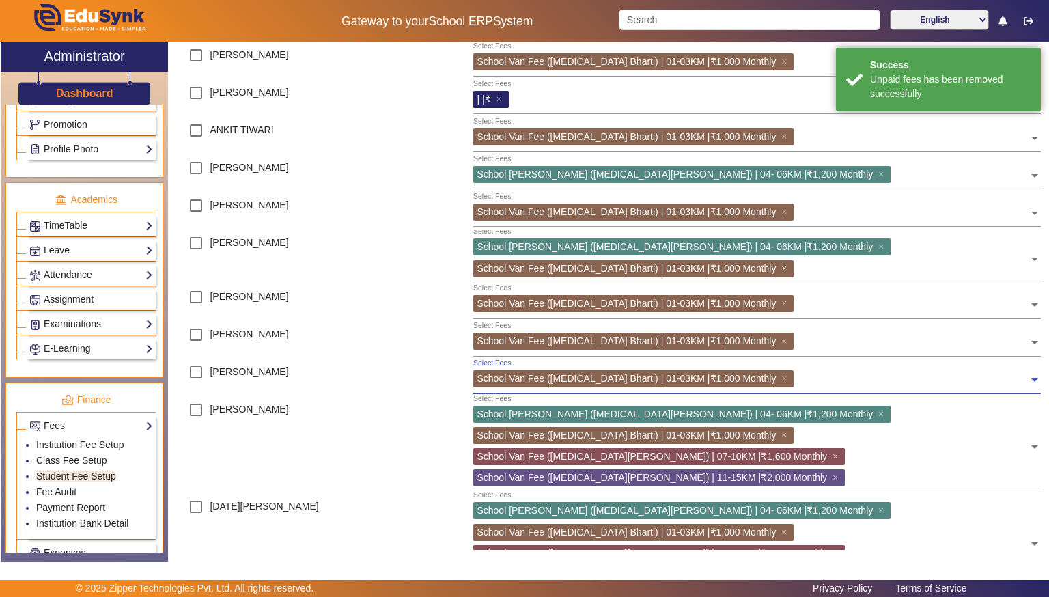
click at [790, 263] on span "×" at bounding box center [785, 268] width 9 height 11
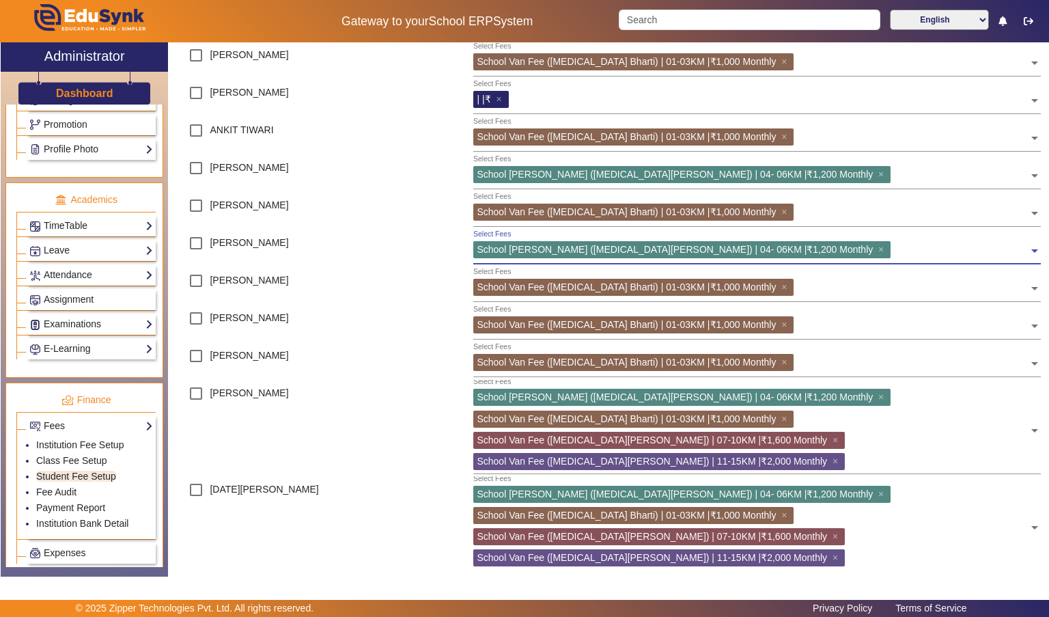
click at [842, 456] on span "×" at bounding box center [837, 461] width 9 height 11
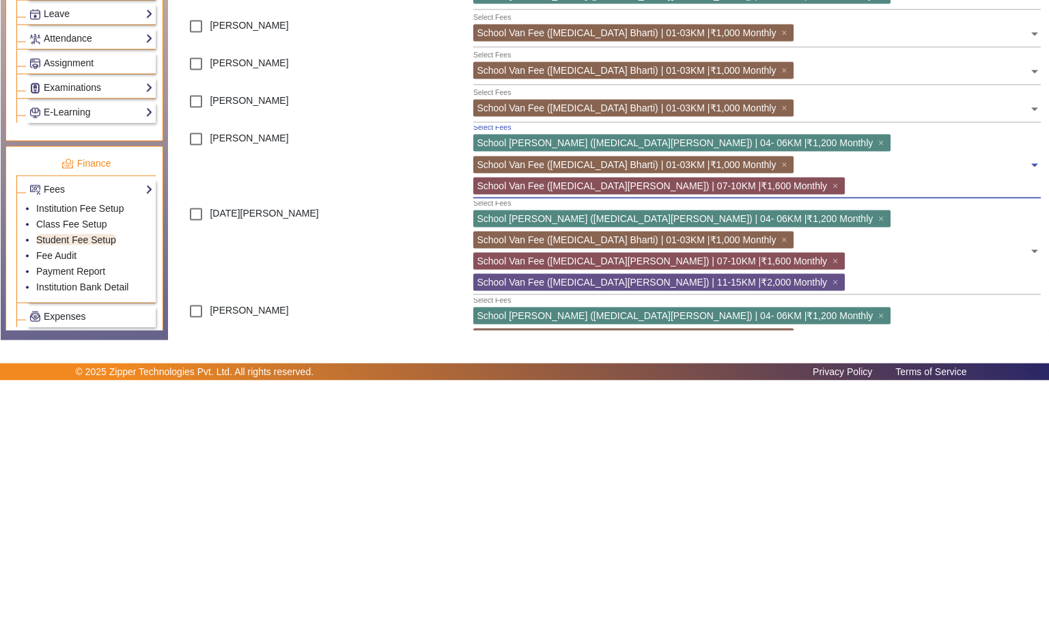
scroll to position [232, 0]
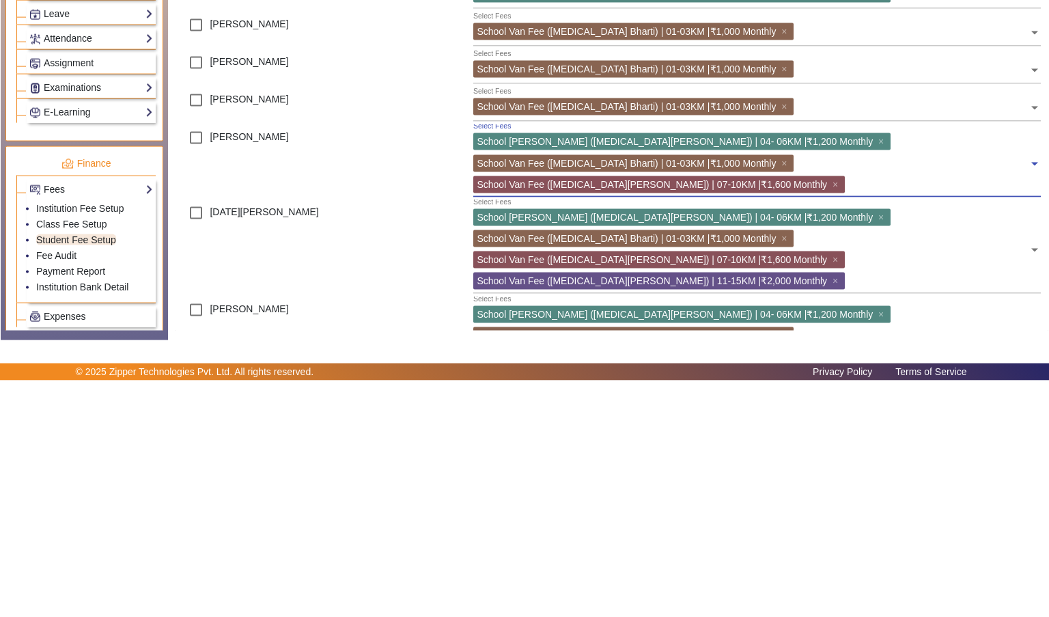
click at [878, 377] on span "×" at bounding box center [882, 377] width 9 height 11
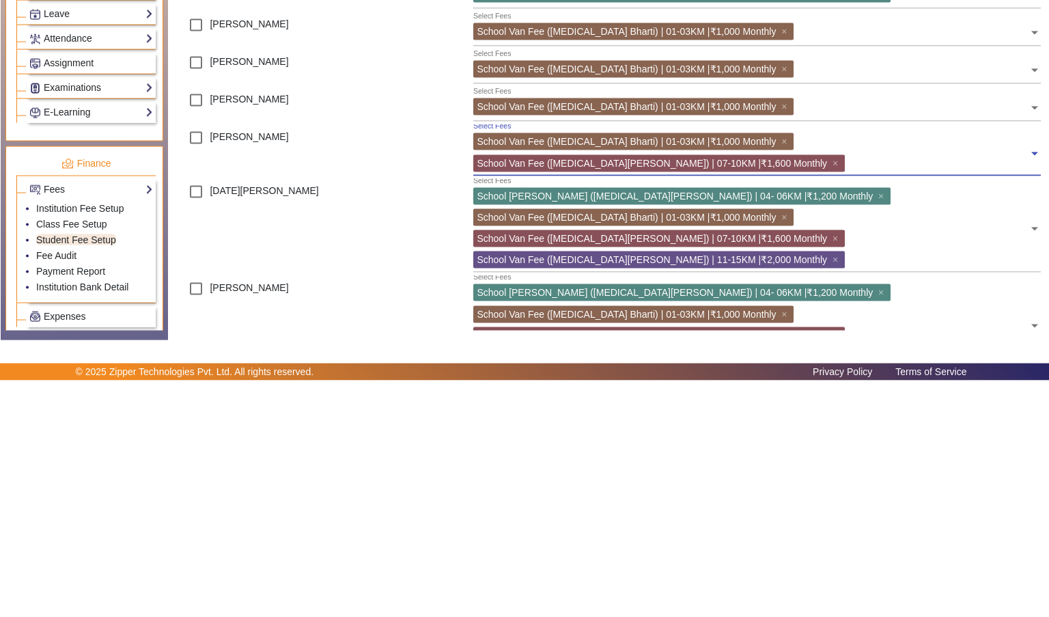
click at [842, 394] on span "×" at bounding box center [837, 399] width 9 height 11
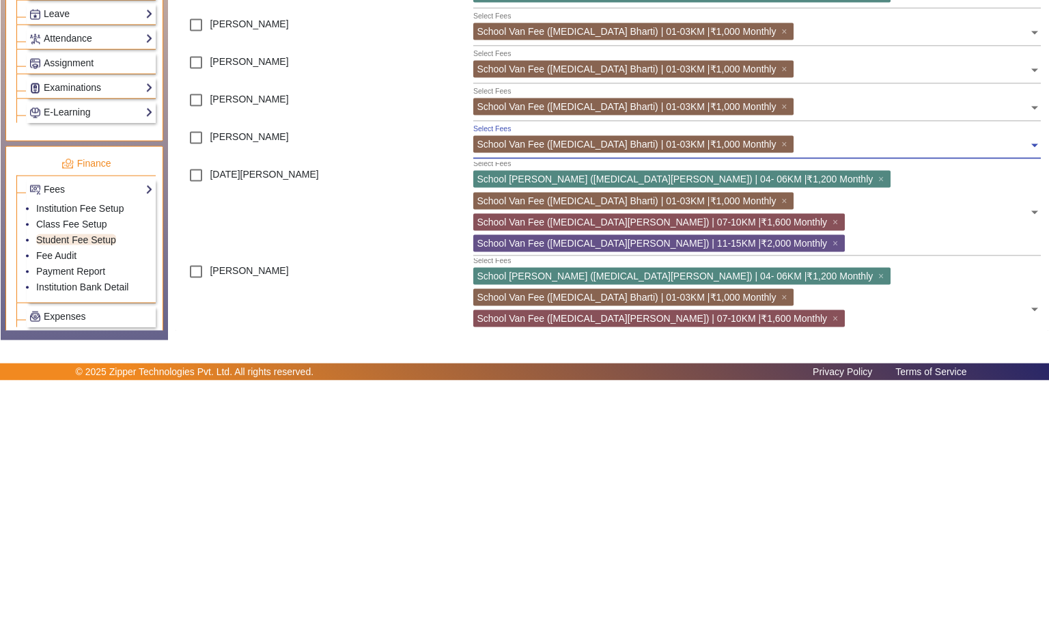
click at [712, 409] on div "School Van Fee ([MEDICAL_DATA][PERSON_NAME]) | 04- 06KM |₹1,200 Monthly ×" at bounding box center [681, 415] width 417 height 17
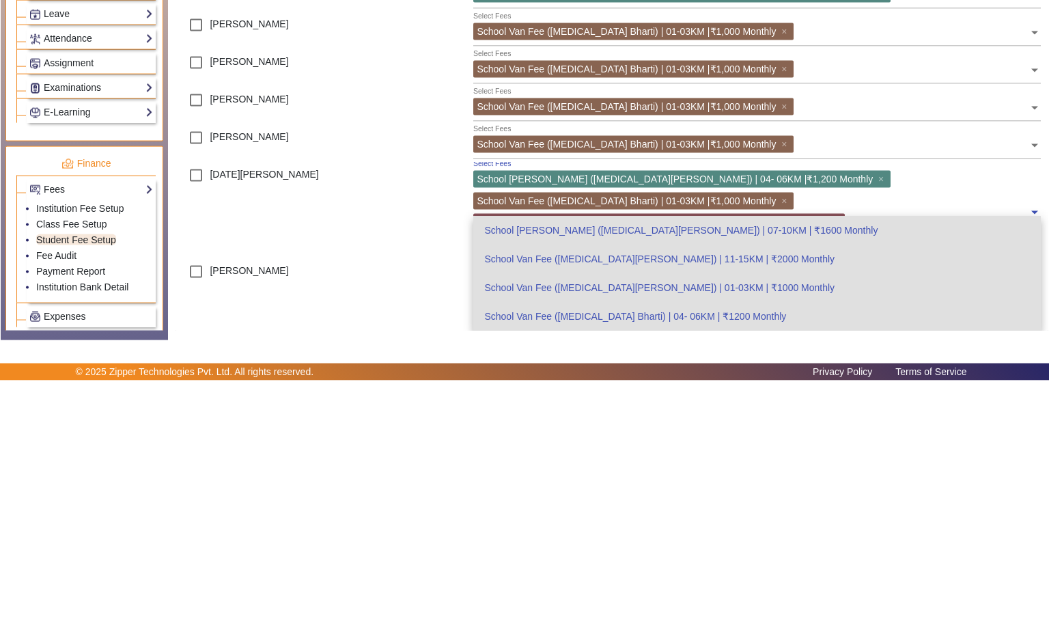
click at [878, 415] on span "×" at bounding box center [882, 415] width 9 height 11
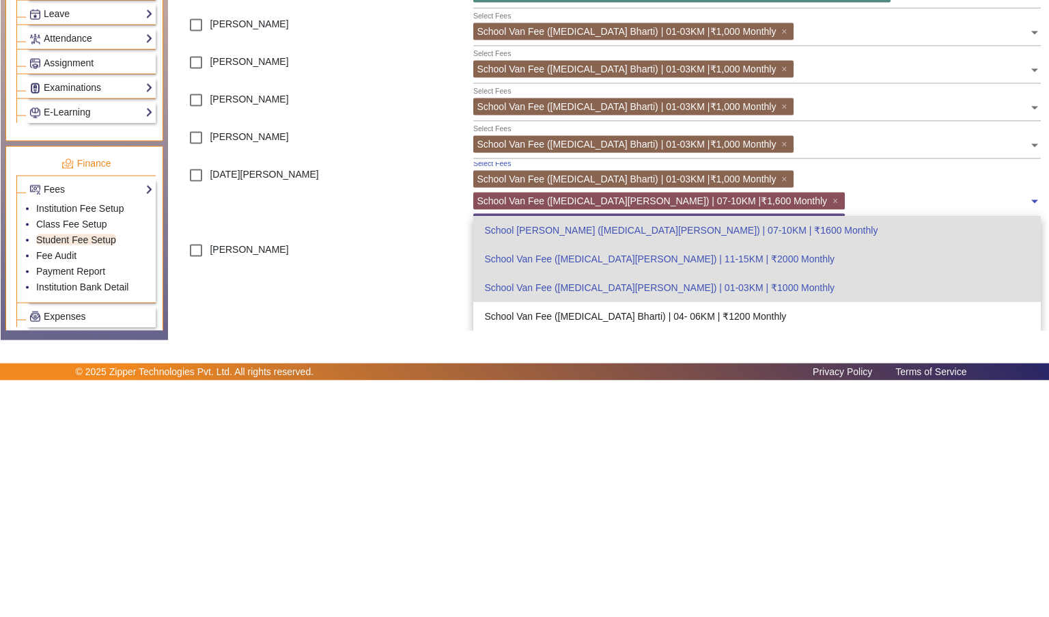
click at [833, 453] on span "×" at bounding box center [837, 458] width 9 height 11
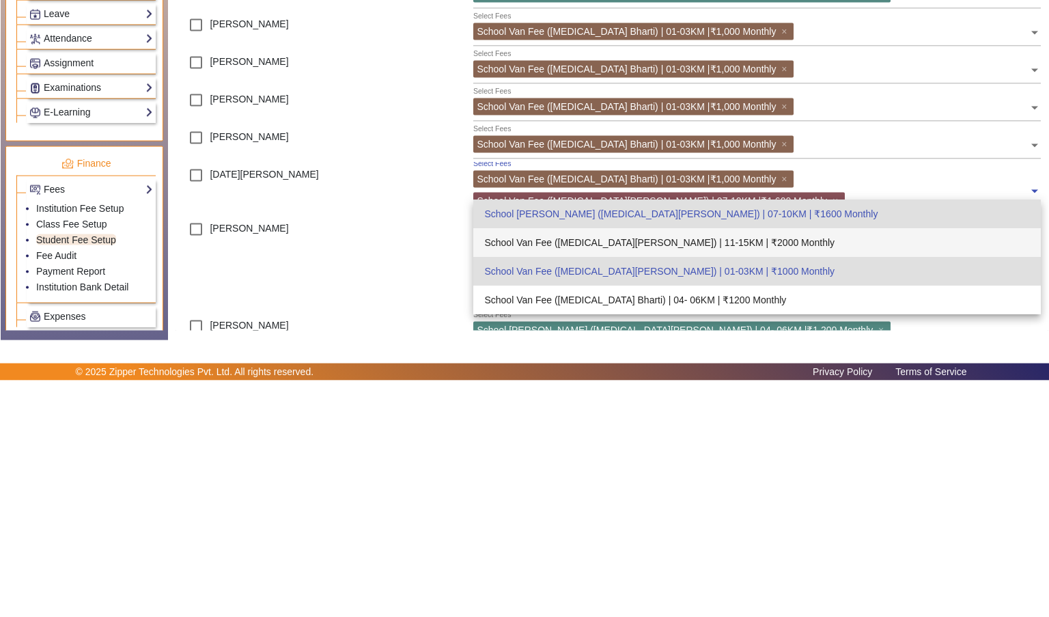
click at [842, 432] on span "×" at bounding box center [837, 437] width 9 height 11
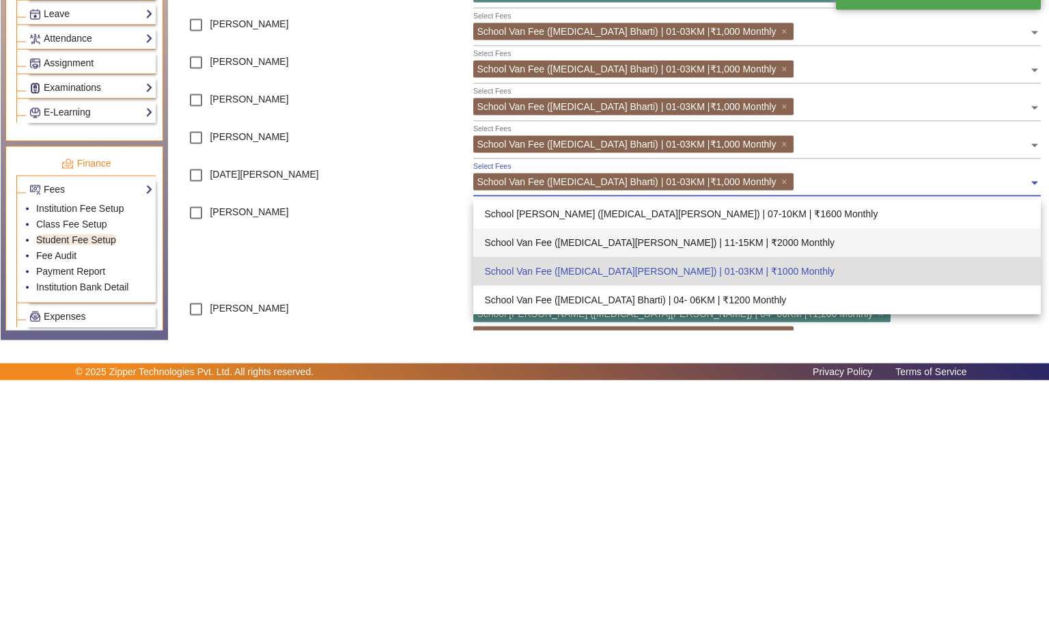
click at [999, 357] on div "Select Fees School Van Fee ([MEDICAL_DATA] Bharti) | 01-03KM |₹1,000 Monthly ×" at bounding box center [757, 341] width 568 height 36
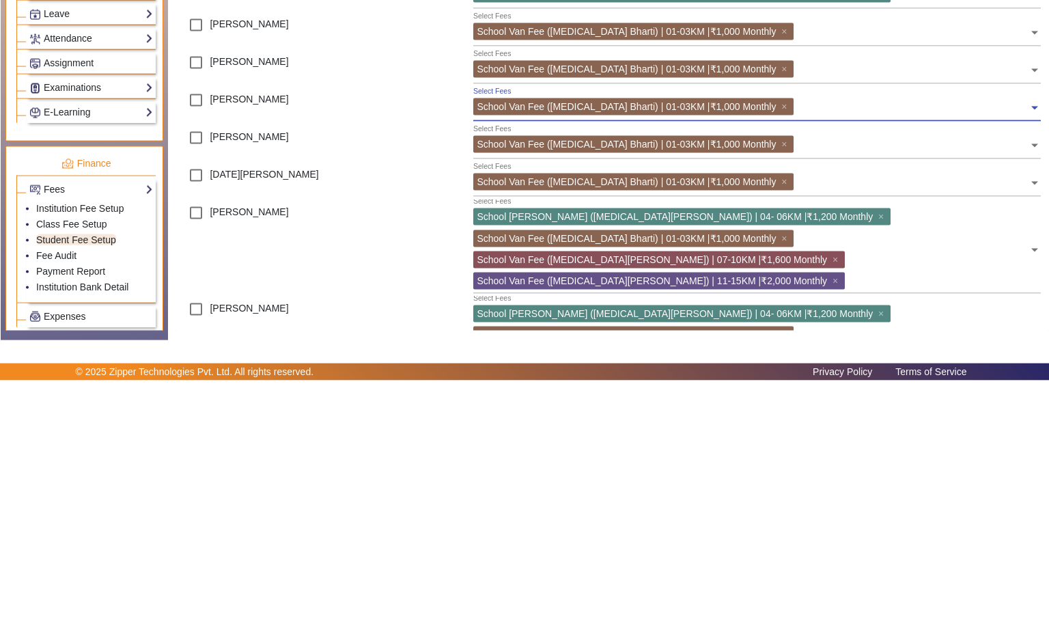
click at [1003, 282] on div "Select Fees School Van Fee ([MEDICAL_DATA] Bharti) | 01-03KM |₹1,000 Monthly ×" at bounding box center [757, 266] width 568 height 36
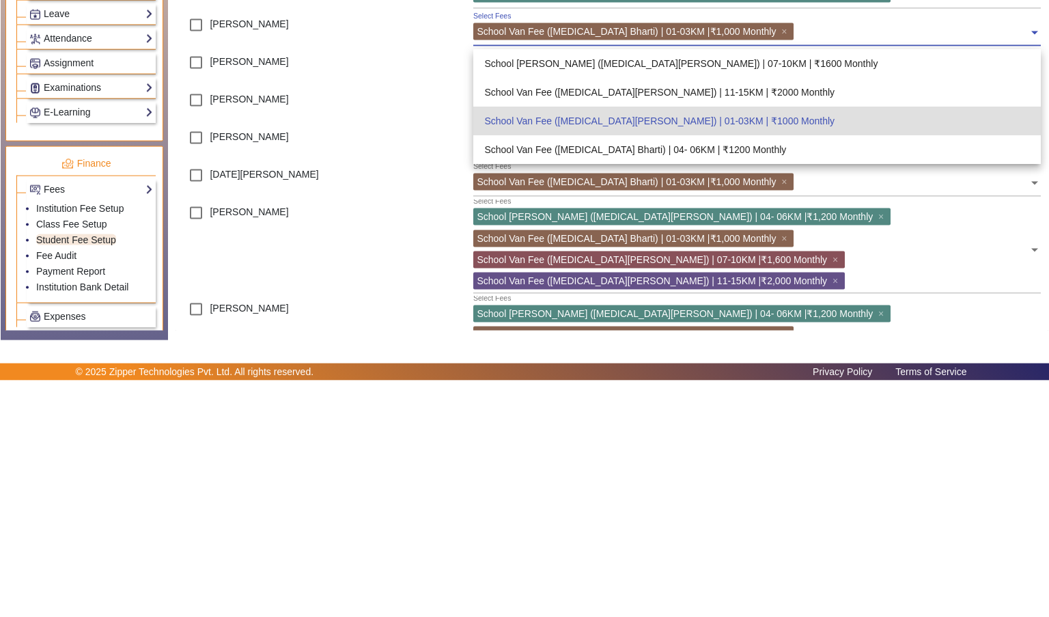
click at [842, 512] on span "×" at bounding box center [837, 517] width 9 height 11
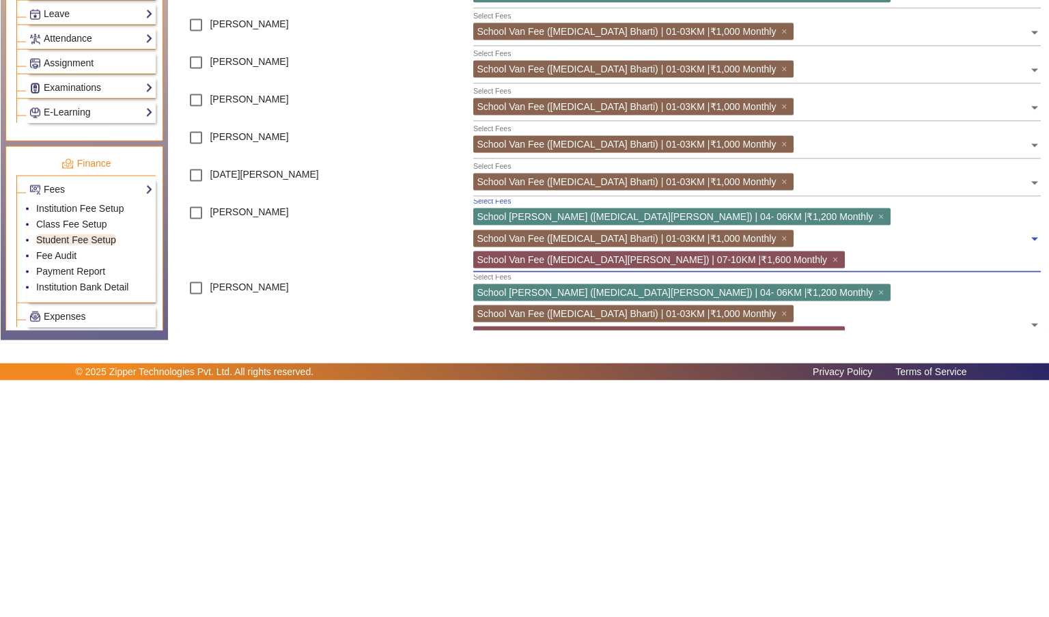
click at [878, 453] on span "×" at bounding box center [882, 452] width 9 height 11
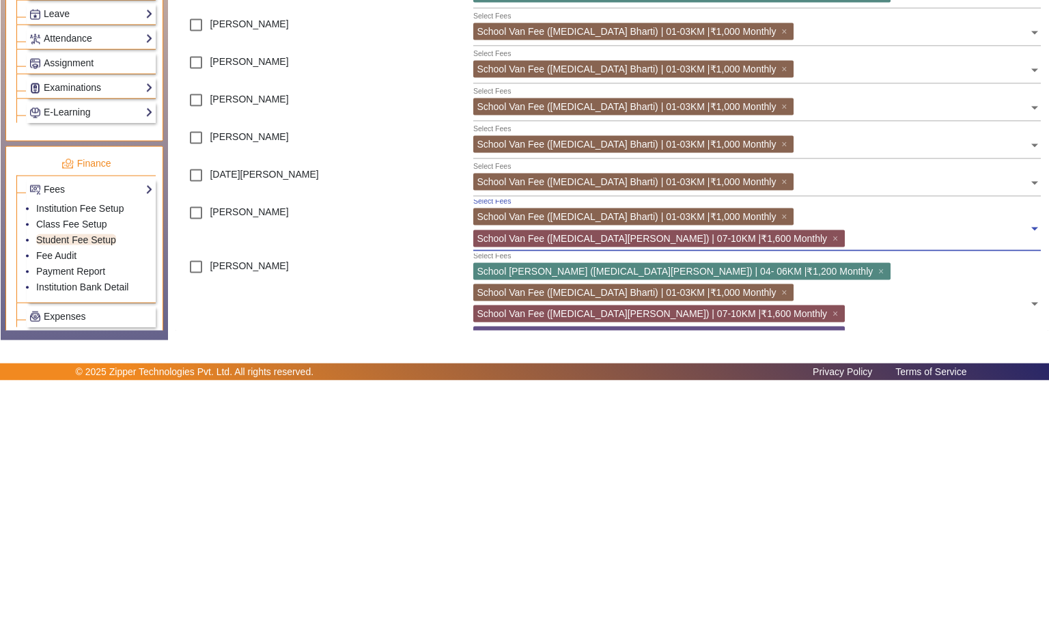
click at [842, 469] on span "×" at bounding box center [837, 474] width 9 height 11
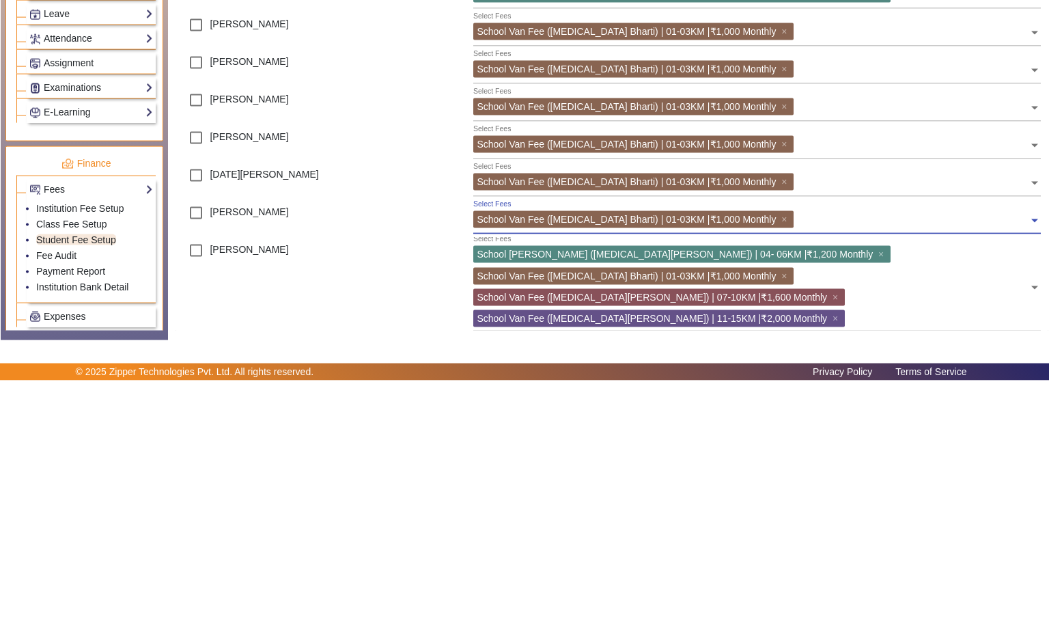
click at [842, 549] on span "×" at bounding box center [837, 554] width 9 height 11
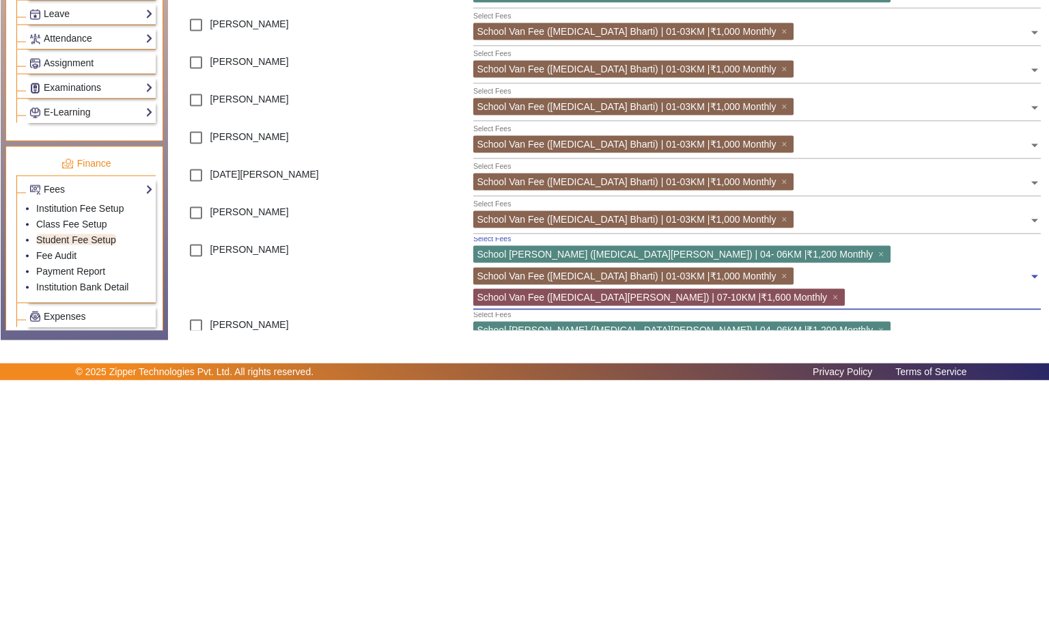
click at [878, 490] on span "×" at bounding box center [882, 490] width 9 height 11
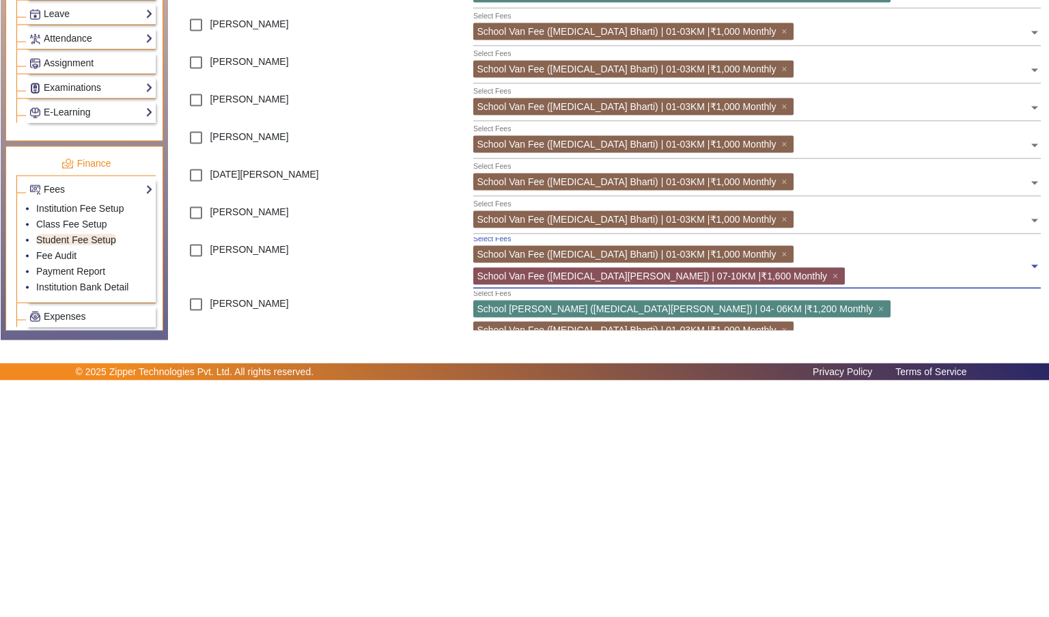
click at [842, 507] on span "×" at bounding box center [837, 512] width 9 height 11
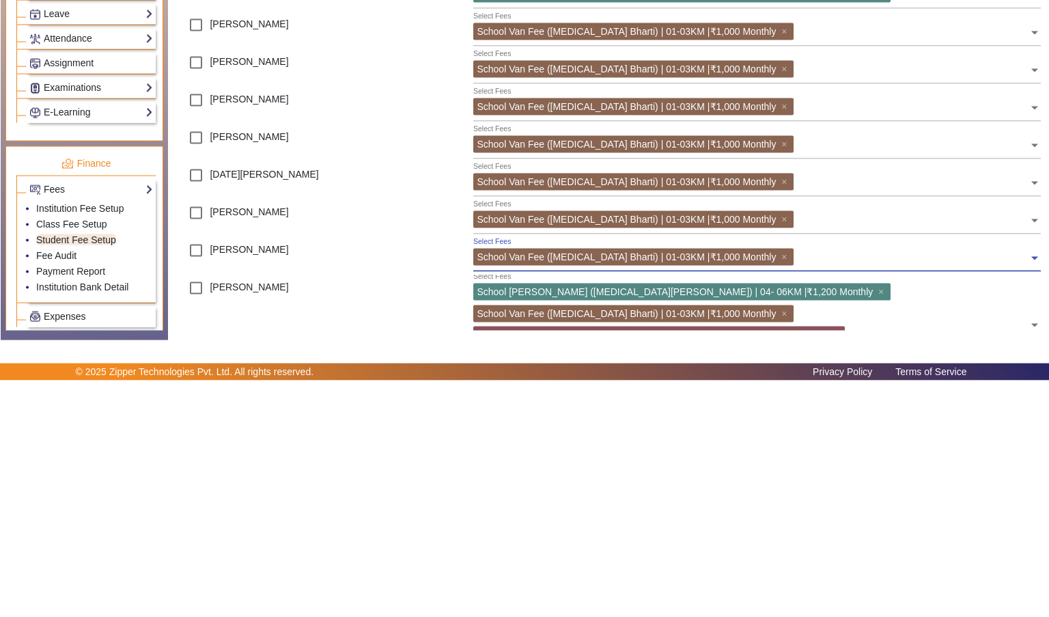
click at [842, 587] on span "×" at bounding box center [837, 592] width 9 height 11
click at [790, 544] on span "×" at bounding box center [785, 549] width 9 height 11
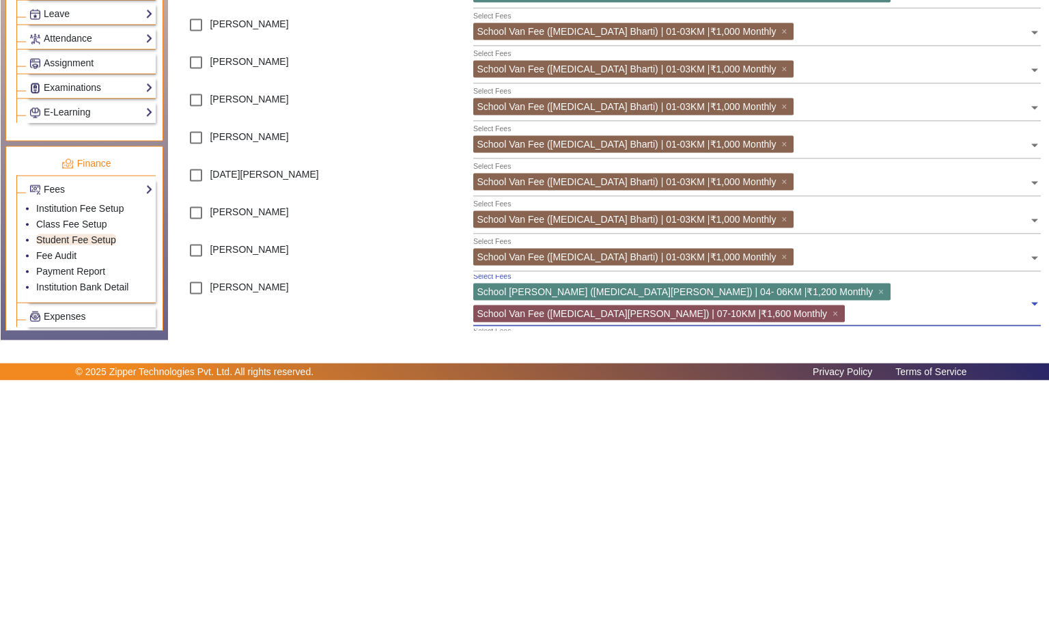
click at [842, 544] on span "×" at bounding box center [837, 549] width 9 height 11
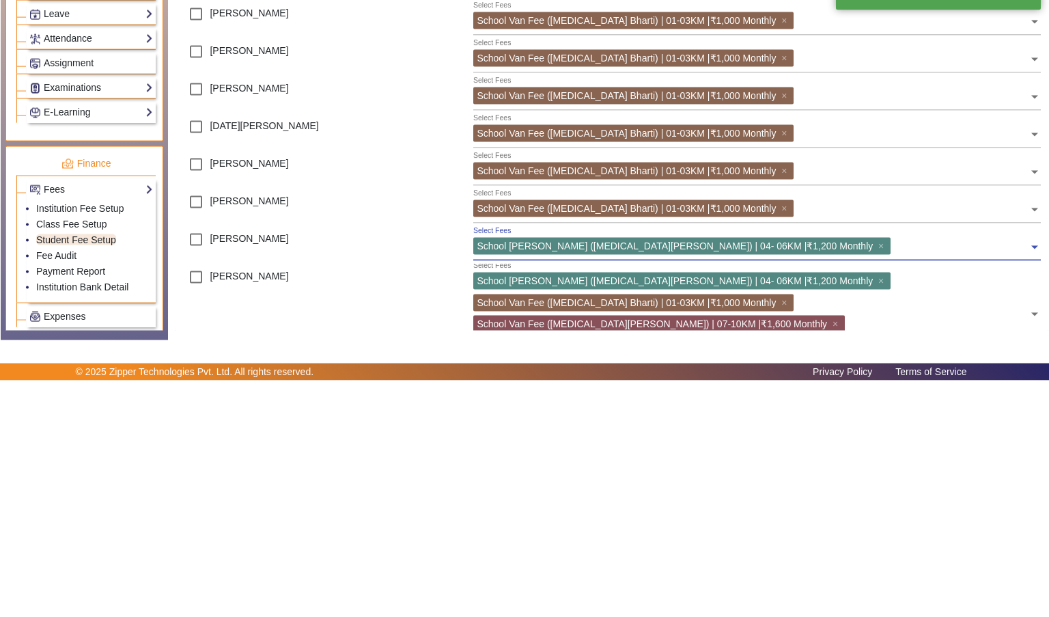
scroll to position [288, 0]
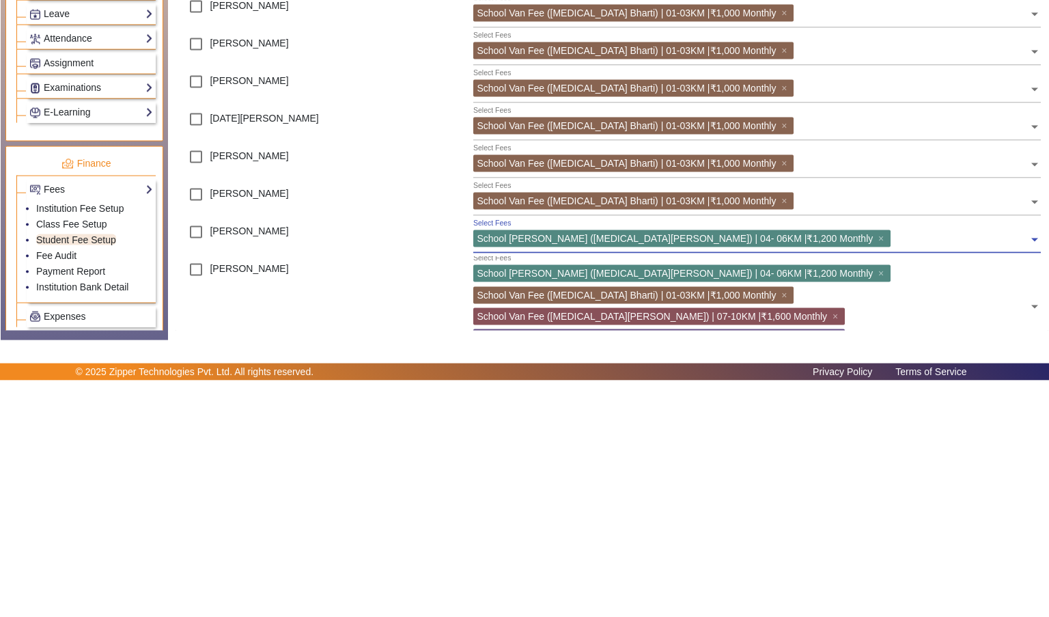
click at [878, 506] on span "×" at bounding box center [882, 509] width 9 height 11
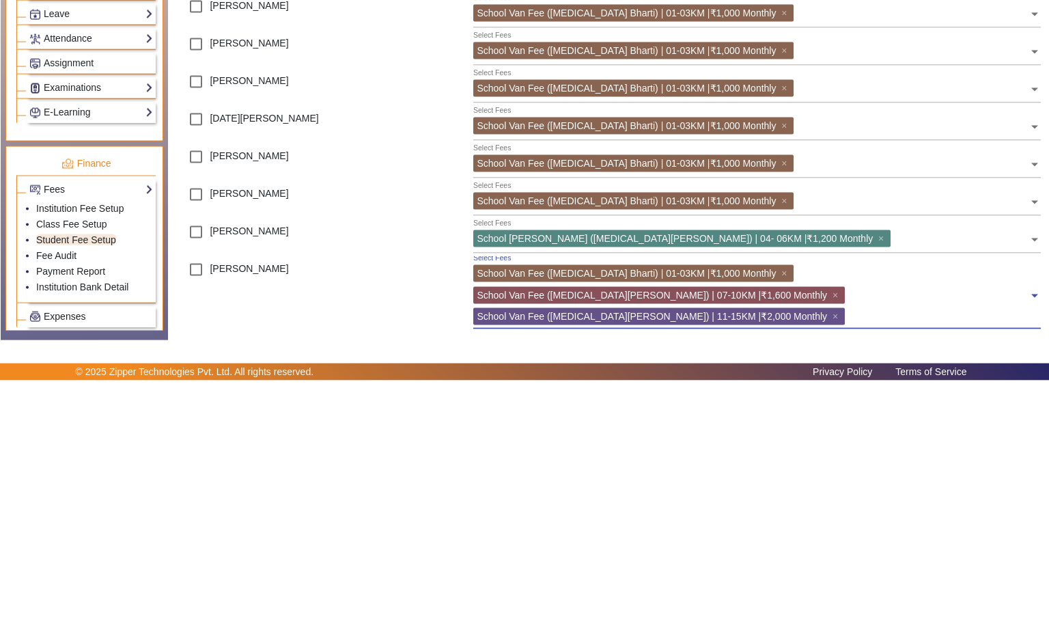
click at [781, 508] on span "×" at bounding box center [785, 509] width 9 height 11
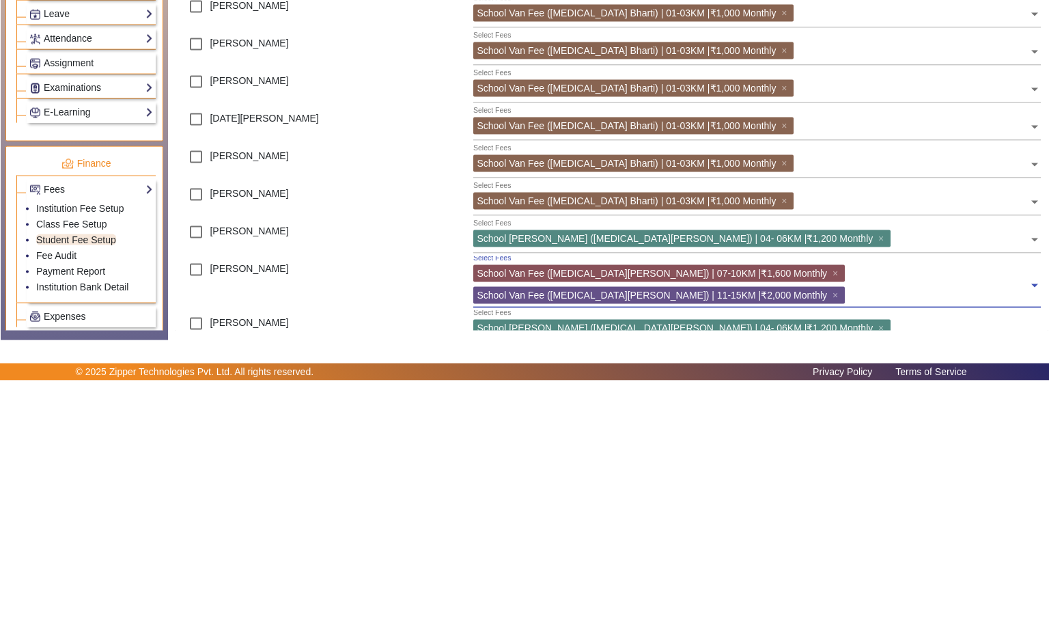
click at [842, 526] on span "×" at bounding box center [837, 531] width 9 height 11
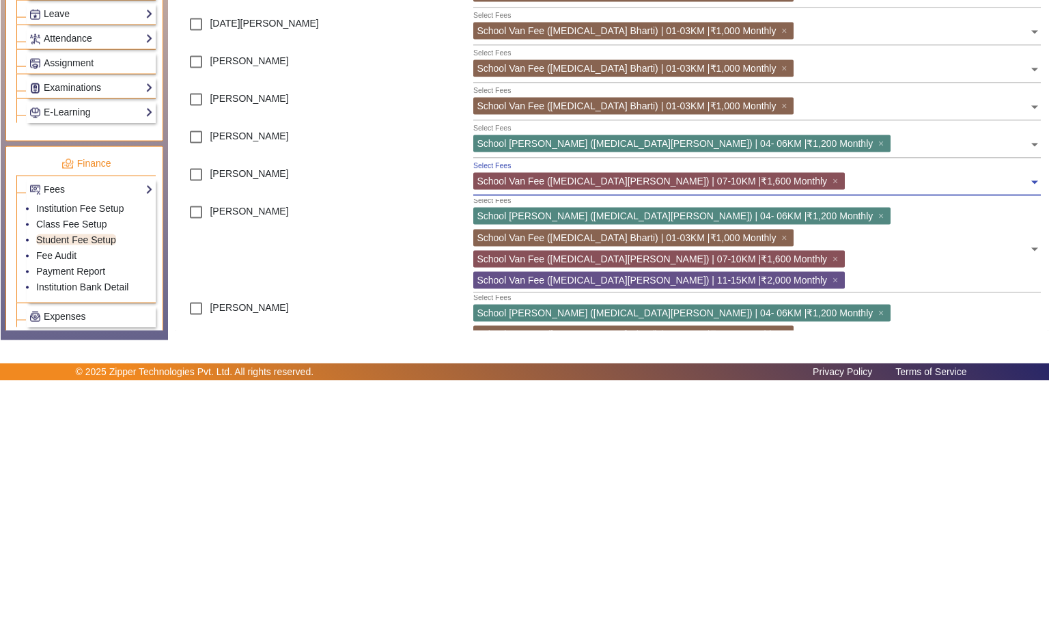
scroll to position [391, 0]
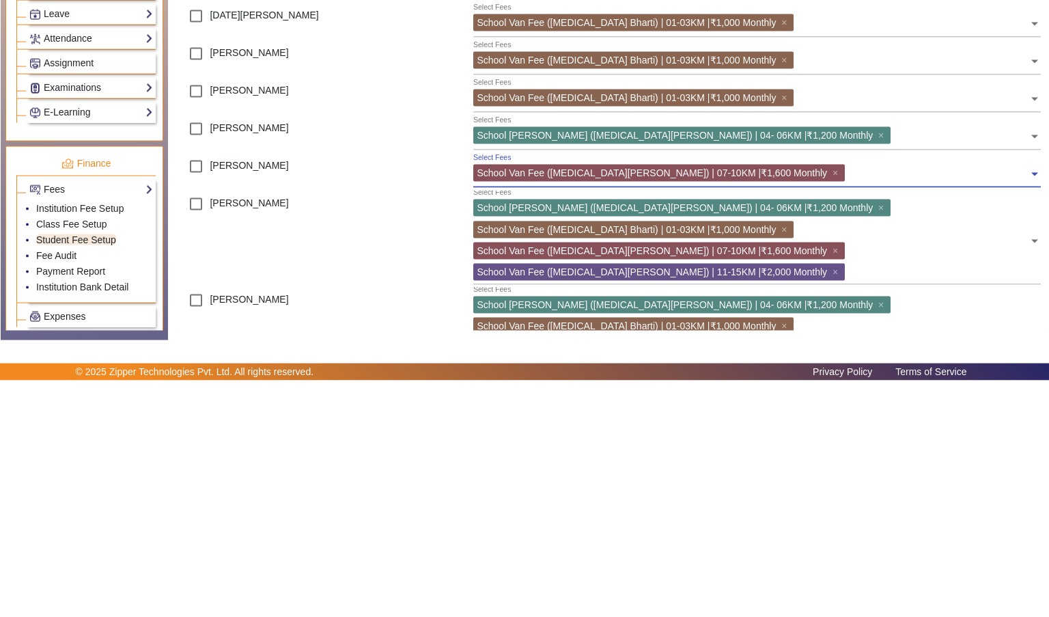
click at [842, 503] on span "×" at bounding box center [837, 508] width 9 height 11
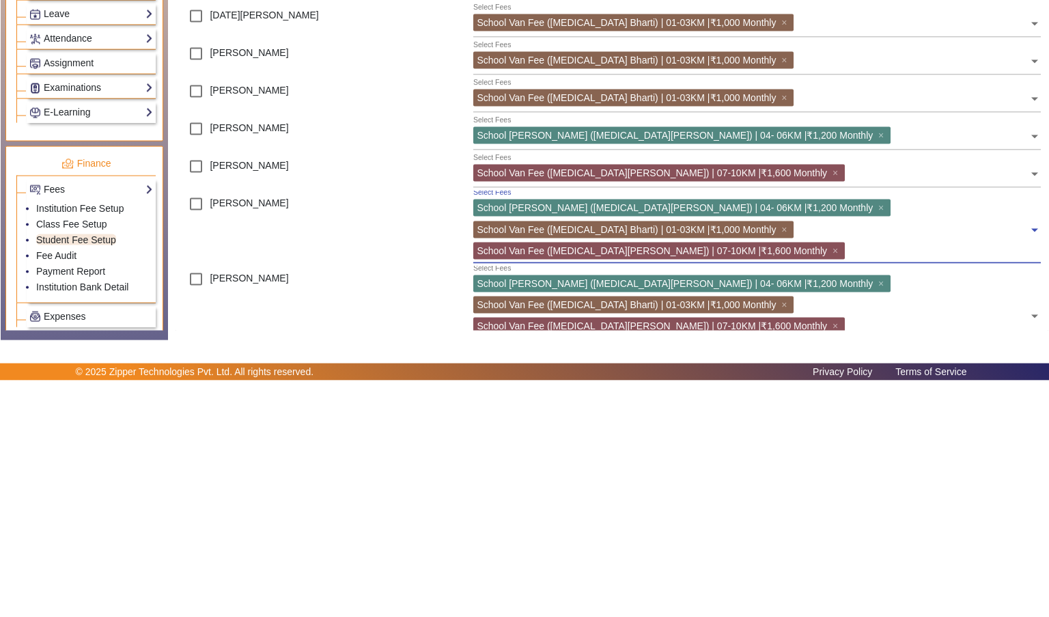
click at [878, 443] on span "×" at bounding box center [882, 444] width 9 height 11
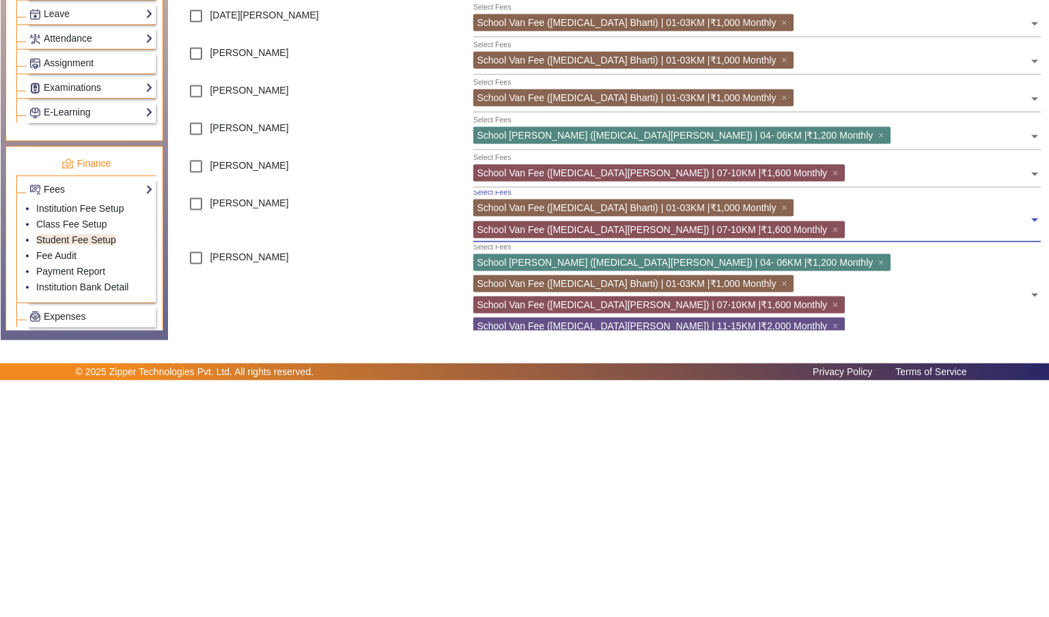
click at [842, 460] on span "×" at bounding box center [837, 465] width 9 height 11
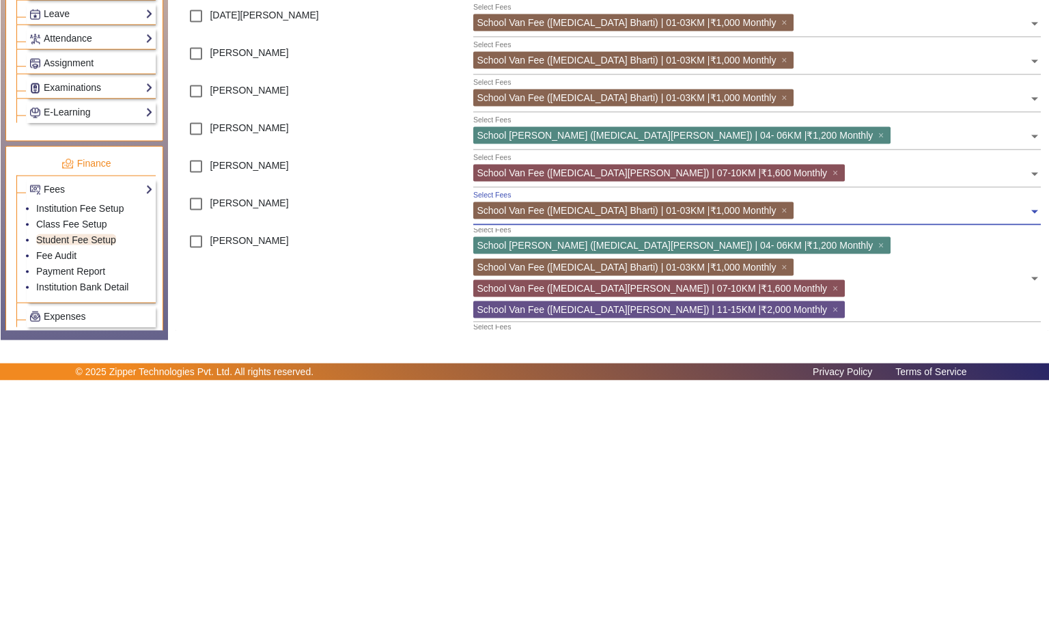
click at [842, 540] on span "×" at bounding box center [837, 545] width 9 height 11
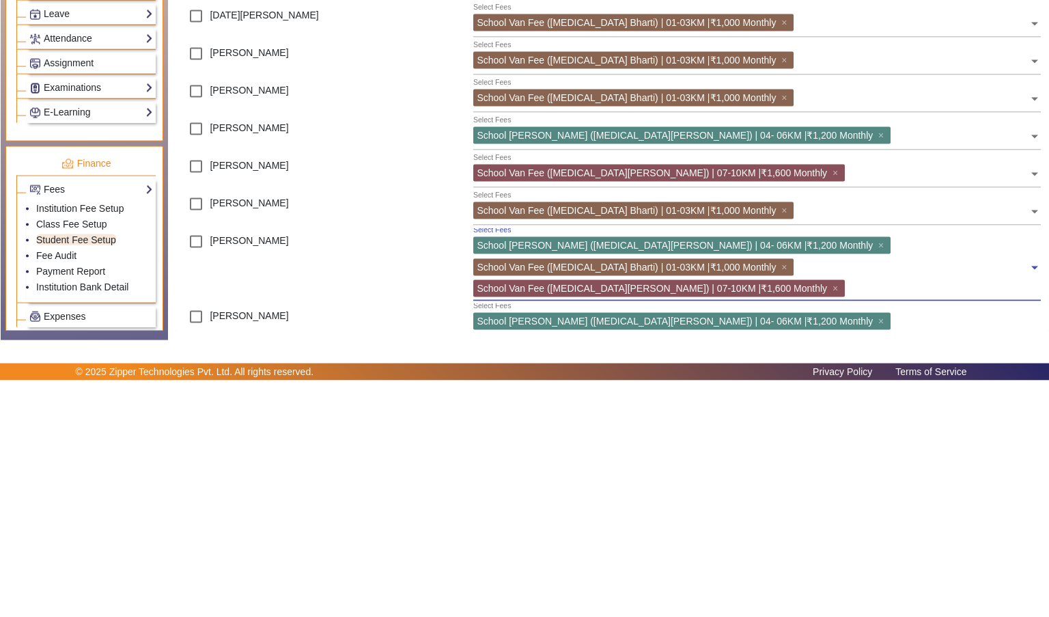
click at [878, 477] on span "×" at bounding box center [882, 481] width 9 height 11
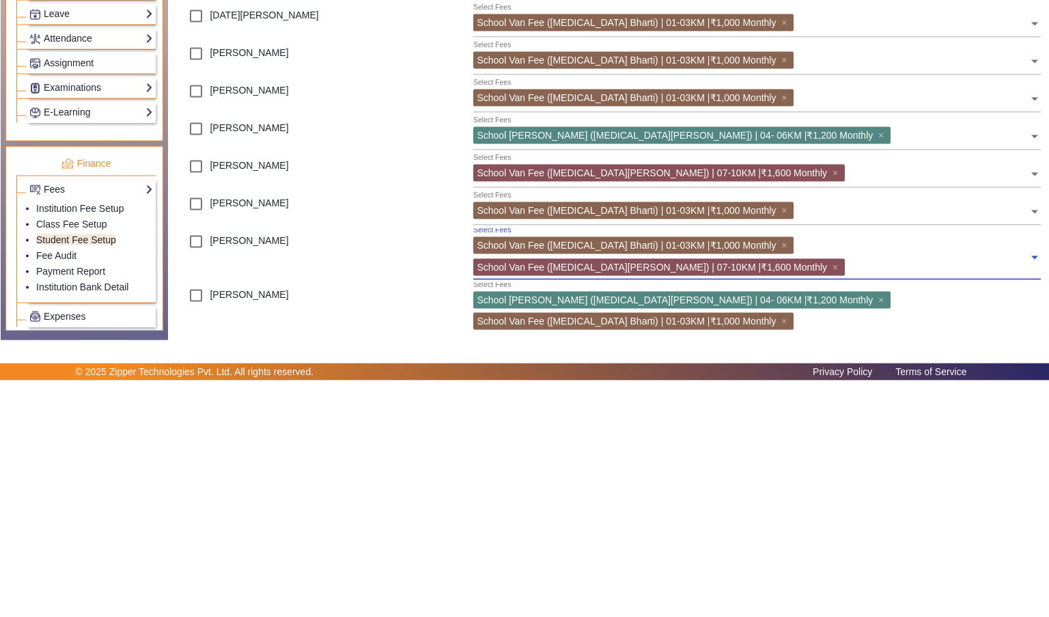
click at [842, 498] on span "×" at bounding box center [837, 503] width 9 height 11
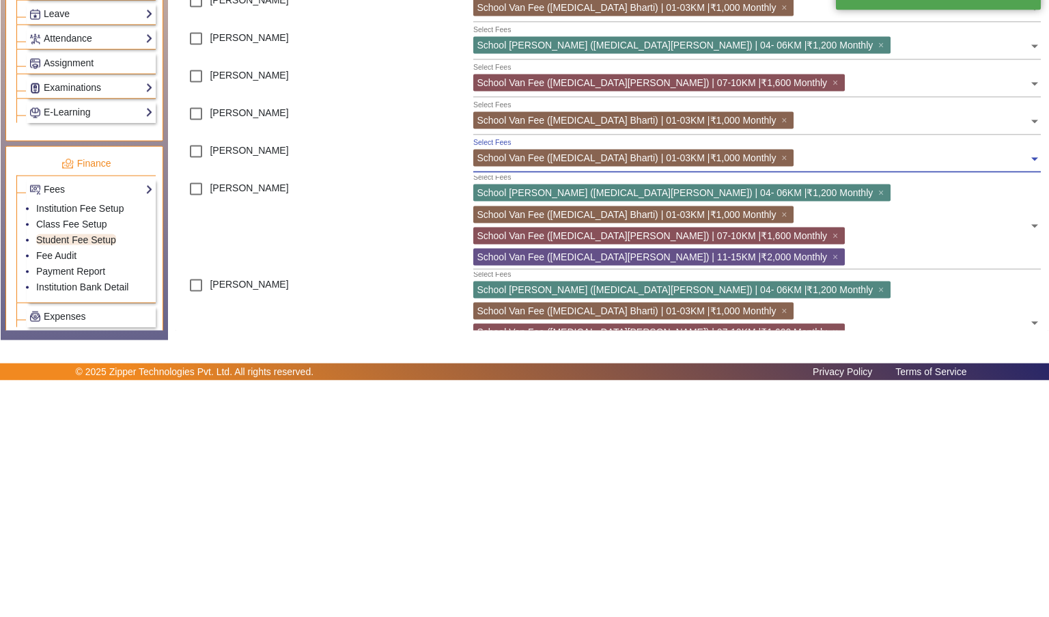
scroll to position [481, 0]
click at [842, 488] on span "×" at bounding box center [837, 493] width 9 height 11
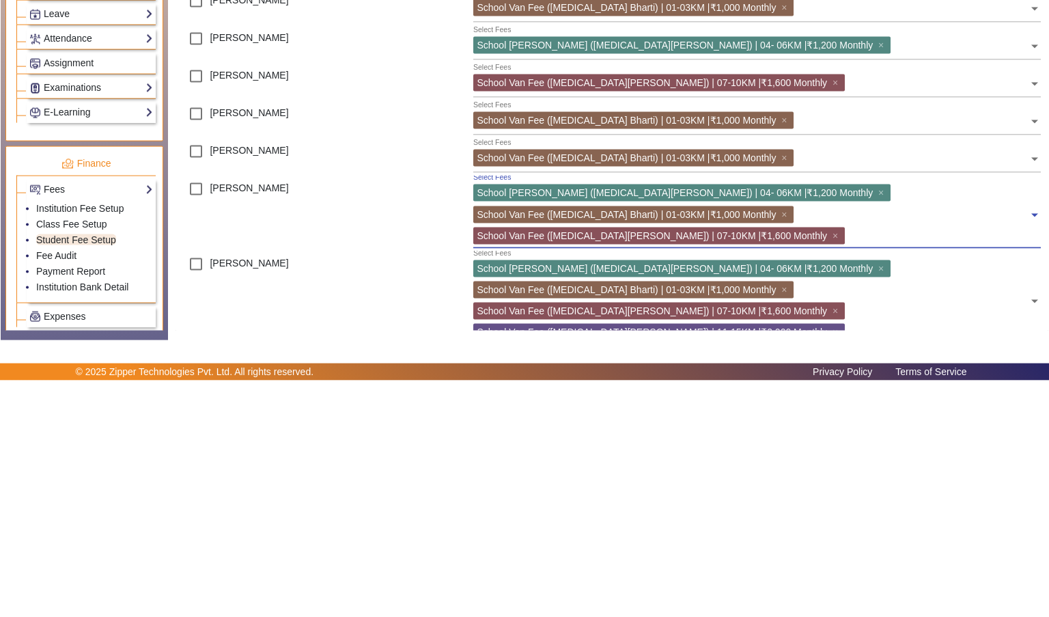
click at [833, 467] on span "×" at bounding box center [837, 472] width 9 height 11
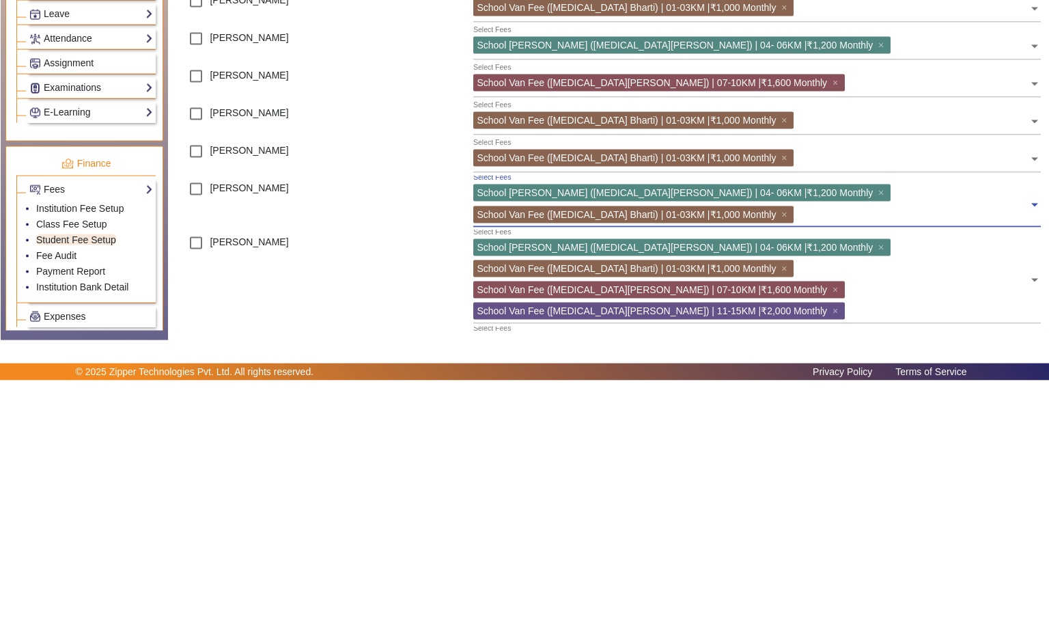
click at [878, 430] on span "×" at bounding box center [882, 428] width 9 height 11
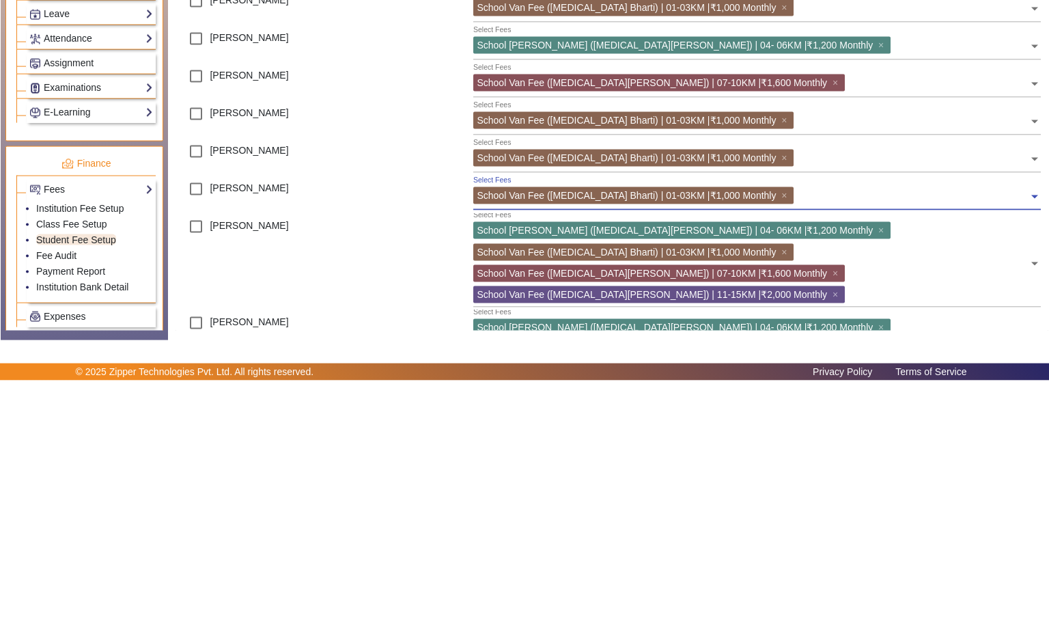
click at [878, 463] on span "×" at bounding box center [882, 466] width 9 height 11
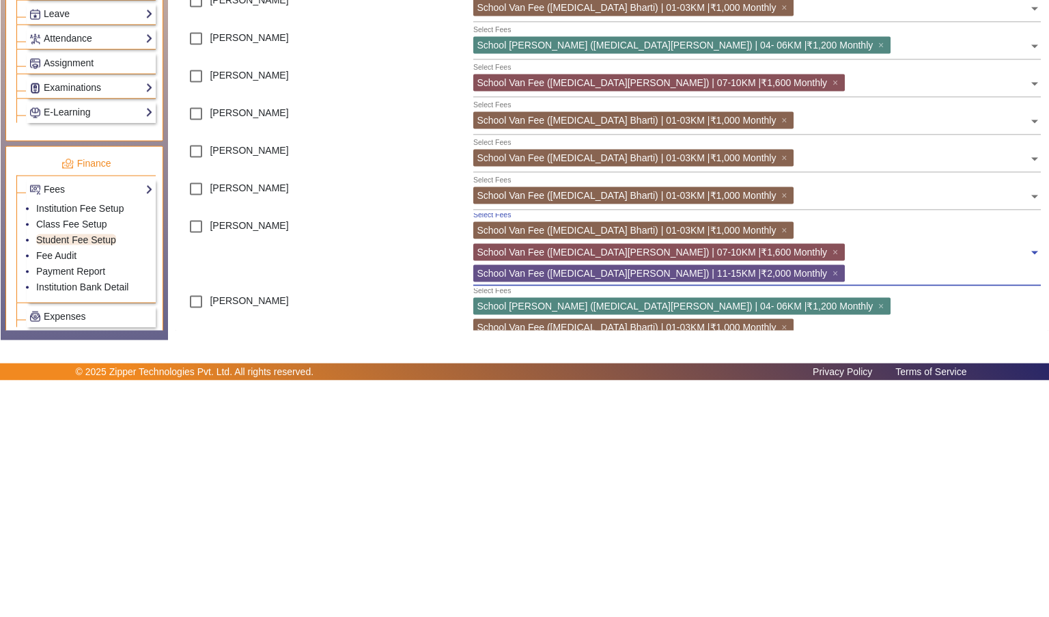
click at [833, 504] on span "×" at bounding box center [837, 509] width 9 height 11
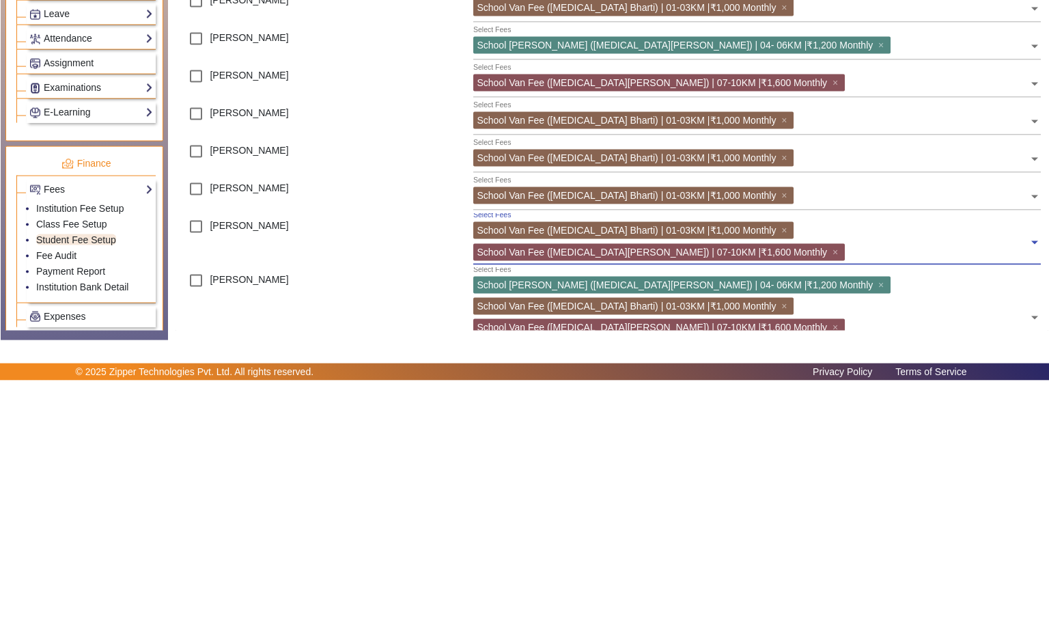
click at [842, 483] on span "×" at bounding box center [837, 488] width 9 height 11
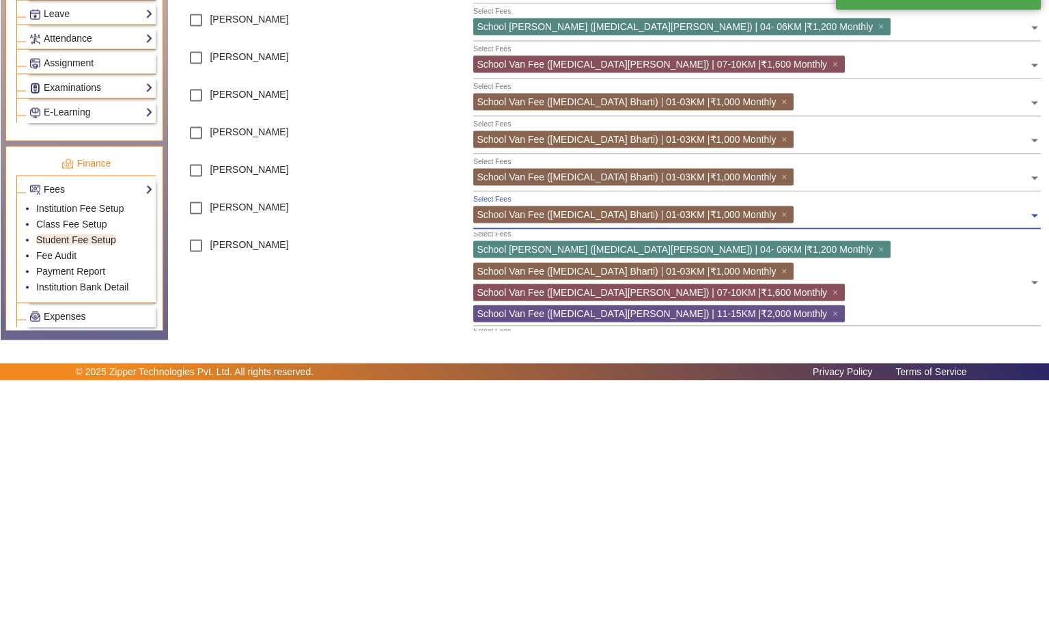
scroll to position [508, 0]
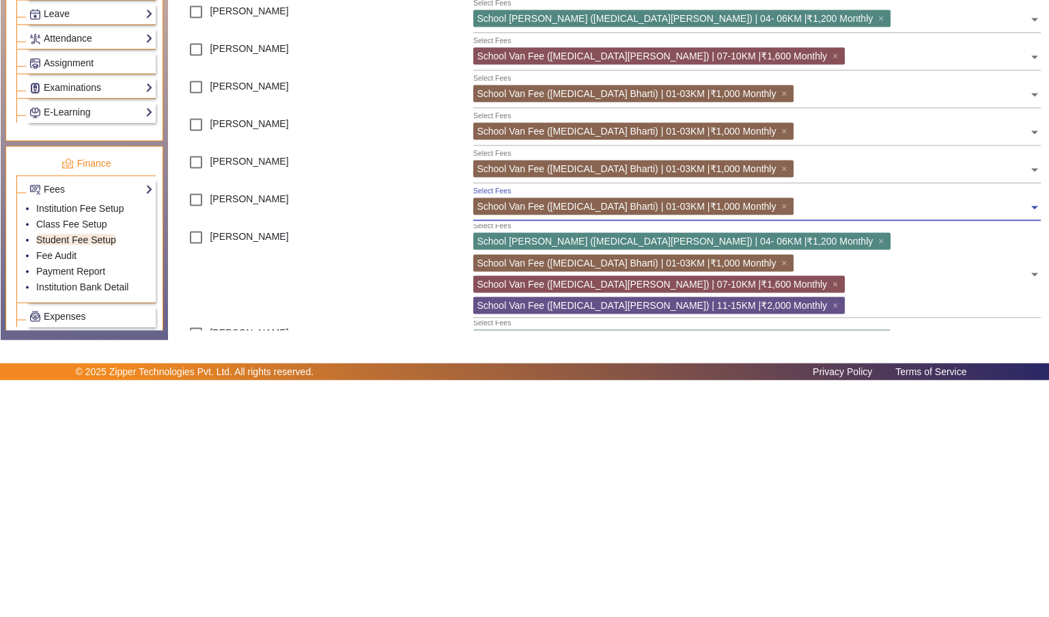
click at [842, 536] on span "×" at bounding box center [837, 541] width 9 height 11
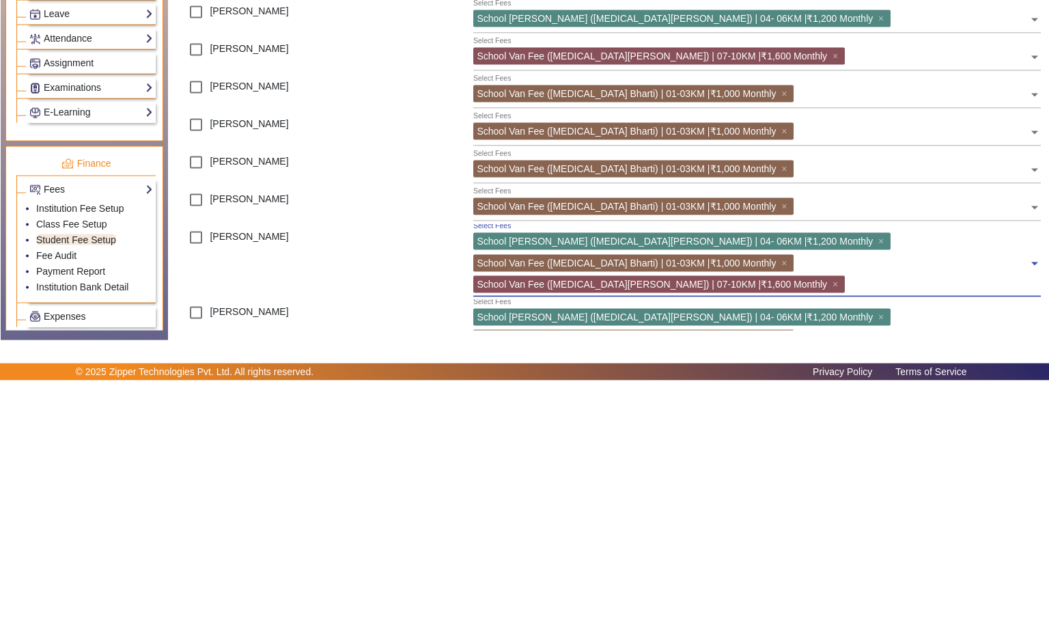
click at [833, 515] on span "×" at bounding box center [837, 520] width 9 height 11
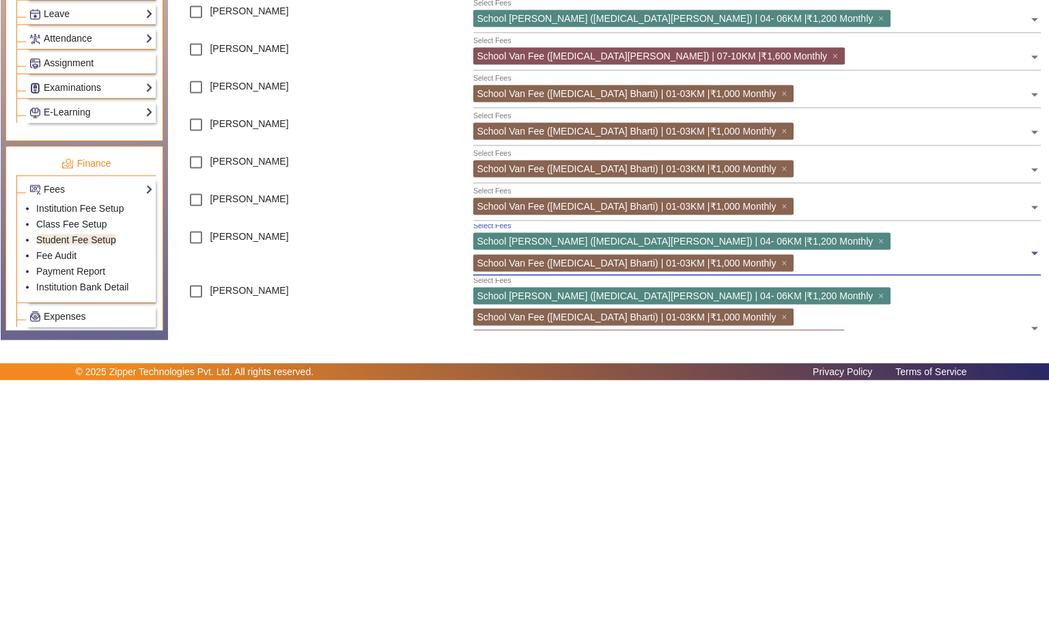
click at [878, 479] on span "×" at bounding box center [882, 477] width 9 height 11
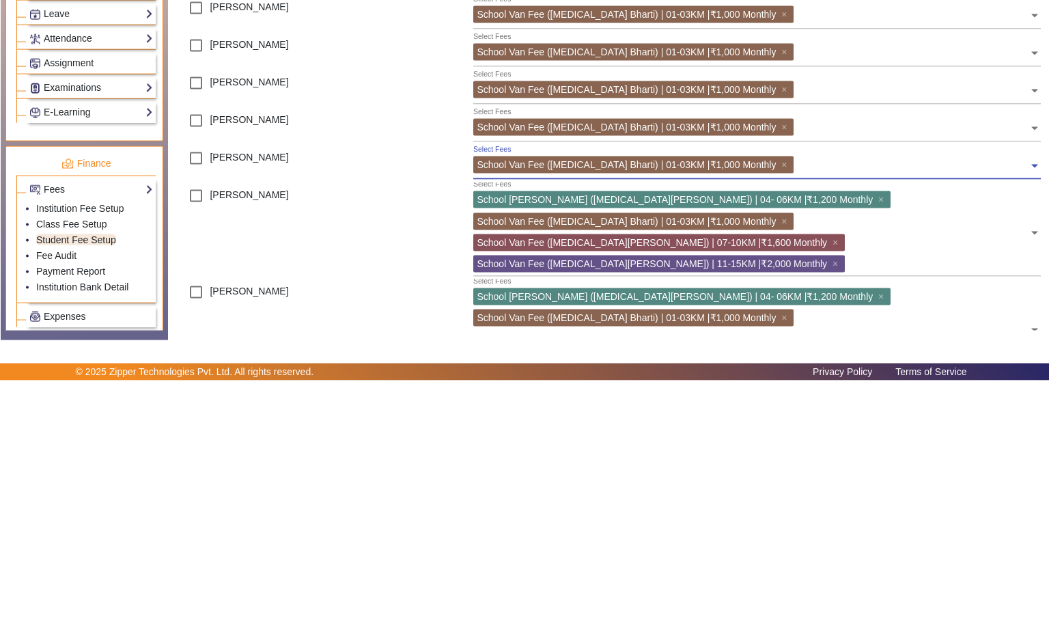
scroll to position [587, 0]
click at [878, 436] on span "×" at bounding box center [882, 435] width 9 height 11
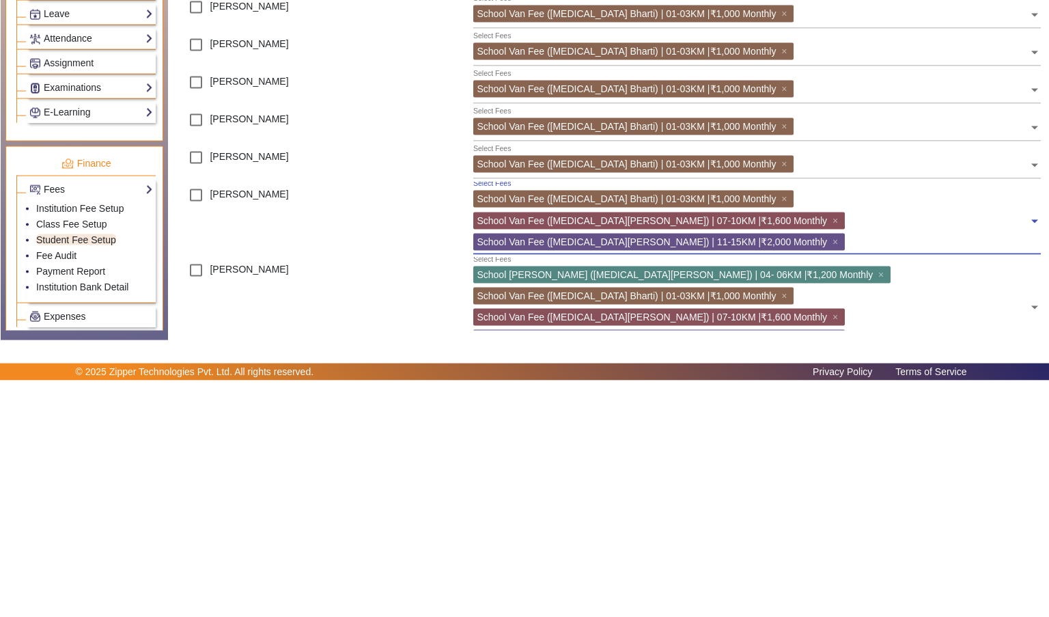
click at [833, 473] on span "×" at bounding box center [837, 478] width 9 height 11
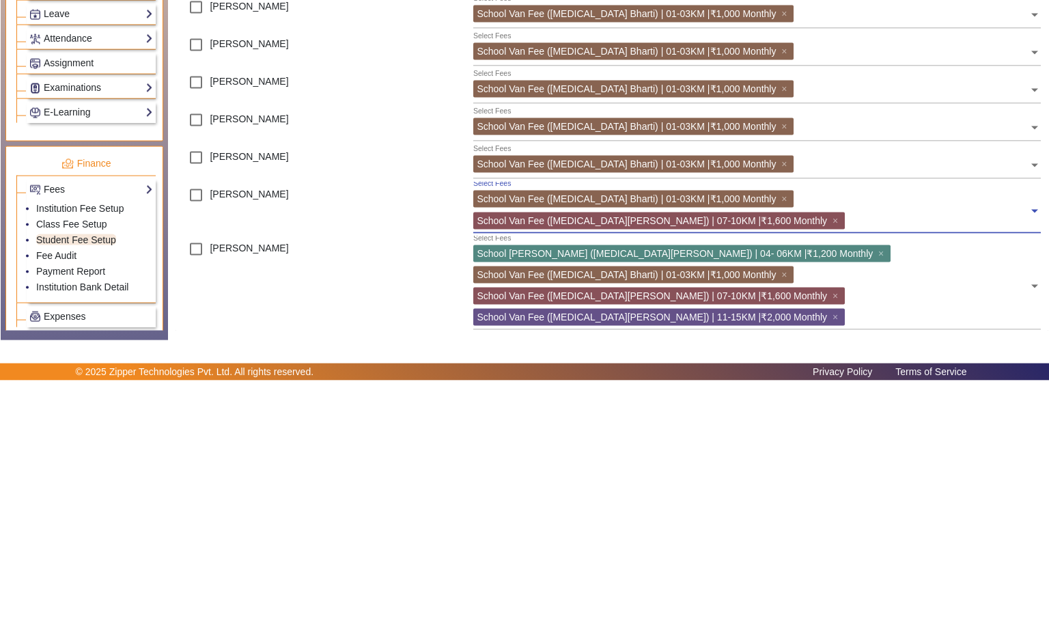
click at [842, 451] on span "×" at bounding box center [837, 456] width 9 height 11
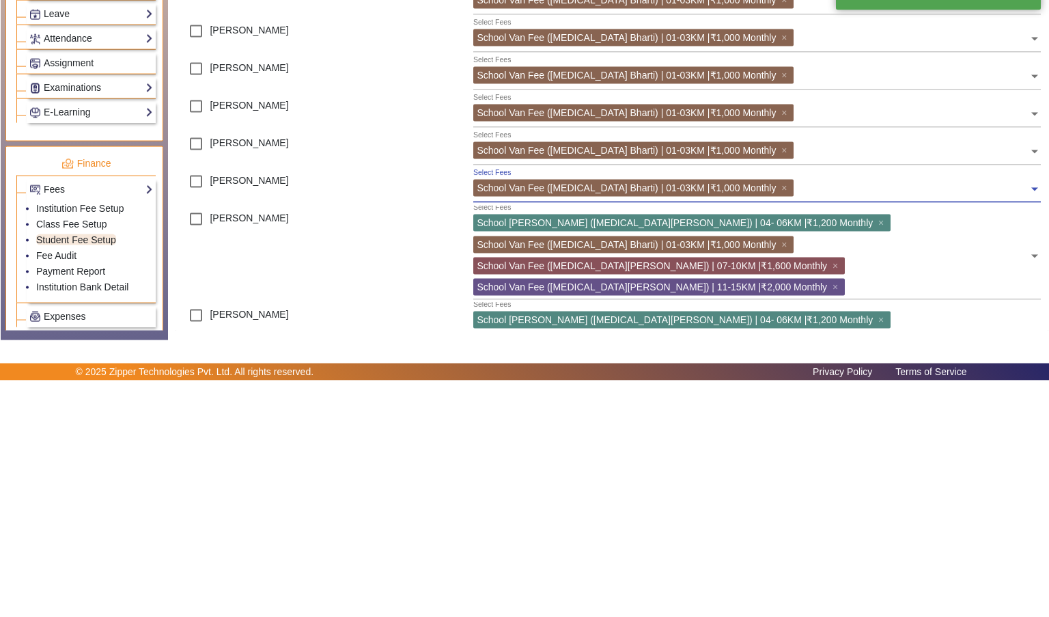
scroll to position [604, 0]
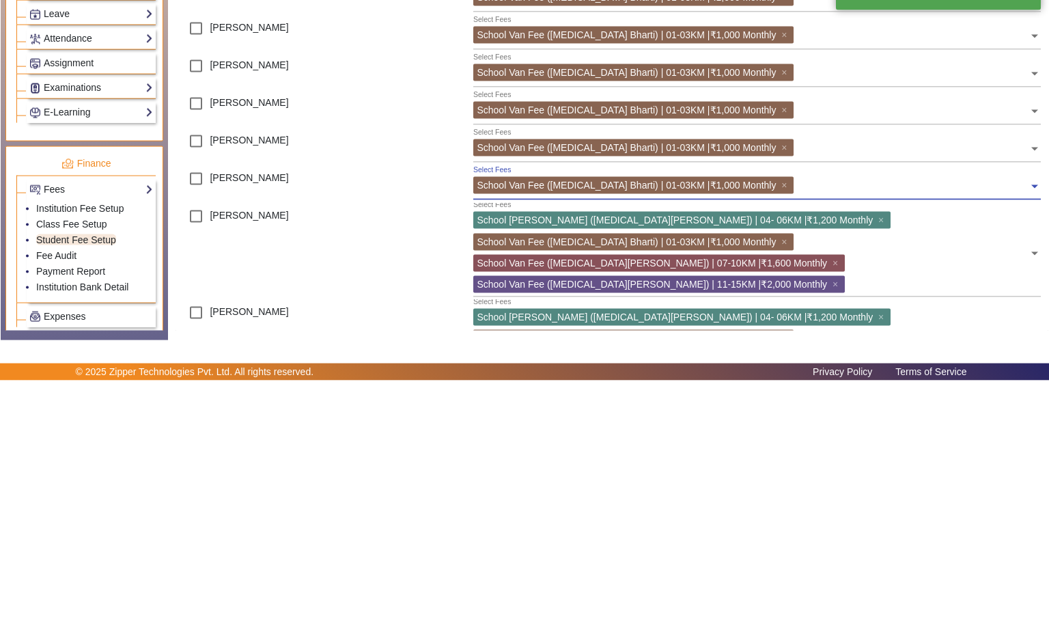
click at [878, 454] on span "×" at bounding box center [882, 456] width 9 height 11
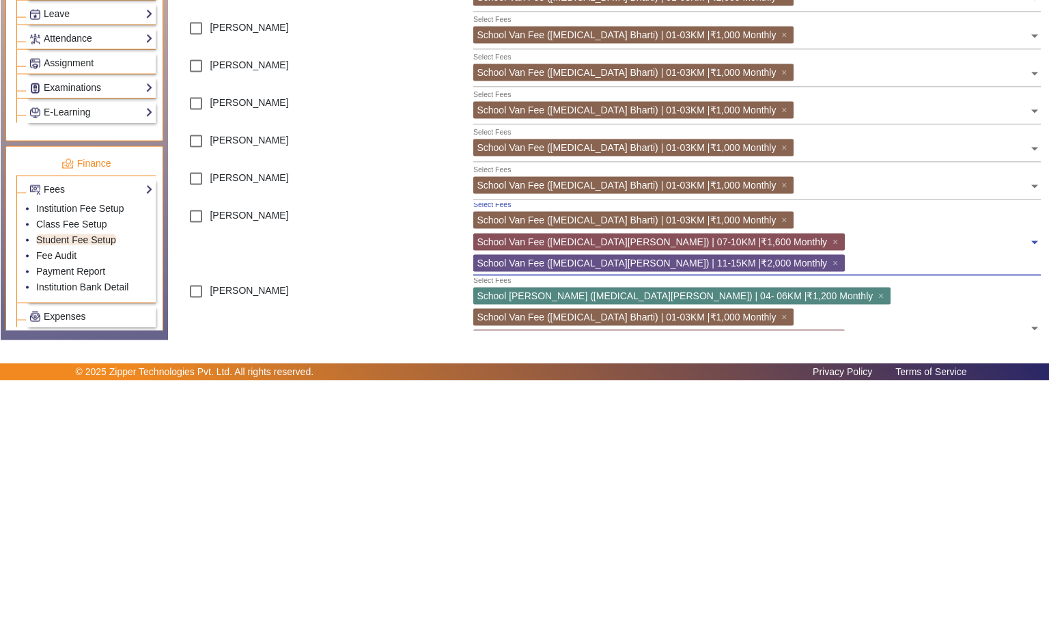
click at [833, 494] on span "×" at bounding box center [837, 499] width 9 height 11
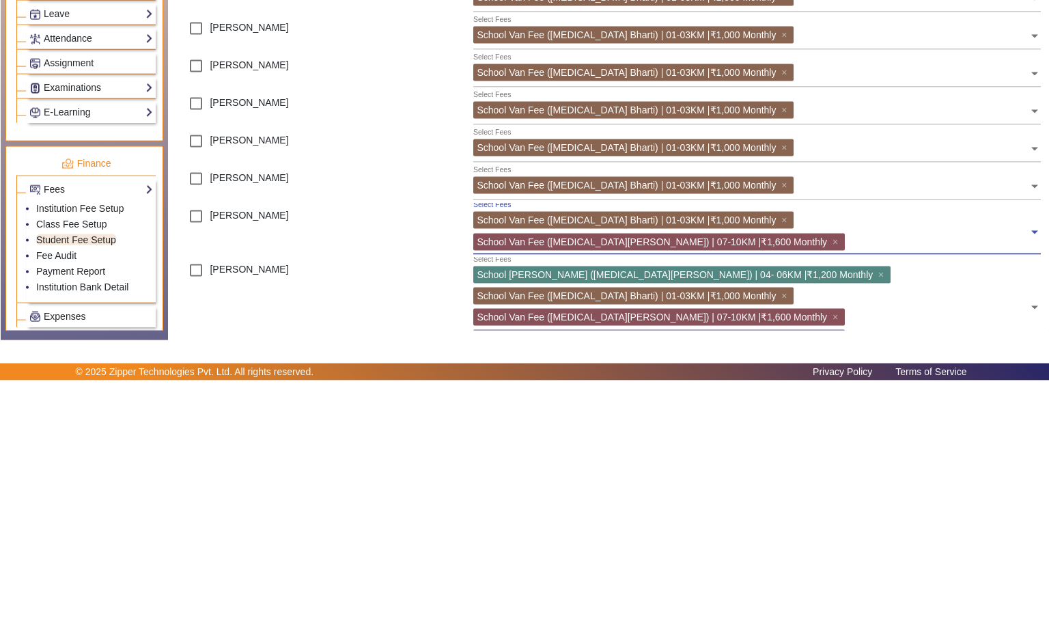
click at [997, 470] on input "text" at bounding box center [939, 476] width 180 height 13
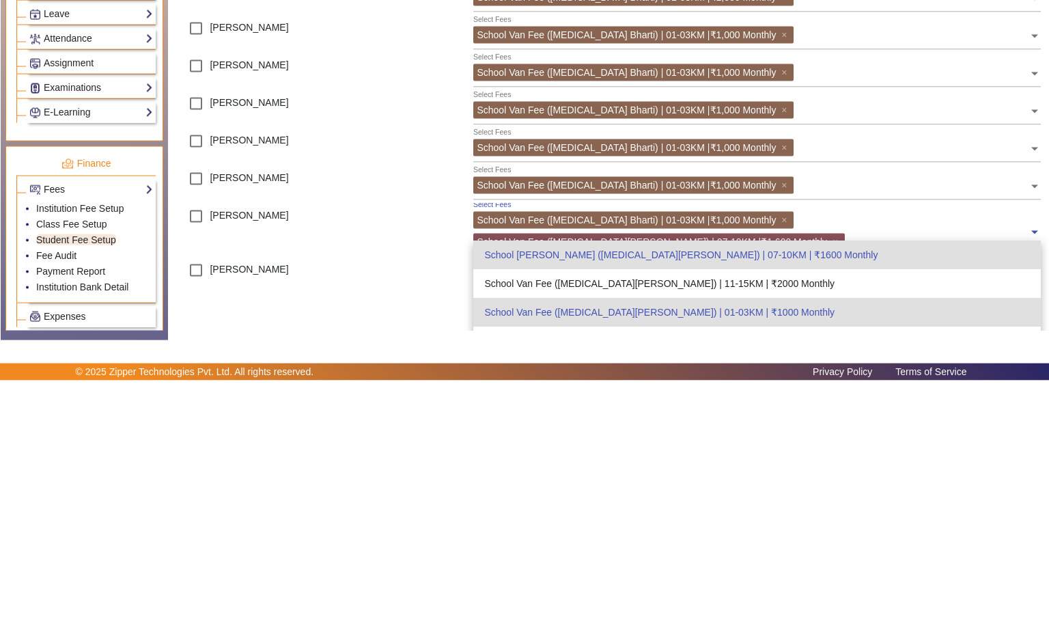
click at [842, 473] on span "×" at bounding box center [837, 478] width 9 height 11
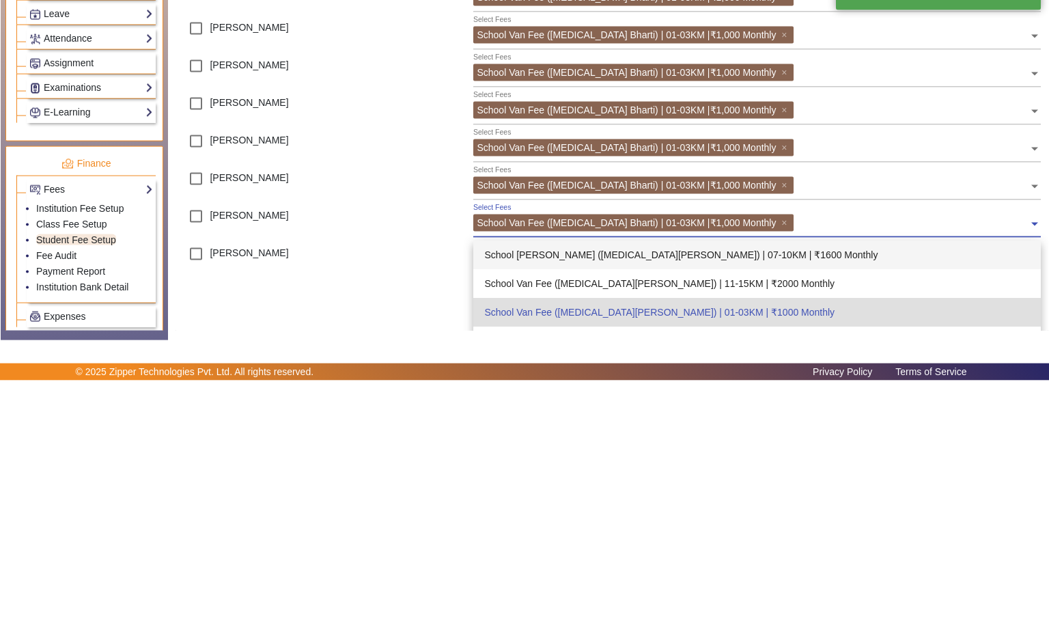
scroll to position [604, 0]
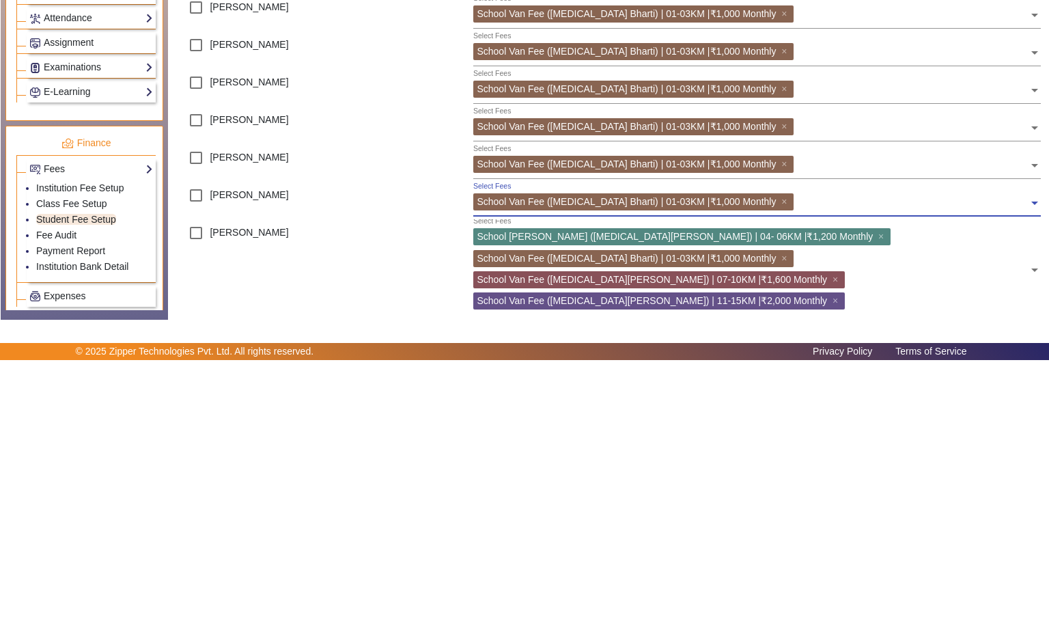
click at [833, 531] on span "×" at bounding box center [837, 536] width 9 height 11
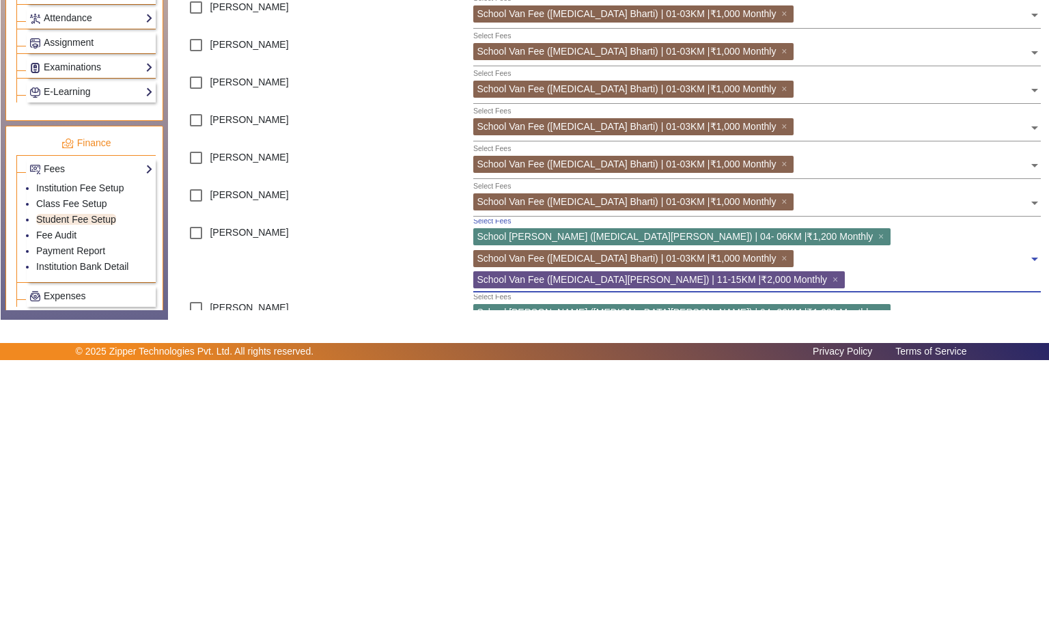
click at [719, 528] on div "School Van Fee ([MEDICAL_DATA][PERSON_NAME]) | 11-15KM |₹2,000 Monthly ×" at bounding box center [659, 536] width 372 height 17
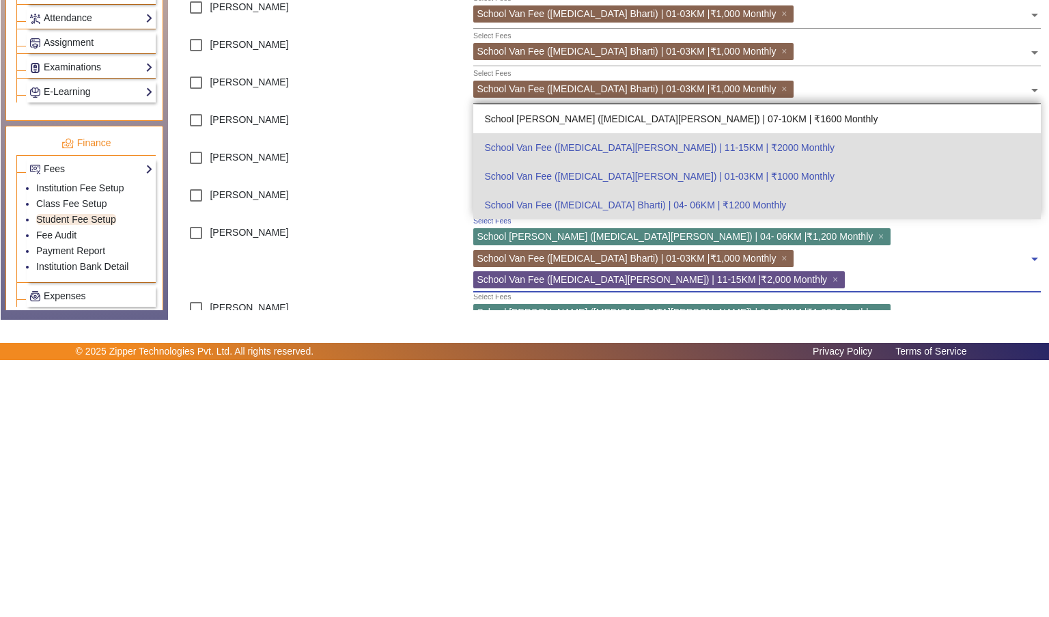
click at [878, 492] on span "×" at bounding box center [882, 493] width 9 height 11
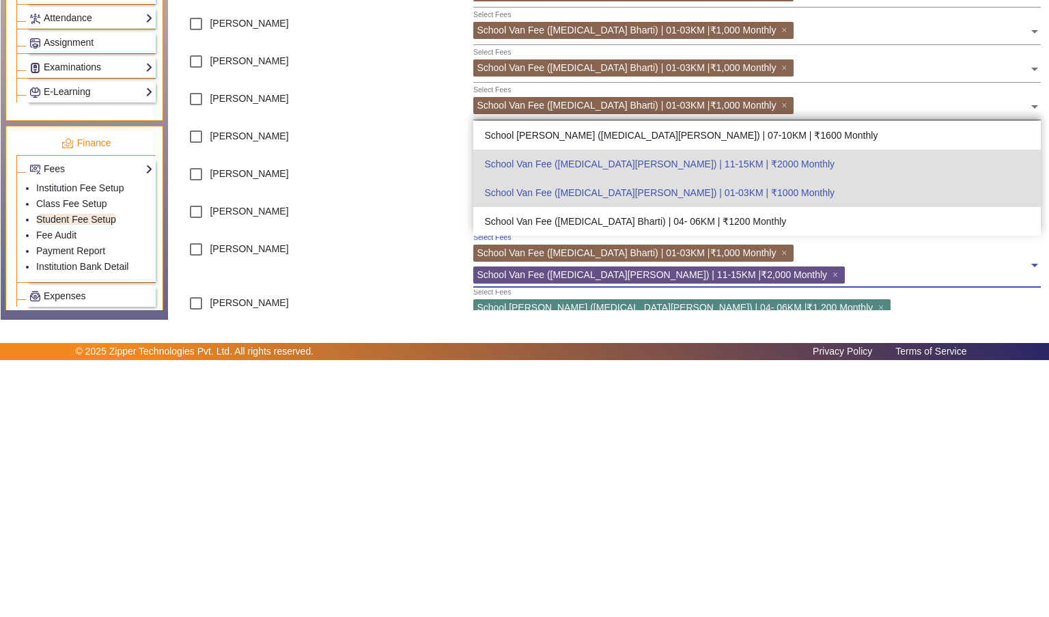
click at [842, 526] on span "×" at bounding box center [837, 531] width 9 height 11
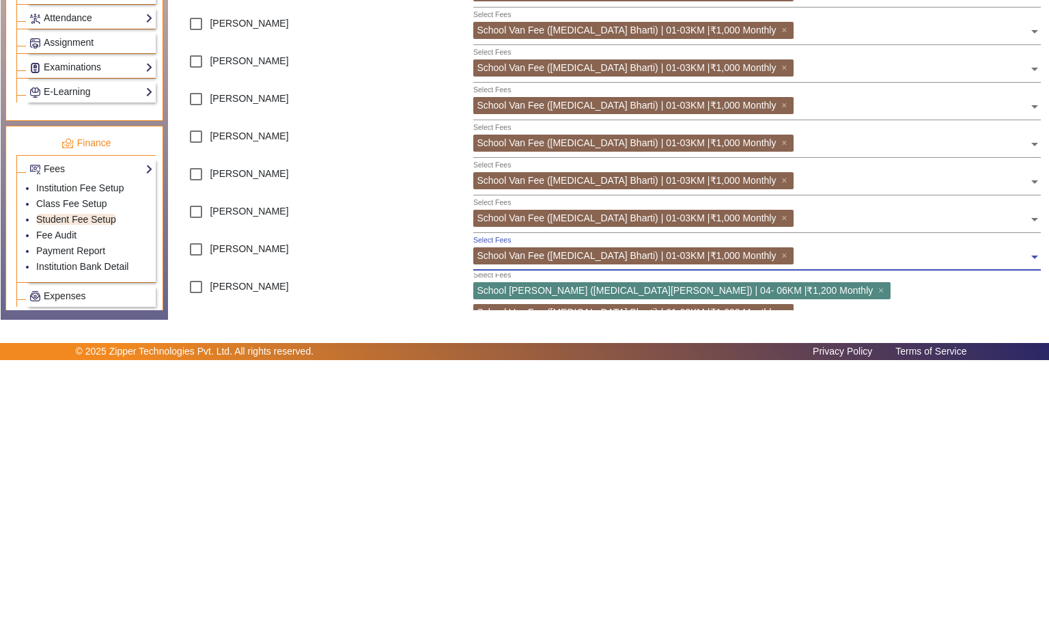
click at [878, 546] on span "×" at bounding box center [882, 547] width 9 height 11
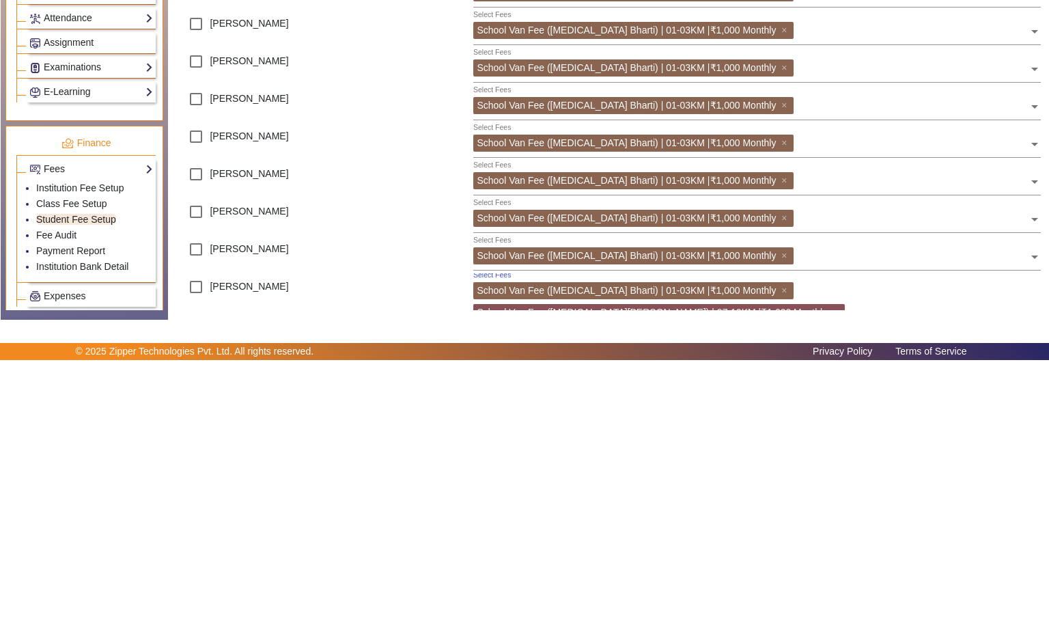
click at [833, 585] on span "×" at bounding box center [837, 590] width 9 height 11
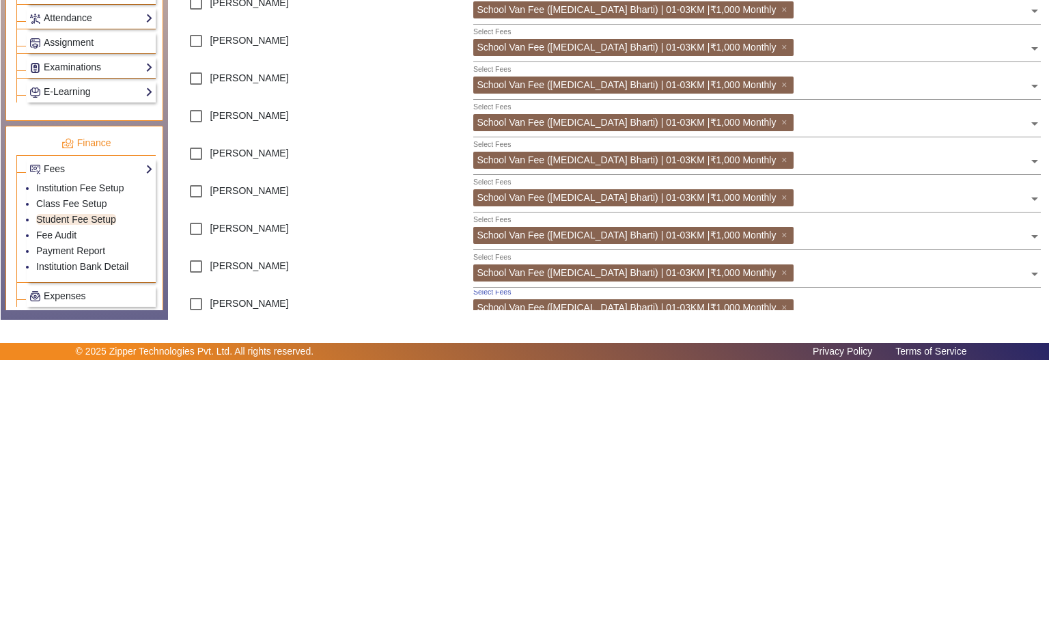
click at [781, 566] on span "×" at bounding box center [785, 564] width 9 height 11
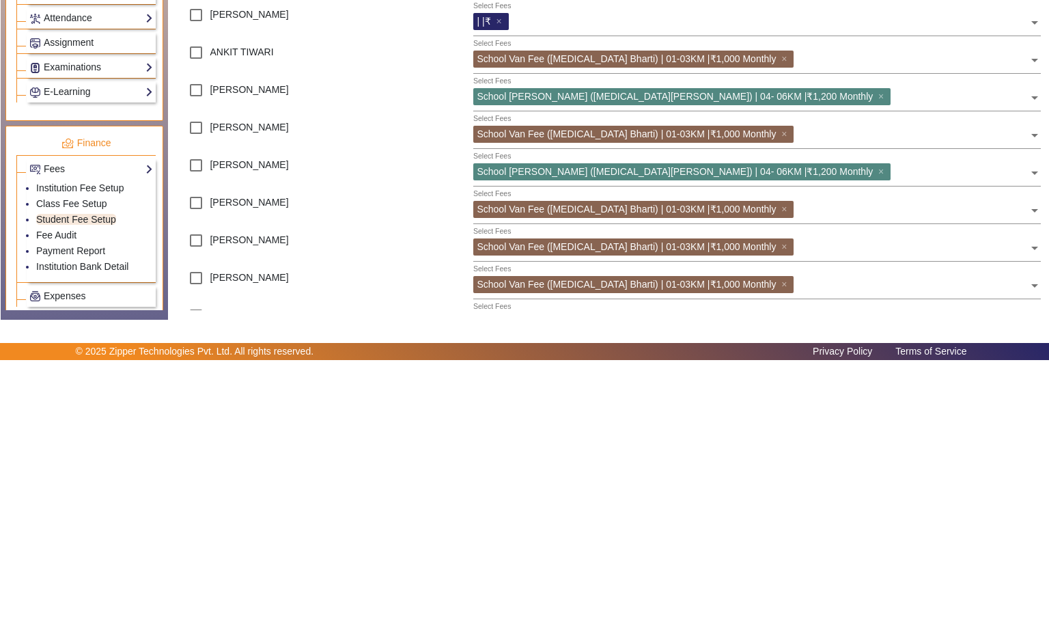
scroll to position [0, 0]
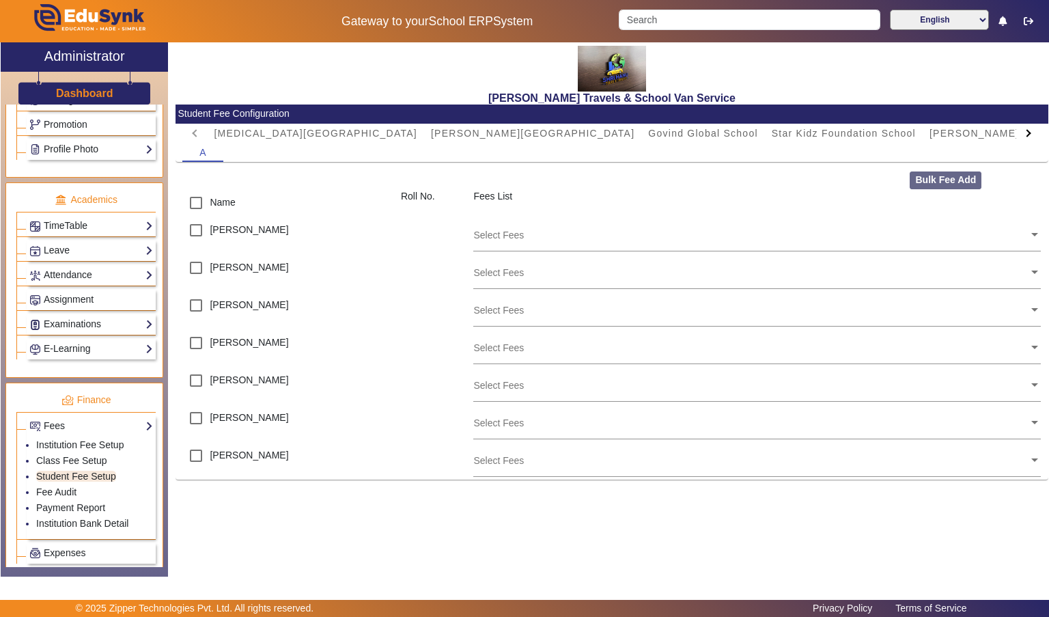
click at [258, 128] on span "[MEDICAL_DATA][GEOGRAPHIC_DATA]" at bounding box center [316, 133] width 204 height 10
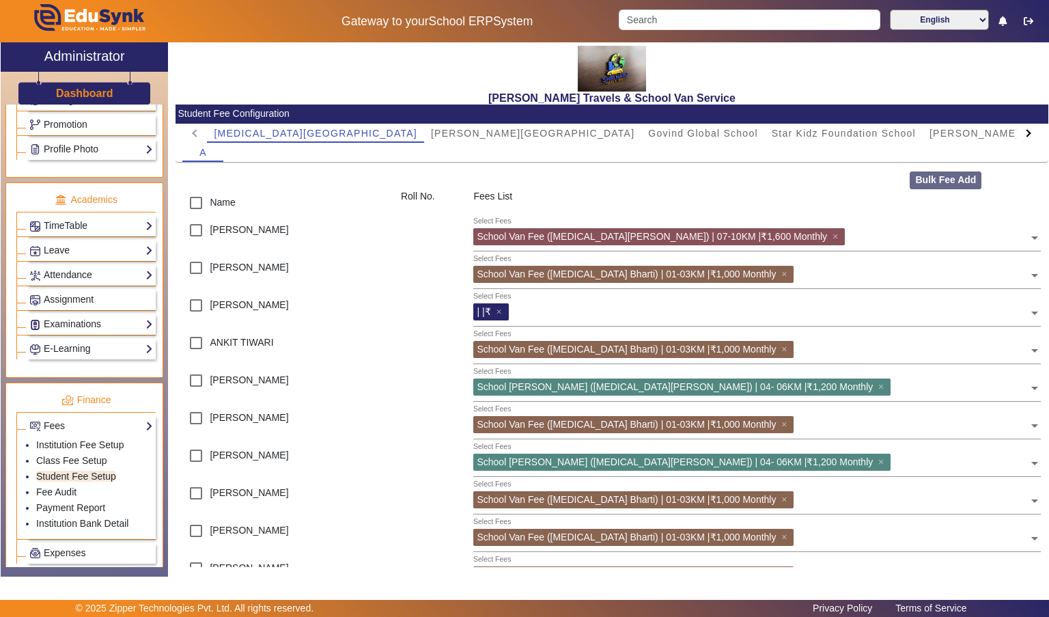
click at [930, 132] on span "[PERSON_NAME] school" at bounding box center [993, 133] width 126 height 10
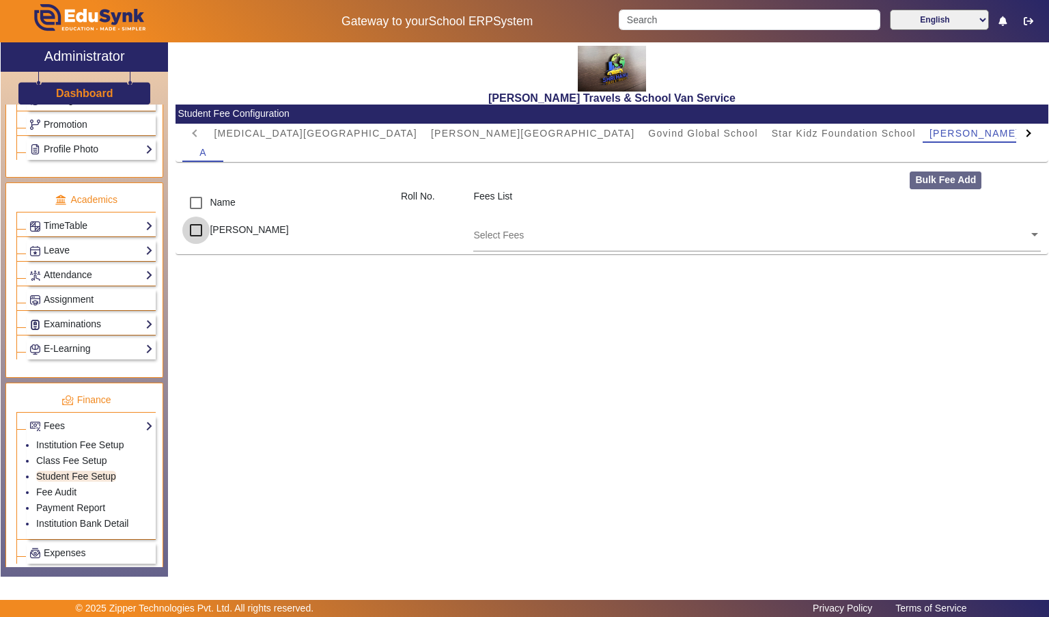
click at [195, 230] on input "checkbox" at bounding box center [195, 230] width 27 height 27
checkbox input "true"
click at [1013, 235] on input "text" at bounding box center [750, 234] width 555 height 13
click at [964, 273] on div "[PERSON_NAME] Travels & School Van Service Student Fee Configuration [MEDICAL_D…" at bounding box center [608, 302] width 880 height 520
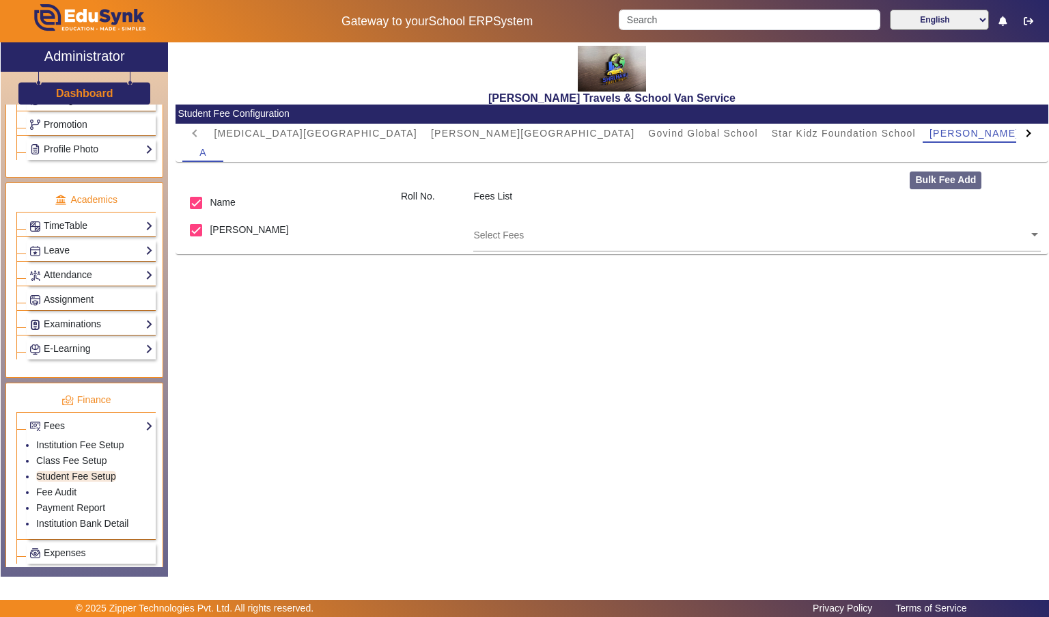
click at [916, 232] on input "text" at bounding box center [750, 234] width 555 height 13
click at [960, 230] on input "text" at bounding box center [750, 234] width 555 height 13
click at [959, 229] on input "text" at bounding box center [750, 234] width 555 height 13
